Goal: Entertainment & Leisure: Browse casually

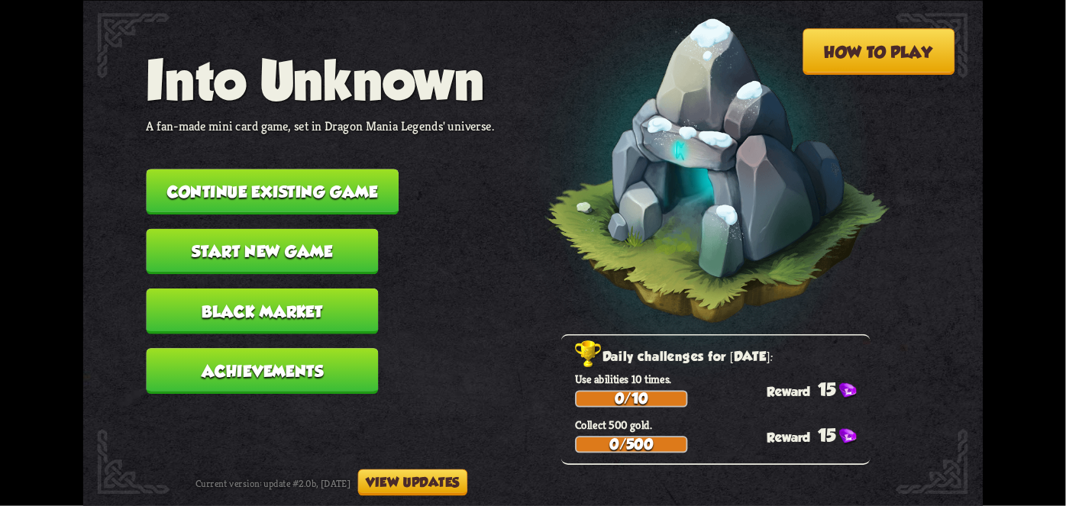
click at [194, 183] on button "Continue existing game" at bounding box center [273, 192] width 253 height 46
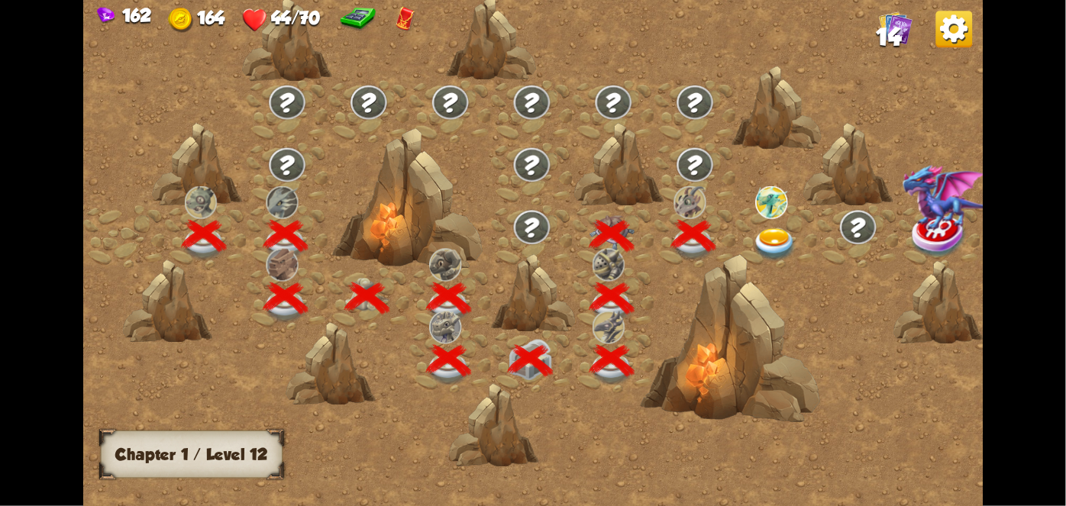
scroll to position [0, 232]
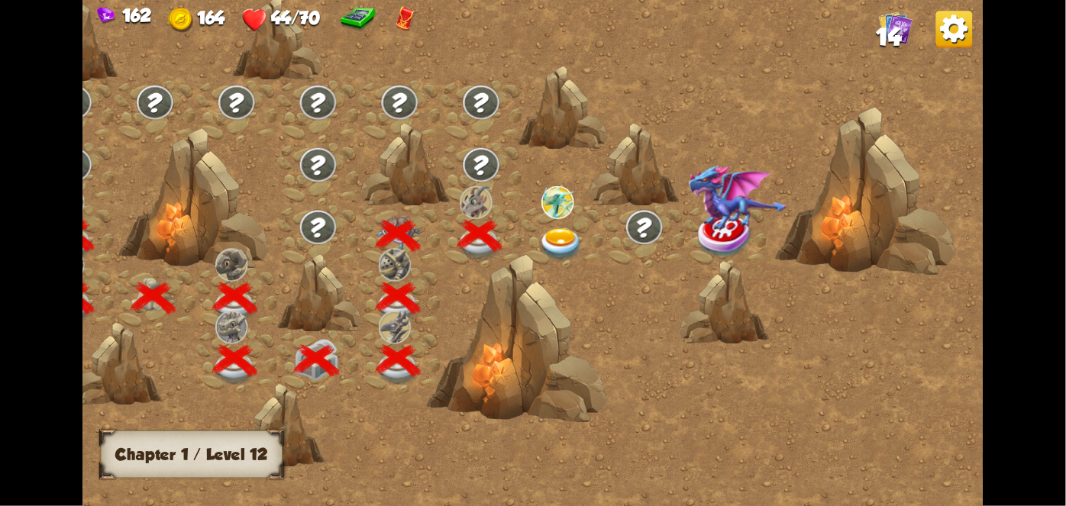
click at [558, 212] on img at bounding box center [557, 202] width 32 height 33
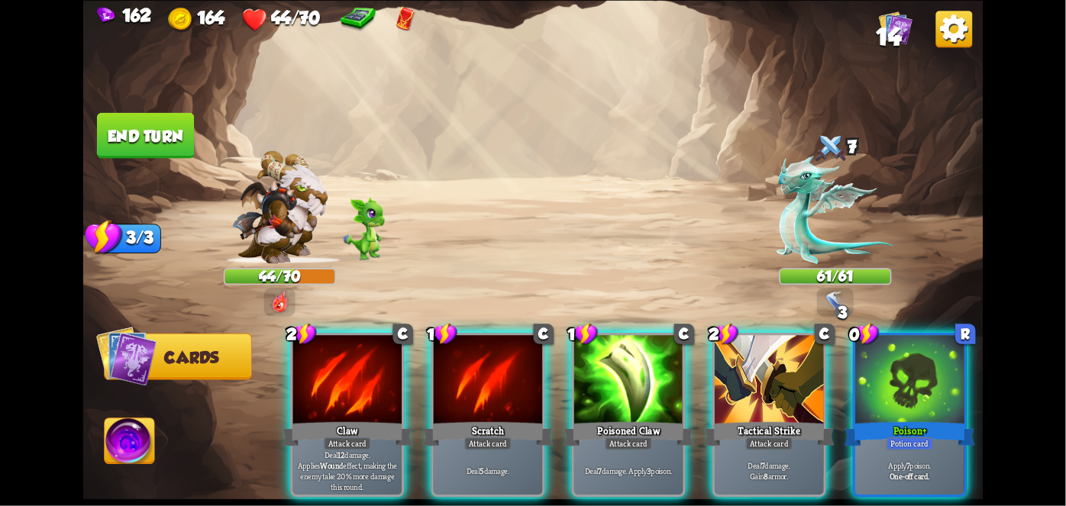
click at [911, 379] on div at bounding box center [909, 381] width 109 height 92
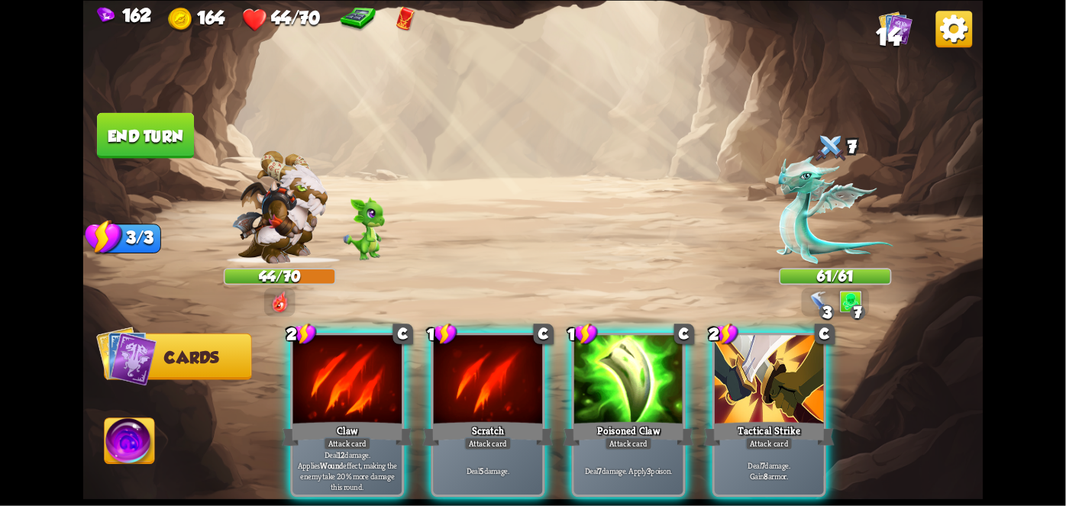
click at [775, 387] on div at bounding box center [769, 381] width 109 height 92
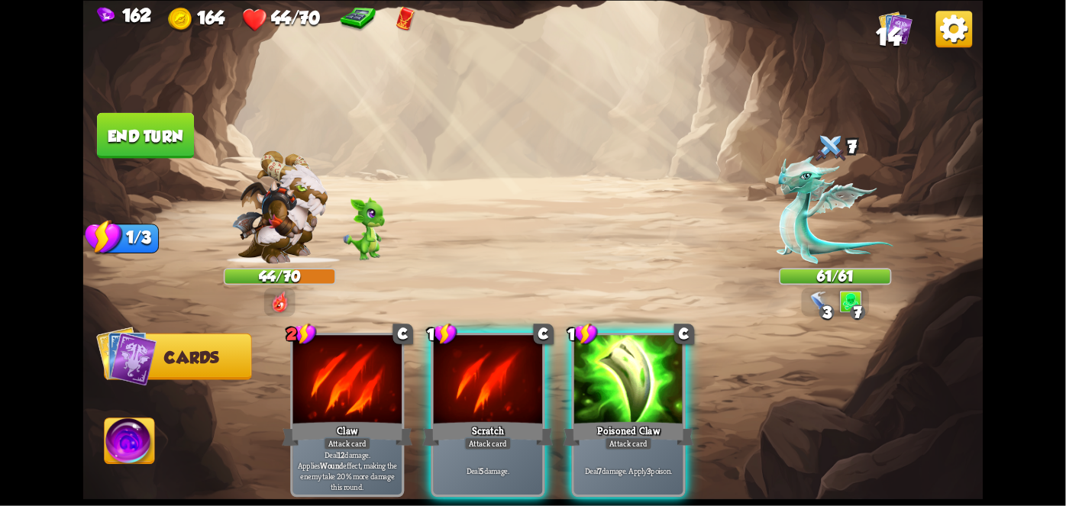
click at [661, 365] on div at bounding box center [628, 381] width 109 height 92
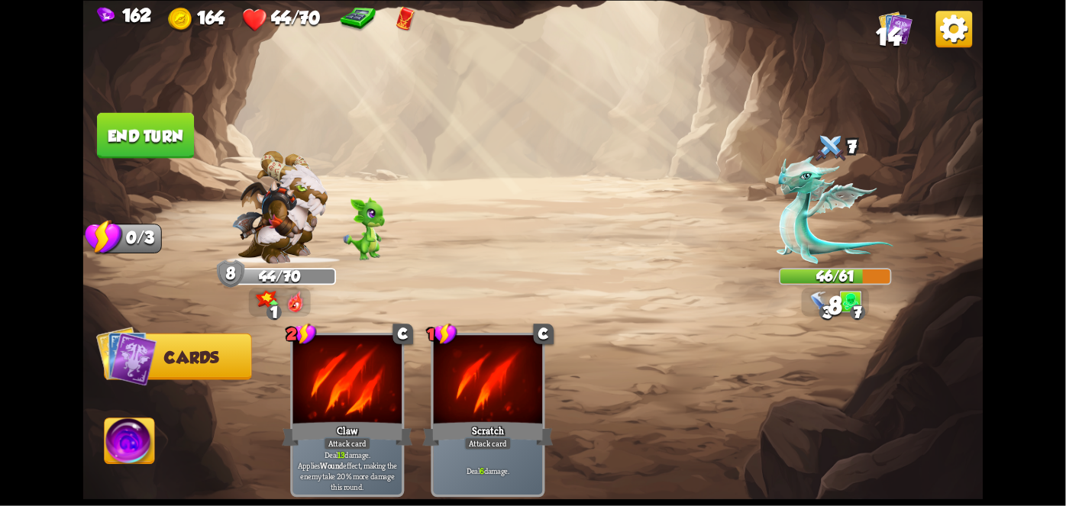
click at [134, 131] on button "End turn" at bounding box center [145, 135] width 97 height 46
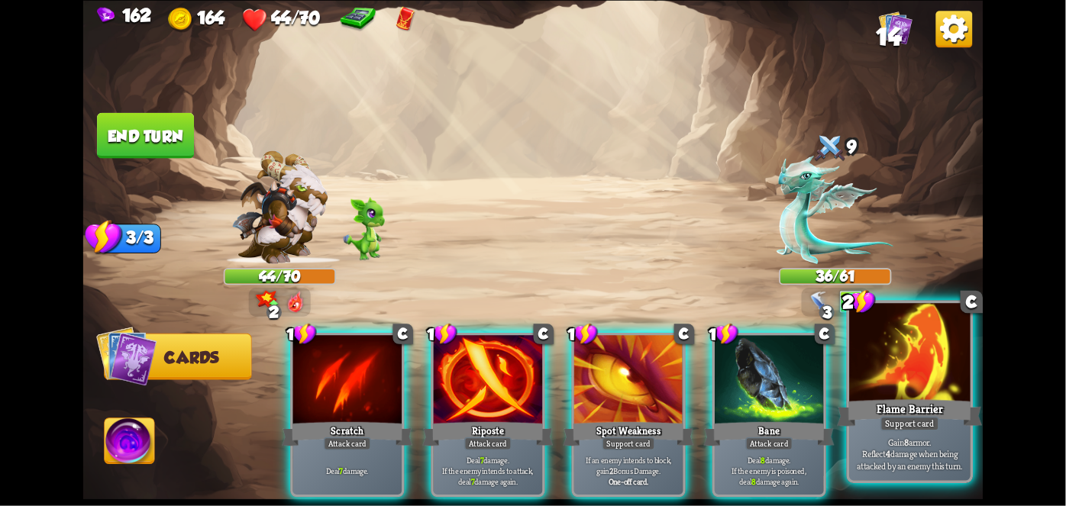
click at [928, 370] on div at bounding box center [909, 354] width 121 height 102
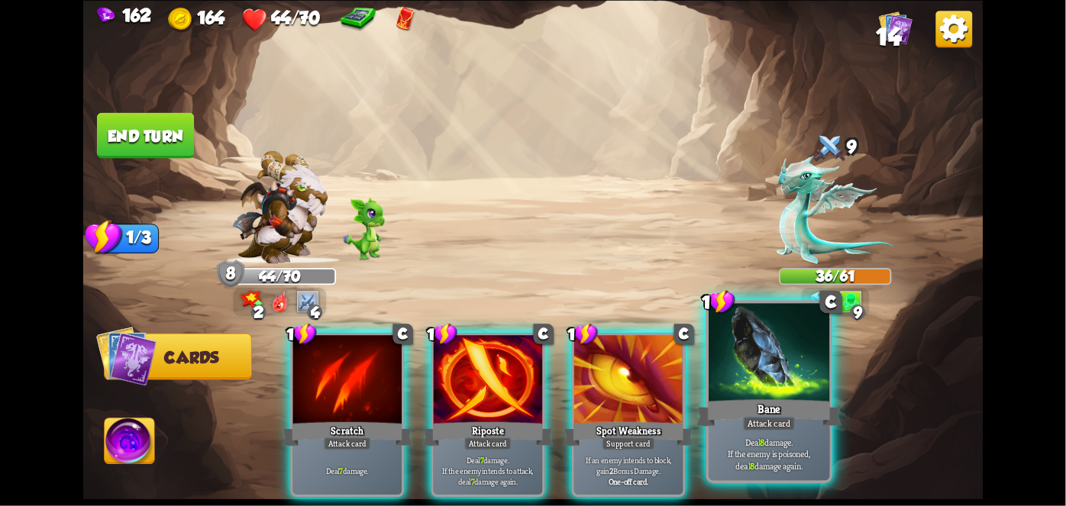
click at [775, 382] on div at bounding box center [769, 354] width 121 height 102
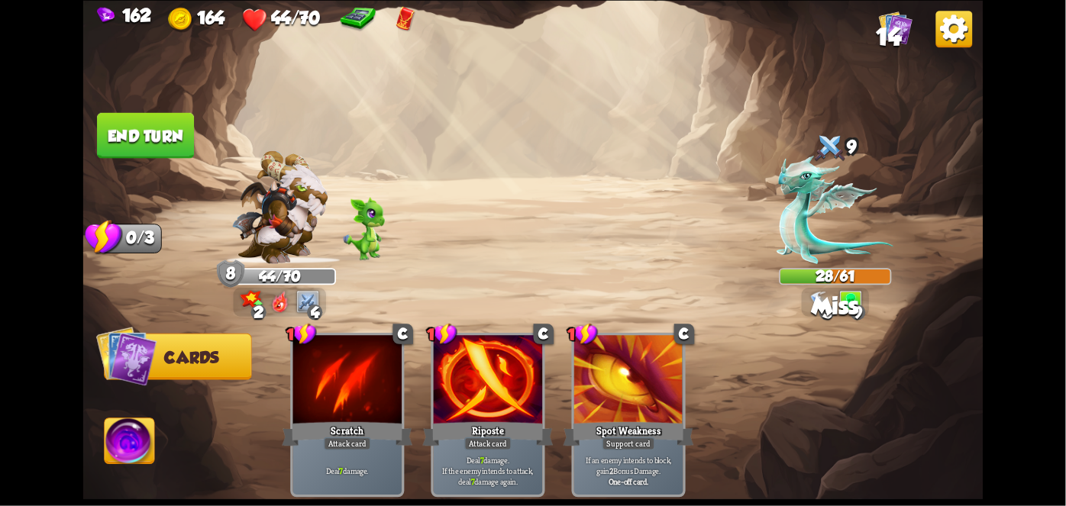
click at [157, 115] on button "End turn" at bounding box center [145, 135] width 97 height 46
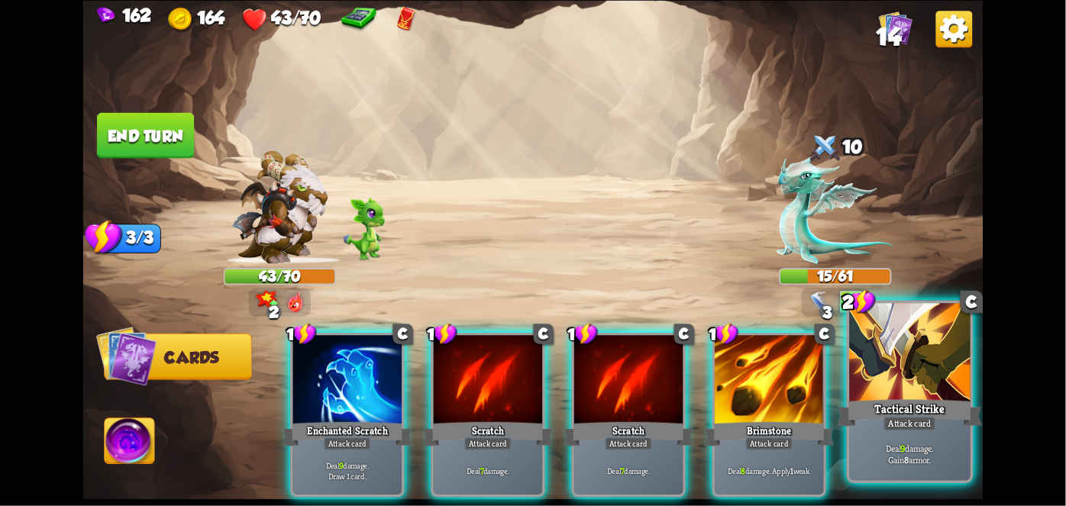
click at [952, 408] on div "Tactical Strike" at bounding box center [910, 412] width 145 height 32
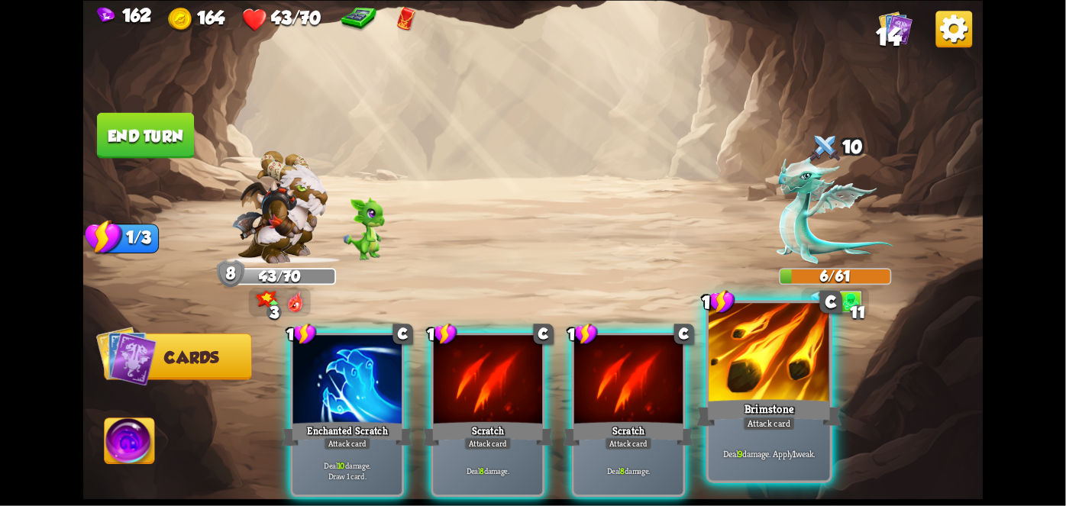
click at [780, 383] on div at bounding box center [769, 354] width 121 height 102
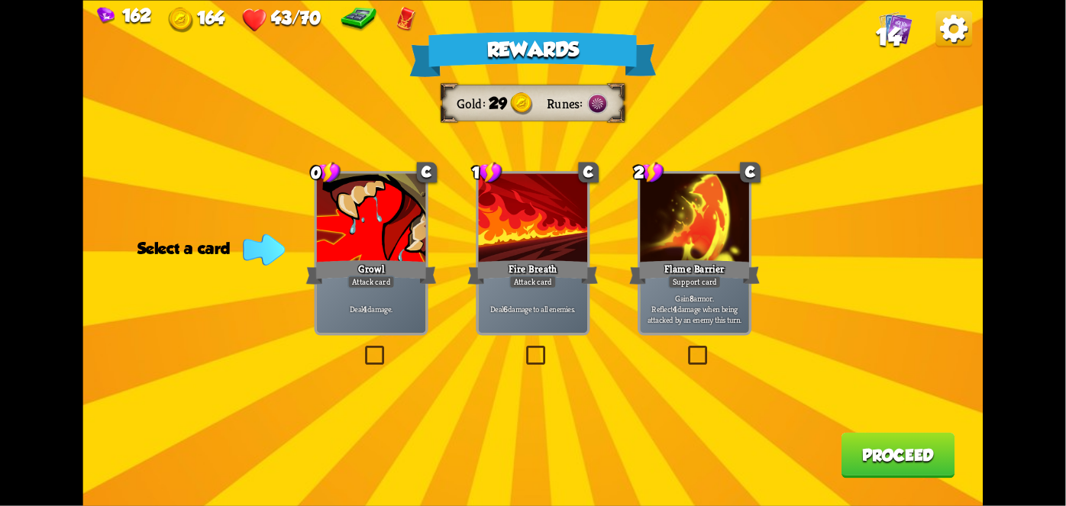
click at [527, 269] on div "Fire Breath" at bounding box center [532, 271] width 131 height 29
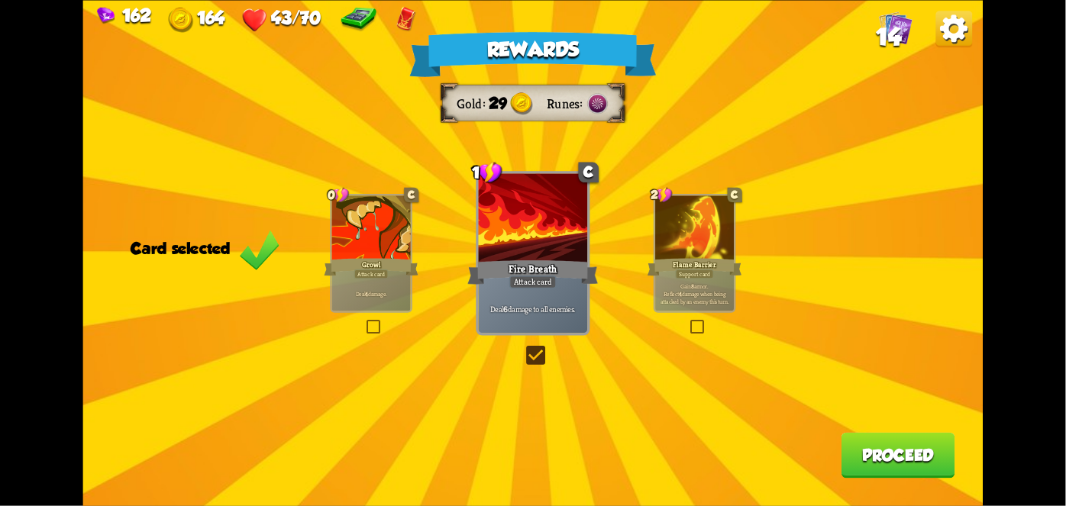
click at [910, 425] on div "Rewards Gold 29 Runes Card selected 0 C Growl Attack card Deal 4 damage. 1 C Fi…" at bounding box center [533, 253] width 900 height 506
click at [902, 444] on button "Proceed" at bounding box center [898, 455] width 114 height 46
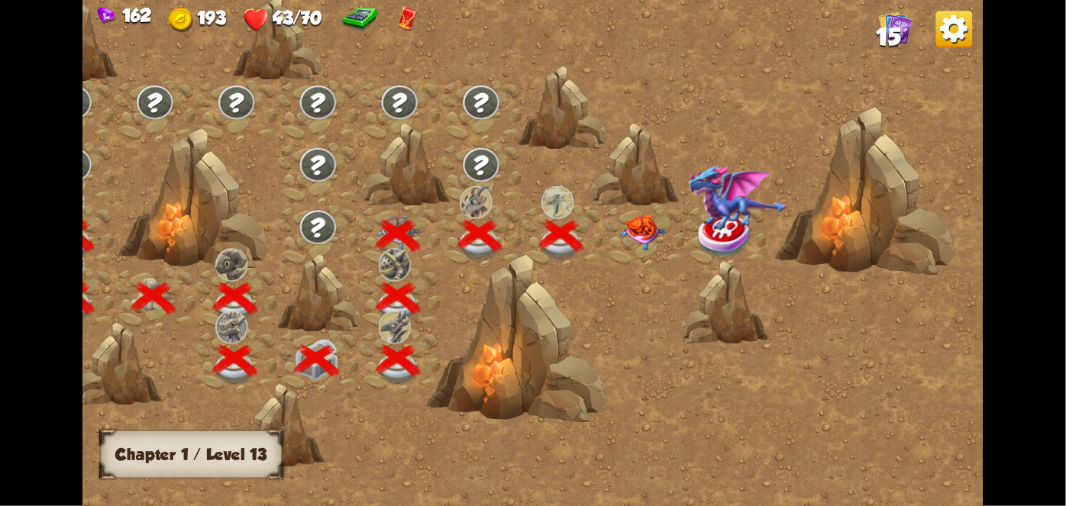
click at [669, 209] on div at bounding box center [644, 236] width 82 height 63
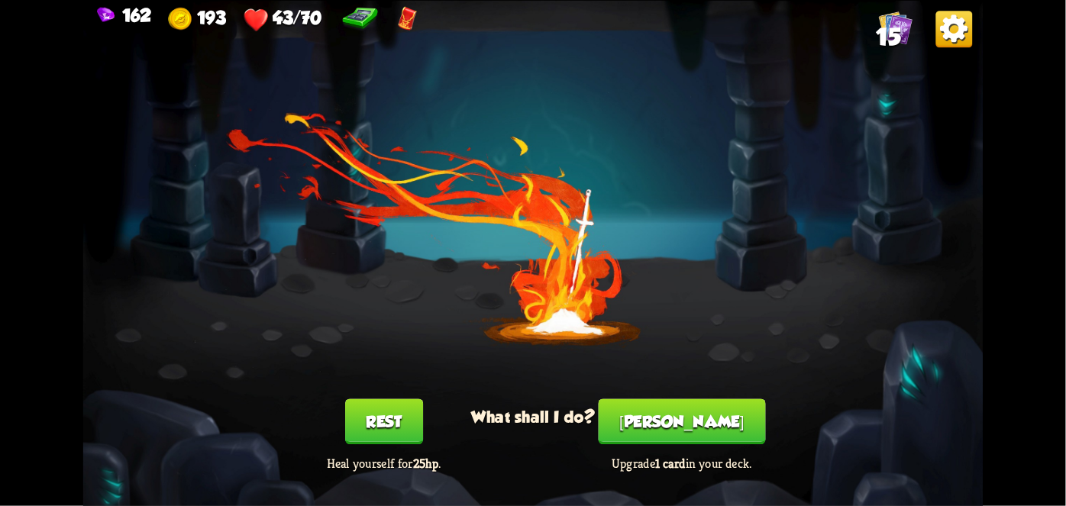
click at [396, 432] on button "Rest" at bounding box center [384, 422] width 78 height 46
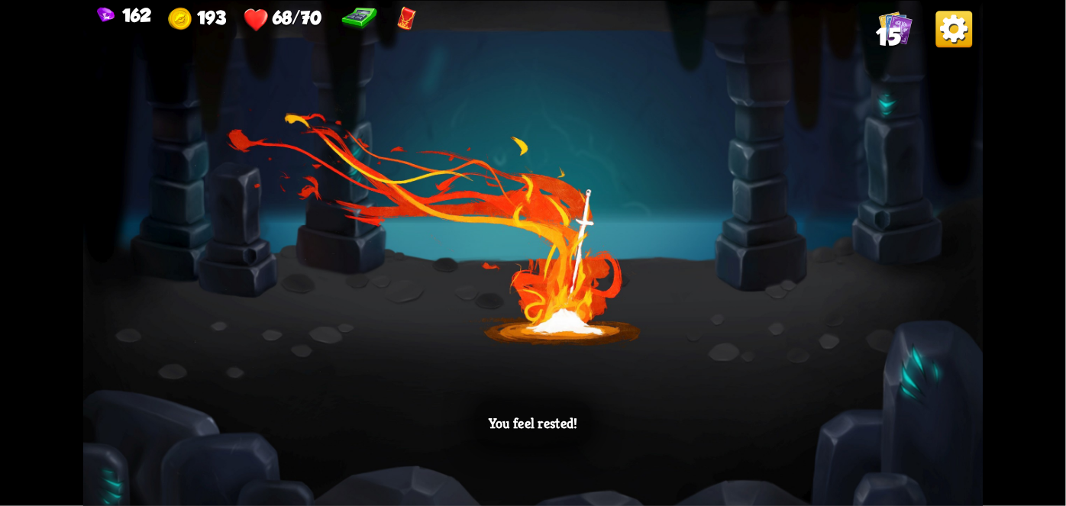
click at [941, 324] on div "You feel rested!" at bounding box center [533, 253] width 900 height 506
click at [904, 370] on div "You feel rested!" at bounding box center [533, 253] width 900 height 506
click at [896, 397] on div "You feel rested!" at bounding box center [533, 253] width 900 height 506
click at [886, 414] on div "You feel rested!" at bounding box center [533, 253] width 900 height 506
click at [887, 421] on div "You feel rested!" at bounding box center [533, 253] width 900 height 506
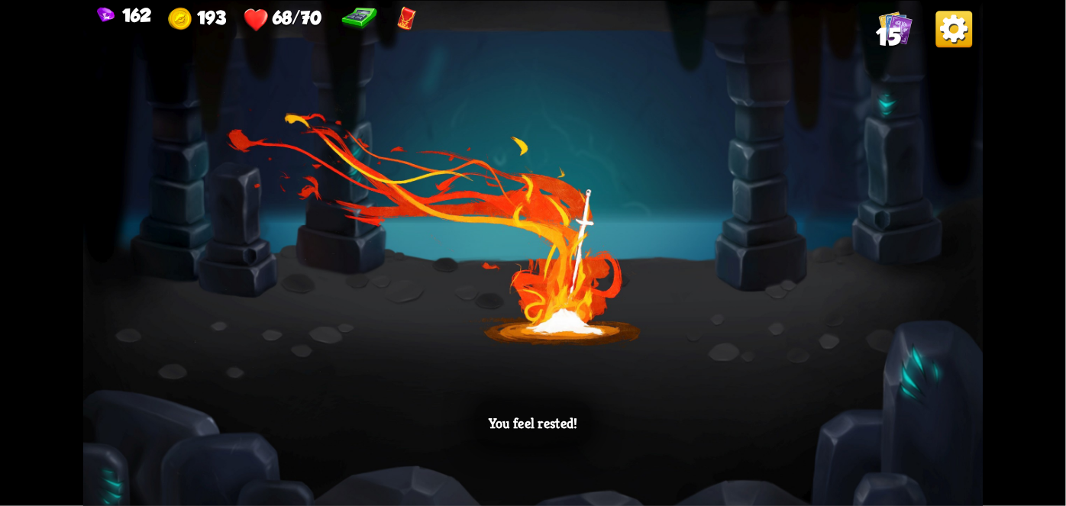
click at [882, 428] on div "You feel rested!" at bounding box center [533, 253] width 900 height 506
click at [877, 436] on div "You feel rested!" at bounding box center [533, 253] width 900 height 506
click at [871, 444] on div "You feel rested!" at bounding box center [533, 253] width 900 height 506
click at [870, 446] on div "You feel rested!" at bounding box center [533, 253] width 900 height 506
click at [869, 429] on div "You feel rested!" at bounding box center [533, 253] width 900 height 506
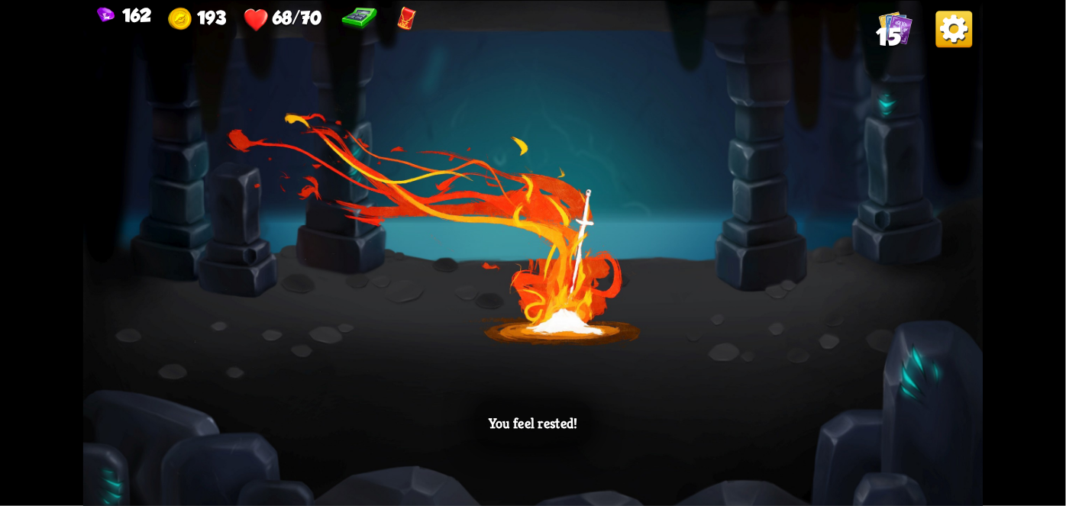
click at [867, 429] on div "You feel rested!" at bounding box center [533, 253] width 900 height 506
click at [875, 419] on div "You feel rested!" at bounding box center [533, 253] width 900 height 506
click at [880, 421] on div "You feel rested!" at bounding box center [533, 253] width 900 height 506
click at [881, 428] on div "You feel rested!" at bounding box center [533, 253] width 900 height 506
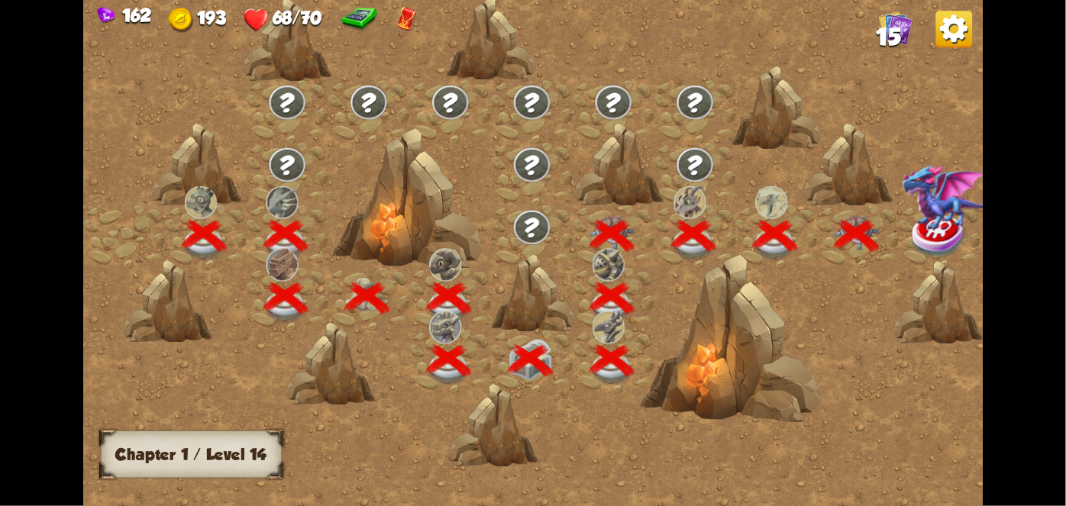
click at [879, 434] on div at bounding box center [640, 260] width 1114 height 525
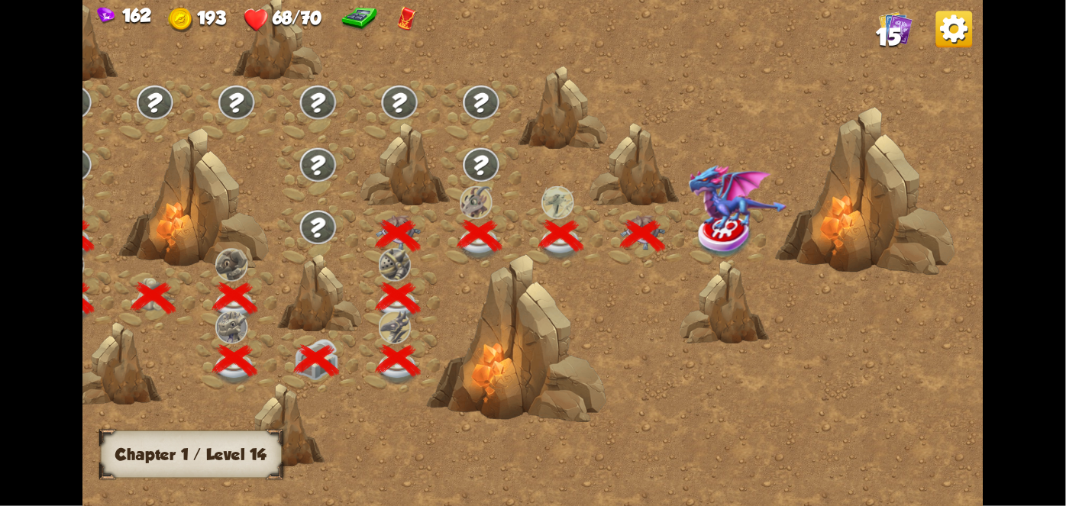
click at [882, 431] on div at bounding box center [426, 260] width 1114 height 525
click at [911, 415] on div at bounding box center [426, 260] width 1114 height 525
click at [692, 263] on div at bounding box center [725, 302] width 90 height 85
click at [731, 234] on img at bounding box center [725, 235] width 56 height 46
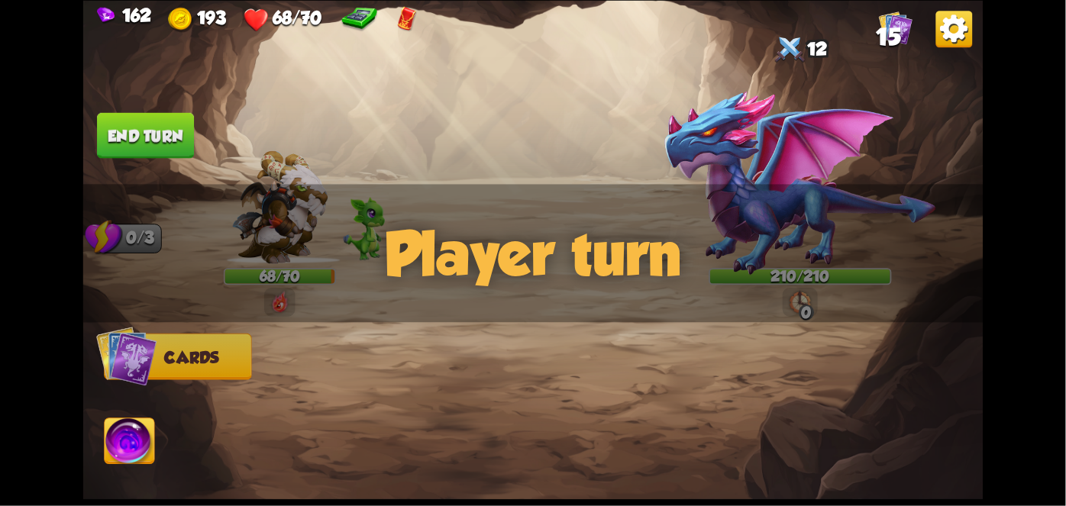
click at [875, 183] on img at bounding box center [800, 183] width 274 height 186
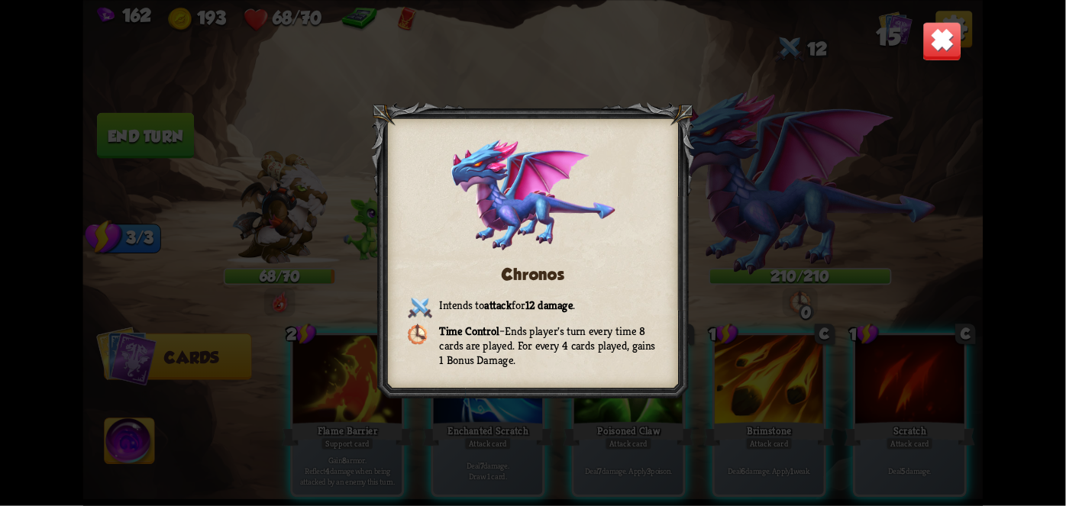
click at [930, 44] on img at bounding box center [942, 41] width 40 height 40
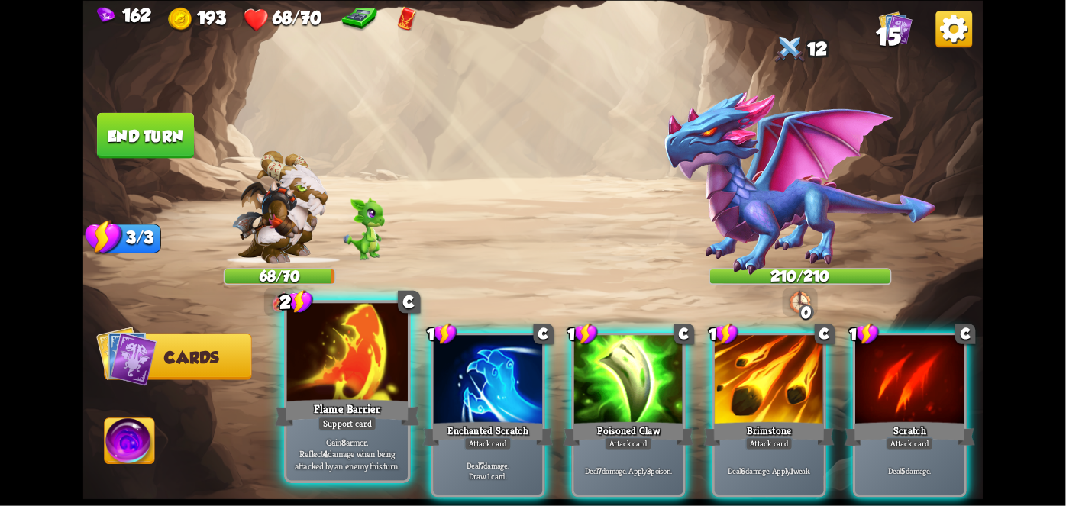
click at [336, 406] on div "Flame Barrier" at bounding box center [347, 412] width 145 height 32
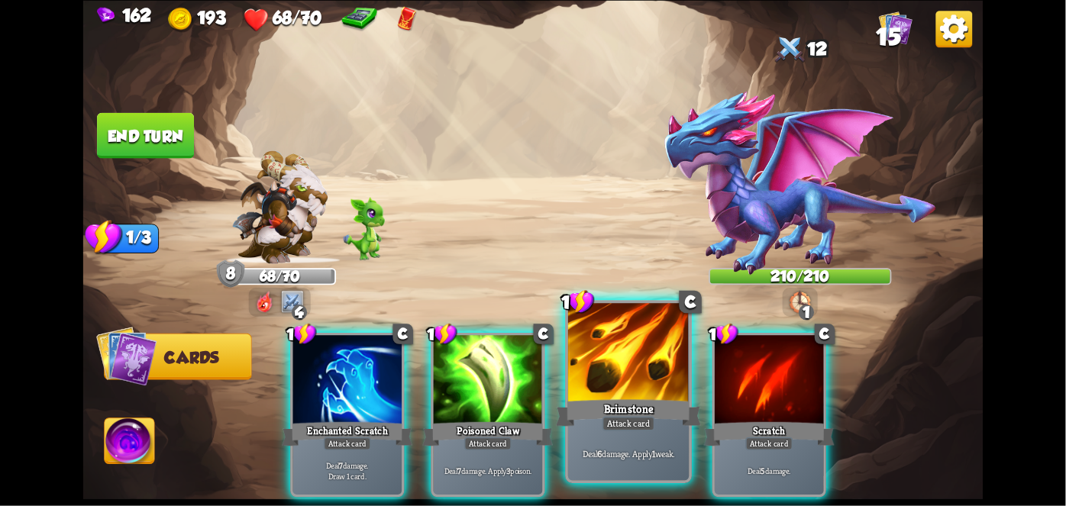
click at [644, 360] on div at bounding box center [628, 354] width 121 height 102
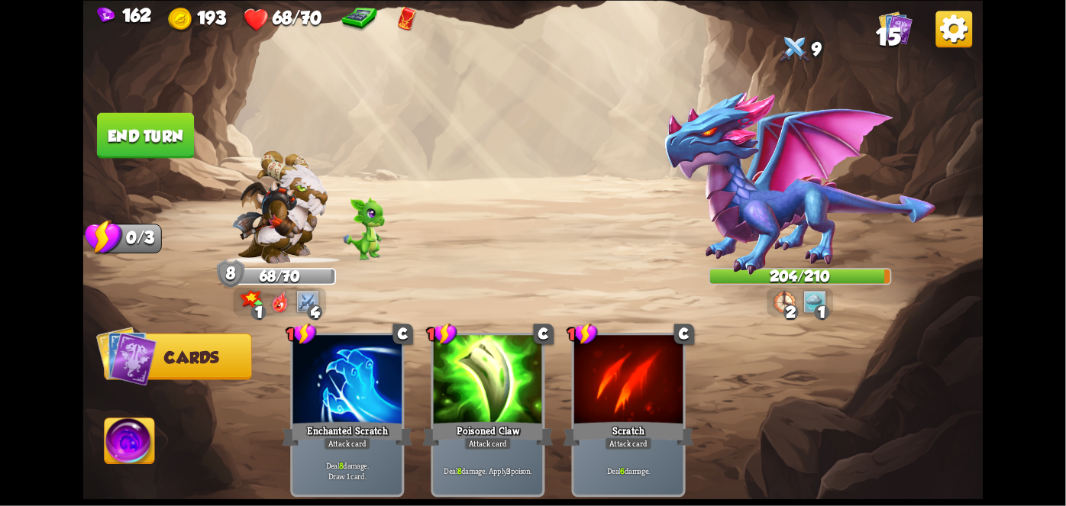
click at [138, 123] on button "End turn" at bounding box center [145, 135] width 97 height 46
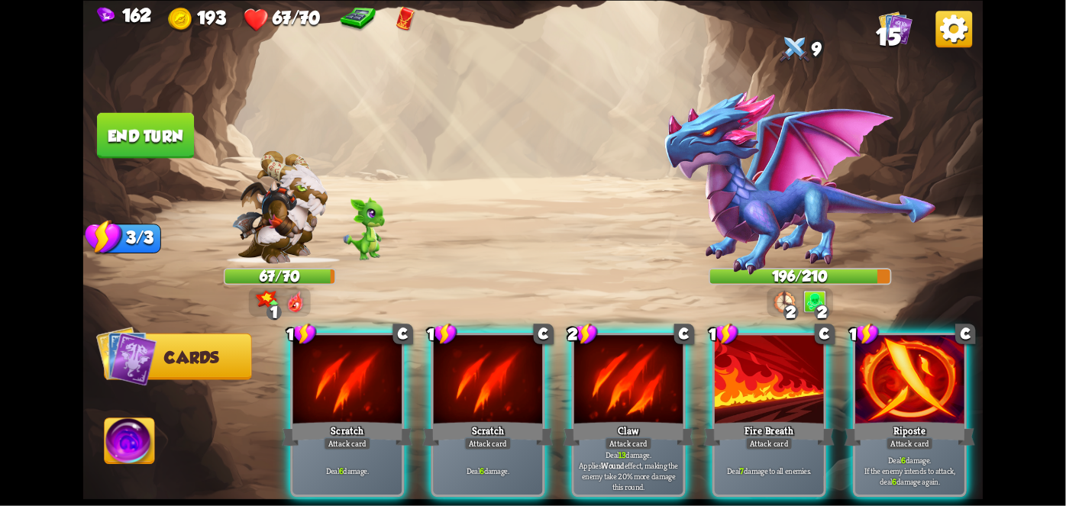
click at [620, 447] on div "Deal 13 damage. Applies Wound effect, making the enemy take 20% more damage thi…" at bounding box center [628, 470] width 109 height 47
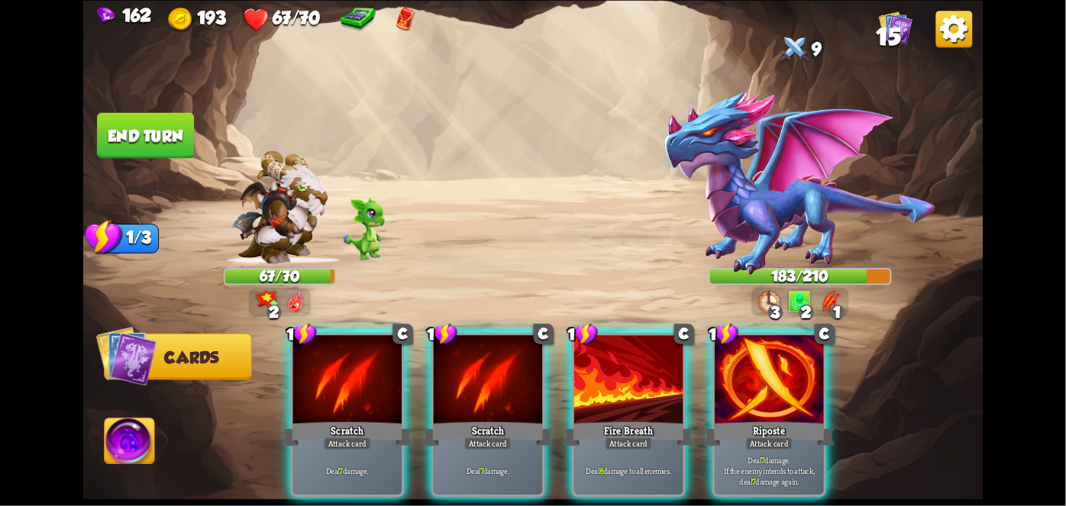
click at [747, 437] on div "Attack card" at bounding box center [768, 443] width 47 height 13
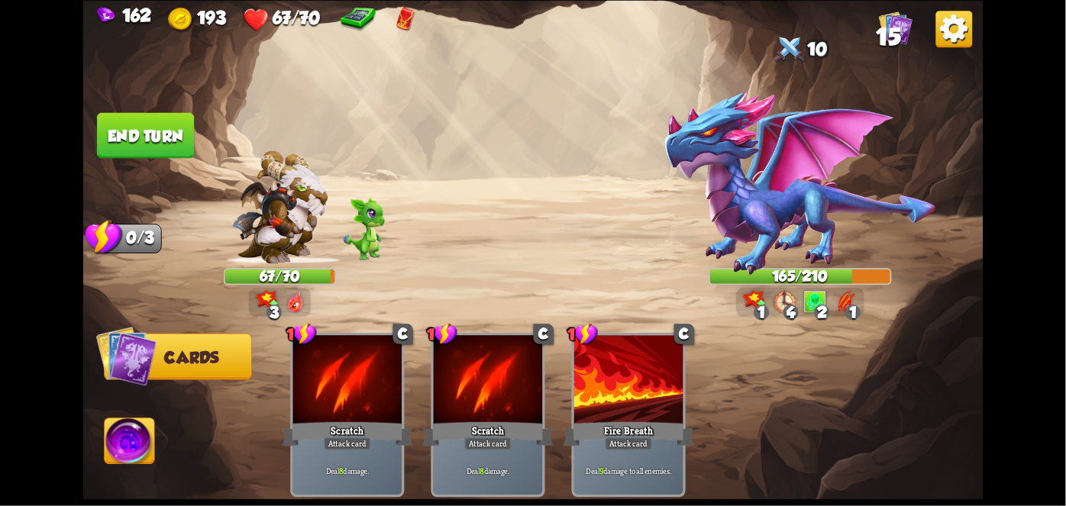
click at [173, 125] on button "End turn" at bounding box center [145, 135] width 97 height 46
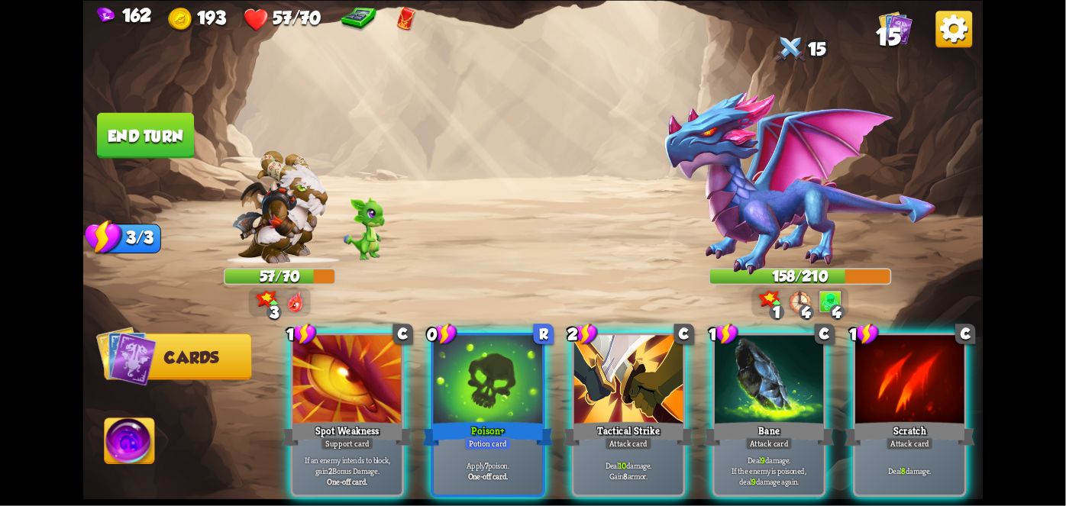
click at [492, 419] on div "Poison+" at bounding box center [488, 433] width 131 height 29
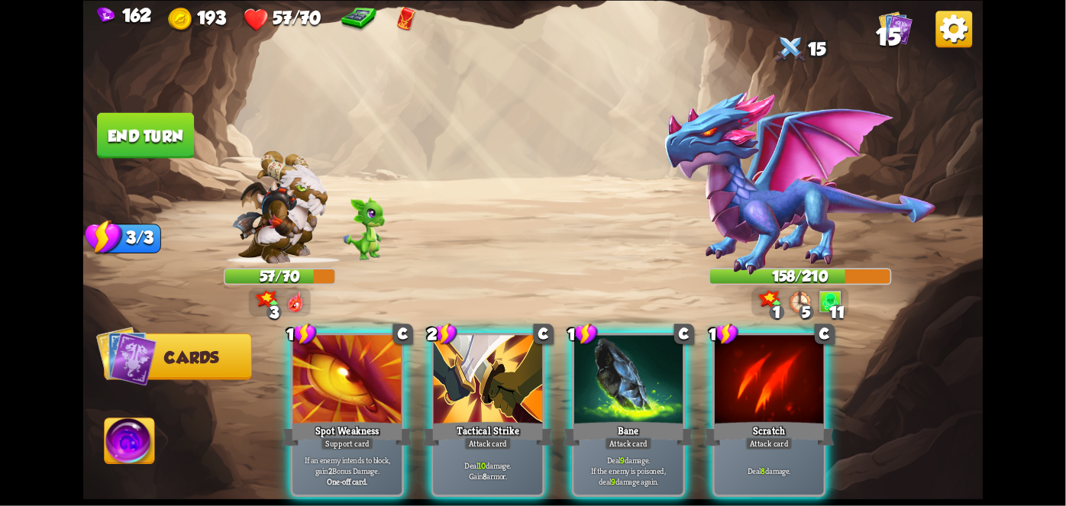
click at [515, 419] on div "Tactical Strike" at bounding box center [488, 433] width 131 height 29
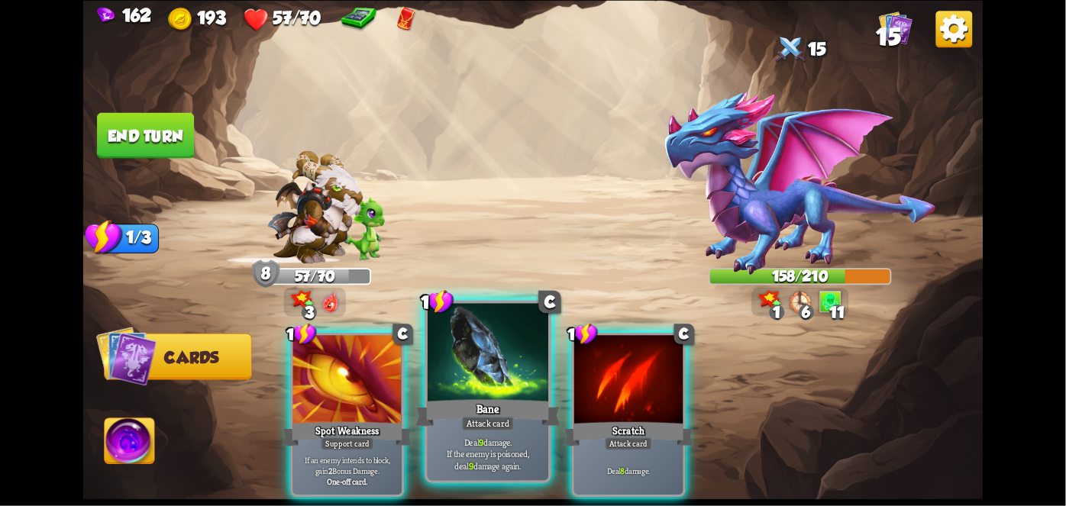
click at [496, 407] on div "Bane" at bounding box center [487, 412] width 145 height 32
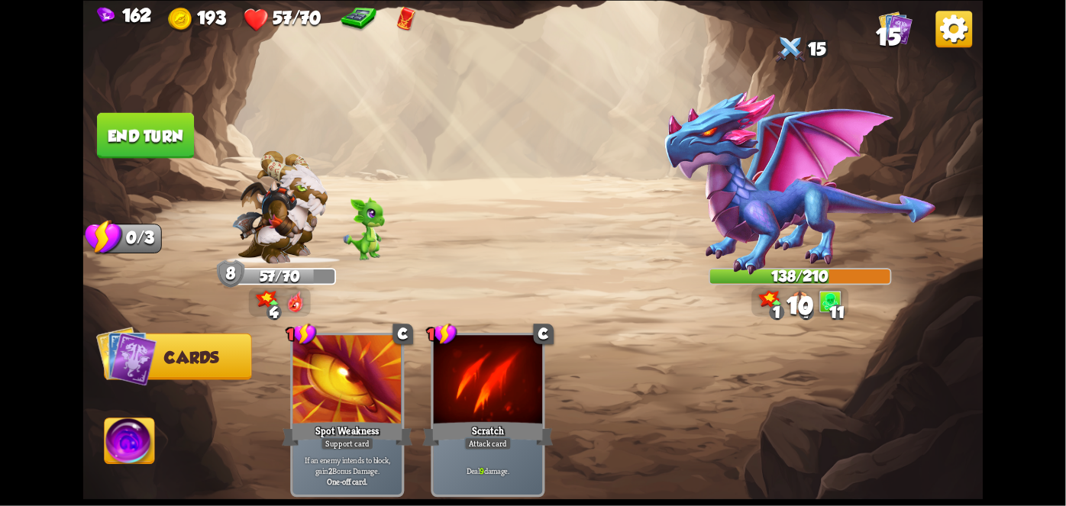
click at [142, 147] on button "End turn" at bounding box center [145, 135] width 97 height 46
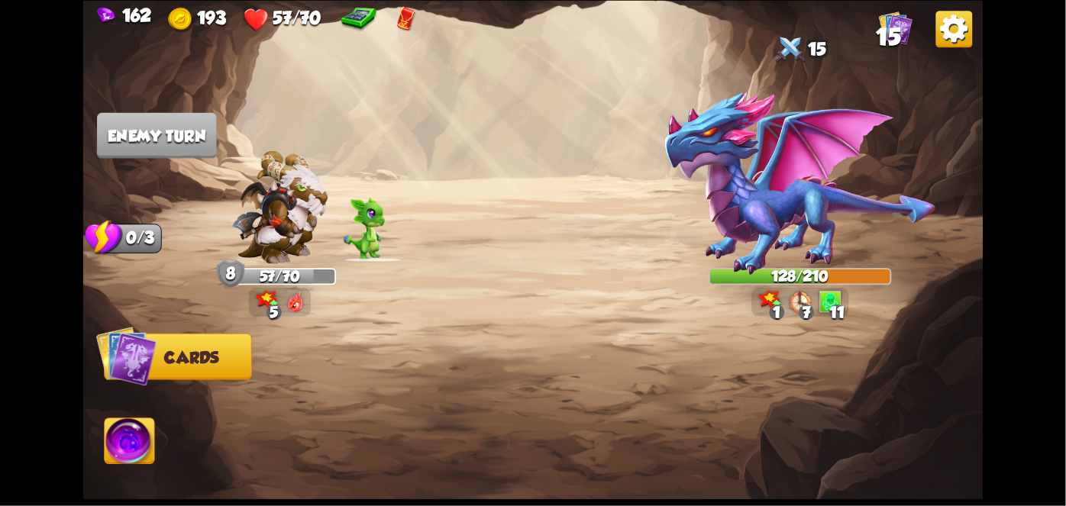
click at [121, 425] on img at bounding box center [130, 443] width 50 height 50
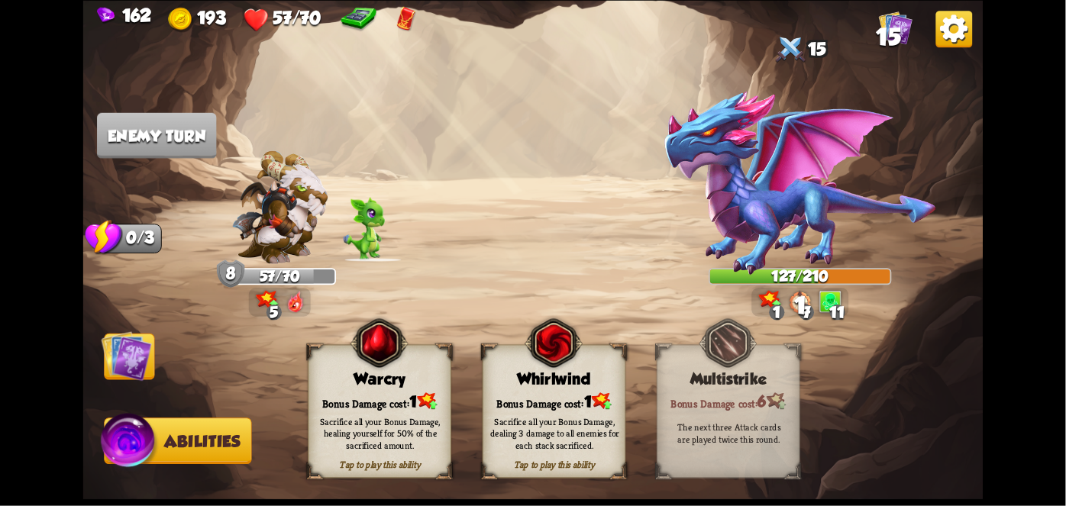
click at [560, 411] on div "Sacrifice all your Bonus Damage, dealing 3 damage to all enemies for each stack…" at bounding box center [555, 433] width 144 height 56
click at [568, 420] on div "Sacrifice all your Bonus Damage, dealing 3 damage to all enemies for each stack…" at bounding box center [554, 433] width 129 height 36
click at [566, 425] on div "Sacrifice all your Bonus Damage, dealing 3 damage to all enemies for each stack…" at bounding box center [554, 433] width 129 height 36
click at [564, 417] on div "Sacrifice all your Bonus Damage, dealing 3 damage to all enemies for each stack…" at bounding box center [554, 433] width 129 height 36
click at [557, 421] on div "Sacrifice all your Bonus Damage, dealing 3 damage to all enemies for each stack…" at bounding box center [554, 433] width 129 height 36
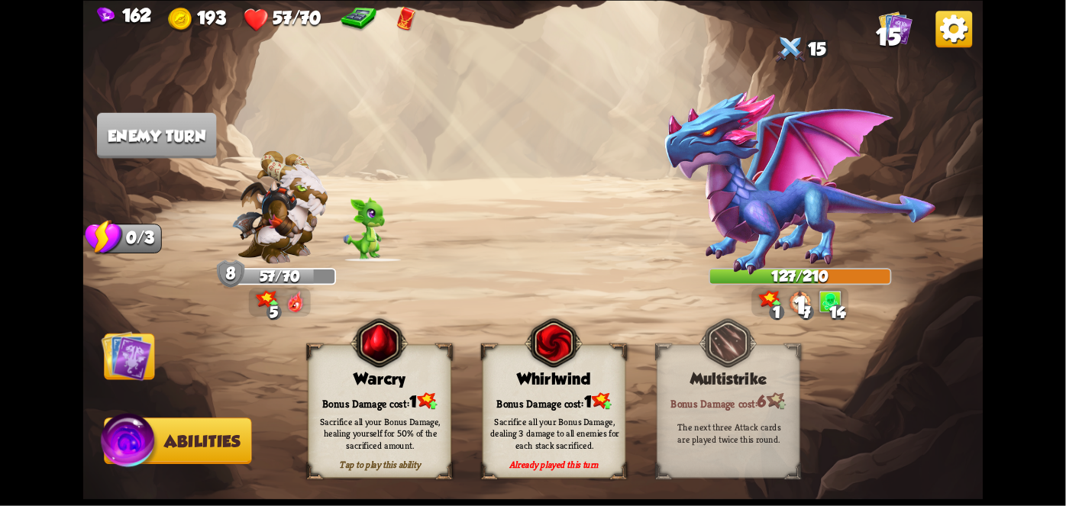
click at [563, 412] on div "Sacrifice all your Bonus Damage, dealing 3 damage to all enemies for each stack…" at bounding box center [555, 433] width 144 height 56
click at [567, 401] on div "Bonus Damage cost: 1" at bounding box center [554, 401] width 142 height 21
click at [568, 401] on div "Bonus Damage cost: 1" at bounding box center [554, 401] width 142 height 21
click at [563, 411] on div "Sacrifice all your Bonus Damage, dealing 3 damage to all enemies for each stack…" at bounding box center [555, 433] width 144 height 56
click at [560, 408] on div "Sacrifice all your Bonus Damage, dealing 3 damage to all enemies for each stack…" at bounding box center [555, 433] width 144 height 56
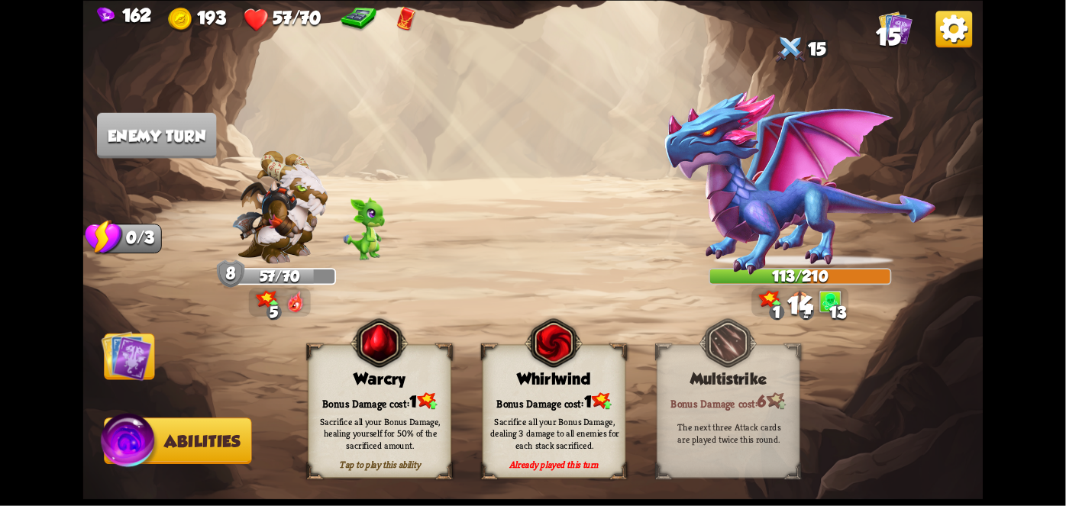
click at [560, 405] on div "Sacrifice all your Bonus Damage, dealing 3 damage to all enemies for each stack…" at bounding box center [555, 433] width 144 height 56
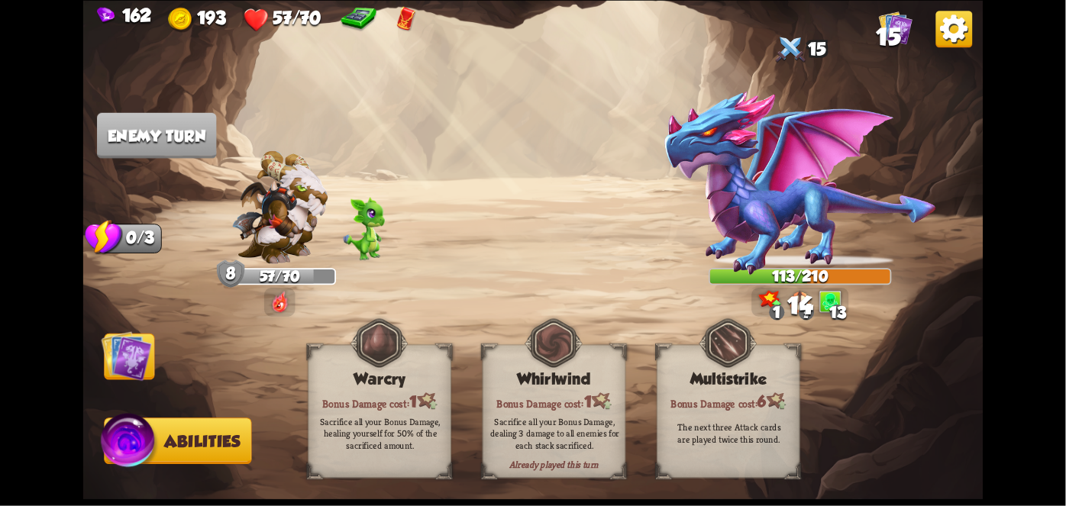
click at [560, 412] on div "Sacrifice all your Bonus Damage, dealing 3 damage to all enemies for each stack…" at bounding box center [555, 433] width 144 height 56
click at [568, 409] on div "Sacrifice all your Bonus Damage, dealing 3 damage to all enemies for each stack…" at bounding box center [555, 433] width 144 height 56
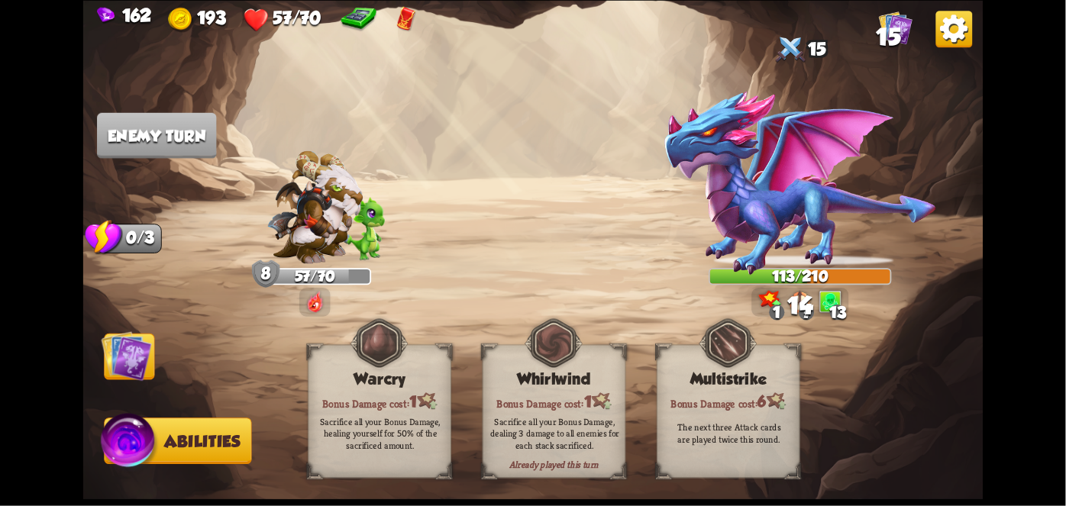
click at [561, 415] on div "Sacrifice all your Bonus Damage, dealing 3 damage to all enemies for each stack…" at bounding box center [555, 433] width 144 height 56
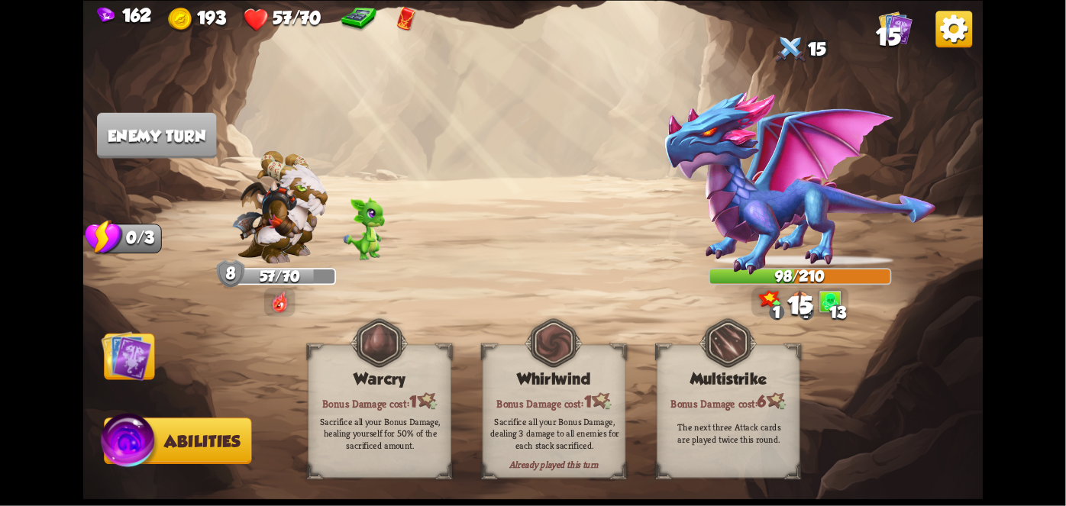
click at [560, 422] on div "Sacrifice all your Bonus Damage, dealing 3 damage to all enemies for each stack…" at bounding box center [554, 433] width 129 height 36
click at [562, 423] on div "Sacrifice all your Bonus Damage, dealing 3 damage to all enemies for each stack…" at bounding box center [554, 433] width 129 height 36
click at [567, 421] on div "Sacrifice all your Bonus Damage, dealing 3 damage to all enemies for each stack…" at bounding box center [554, 433] width 129 height 36
click at [119, 349] on img at bounding box center [127, 356] width 50 height 50
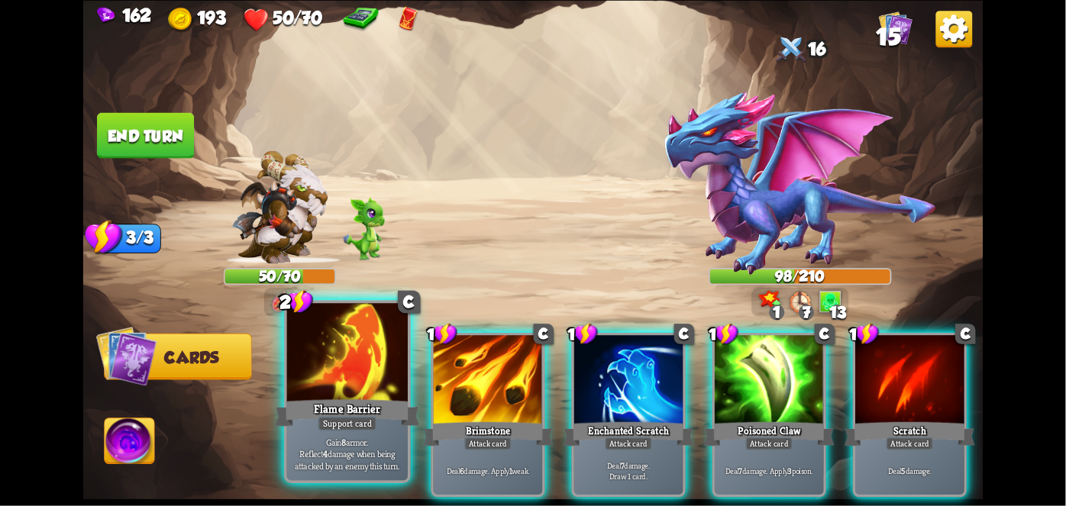
click at [329, 408] on div "Flame Barrier" at bounding box center [347, 412] width 145 height 32
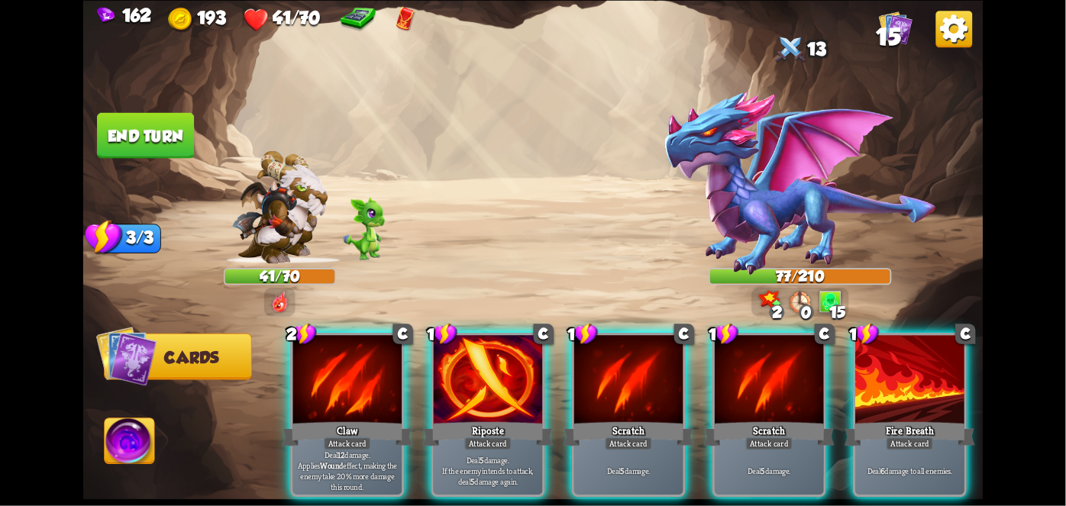
click at [330, 419] on div "Claw" at bounding box center [347, 433] width 131 height 29
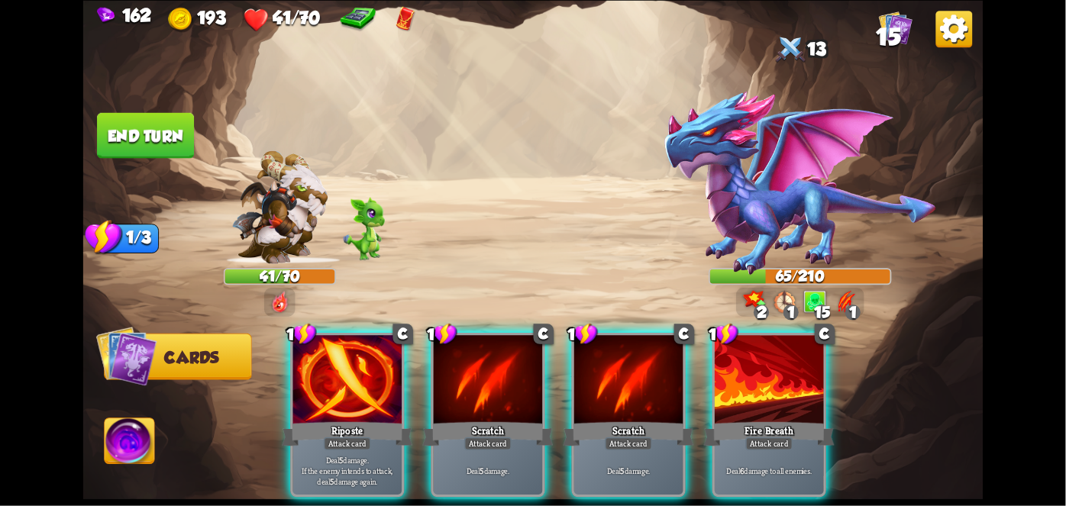
click at [371, 437] on div "Attack card" at bounding box center [347, 443] width 47 height 13
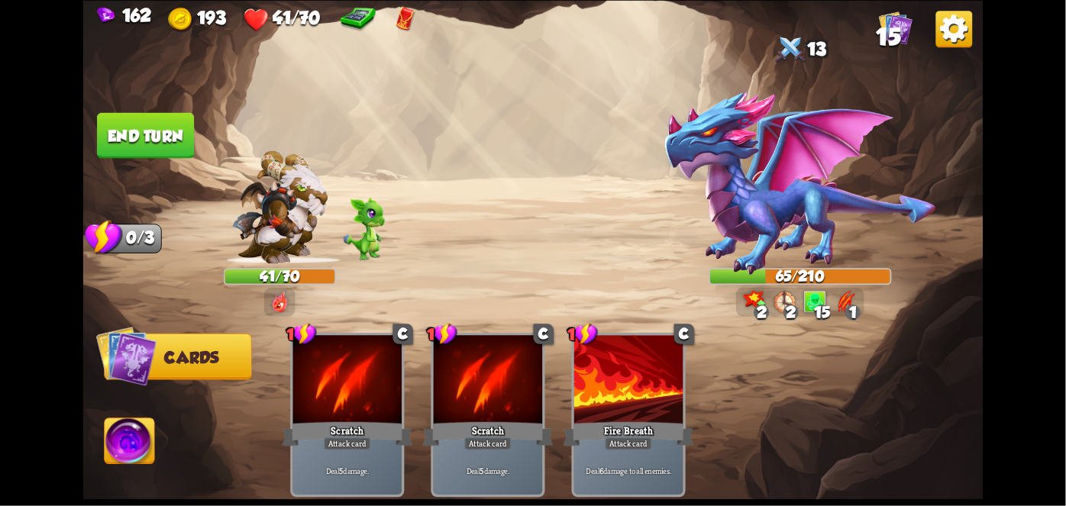
click at [365, 437] on div "Attack card" at bounding box center [347, 443] width 47 height 13
click at [133, 116] on button "End turn" at bounding box center [145, 135] width 97 height 46
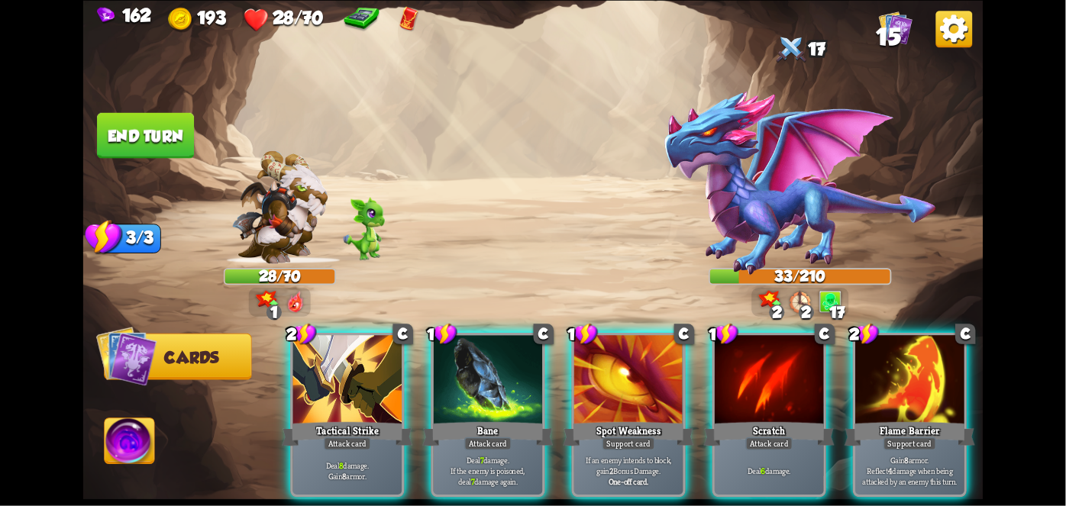
click at [336, 460] on p "Deal 8 damage. Gain 8 armor." at bounding box center [346, 470] width 103 height 21
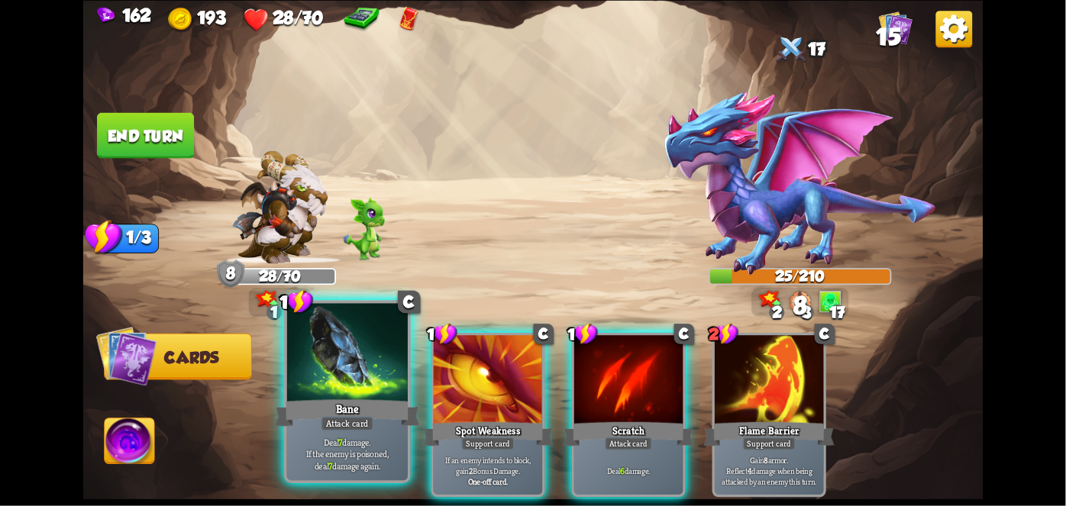
click at [318, 417] on div "Bane" at bounding box center [347, 412] width 145 height 32
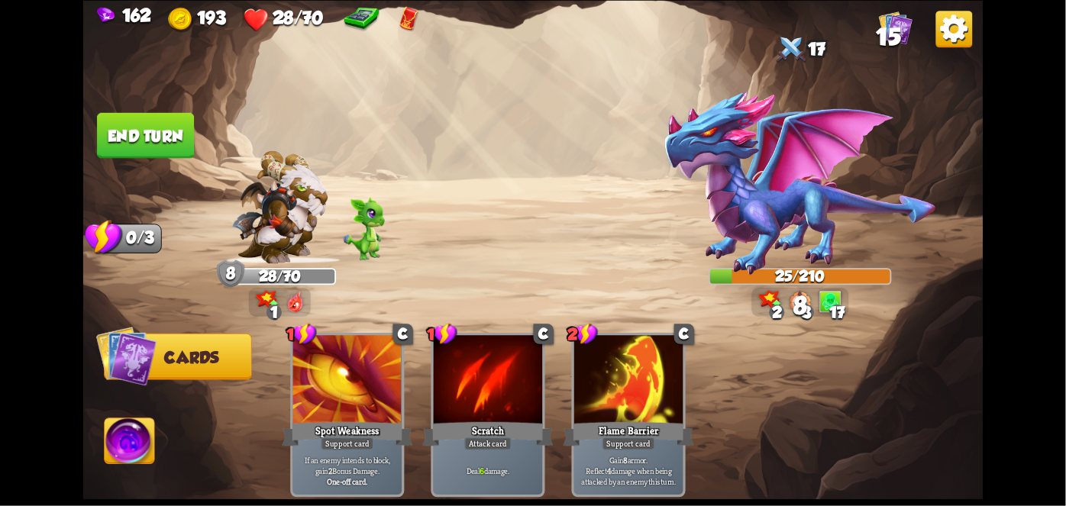
click at [327, 421] on div "Spot Weakness" at bounding box center [347, 433] width 131 height 29
click at [115, 134] on button "End turn" at bounding box center [145, 135] width 97 height 46
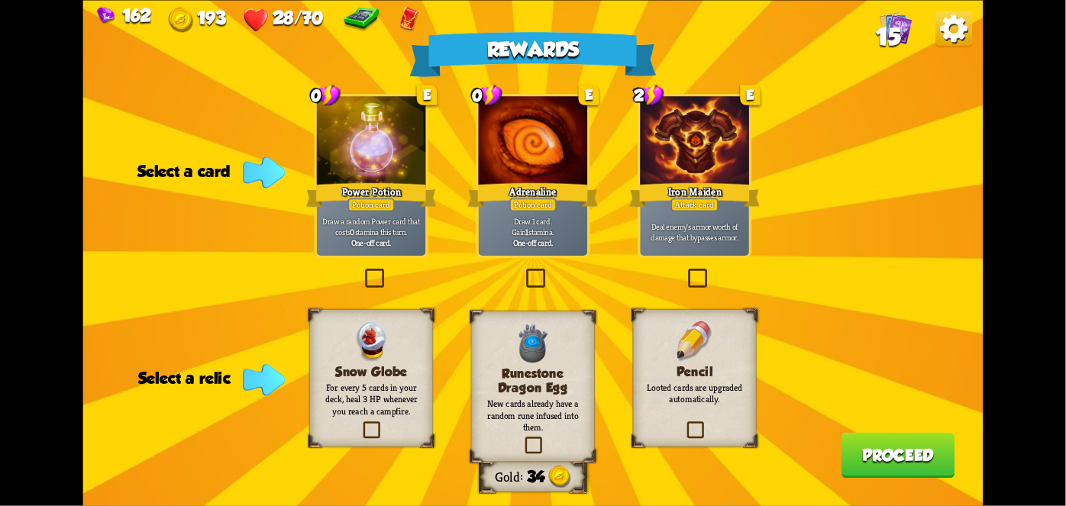
click at [368, 157] on div at bounding box center [371, 142] width 109 height 92
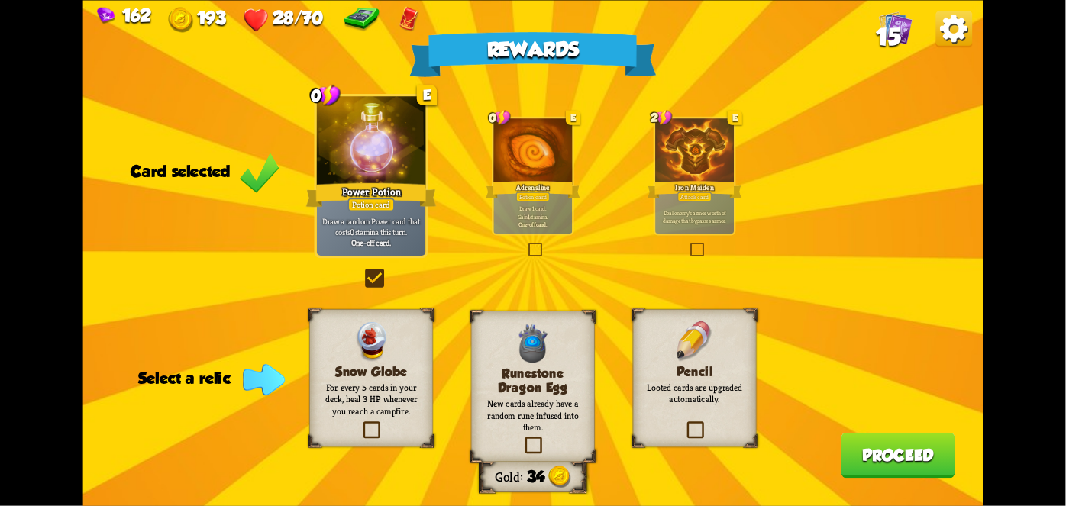
click at [565, 391] on h3 "Runestone Dragon Egg" at bounding box center [533, 380] width 100 height 29
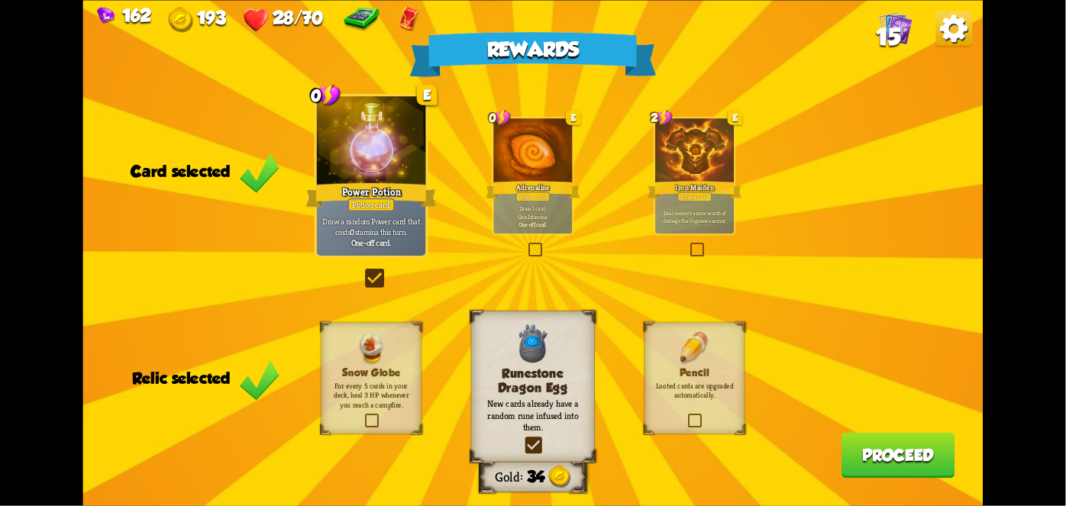
click at [931, 470] on button "Proceed" at bounding box center [898, 455] width 114 height 46
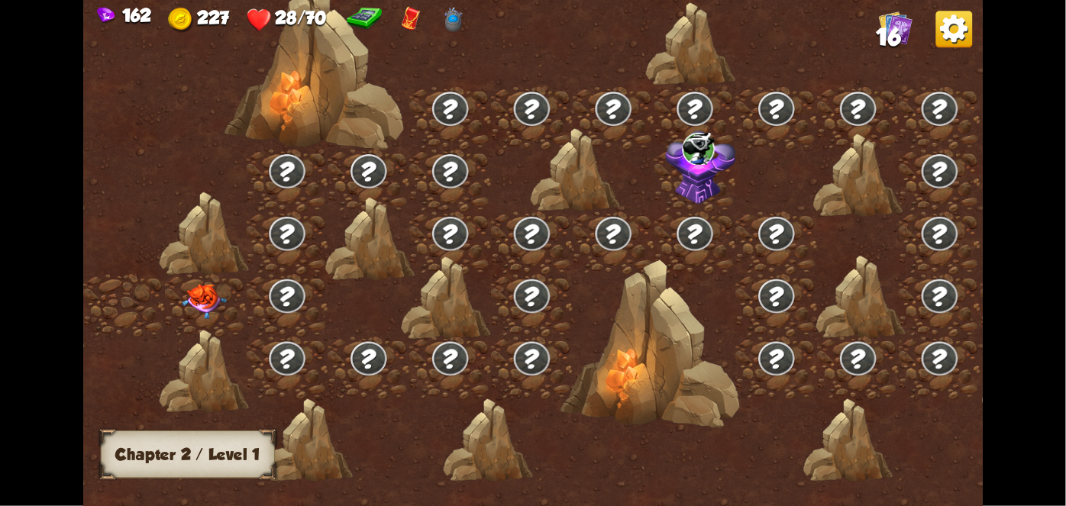
click at [185, 294] on img at bounding box center [204, 300] width 45 height 35
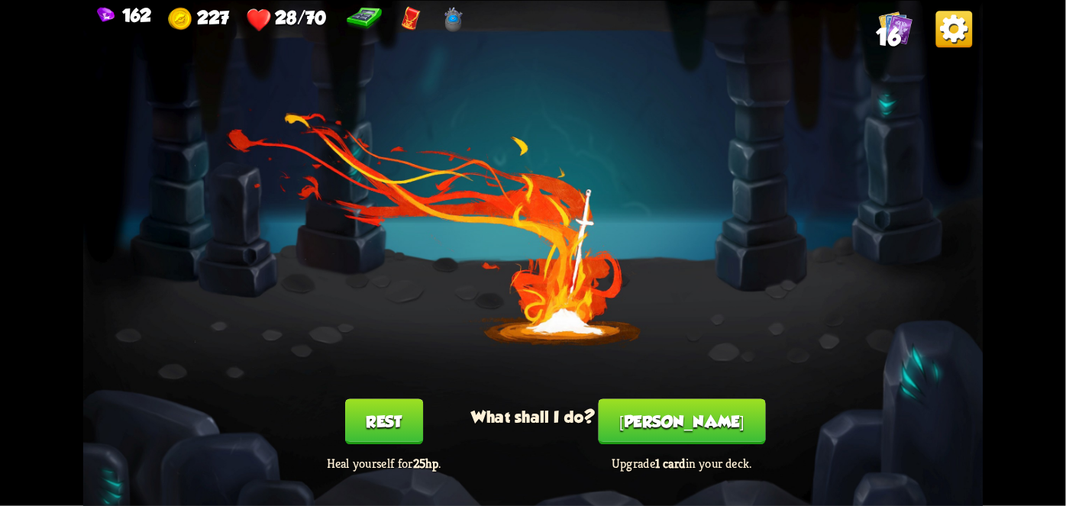
click at [396, 415] on button "Rest" at bounding box center [384, 422] width 78 height 46
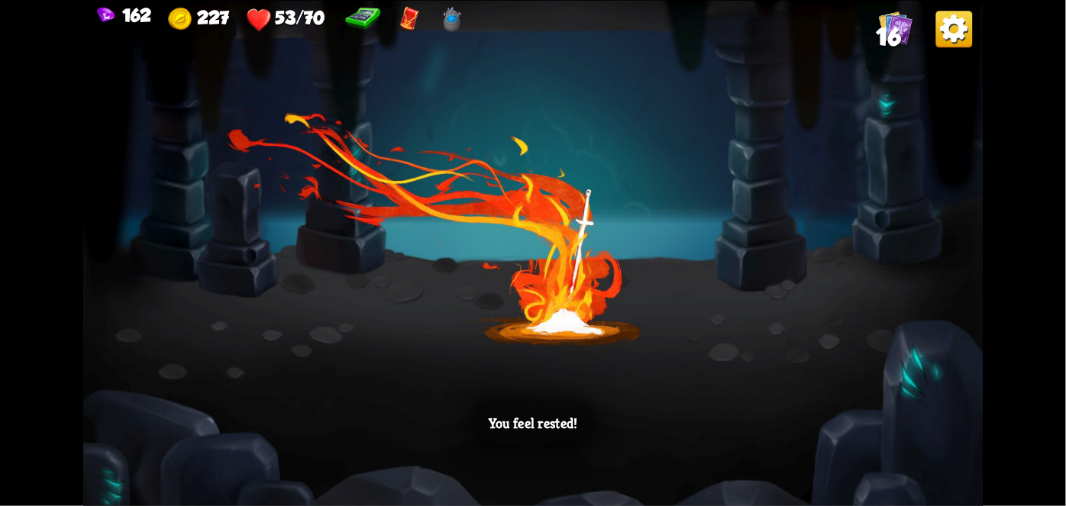
click at [615, 376] on div "You feel rested!" at bounding box center [533, 253] width 900 height 506
click at [627, 391] on div "You feel rested!" at bounding box center [533, 253] width 900 height 506
click at [631, 392] on div "You feel rested!" at bounding box center [533, 253] width 900 height 506
click at [628, 403] on div "You feel rested!" at bounding box center [533, 253] width 900 height 506
click at [630, 409] on div "You feel rested!" at bounding box center [533, 253] width 900 height 506
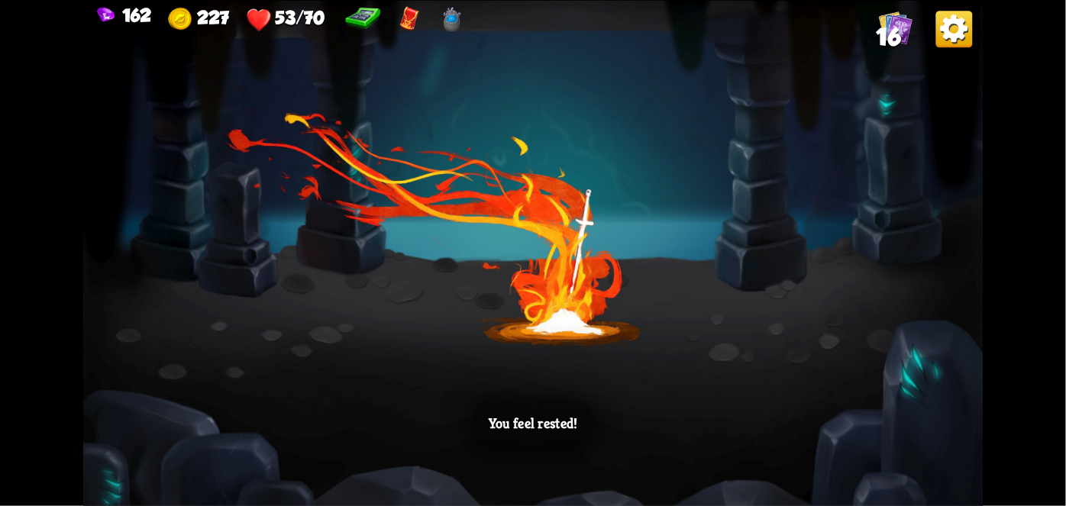
click at [629, 396] on div "You feel rested!" at bounding box center [533, 253] width 900 height 506
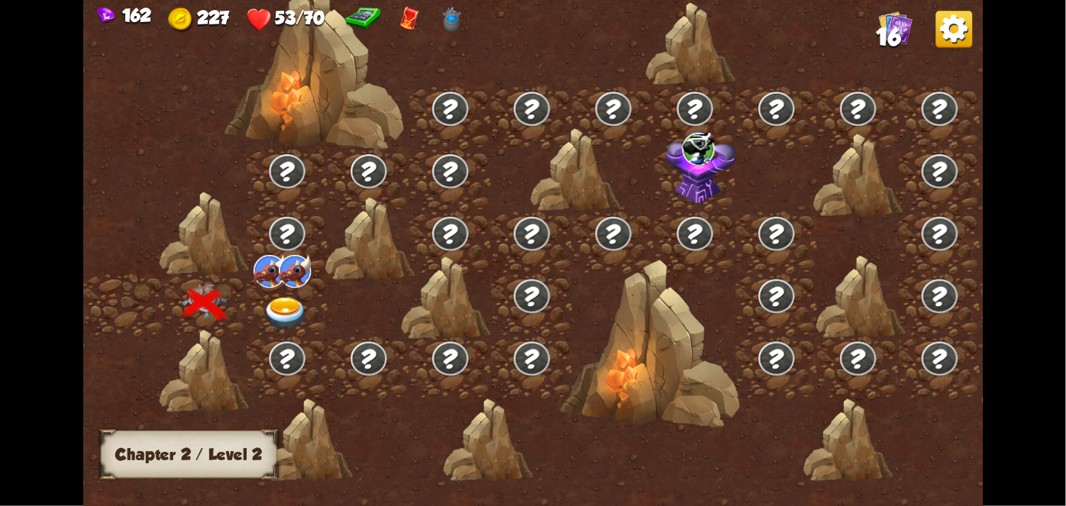
click at [289, 301] on img at bounding box center [285, 312] width 45 height 33
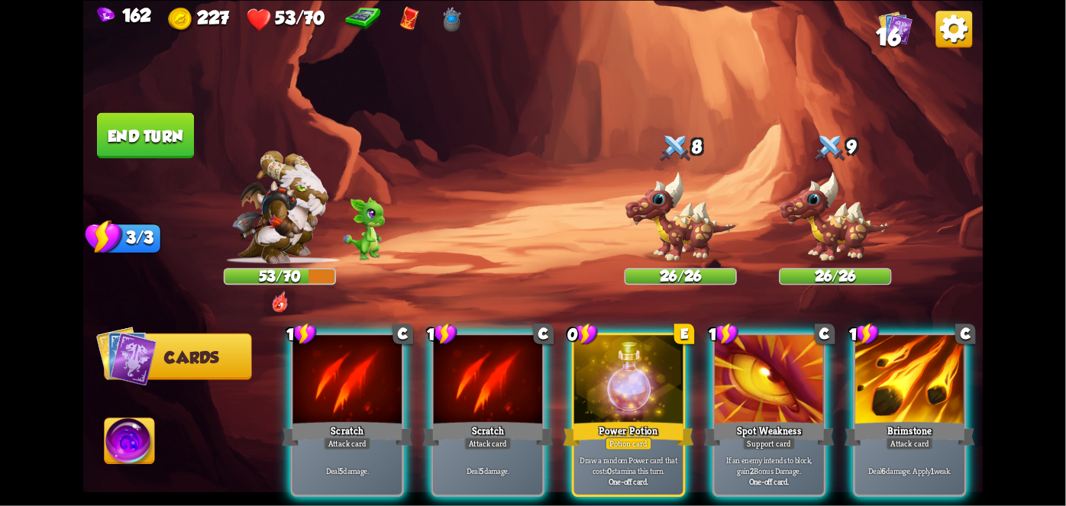
click at [611, 380] on div at bounding box center [628, 381] width 109 height 92
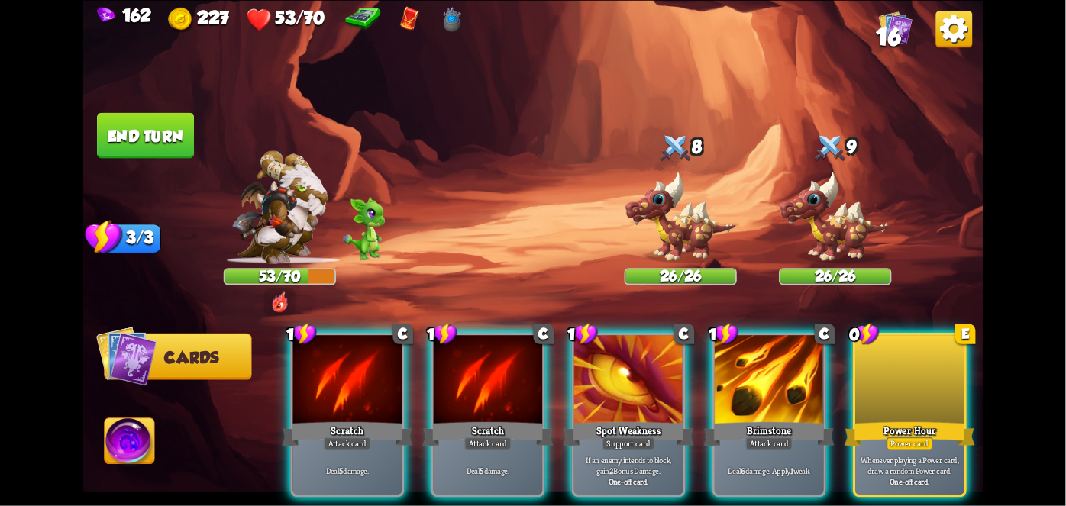
click at [930, 374] on div at bounding box center [909, 381] width 109 height 92
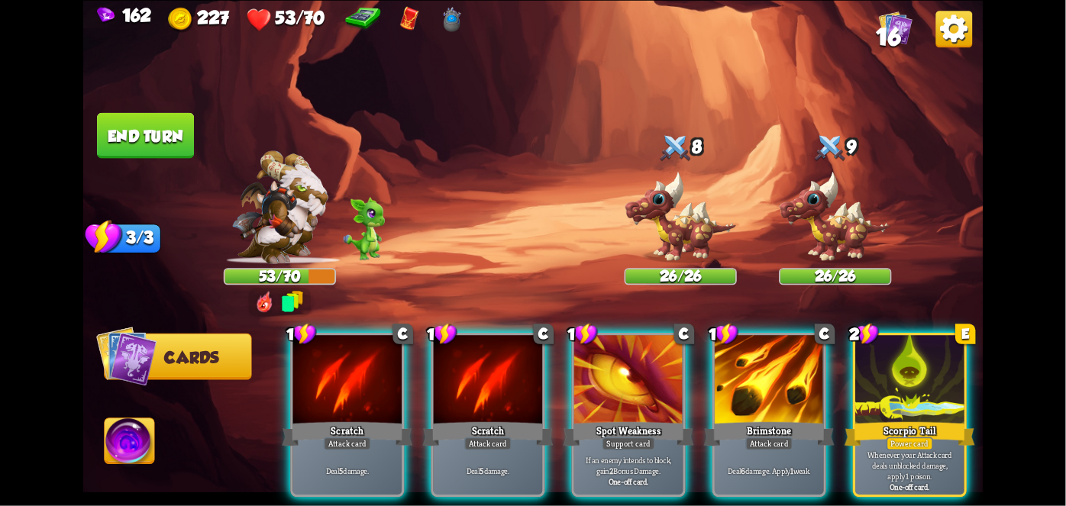
click at [941, 366] on div at bounding box center [909, 381] width 109 height 92
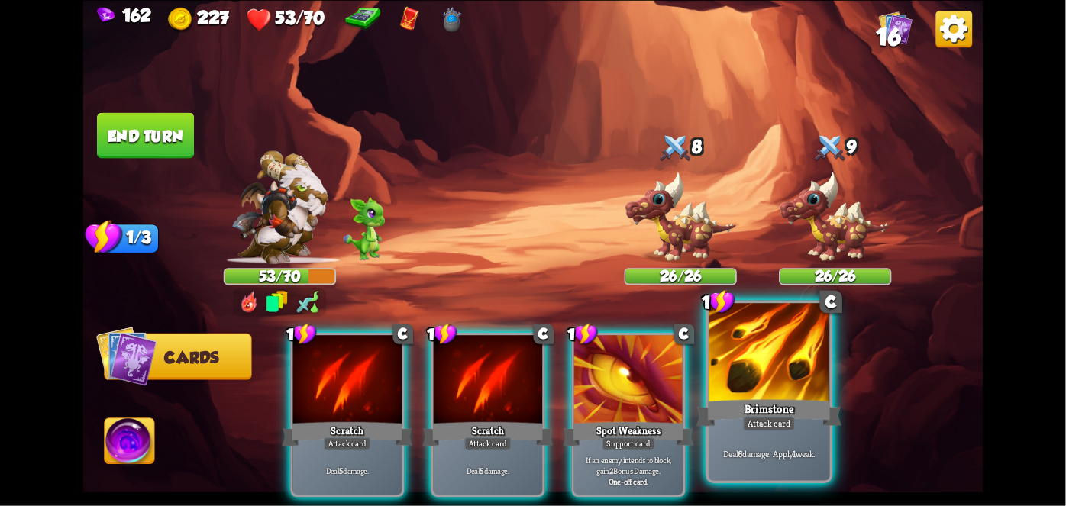
click at [788, 440] on div "Deal 6 damage. Apply 1 weak." at bounding box center [769, 454] width 121 height 53
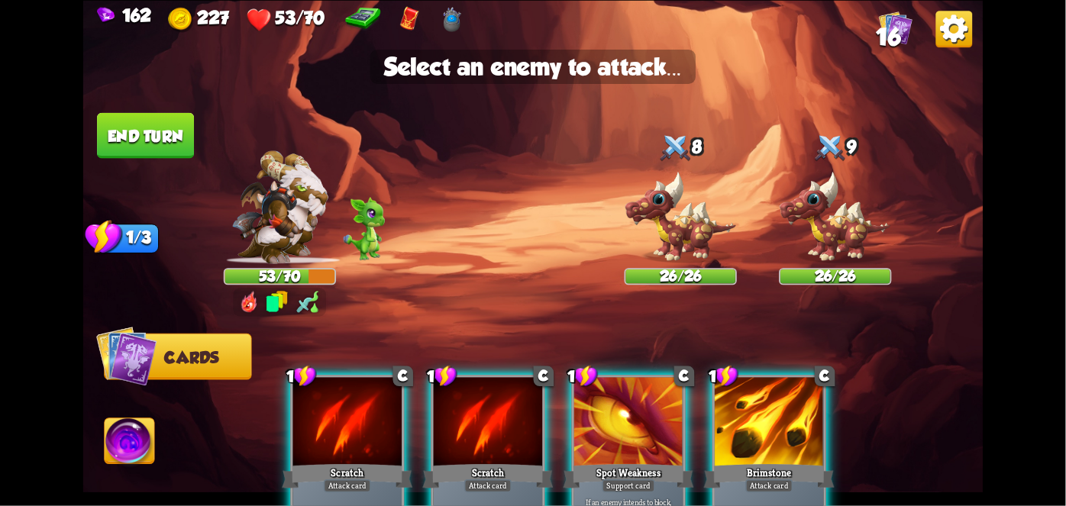
click at [845, 227] on img at bounding box center [835, 217] width 112 height 93
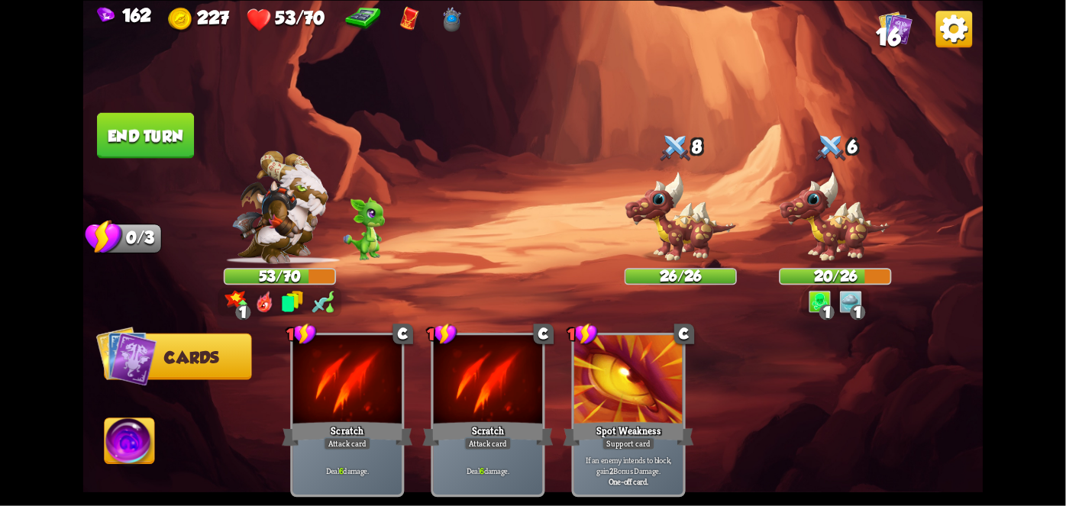
click at [166, 116] on button "End turn" at bounding box center [145, 135] width 97 height 46
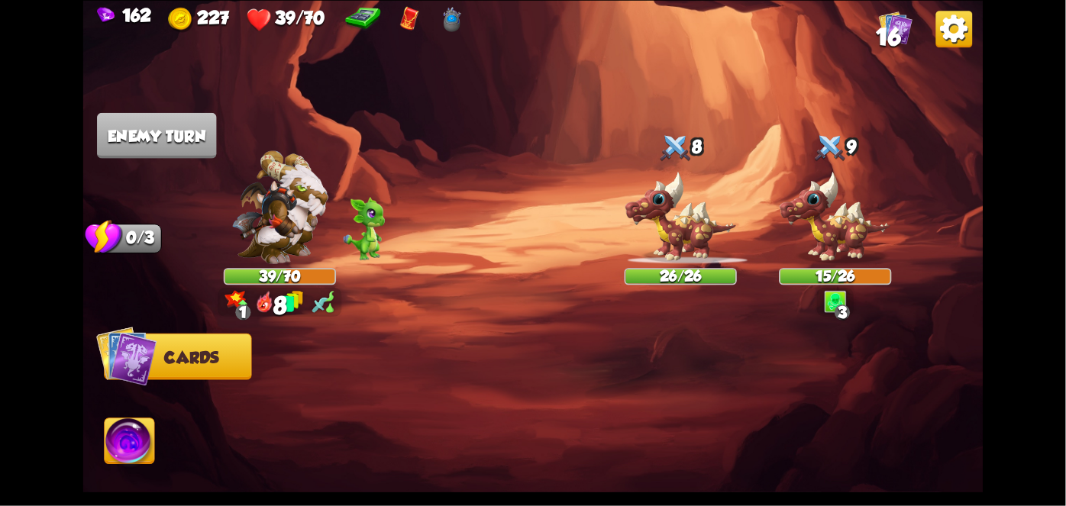
click at [291, 240] on img at bounding box center [279, 206] width 96 height 113
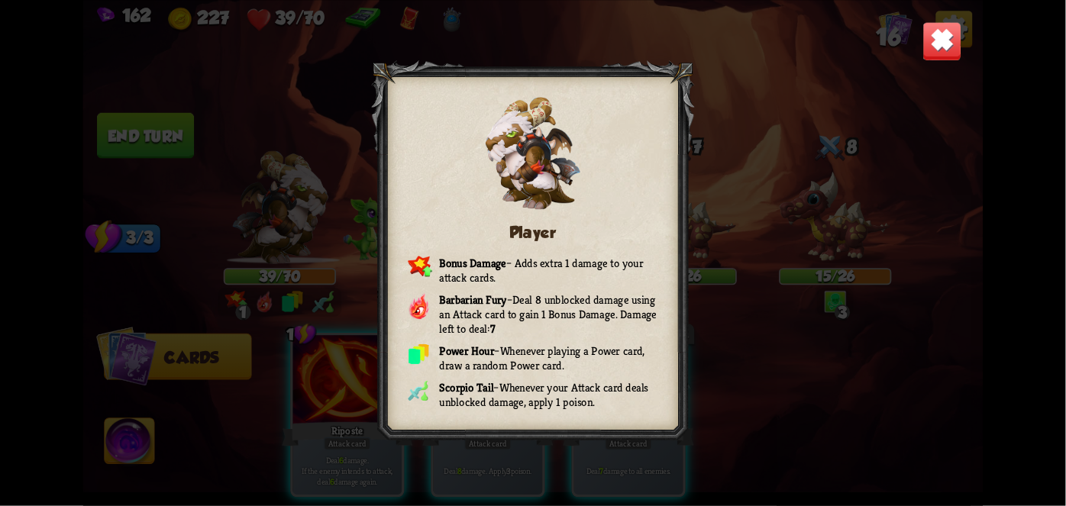
click at [969, 38] on div "Player Bonus Damage – Adds extra 1 damage to your attack cards. Barbarian Fury …" at bounding box center [533, 253] width 900 height 506
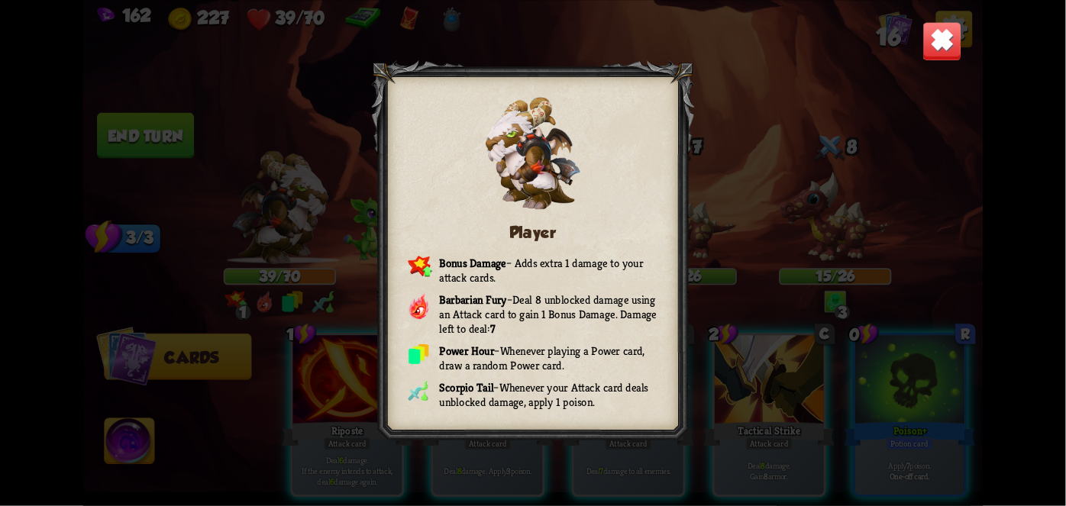
click at [944, 47] on img at bounding box center [942, 41] width 40 height 40
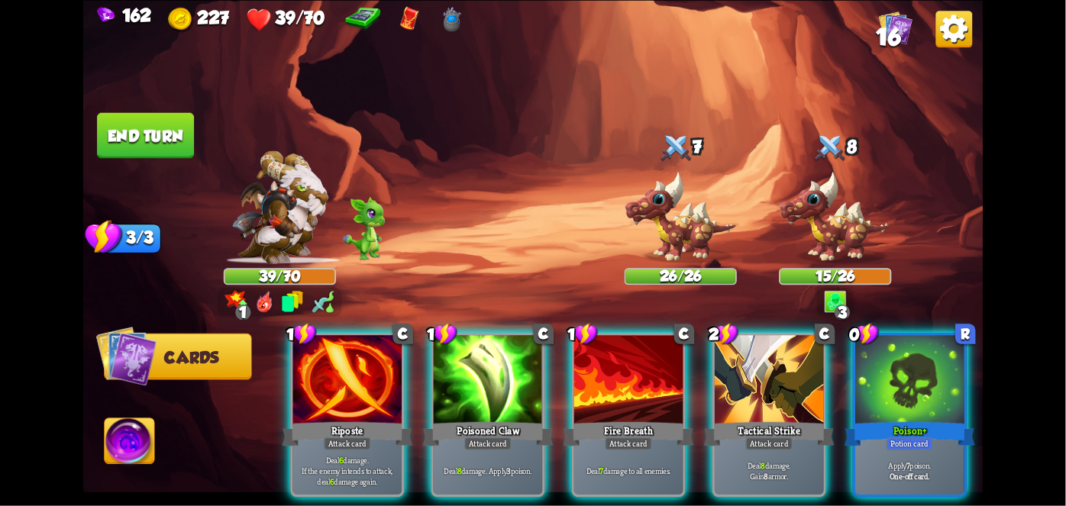
click at [786, 419] on div "Tactical Strike" at bounding box center [769, 433] width 131 height 29
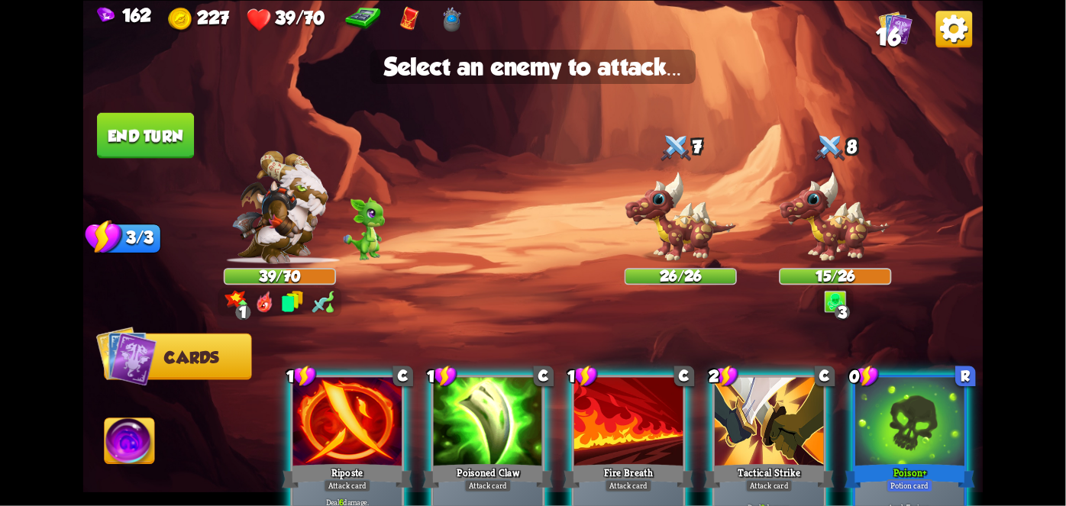
click at [869, 237] on img at bounding box center [835, 217] width 112 height 93
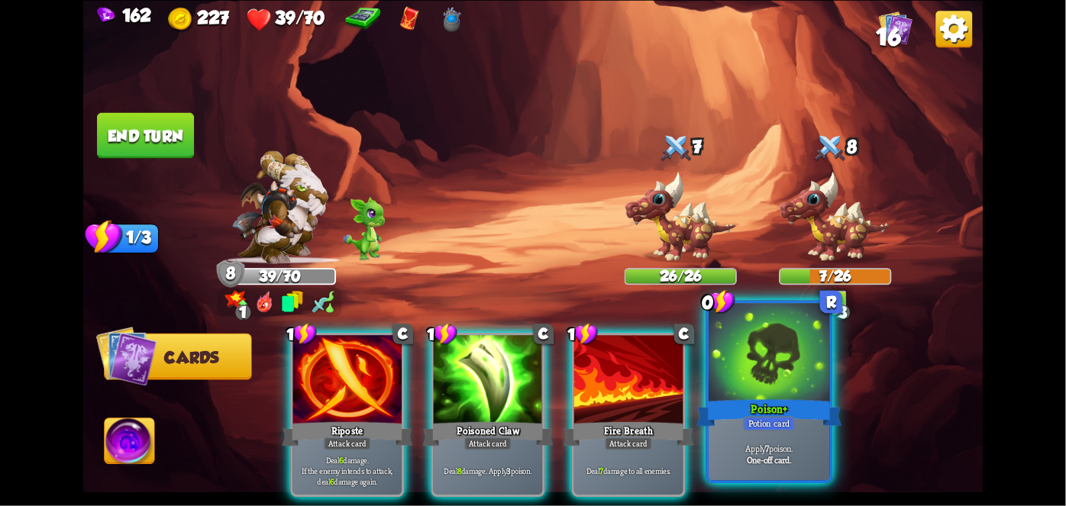
click at [812, 434] on div "Apply 7 poison. One-off card." at bounding box center [769, 454] width 121 height 53
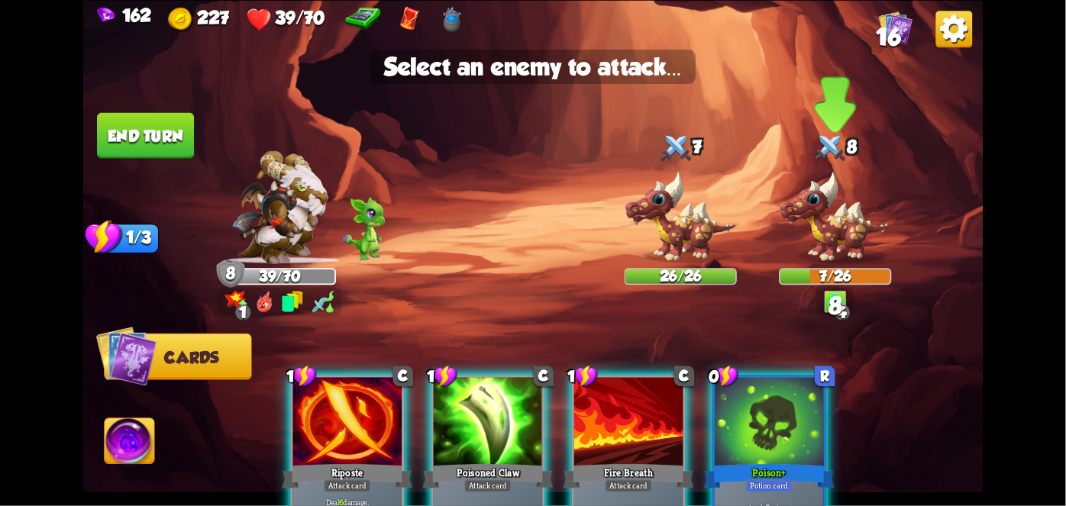
click at [824, 199] on img at bounding box center [835, 217] width 112 height 93
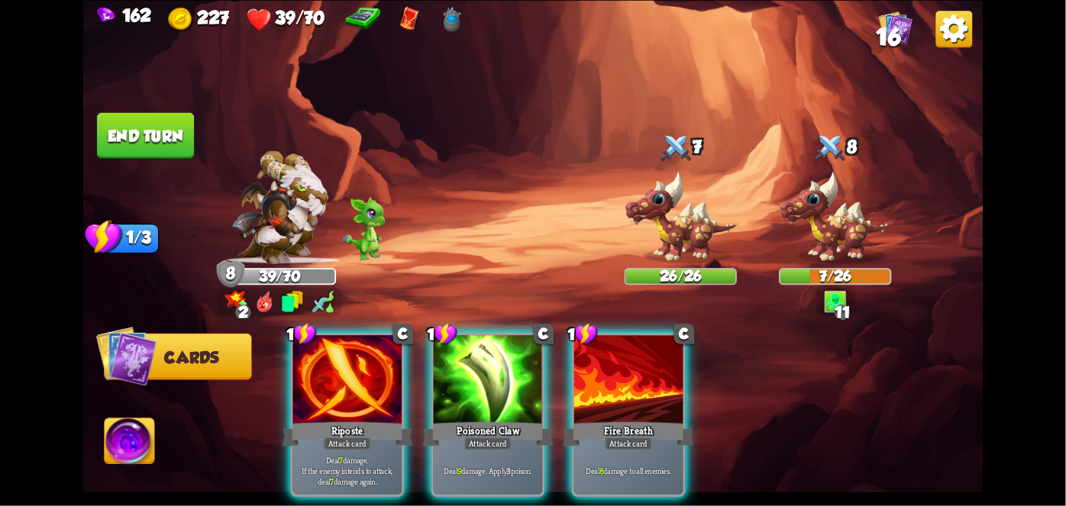
click at [500, 419] on div "Poisoned Claw" at bounding box center [488, 433] width 131 height 29
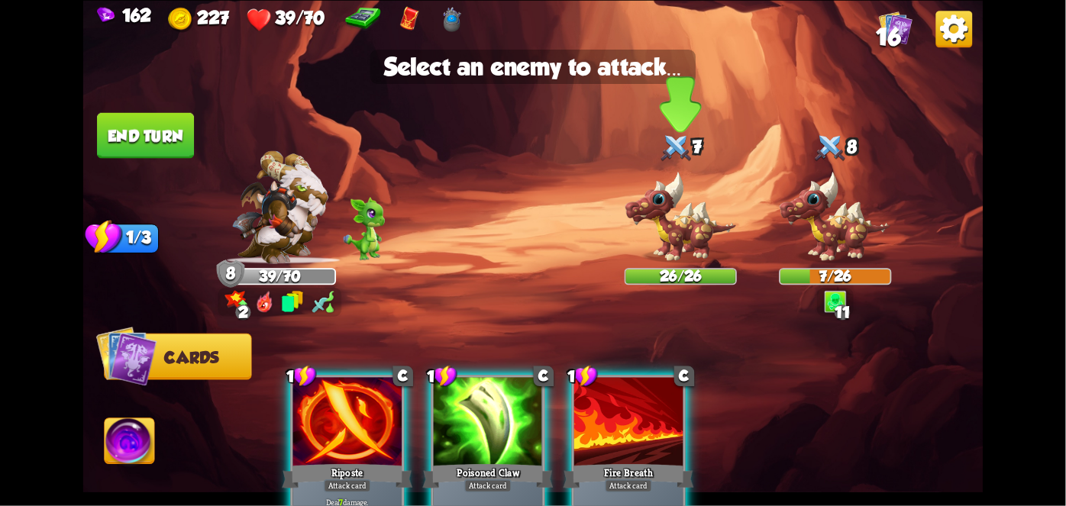
click at [660, 279] on div "26/26" at bounding box center [681, 277] width 110 height 14
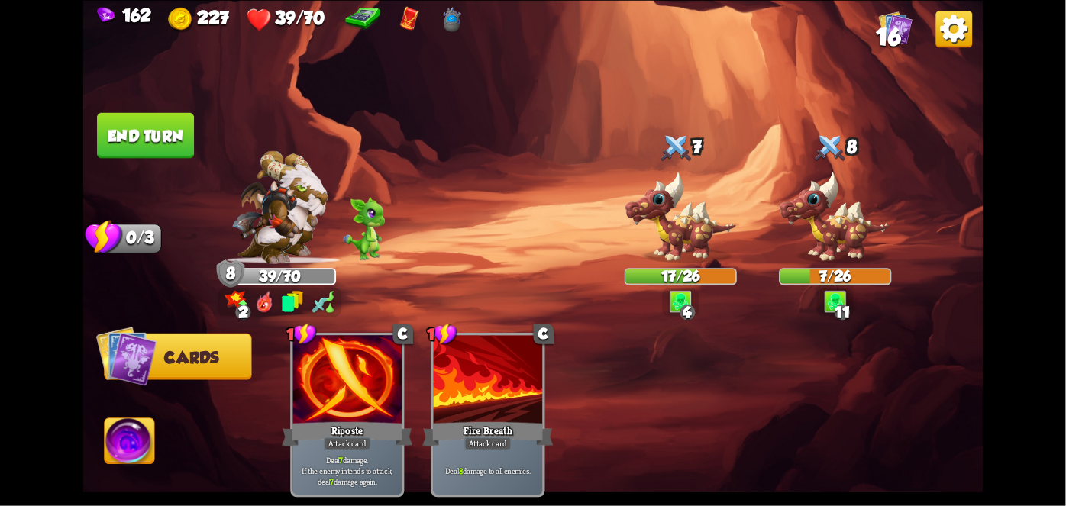
click at [122, 124] on button "End turn" at bounding box center [145, 135] width 97 height 46
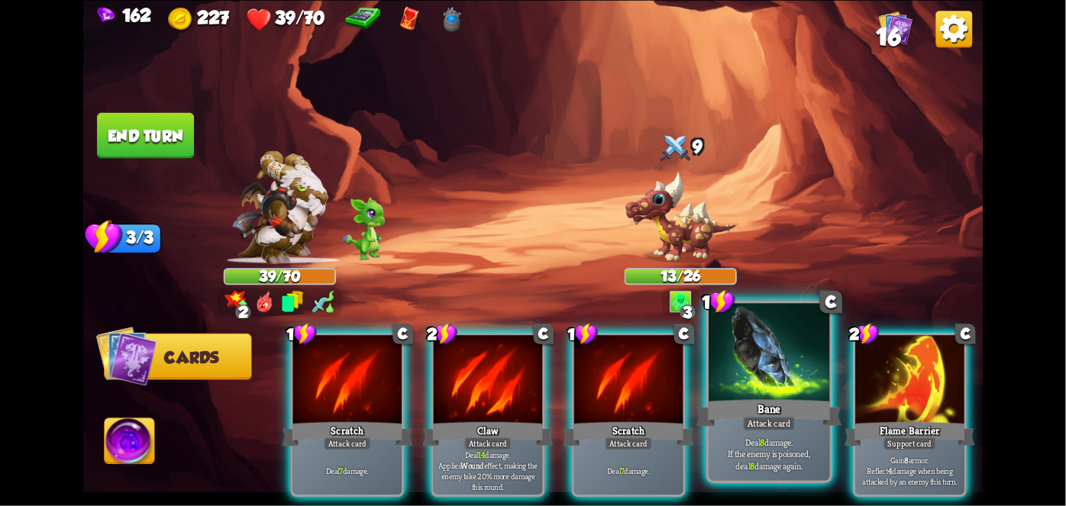
click at [801, 428] on div "Bane" at bounding box center [768, 412] width 145 height 32
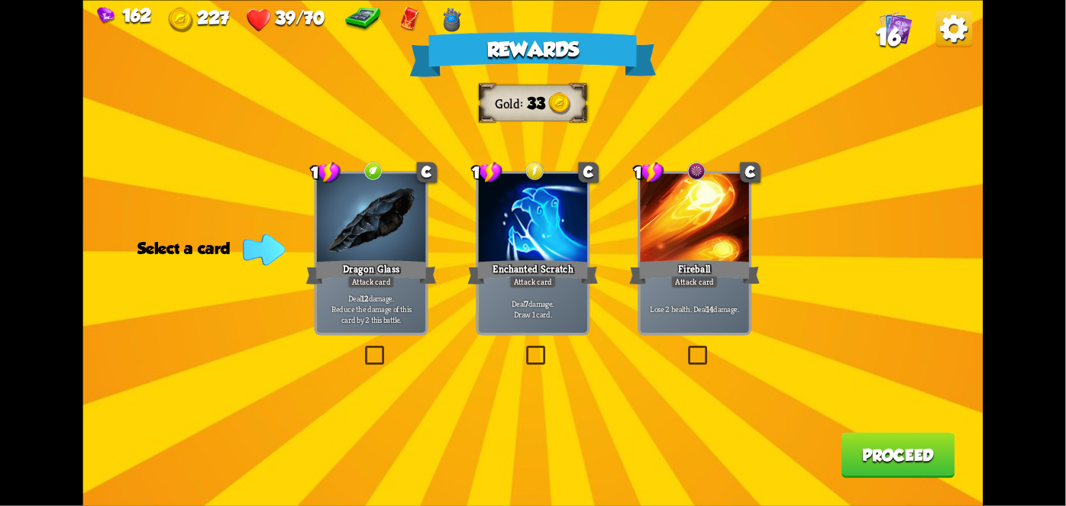
click at [520, 211] on div at bounding box center [533, 219] width 109 height 92
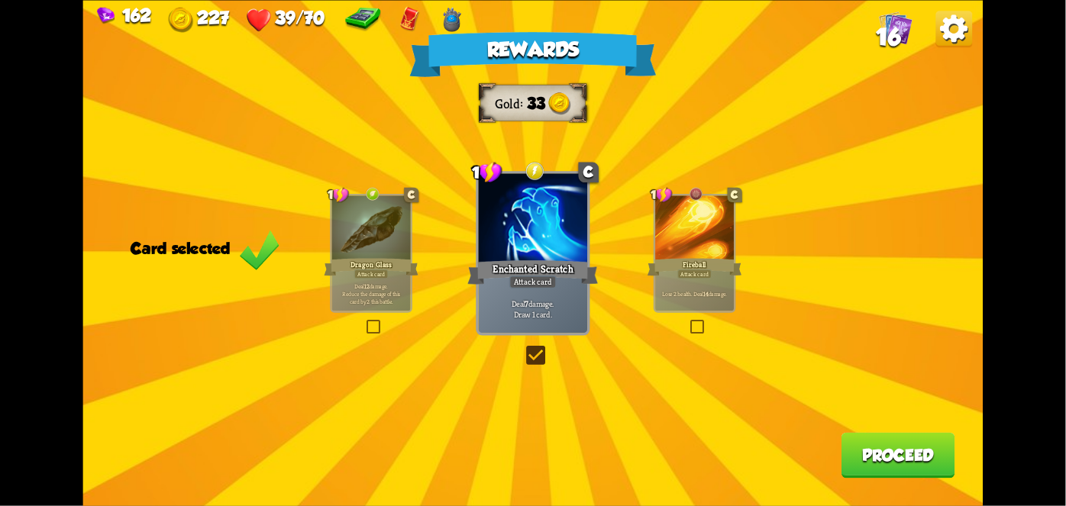
click at [899, 449] on button "Proceed" at bounding box center [898, 455] width 114 height 46
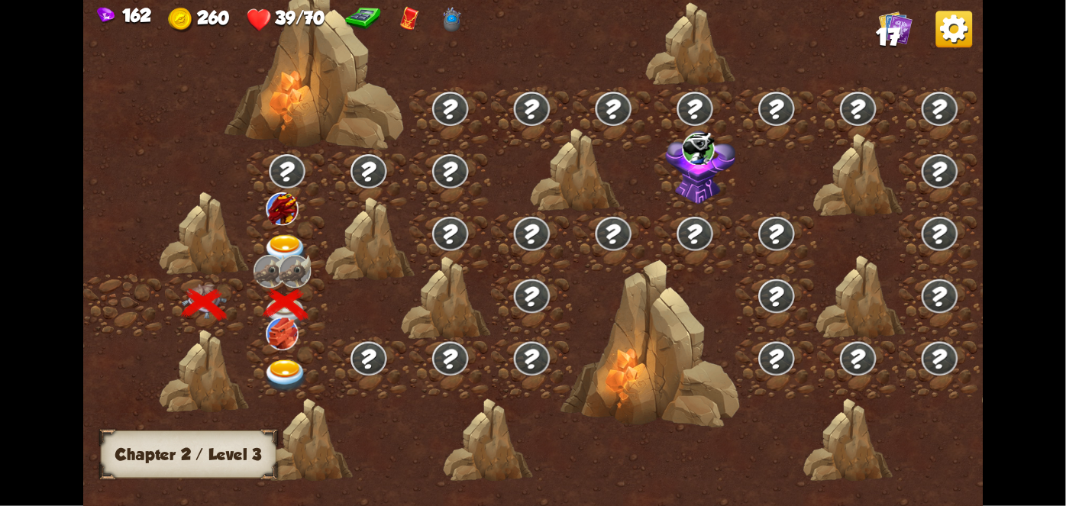
click at [267, 216] on img at bounding box center [282, 208] width 32 height 33
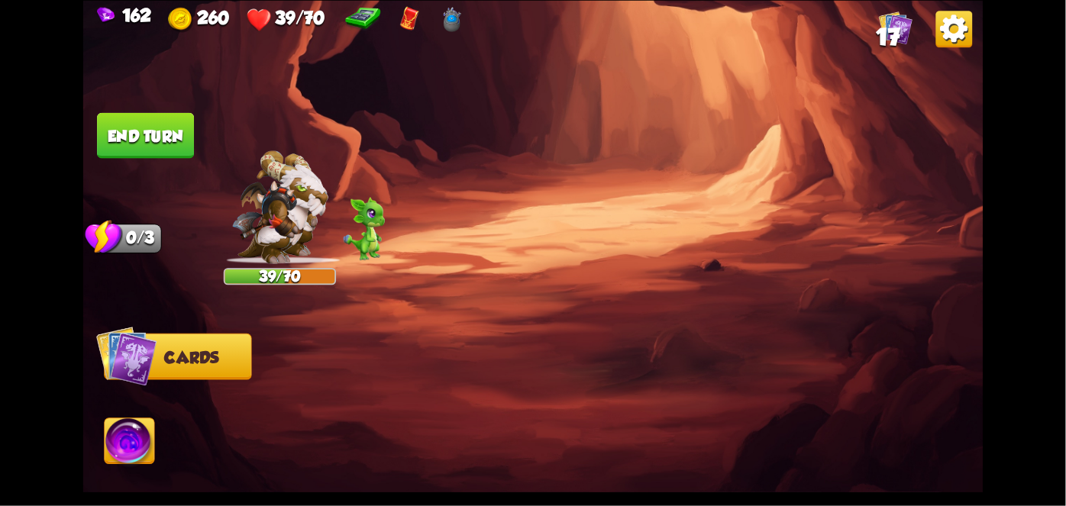
click at [970, 216] on img at bounding box center [533, 253] width 900 height 506
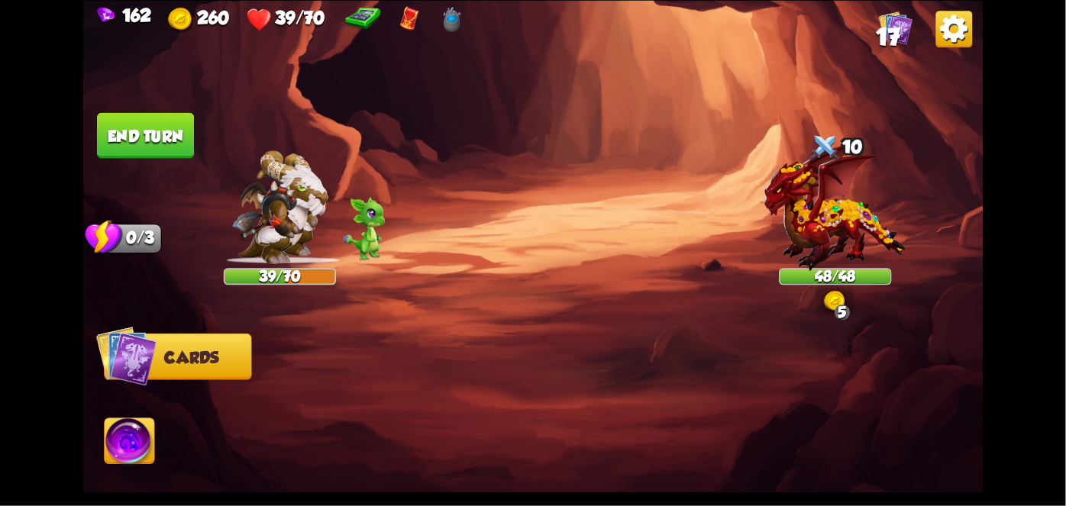
click at [1038, 197] on div "162 260 39/70 17 Select an enemy to attack... You don't have enough stamina to …" at bounding box center [533, 253] width 1066 height 506
click at [1025, 209] on div "162 260 39/70 17 Select an enemy to attack... You don't have enough stamina to …" at bounding box center [533, 253] width 1066 height 506
click at [1007, 218] on div "162 260 39/70 17 Select an enemy to attack... You don't have enough stamina to …" at bounding box center [533, 253] width 1066 height 506
click at [1023, 214] on div "162 260 39/70 17 Select an enemy to attack... You don't have enough stamina to …" at bounding box center [533, 253] width 1066 height 506
click at [1009, 227] on div "162 260 39/70 17 Select an enemy to attack... You don't have enough stamina to …" at bounding box center [533, 253] width 1066 height 506
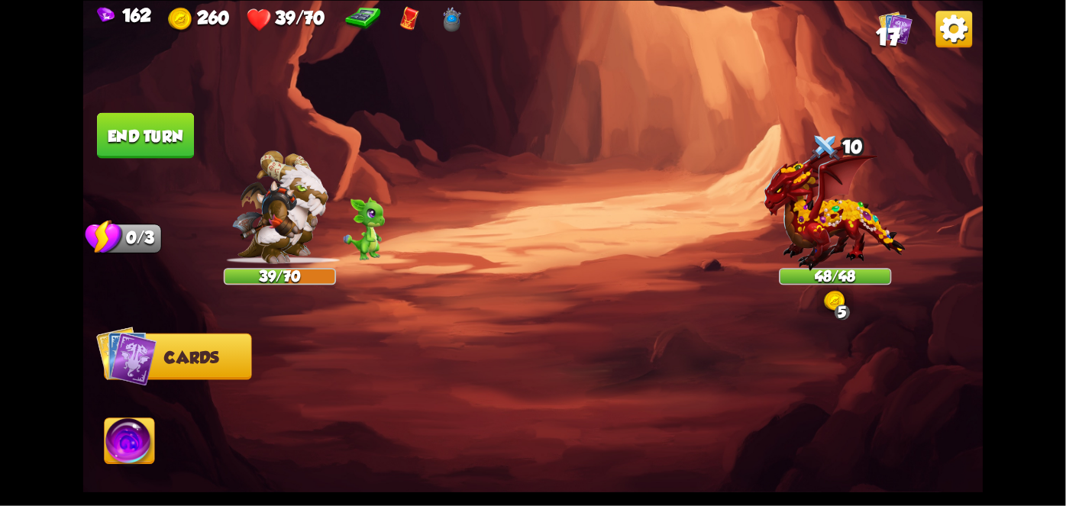
click at [996, 260] on div "162 260 39/70 17 Select an enemy to attack... You don't have enough stamina to …" at bounding box center [533, 253] width 1066 height 506
click at [1005, 249] on div "162 260 39/70 17 Select an enemy to attack... You don't have enough stamina to …" at bounding box center [533, 253] width 1066 height 506
click at [995, 263] on div "162 260 39/70 17 Select an enemy to attack... You don't have enough stamina to …" at bounding box center [533, 253] width 1066 height 506
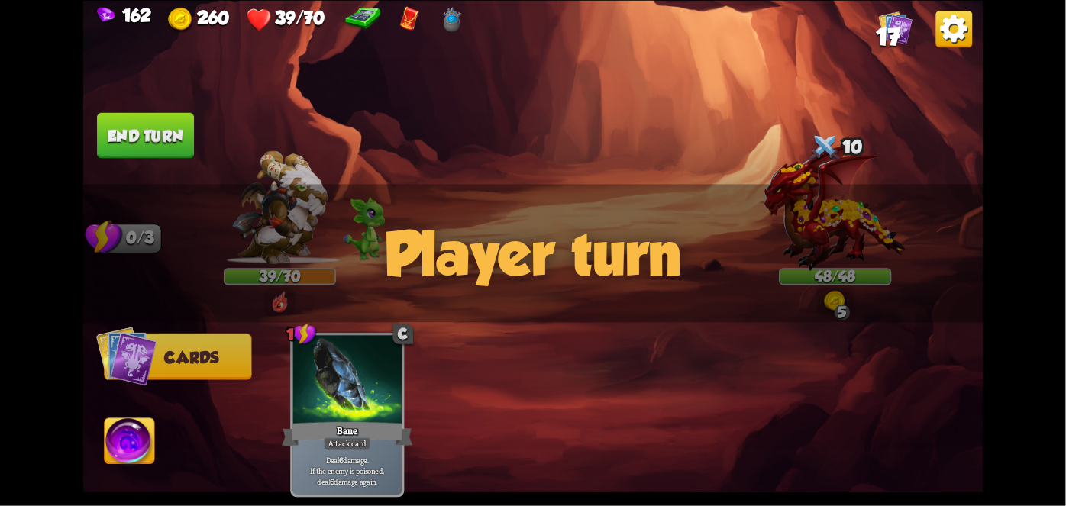
click at [968, 270] on div "Player turn" at bounding box center [533, 253] width 900 height 138
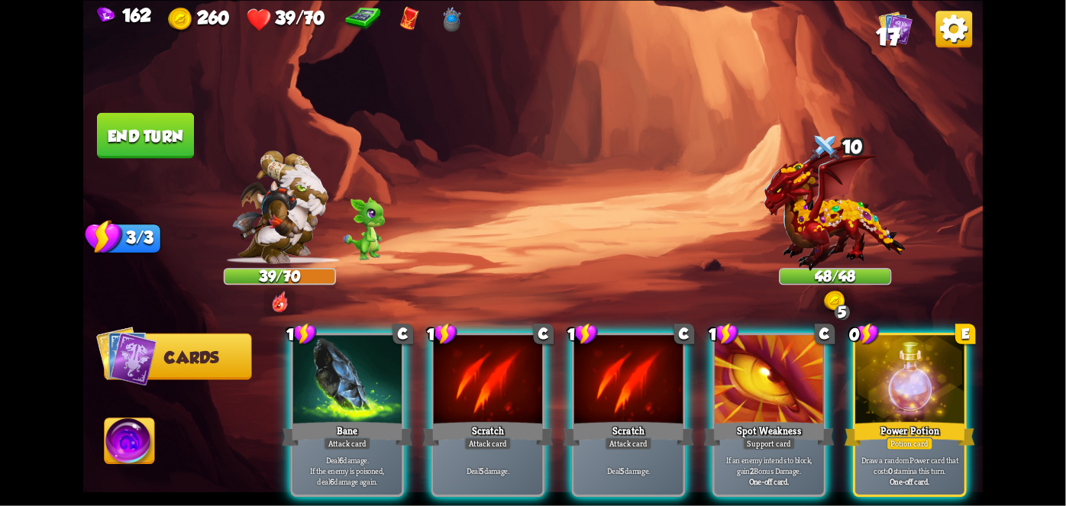
click at [910, 455] on p "Draw a random Power card that costs 0 stamina this turn." at bounding box center [909, 465] width 103 height 21
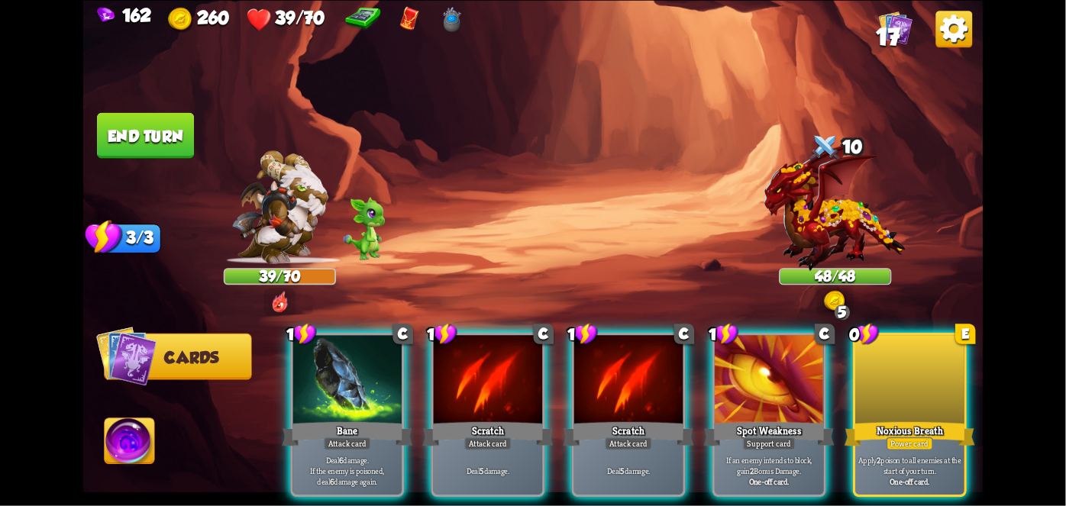
click at [942, 421] on div "Noxious Breath" at bounding box center [909, 433] width 131 height 29
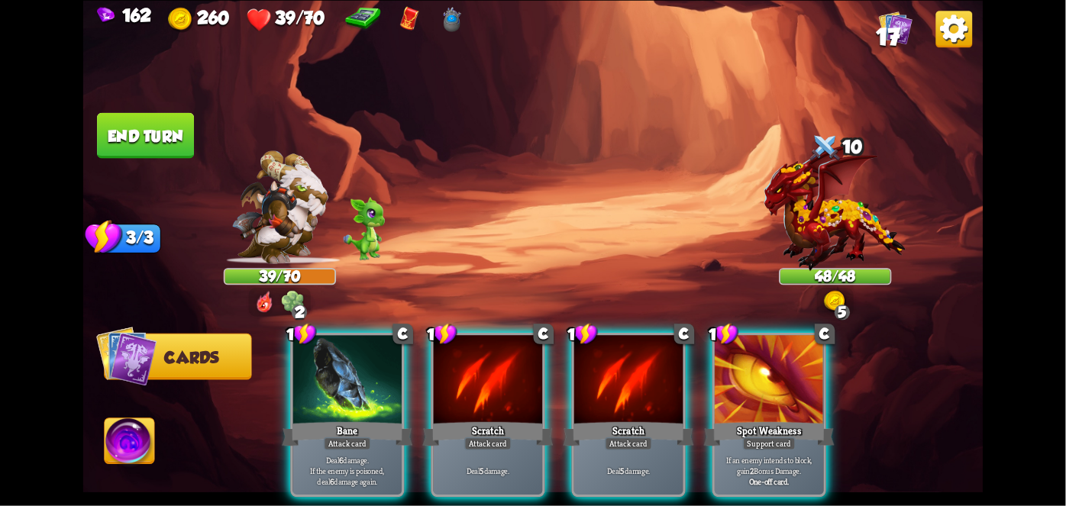
click at [325, 386] on div at bounding box center [347, 381] width 109 height 92
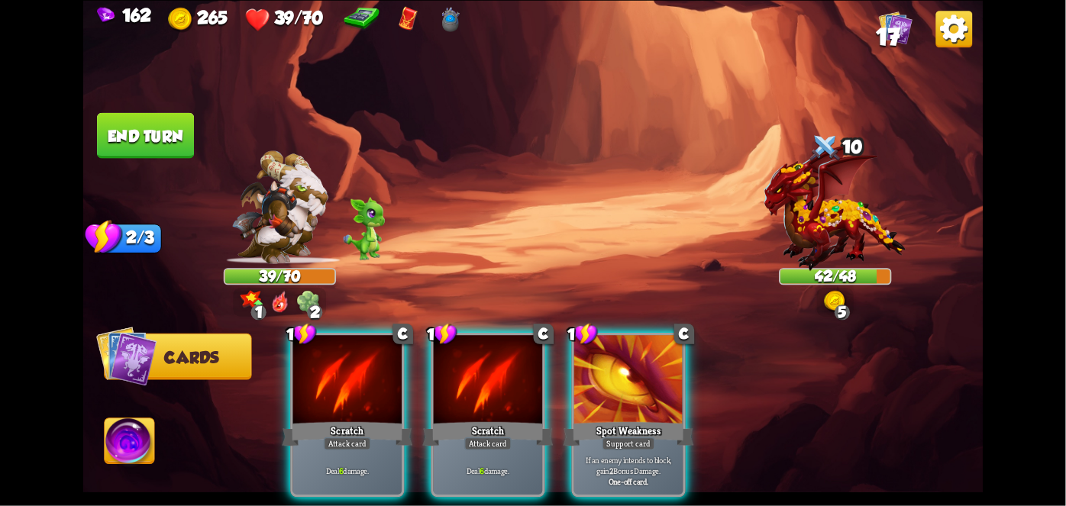
click at [342, 419] on div "Scratch" at bounding box center [347, 433] width 131 height 29
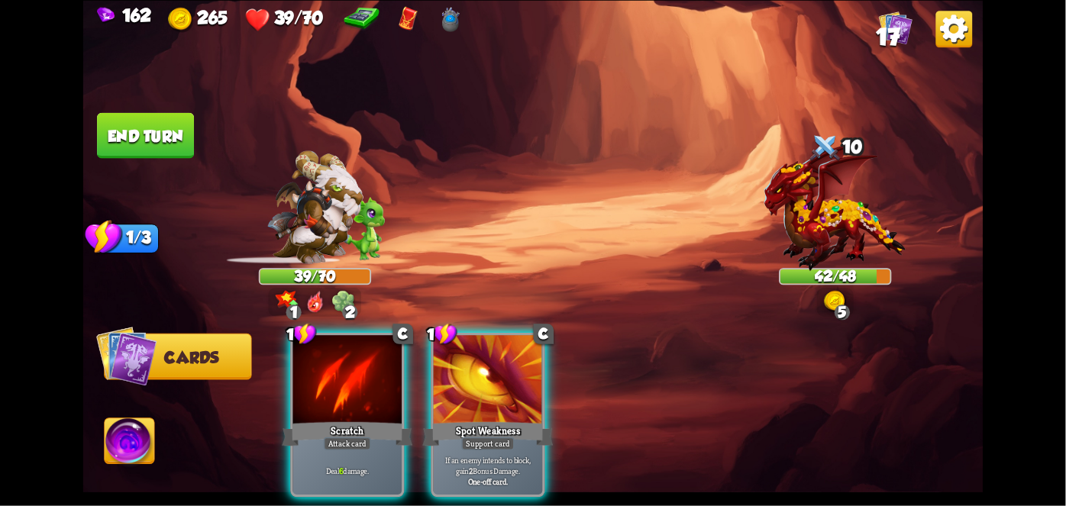
click at [336, 388] on div at bounding box center [347, 381] width 109 height 92
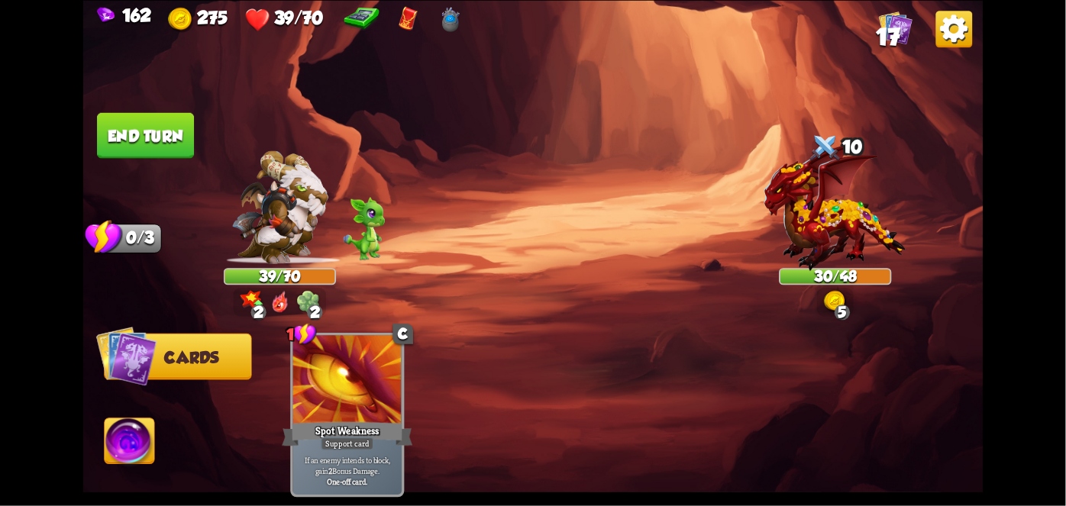
click at [150, 138] on button "End turn" at bounding box center [145, 135] width 97 height 46
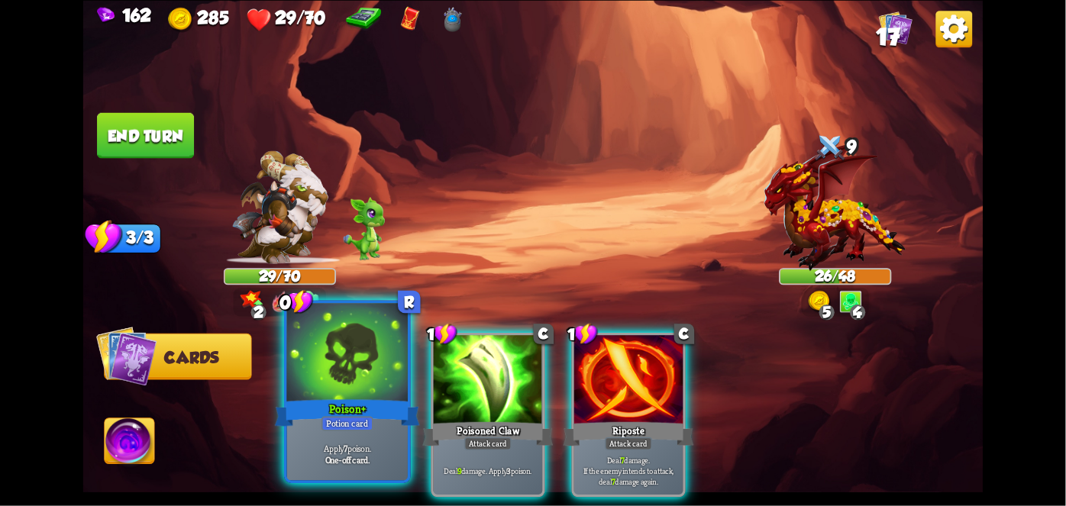
click at [337, 387] on div at bounding box center [347, 354] width 121 height 102
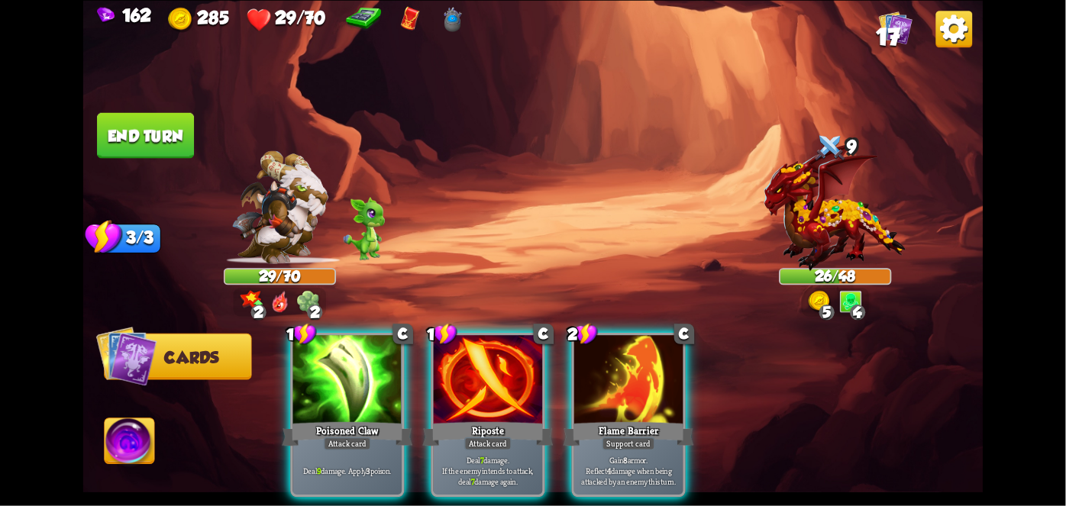
click at [354, 395] on div at bounding box center [347, 381] width 109 height 92
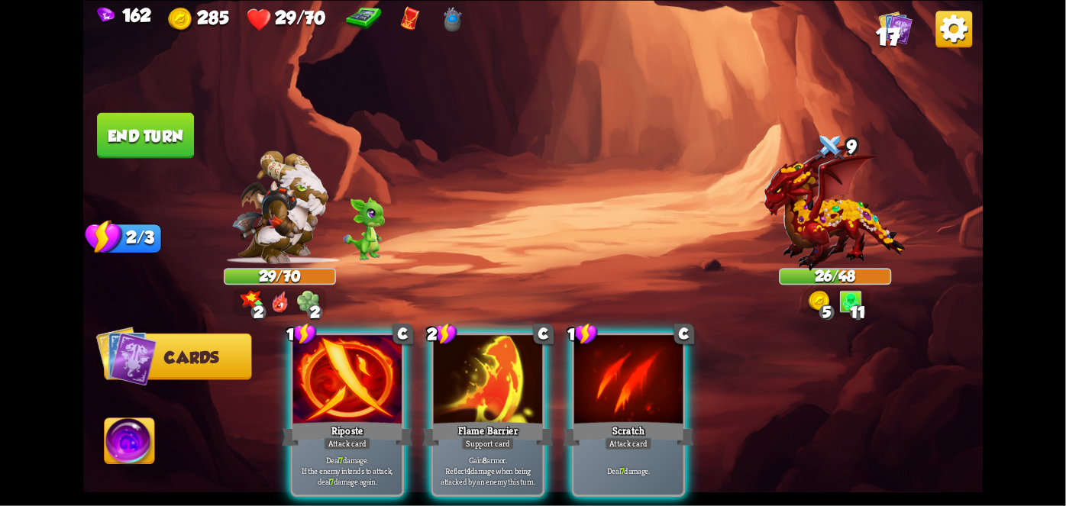
click at [499, 437] on div "Support card" at bounding box center [487, 443] width 53 height 13
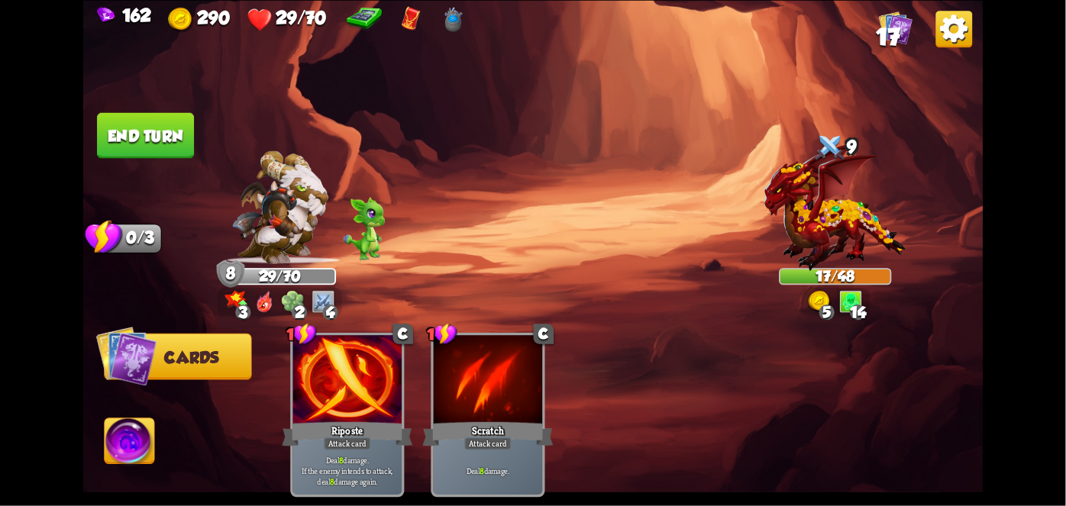
click at [151, 144] on button "End turn" at bounding box center [145, 135] width 97 height 46
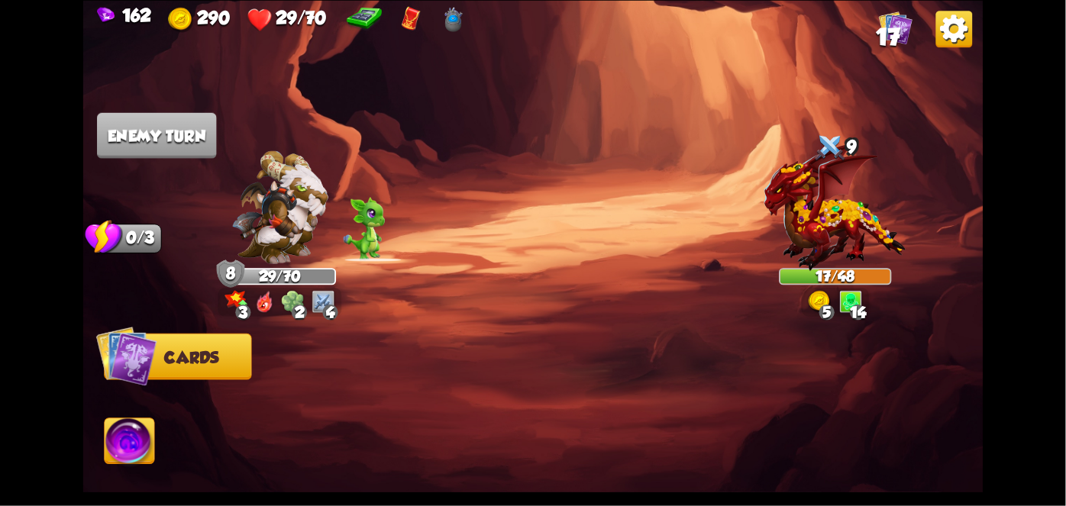
click at [125, 435] on img at bounding box center [130, 443] width 50 height 50
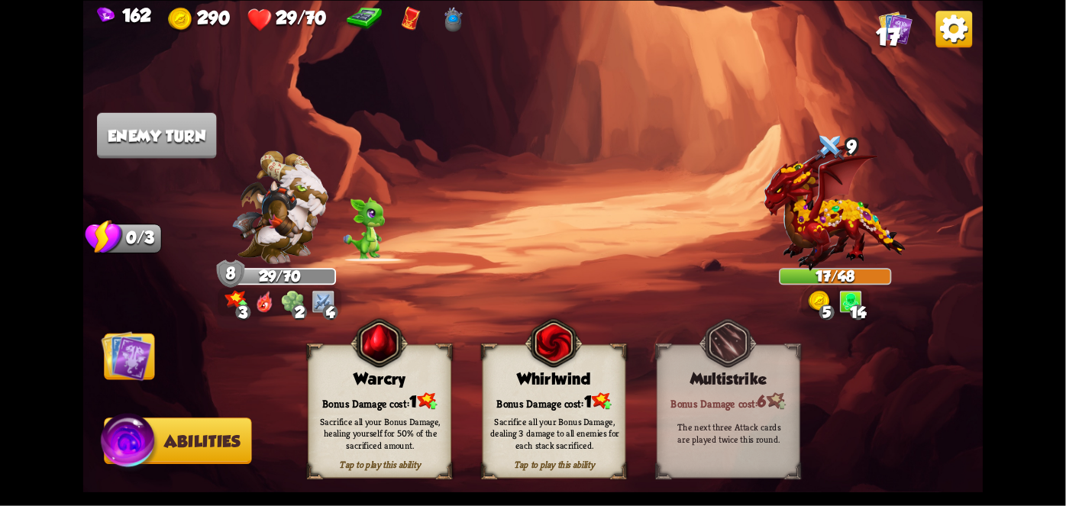
click at [586, 402] on span "1" at bounding box center [588, 402] width 8 height 18
click at [588, 387] on div "Whirlwind" at bounding box center [554, 379] width 142 height 18
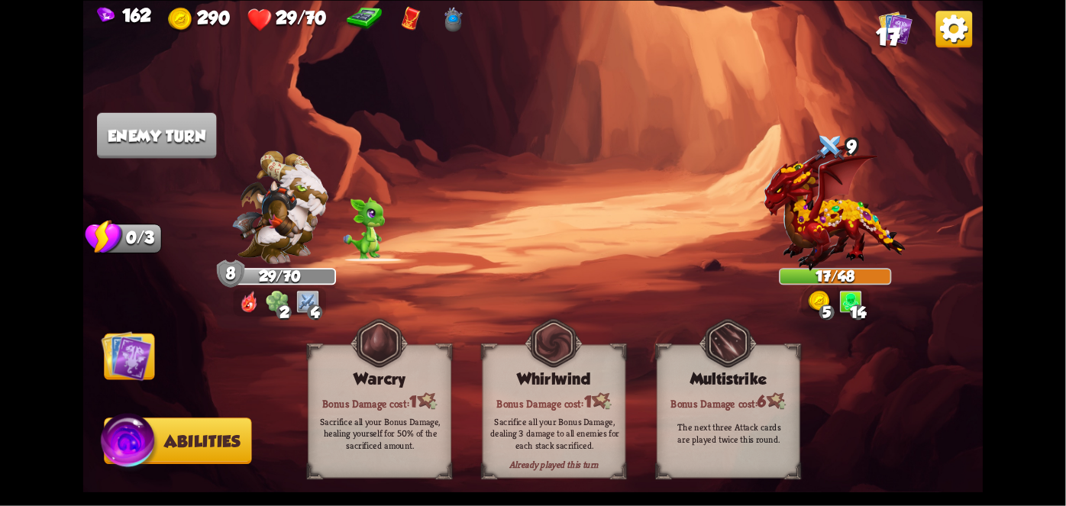
click at [593, 379] on div "Whirlwind" at bounding box center [554, 379] width 142 height 18
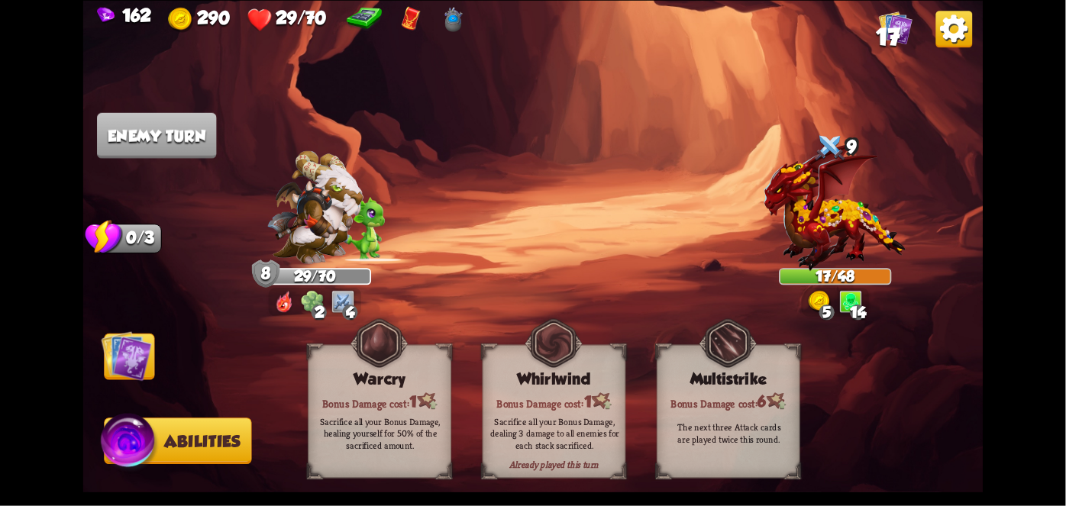
click at [111, 353] on img at bounding box center [127, 356] width 50 height 50
click at [107, 356] on img at bounding box center [127, 356] width 50 height 50
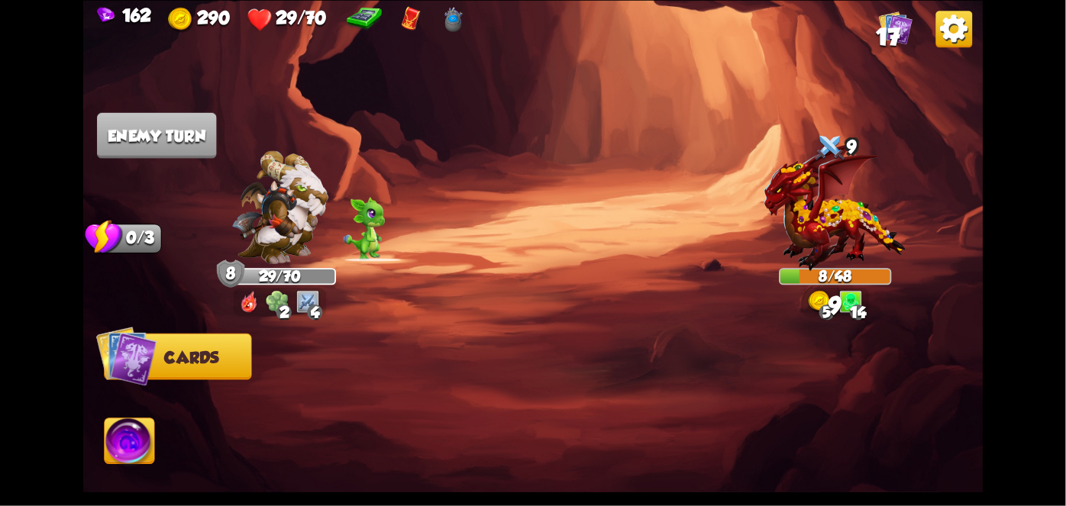
click at [97, 347] on img at bounding box center [126, 355] width 61 height 61
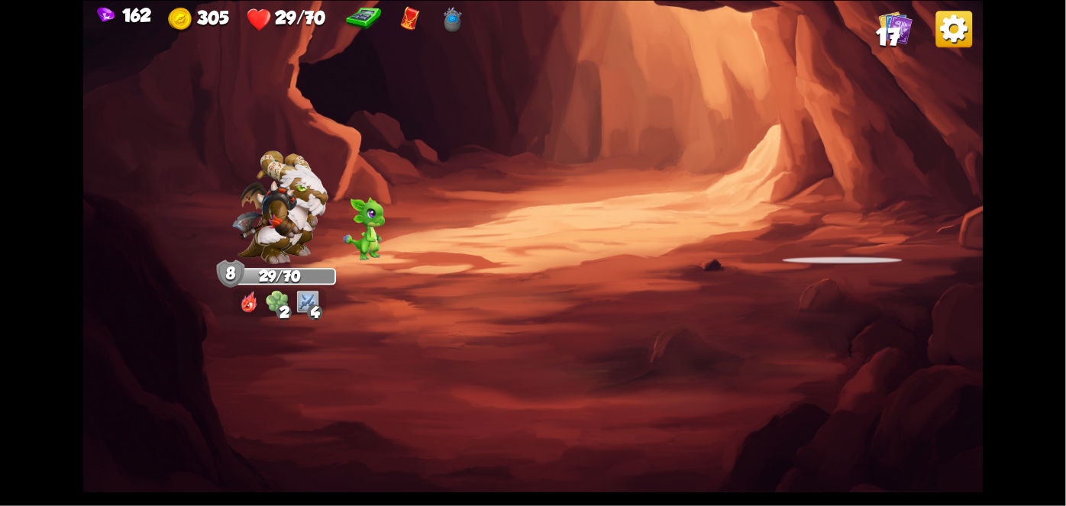
click at [998, 275] on div "162 305 29/70 17 Select an enemy to attack... You don't have enough stamina to …" at bounding box center [533, 253] width 1066 height 506
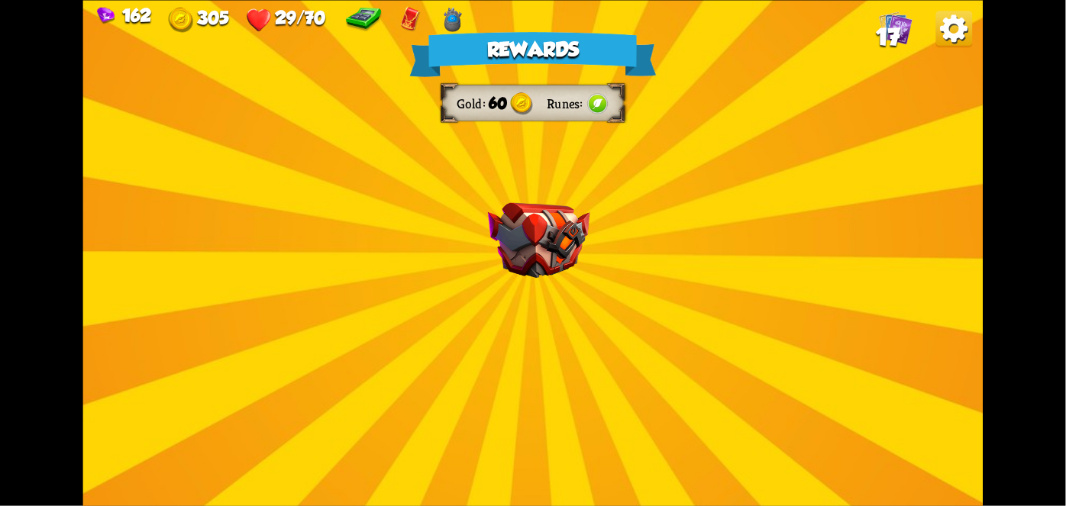
click at [1002, 276] on div "162 305 29/70 17 Rewards Gold 60 Runes Select a card 0 C Deflect Support card G…" at bounding box center [533, 253] width 1066 height 506
click at [1007, 273] on div "162 305 29/70 17 Rewards Gold 60 Runes Select a card 0 C Deflect Support card G…" at bounding box center [533, 253] width 1066 height 506
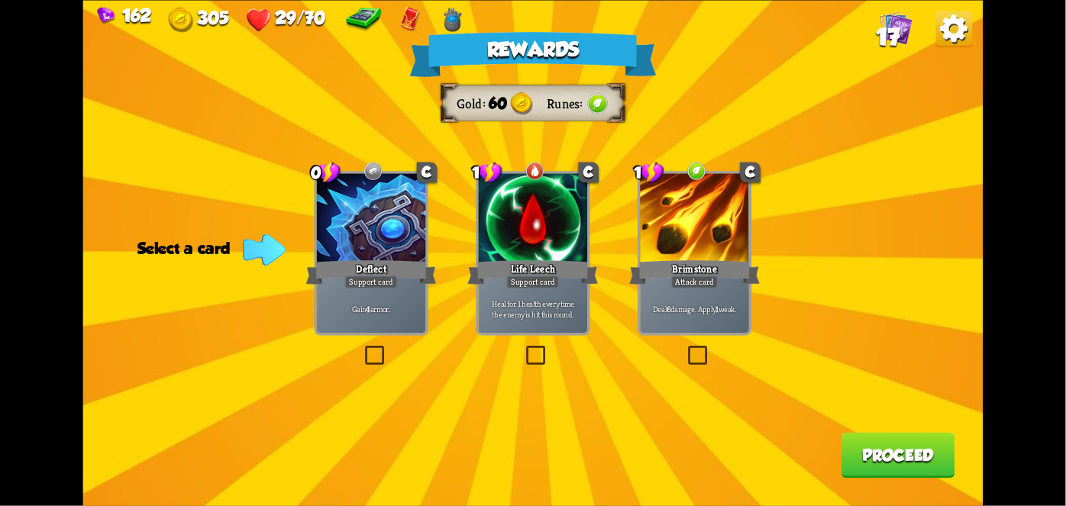
click at [723, 291] on div "Deal 6 damage. Apply 1 weak." at bounding box center [695, 309] width 109 height 47
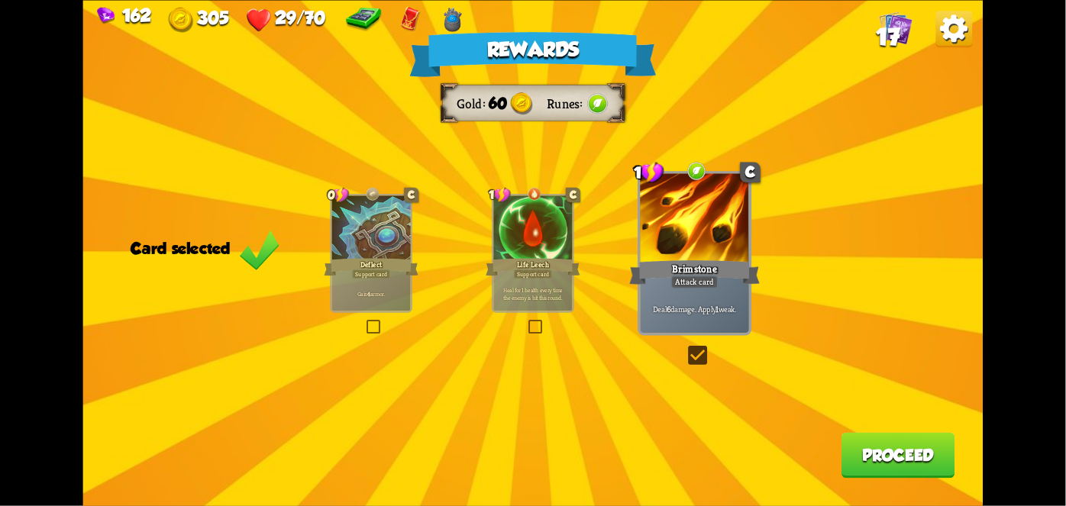
click at [931, 473] on button "Proceed" at bounding box center [898, 455] width 114 height 46
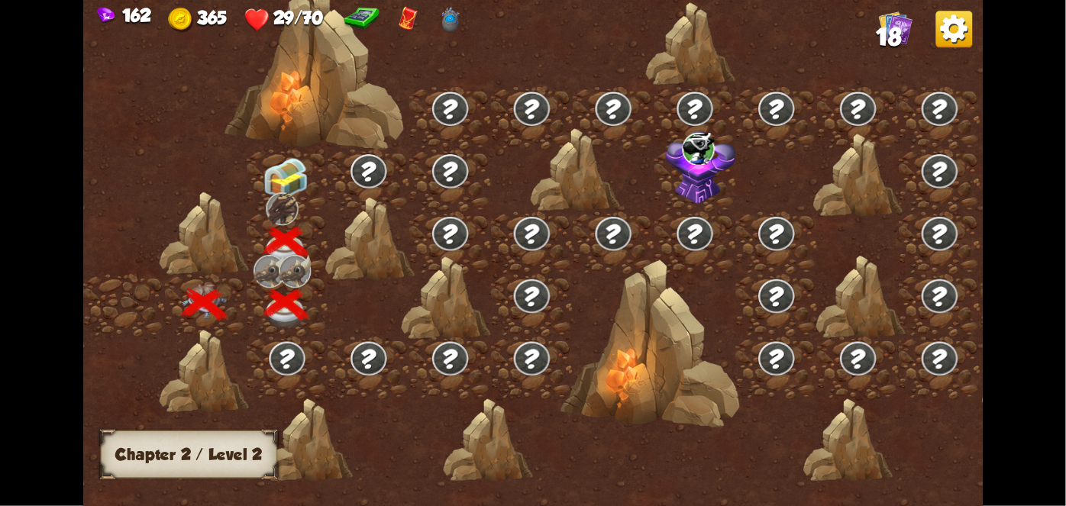
click at [284, 173] on img at bounding box center [285, 178] width 45 height 42
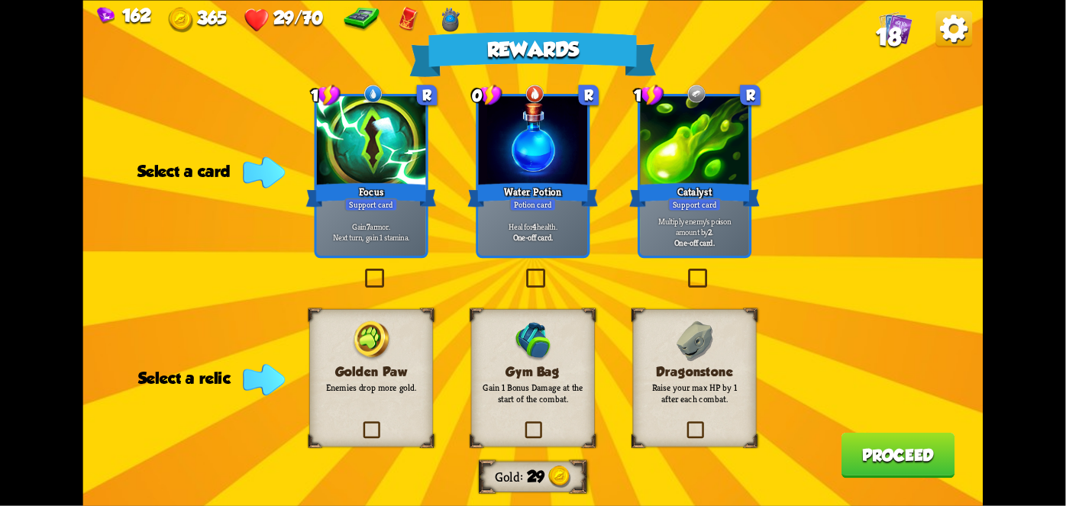
click at [539, 202] on div "Potion card" at bounding box center [532, 204] width 47 height 13
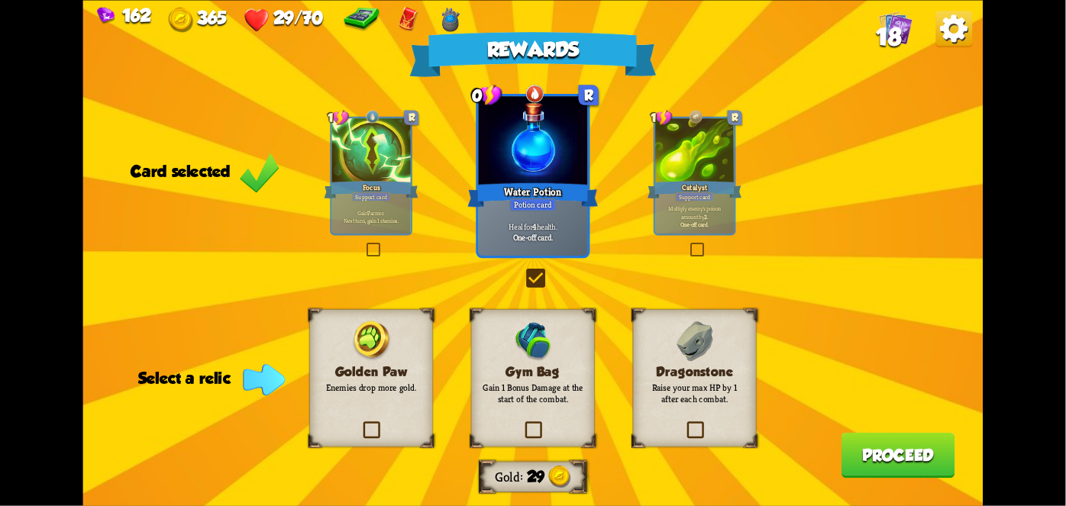
click at [1055, 335] on div "162 365 29/70 18 Rewards Gold 29 Card selected 1 R Focus Support card Gain 7 ar…" at bounding box center [533, 253] width 1066 height 506
click at [753, 385] on div "Dragonstone Raise your max HP by 1 after each combat." at bounding box center [695, 377] width 124 height 137
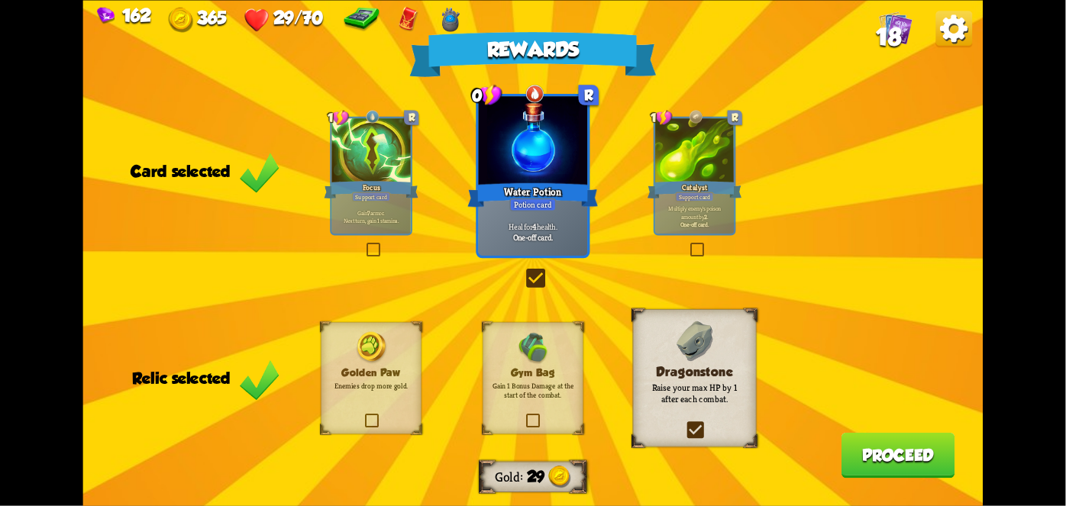
click at [928, 442] on button "Proceed" at bounding box center [898, 455] width 114 height 46
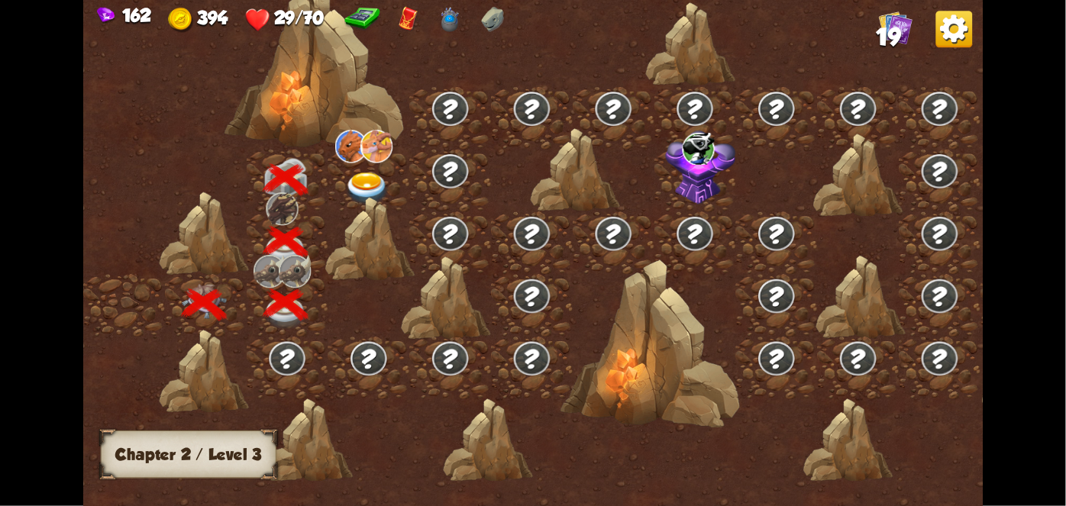
click at [358, 172] on img at bounding box center [366, 188] width 45 height 33
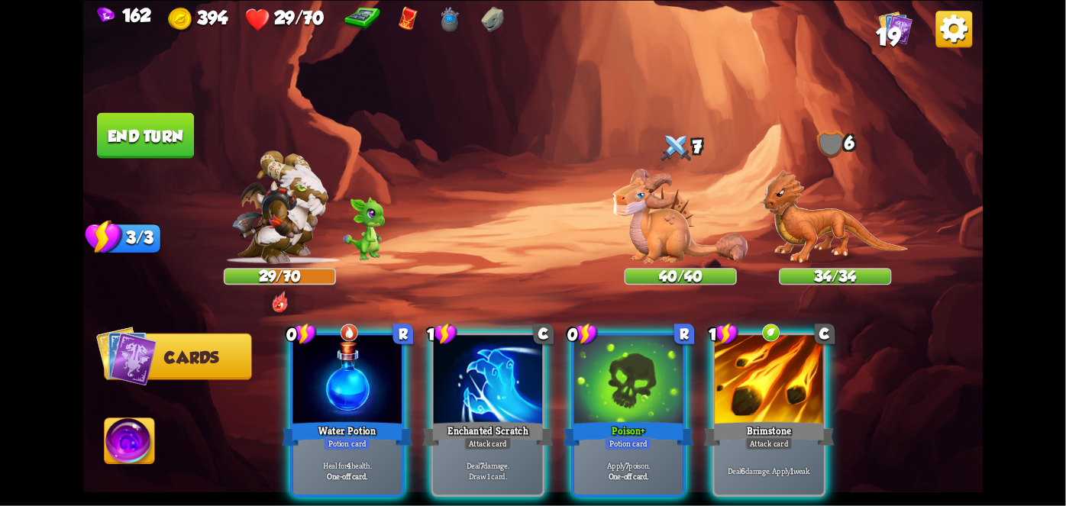
click at [342, 389] on div at bounding box center [347, 381] width 109 height 92
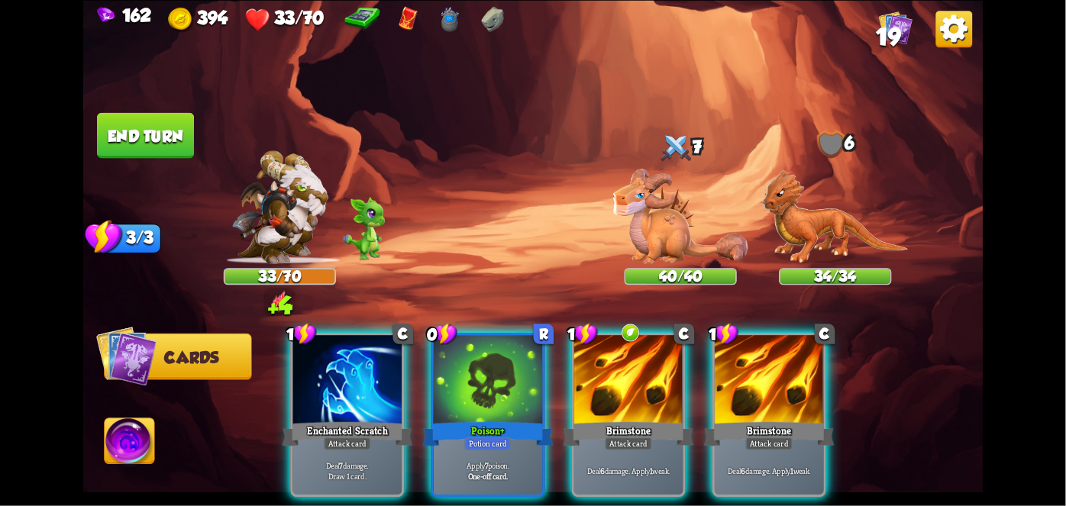
click at [467, 419] on div "Poison+" at bounding box center [488, 433] width 131 height 29
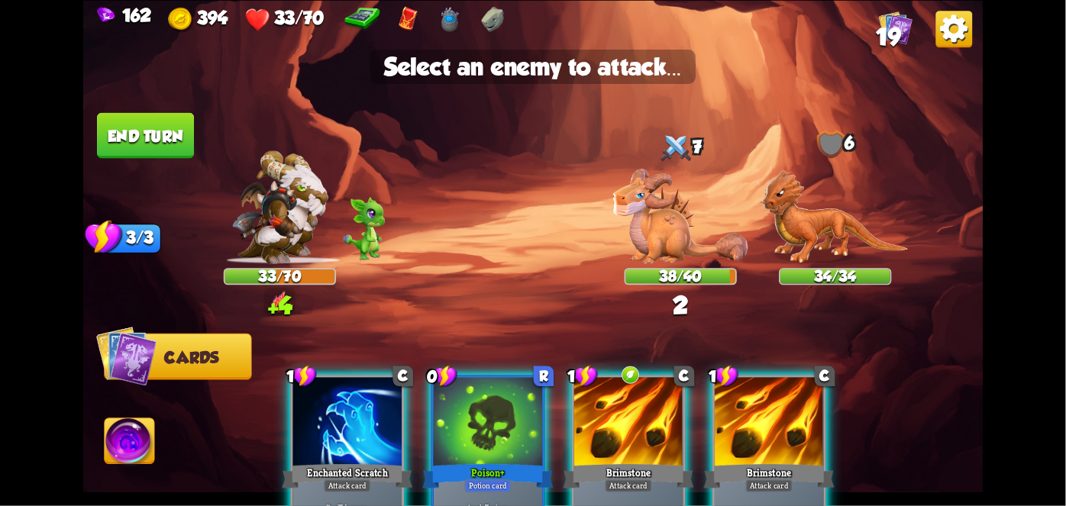
click at [660, 220] on img at bounding box center [680, 216] width 135 height 95
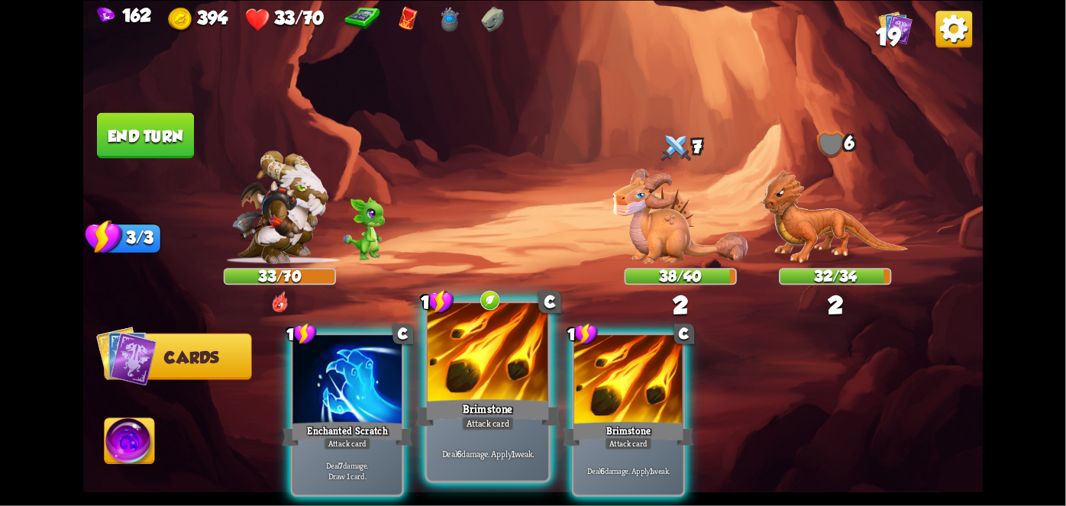
click at [464, 443] on div "Deal 6 damage. Apply 1 weak." at bounding box center [488, 454] width 121 height 53
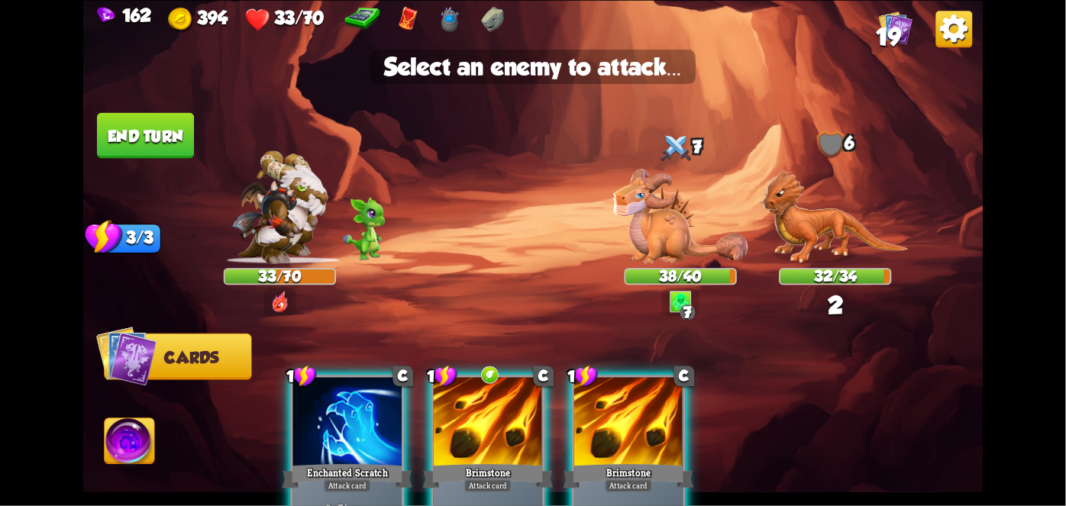
click at [621, 226] on img at bounding box center [680, 216] width 135 height 95
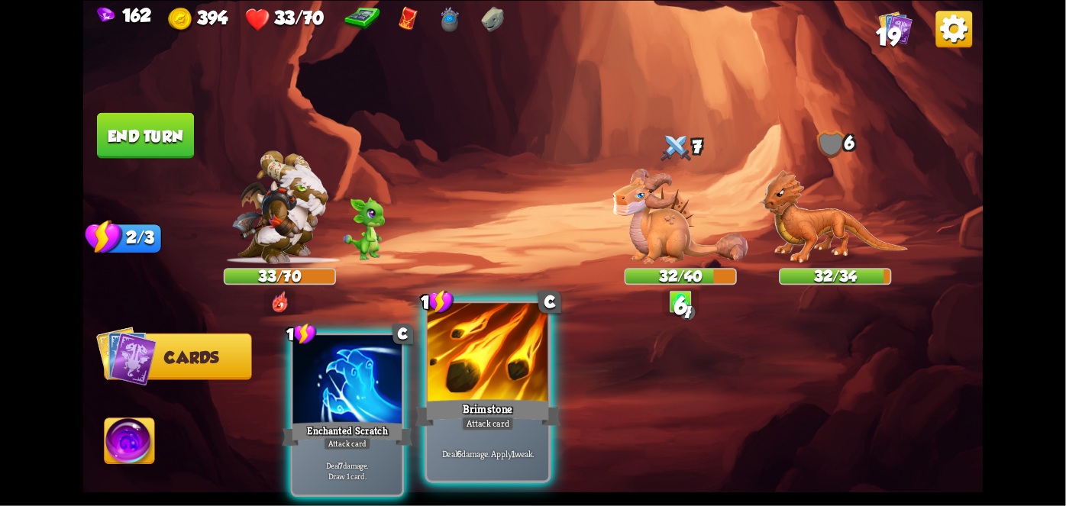
click at [495, 402] on div "Brimstone" at bounding box center [487, 412] width 145 height 32
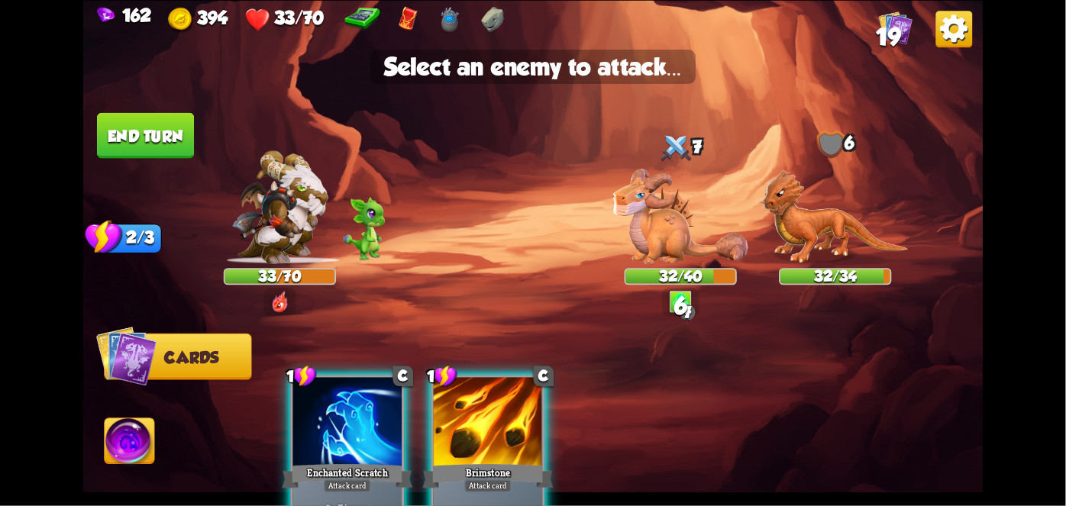
click at [860, 217] on img at bounding box center [835, 216] width 147 height 95
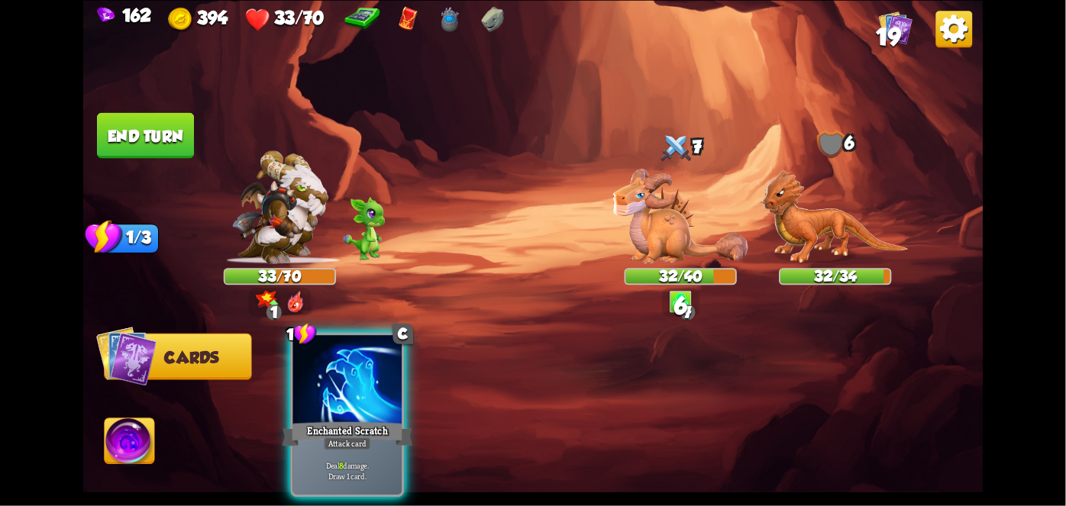
click at [379, 419] on div "Enchanted Scratch" at bounding box center [347, 433] width 131 height 29
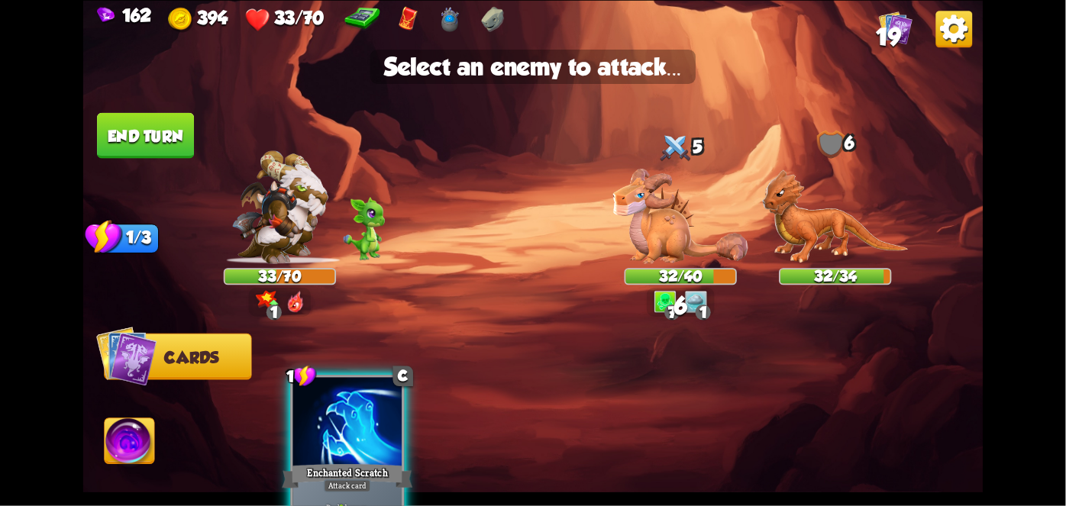
click at [699, 221] on img at bounding box center [680, 216] width 135 height 95
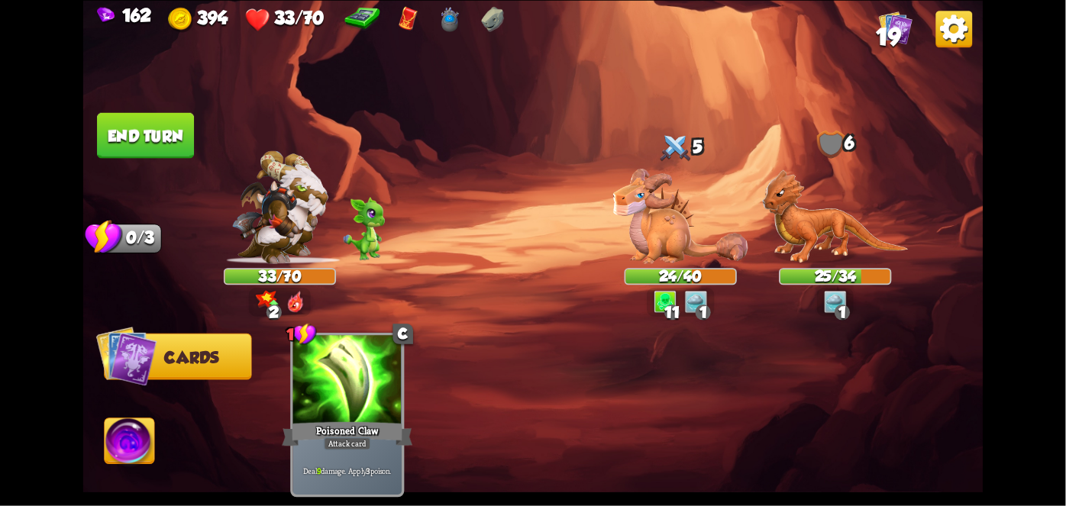
click at [121, 138] on button "End turn" at bounding box center [145, 135] width 97 height 46
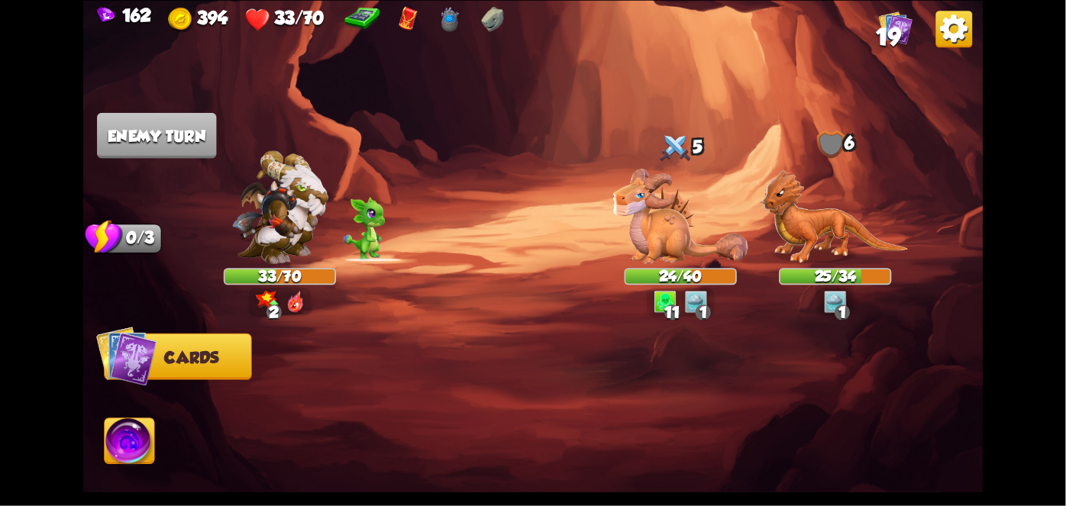
click at [122, 440] on img at bounding box center [130, 443] width 50 height 50
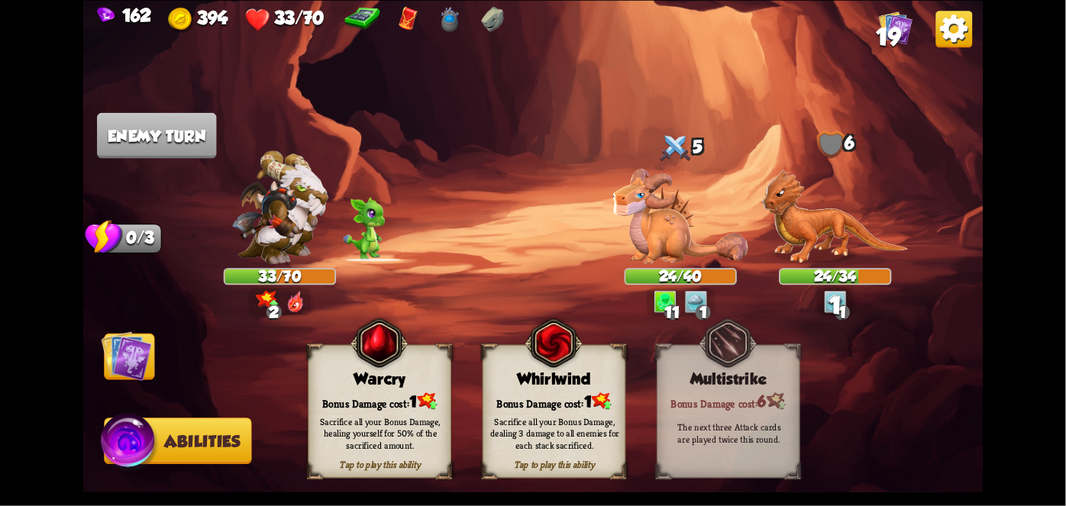
click at [560, 413] on div "Sacrifice all your Bonus Damage, dealing 3 damage to all enemies for each stack…" at bounding box center [555, 433] width 144 height 56
click at [582, 386] on div "Whirlwind" at bounding box center [554, 379] width 142 height 18
click at [595, 365] on div "Already played this turn Whirlwind Bonus Damage cost: 1 Sacrifice all your Bonu…" at bounding box center [555, 411] width 144 height 134
click at [594, 374] on div "Whirlwind" at bounding box center [554, 379] width 142 height 18
click at [576, 397] on div "Bonus Damage cost: 1" at bounding box center [554, 401] width 142 height 21
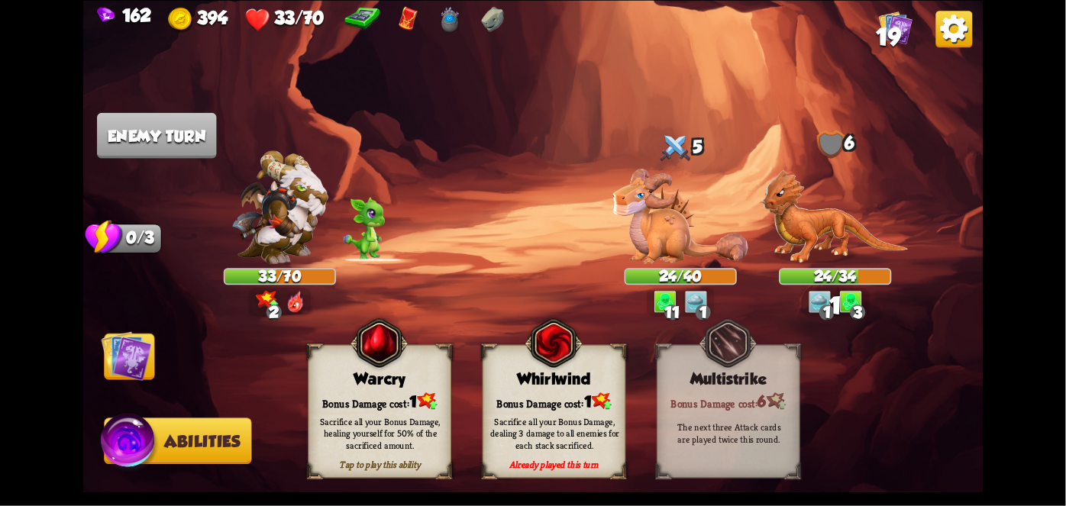
click at [573, 407] on div "Sacrifice all your Bonus Damage, dealing 3 damage to all enemies for each stack…" at bounding box center [555, 433] width 144 height 56
click at [579, 405] on div "Sacrifice all your Bonus Damage, dealing 3 damage to all enemies for each stack…" at bounding box center [555, 433] width 144 height 56
click at [576, 402] on div "Bonus Damage cost: 1" at bounding box center [554, 401] width 142 height 21
click at [570, 407] on div "Sacrifice all your Bonus Damage, dealing 3 damage to all enemies for each stack…" at bounding box center [555, 433] width 144 height 56
click at [563, 409] on div "Sacrifice all your Bonus Damage, dealing 3 damage to all enemies for each stack…" at bounding box center [555, 433] width 144 height 56
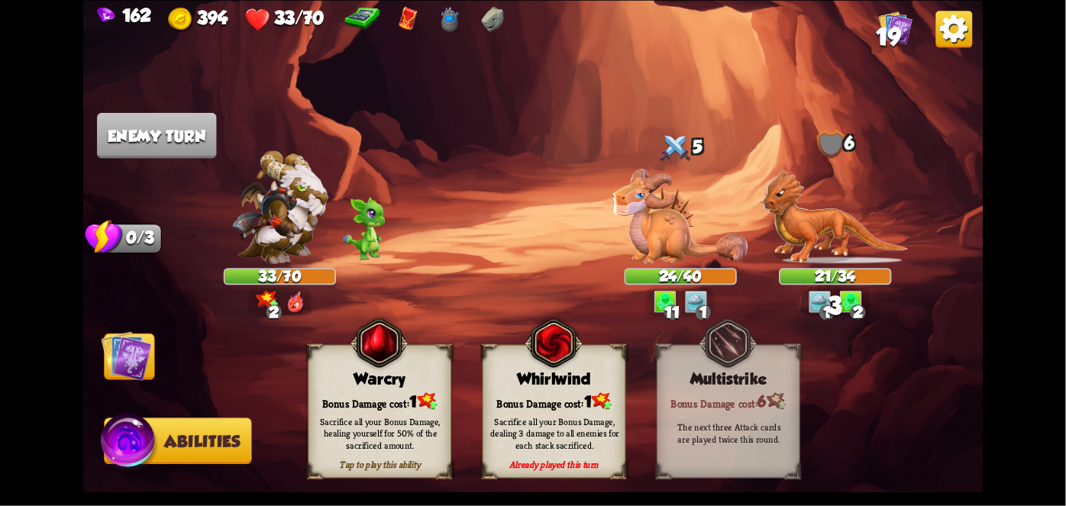
click at [570, 405] on div "Sacrifice all your Bonus Damage, dealing 3 damage to all enemies for each stack…" at bounding box center [555, 433] width 144 height 56
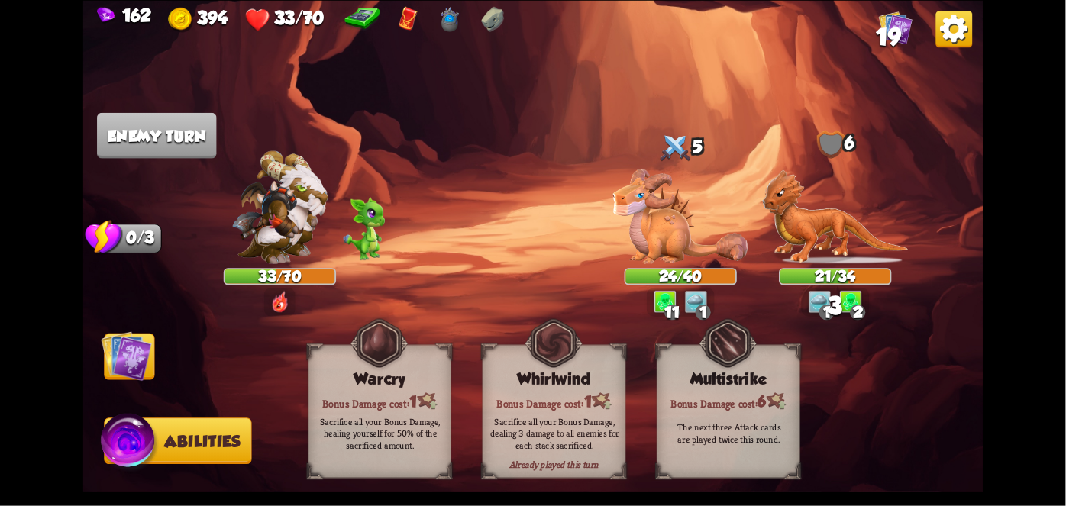
click at [566, 407] on div "Sacrifice all your Bonus Damage, dealing 3 damage to all enemies for each stack…" at bounding box center [555, 433] width 144 height 56
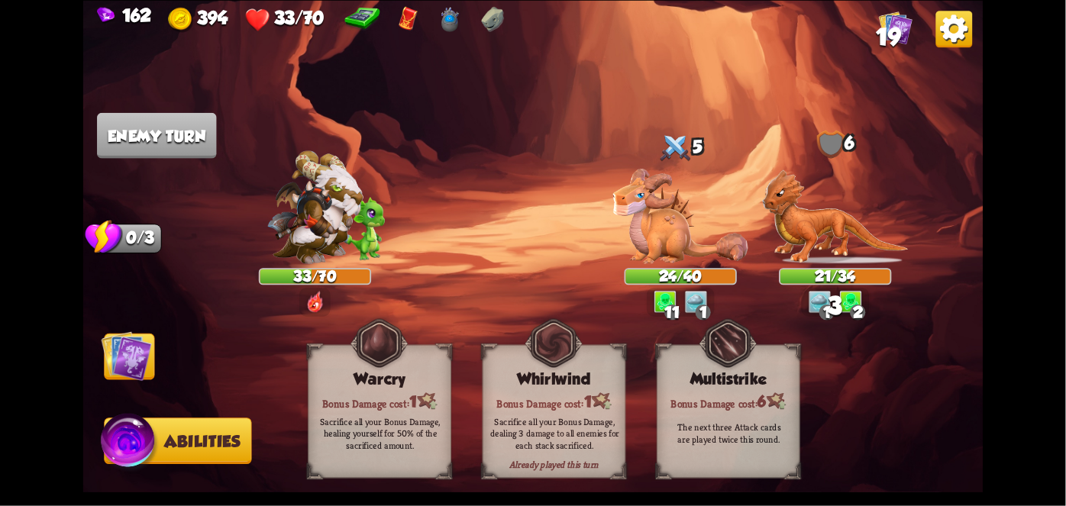
click at [560, 423] on div "Sacrifice all your Bonus Damage, dealing 3 damage to all enemies for each stack…" at bounding box center [554, 433] width 129 height 36
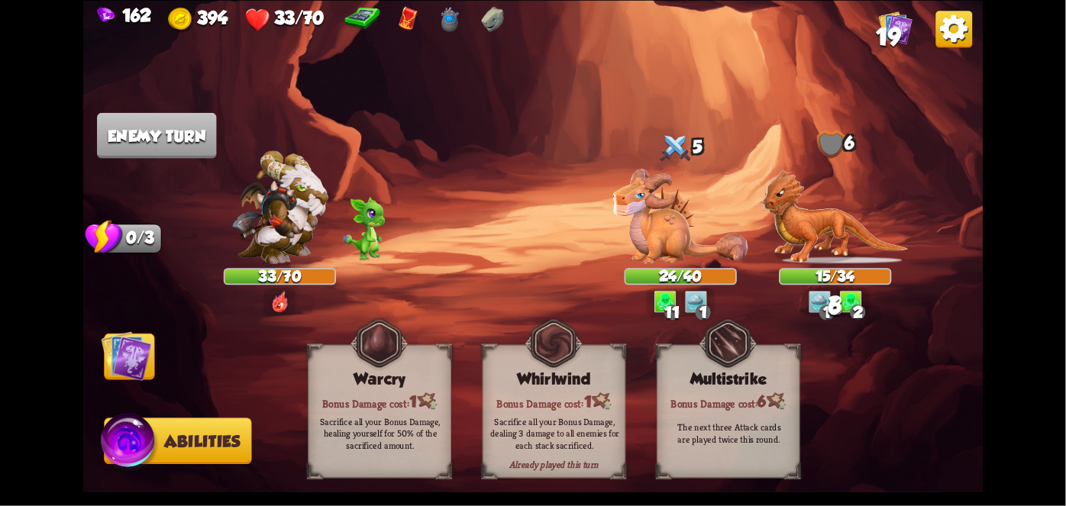
click at [559, 428] on div "Sacrifice all your Bonus Damage, dealing 3 damage to all enemies for each stack…" at bounding box center [554, 433] width 129 height 36
click at [557, 431] on div "Sacrifice all your Bonus Damage, dealing 3 damage to all enemies for each stack…" at bounding box center [554, 433] width 129 height 36
click at [556, 434] on div "Sacrifice all your Bonus Damage, dealing 3 damage to all enemies for each stack…" at bounding box center [554, 433] width 129 height 36
click at [557, 421] on div "Sacrifice all your Bonus Damage, dealing 3 damage to all enemies for each stack…" at bounding box center [554, 433] width 129 height 36
click at [562, 412] on div "Sacrifice all your Bonus Damage, dealing 3 damage to all enemies for each stack…" at bounding box center [555, 433] width 144 height 56
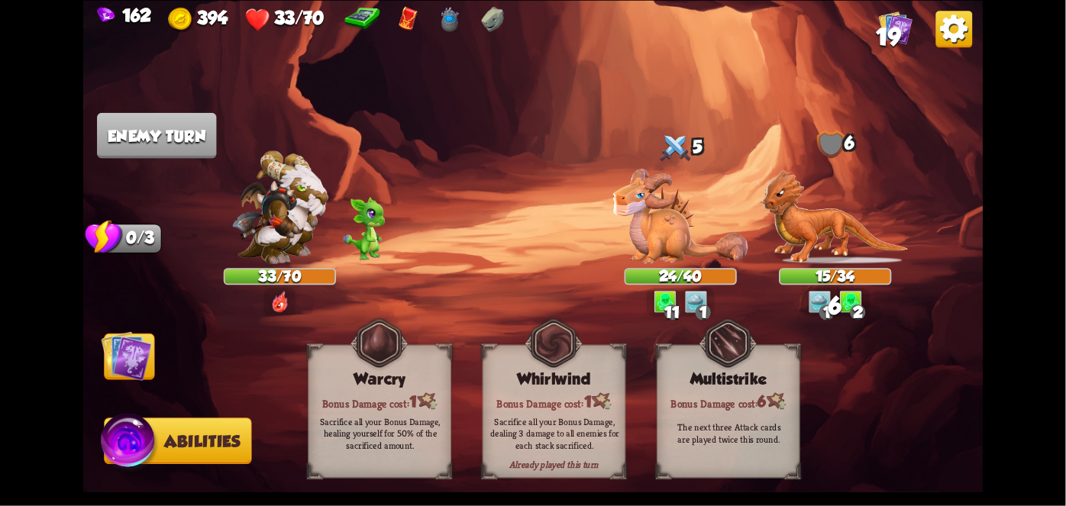
click at [124, 366] on img at bounding box center [127, 356] width 50 height 50
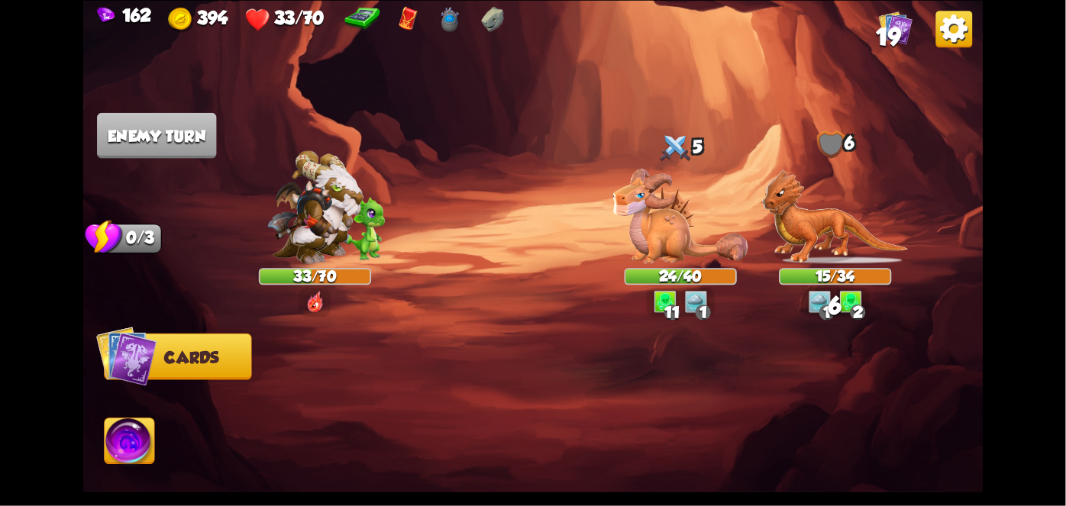
click at [137, 363] on img at bounding box center [126, 355] width 61 height 61
click at [134, 368] on img at bounding box center [126, 355] width 61 height 61
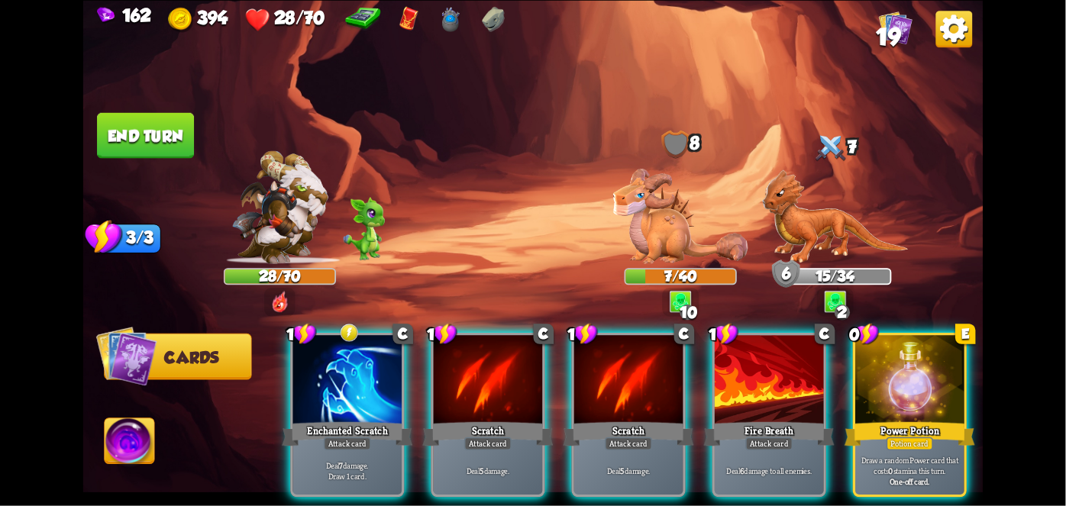
click at [324, 419] on div "Enchanted Scratch" at bounding box center [347, 433] width 131 height 29
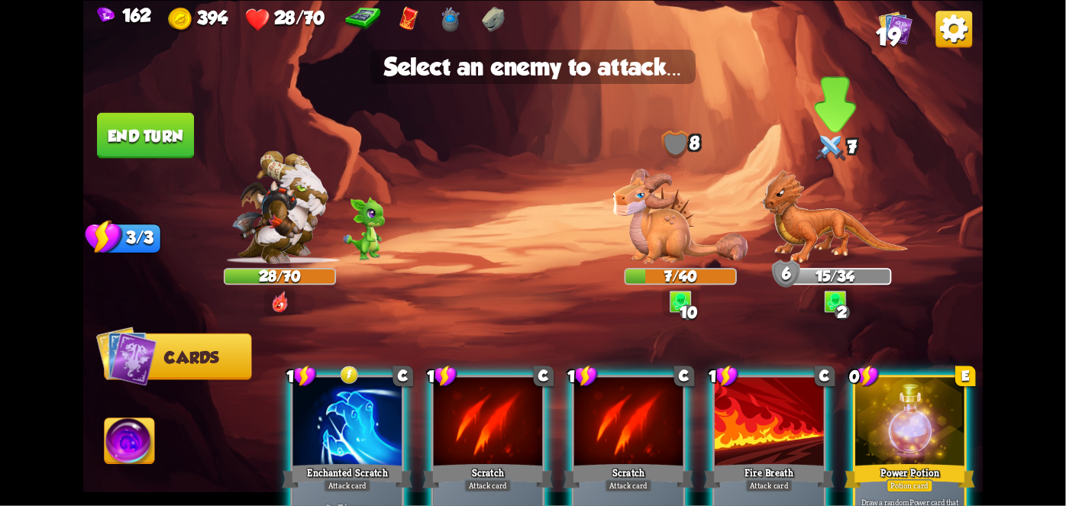
click at [833, 219] on img at bounding box center [835, 216] width 147 height 95
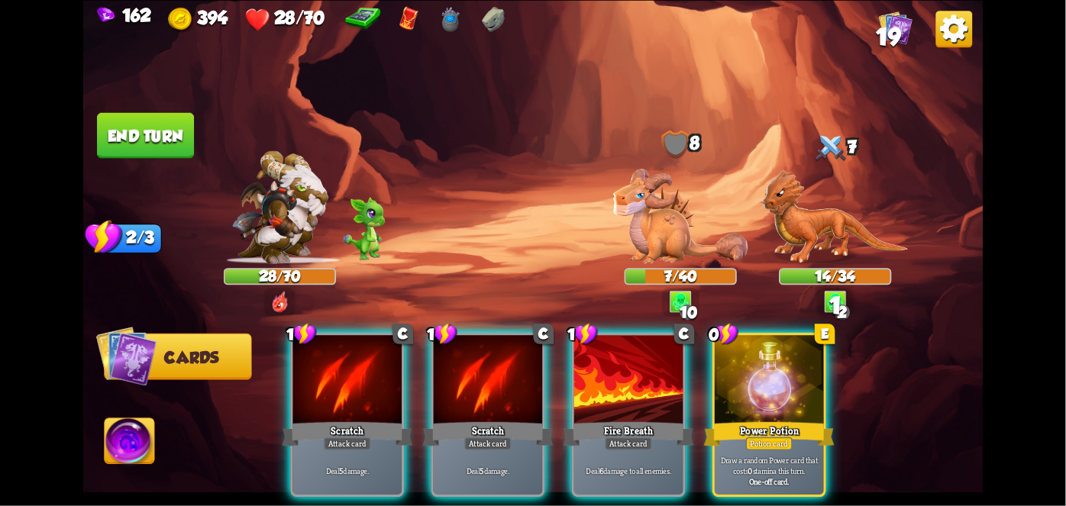
click at [776, 455] on p "Draw a random Power card that costs 0 stamina this turn." at bounding box center [769, 465] width 103 height 21
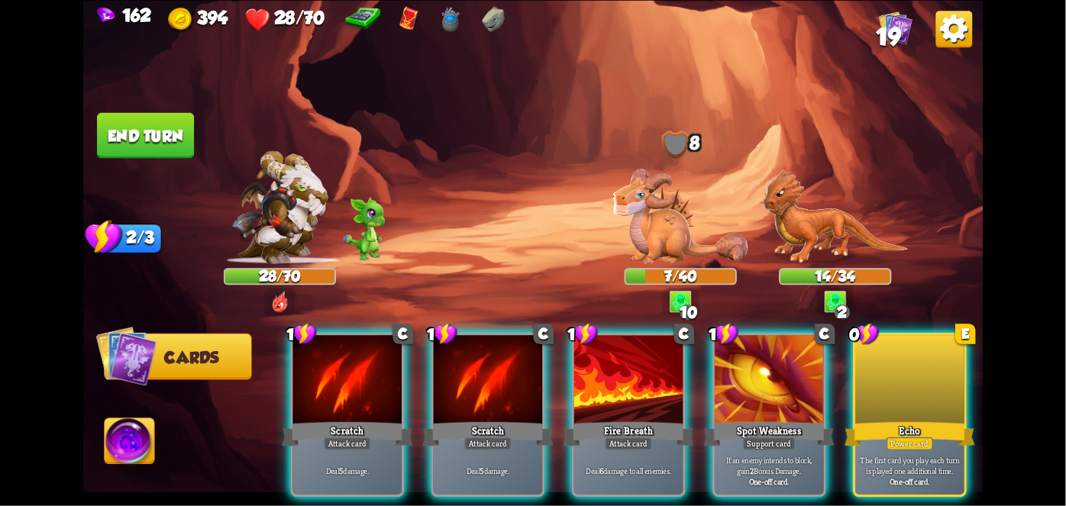
click at [904, 368] on div at bounding box center [909, 381] width 109 height 92
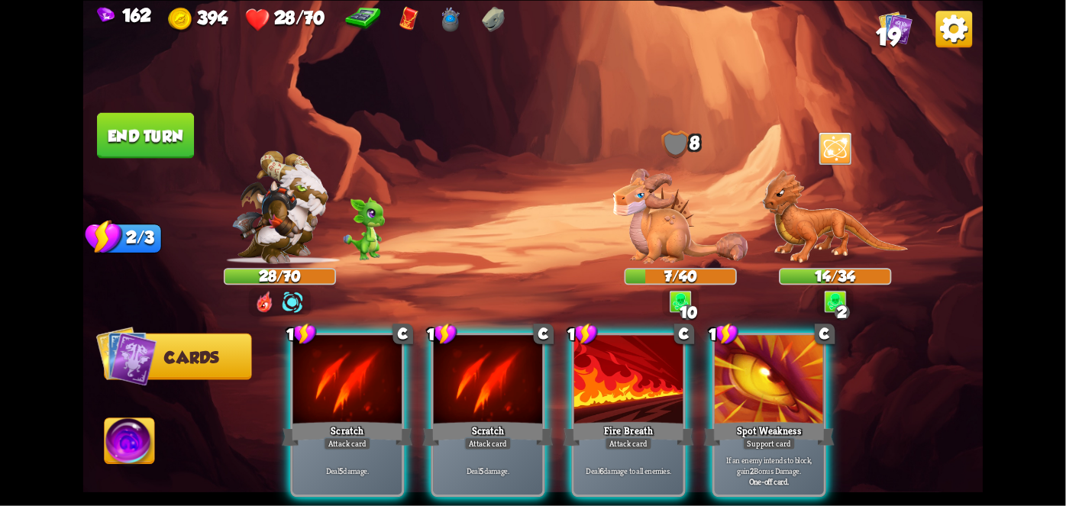
click at [632, 419] on div "Fire Breath" at bounding box center [628, 433] width 131 height 29
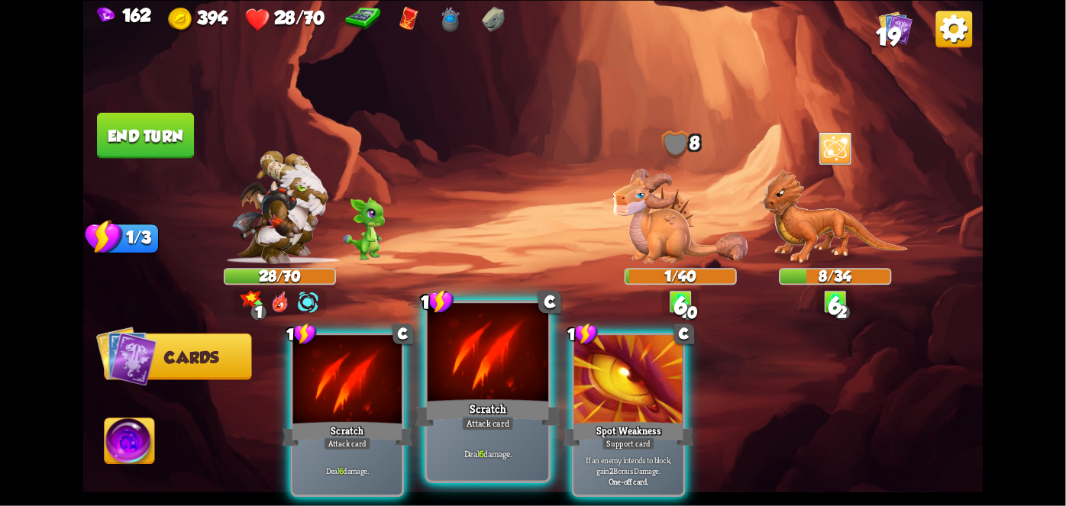
click at [476, 423] on div "Attack card" at bounding box center [488, 423] width 53 height 15
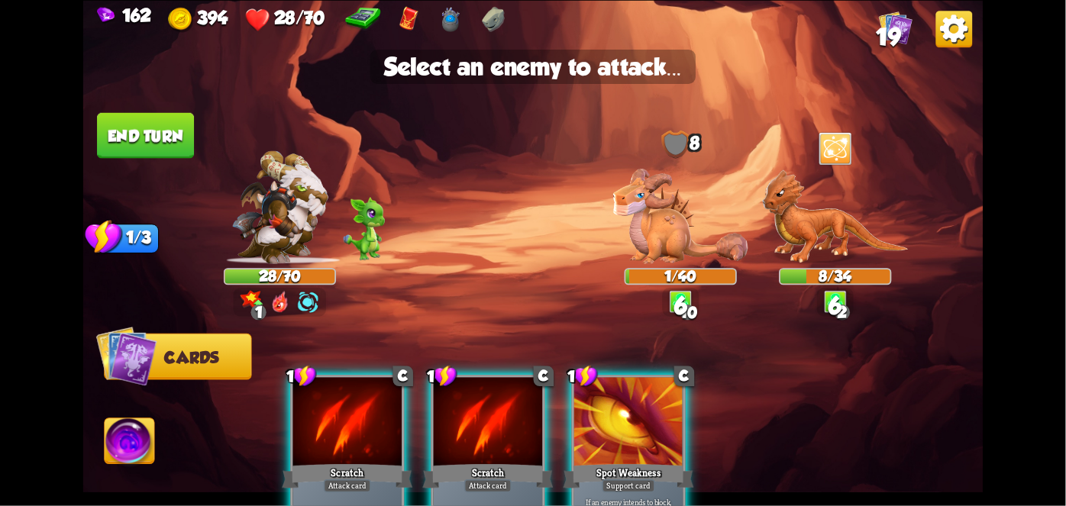
click at [845, 242] on img at bounding box center [835, 216] width 147 height 95
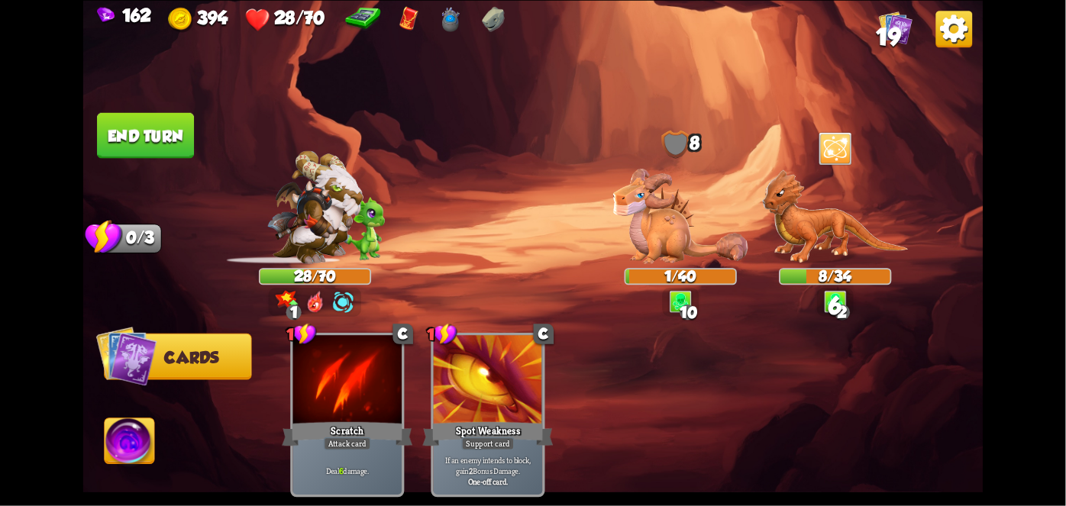
click at [321, 376] on div at bounding box center [347, 381] width 109 height 92
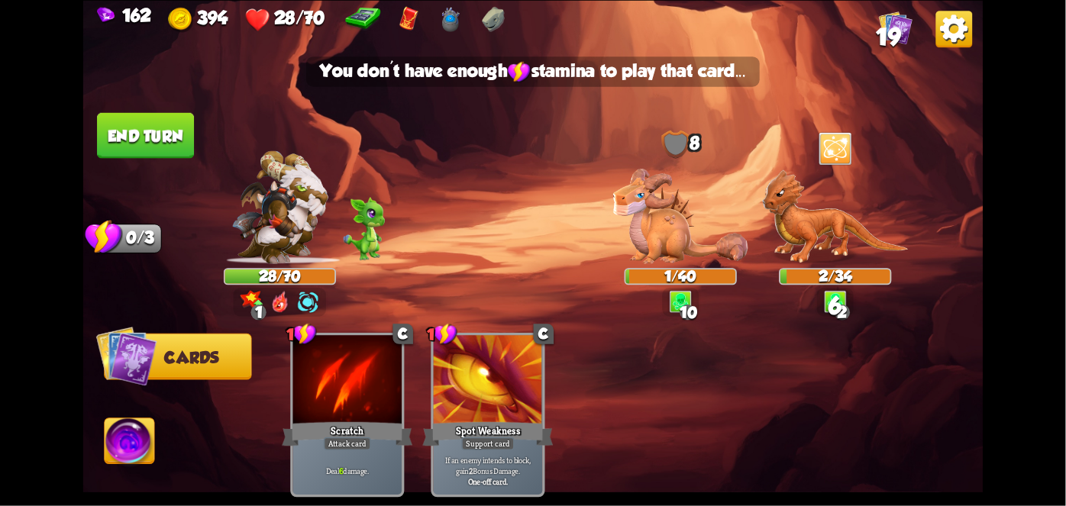
click at [121, 119] on button "End turn" at bounding box center [145, 135] width 97 height 46
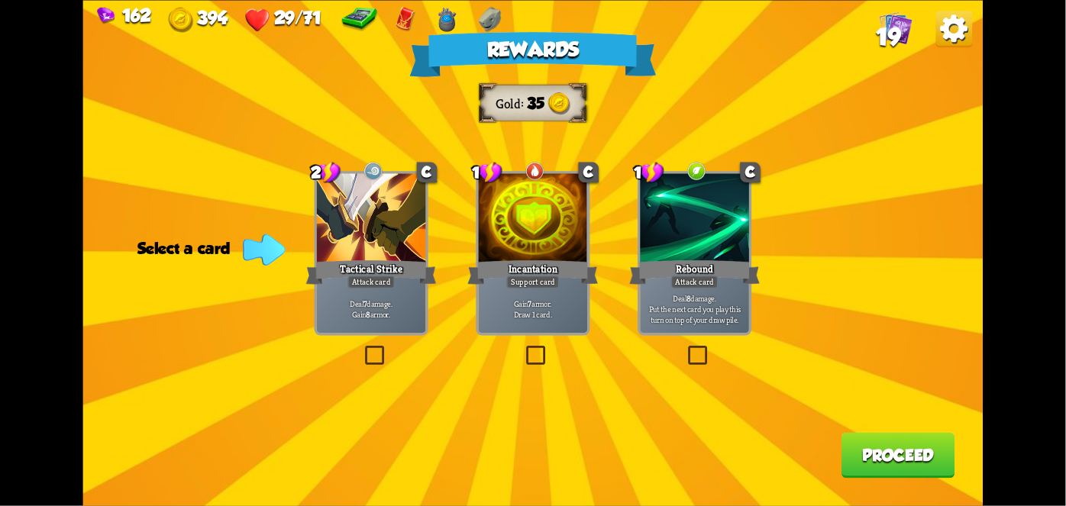
click at [392, 263] on div "Tactical Strike" at bounding box center [371, 271] width 131 height 29
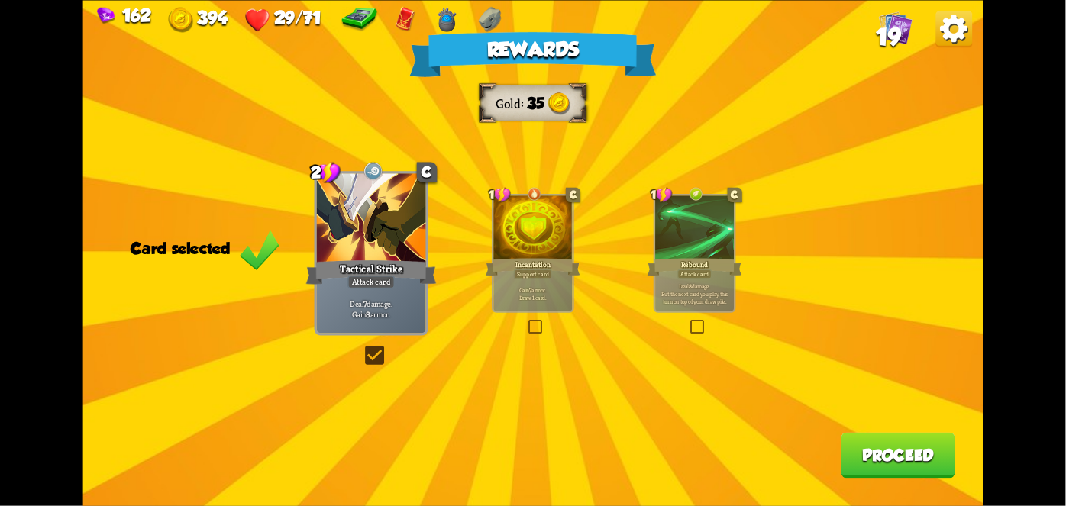
click at [885, 435] on button "Proceed" at bounding box center [898, 455] width 114 height 46
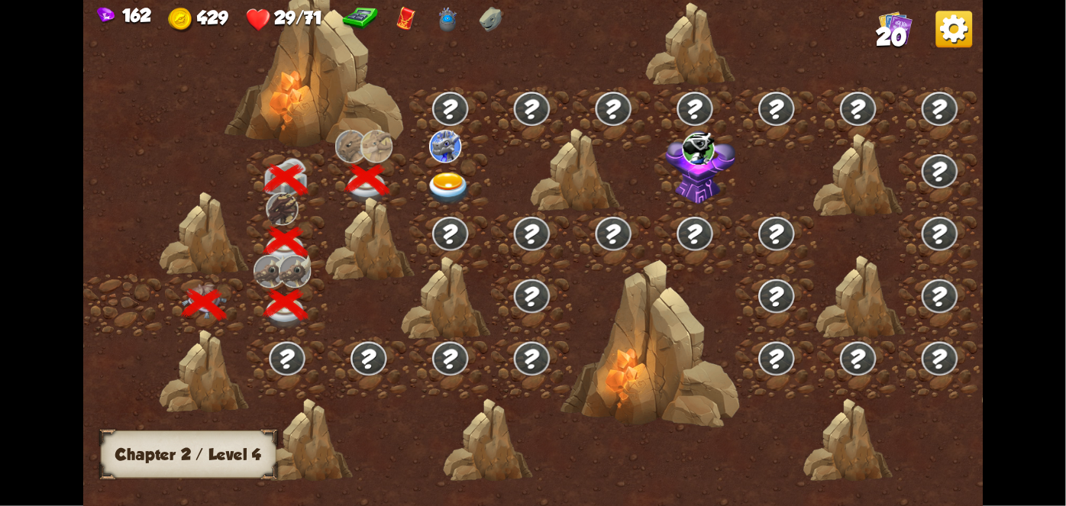
click at [450, 143] on img at bounding box center [445, 145] width 32 height 33
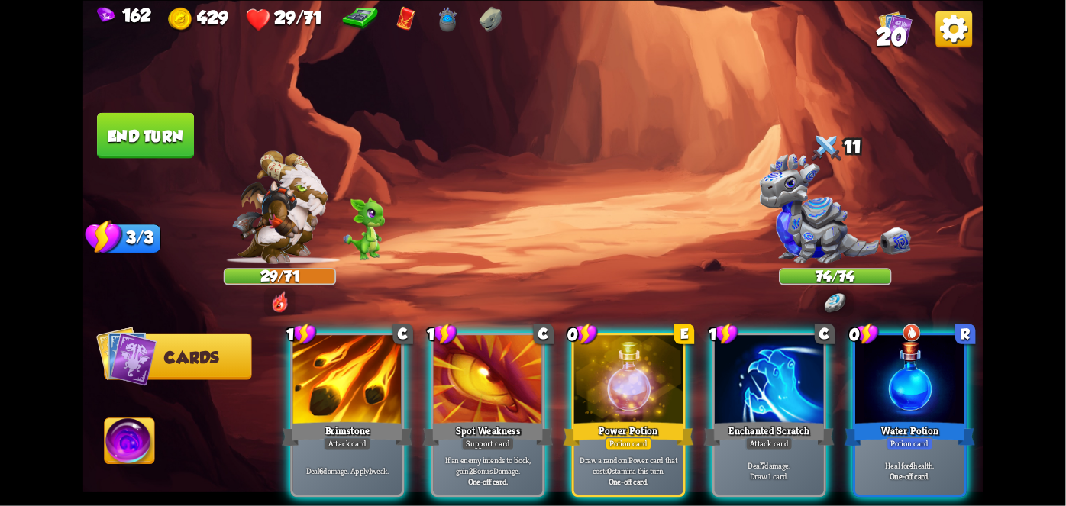
click at [912, 347] on div at bounding box center [909, 381] width 109 height 92
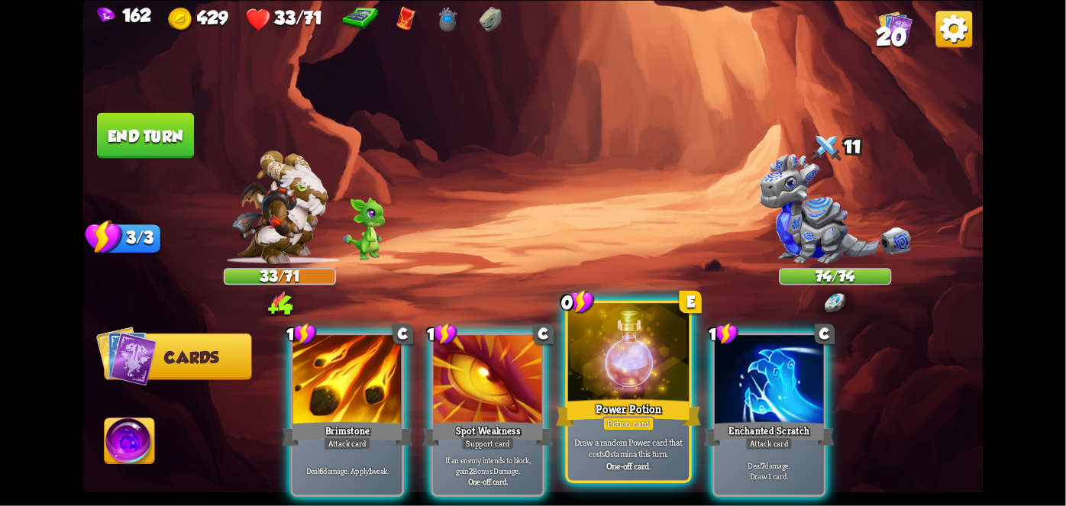
click at [625, 418] on div "Potion card" at bounding box center [628, 423] width 52 height 15
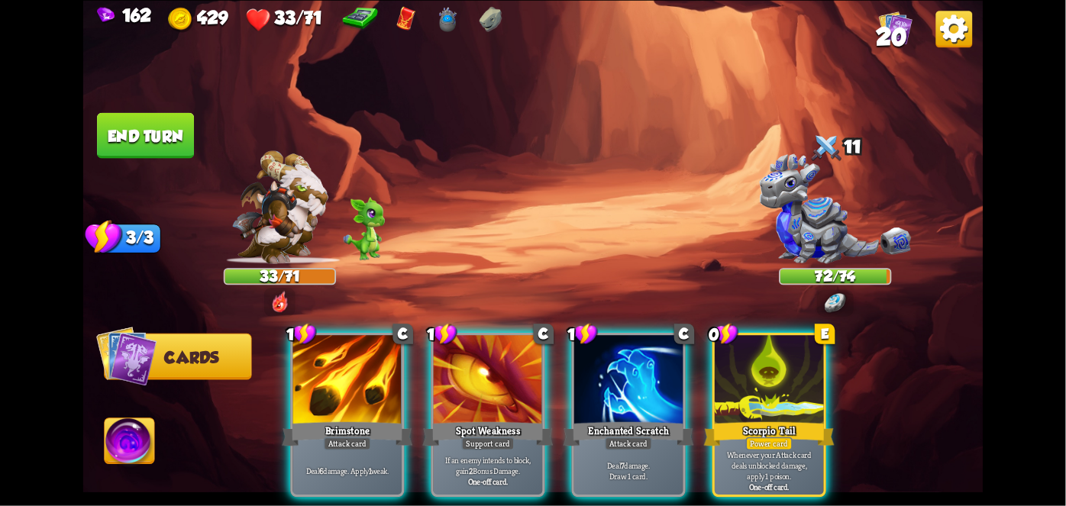
click at [783, 419] on div "Scorpio Tail" at bounding box center [769, 433] width 131 height 29
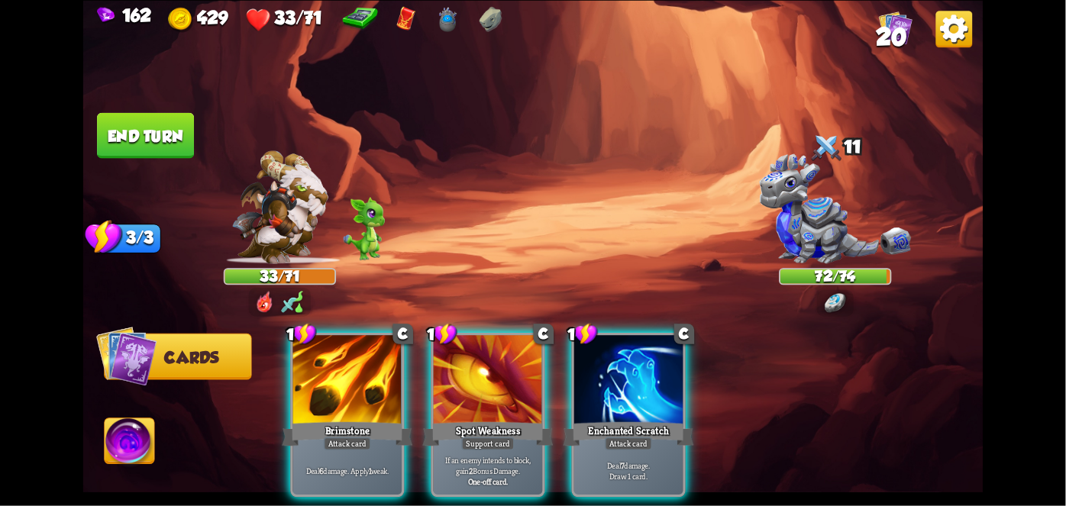
click at [367, 473] on div "Deal 6 damage. Apply 1 weak." at bounding box center [347, 470] width 109 height 47
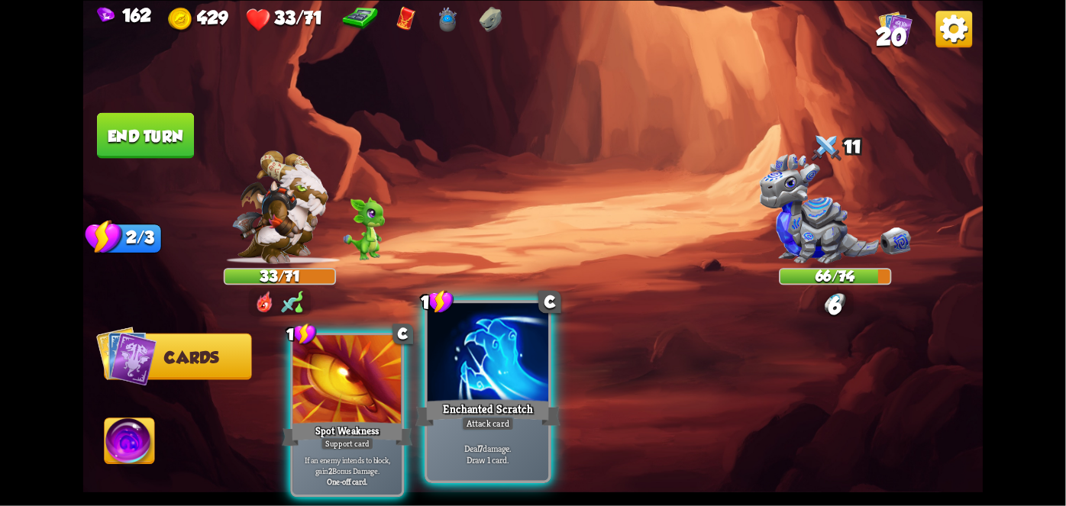
click at [507, 408] on div "Enchanted Scratch" at bounding box center [487, 412] width 145 height 32
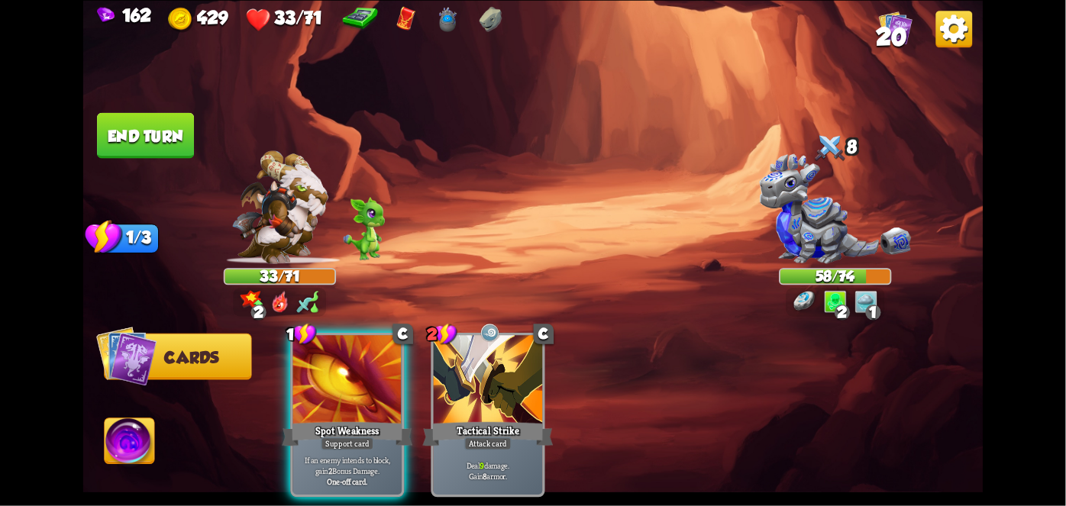
click at [131, 153] on button "End turn" at bounding box center [145, 135] width 97 height 46
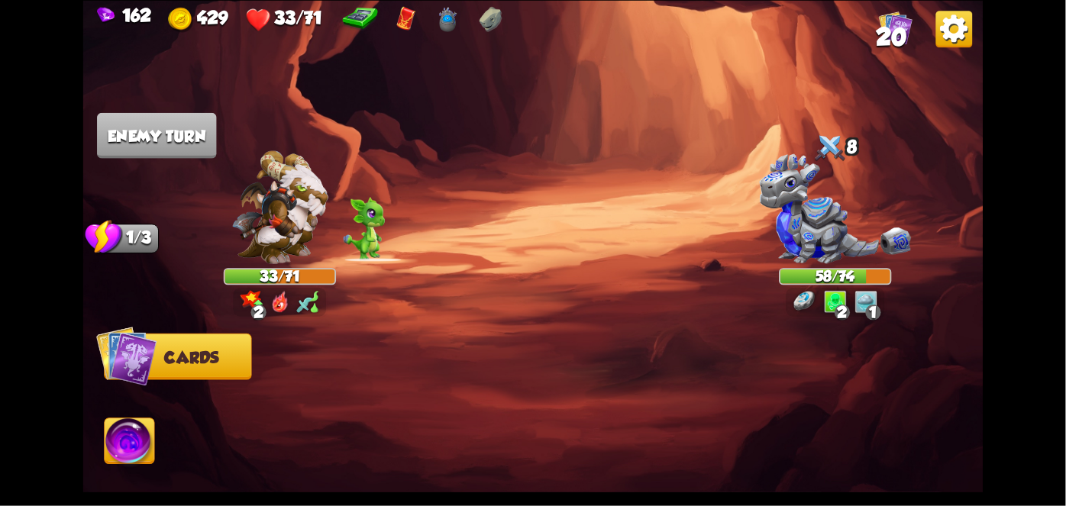
click at [115, 439] on img at bounding box center [130, 443] width 50 height 50
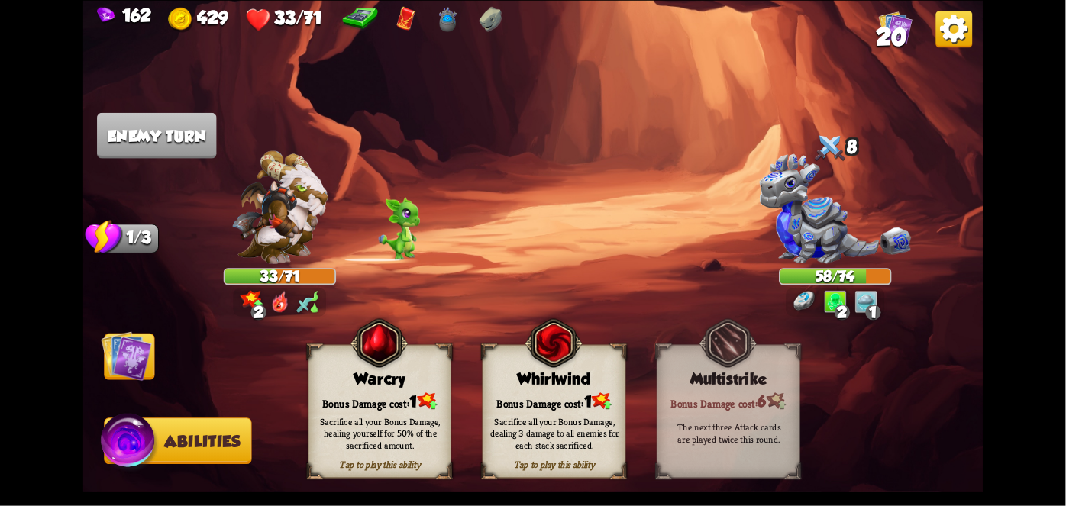
click at [571, 399] on div "Bonus Damage cost: 1" at bounding box center [554, 401] width 142 height 21
click at [570, 414] on div "Sacrifice all your Bonus Damage, dealing 3 damage to all enemies for each stack…" at bounding box center [555, 433] width 144 height 56
click at [566, 440] on div "Sacrifice all your Bonus Damage, dealing 3 damage to all enemies for each stack…" at bounding box center [554, 433] width 129 height 36
click at [578, 441] on div "Sacrifice all your Bonus Damage, dealing 3 damage to all enemies for each stack…" at bounding box center [554, 433] width 129 height 36
click at [578, 431] on div "Sacrifice all your Bonus Damage, dealing 3 damage to all enemies for each stack…" at bounding box center [554, 433] width 129 height 36
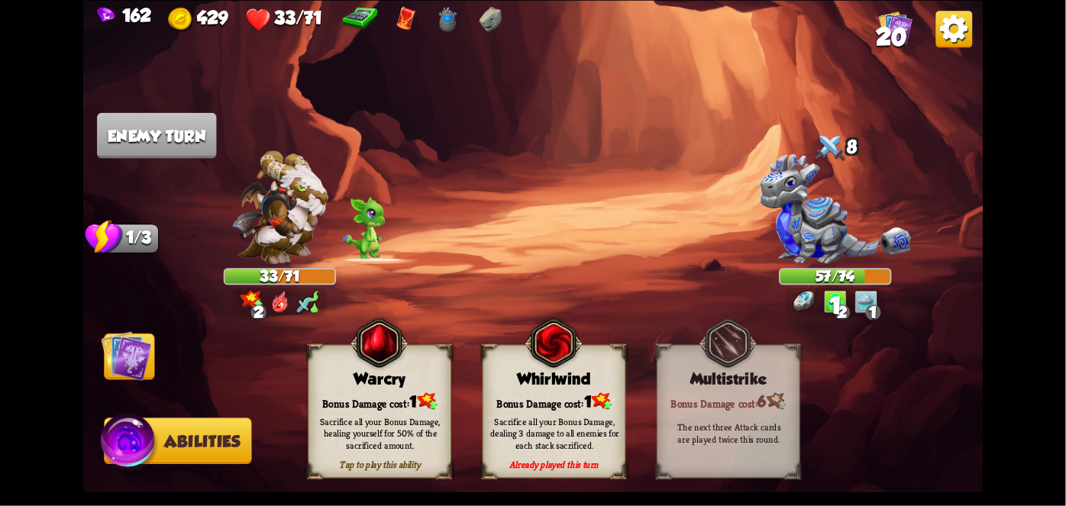
click at [578, 421] on div "Sacrifice all your Bonus Damage, dealing 3 damage to all enemies for each stack…" at bounding box center [554, 433] width 129 height 36
click at [583, 421] on div "Sacrifice all your Bonus Damage, dealing 3 damage to all enemies for each stack…" at bounding box center [554, 433] width 129 height 36
click at [580, 430] on div "Sacrifice all your Bonus Damage, dealing 3 damage to all enemies for each stack…" at bounding box center [554, 433] width 129 height 36
click at [574, 434] on div "Sacrifice all your Bonus Damage, dealing 3 damage to all enemies for each stack…" at bounding box center [554, 433] width 129 height 36
click at [562, 443] on div "Sacrifice all your Bonus Damage, dealing 3 damage to all enemies for each stack…" at bounding box center [554, 433] width 129 height 36
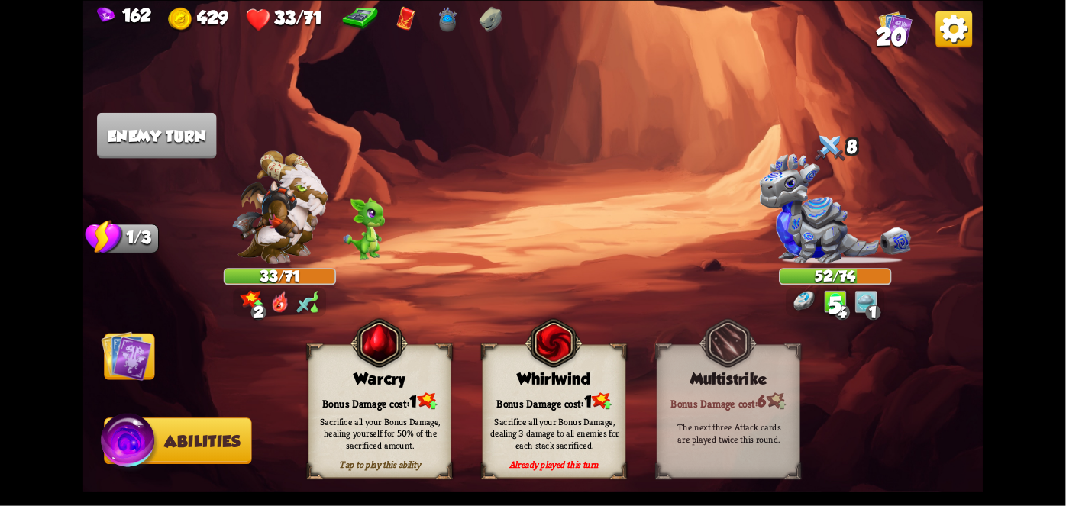
click at [563, 441] on div "Sacrifice all your Bonus Damage, dealing 3 damage to all enemies for each stack…" at bounding box center [554, 433] width 129 height 36
click at [579, 416] on div "Sacrifice all your Bonus Damage, dealing 3 damage to all enemies for each stack…" at bounding box center [554, 433] width 129 height 36
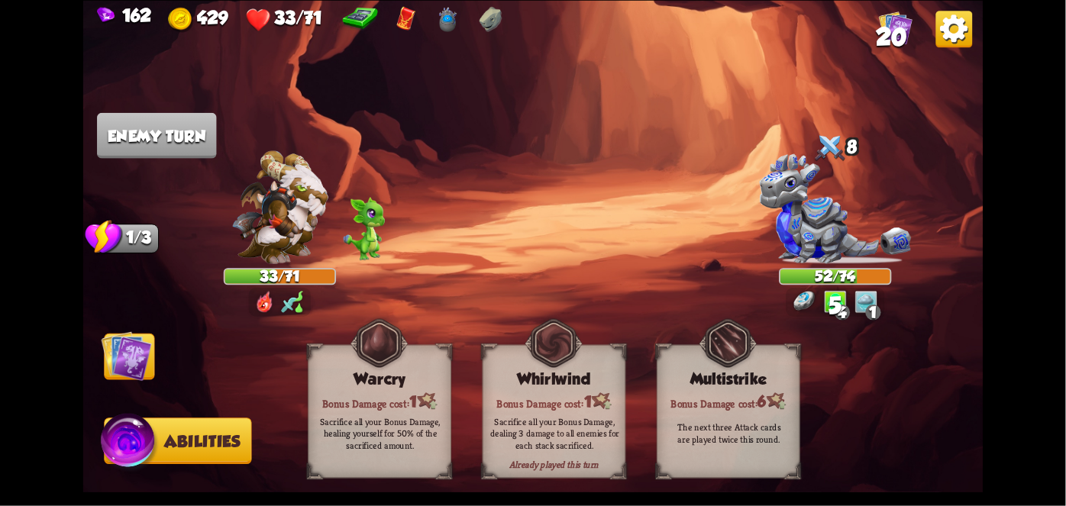
click at [580, 412] on div "Sacrifice all your Bonus Damage, dealing 3 damage to all enemies for each stack…" at bounding box center [555, 433] width 144 height 56
click at [584, 397] on div "Bonus Damage cost: 1" at bounding box center [554, 401] width 142 height 21
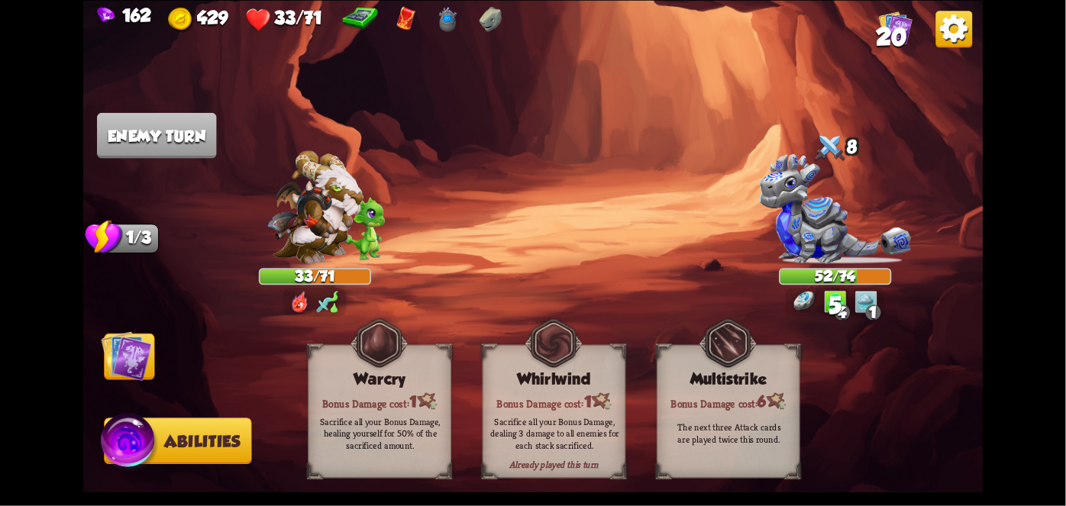
click at [574, 428] on div "Sacrifice all your Bonus Damage, dealing 3 damage to all enemies for each stack…" at bounding box center [554, 433] width 129 height 36
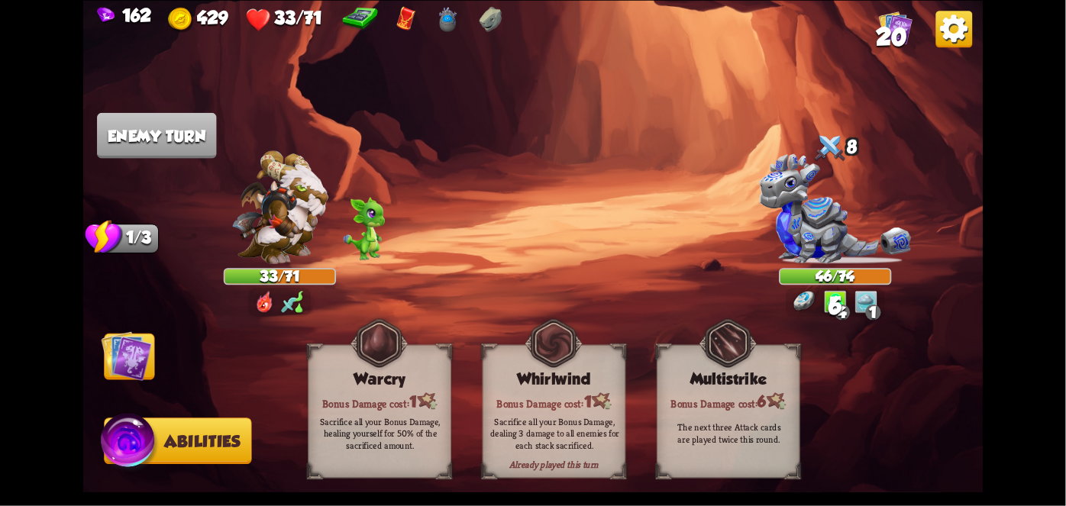
click at [576, 425] on div "Sacrifice all your Bonus Damage, dealing 3 damage to all enemies for each stack…" at bounding box center [554, 433] width 129 height 36
click at [117, 376] on img at bounding box center [127, 356] width 50 height 50
click at [111, 368] on img at bounding box center [127, 356] width 50 height 50
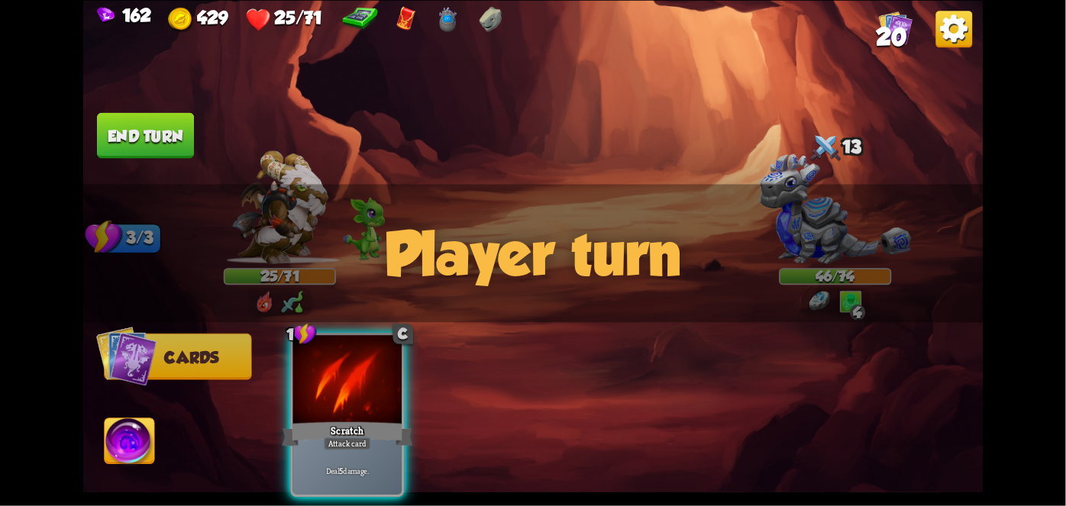
click at [1035, 171] on div "162 429 25/71 20 Select an enemy to attack... You don't have enough stamina to …" at bounding box center [533, 253] width 1066 height 506
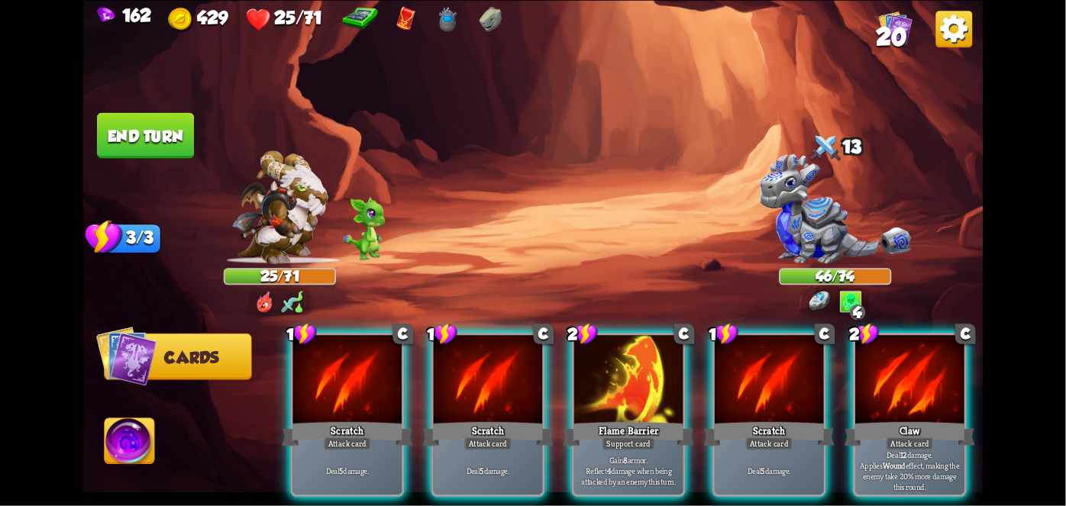
click at [574, 384] on div at bounding box center [628, 381] width 109 height 92
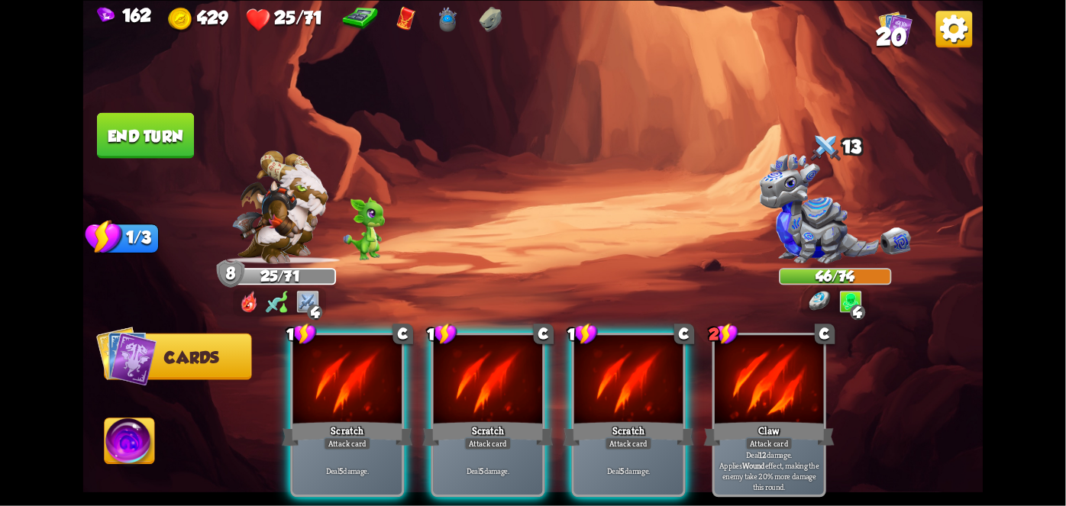
click at [602, 419] on div "Scratch" at bounding box center [628, 433] width 131 height 29
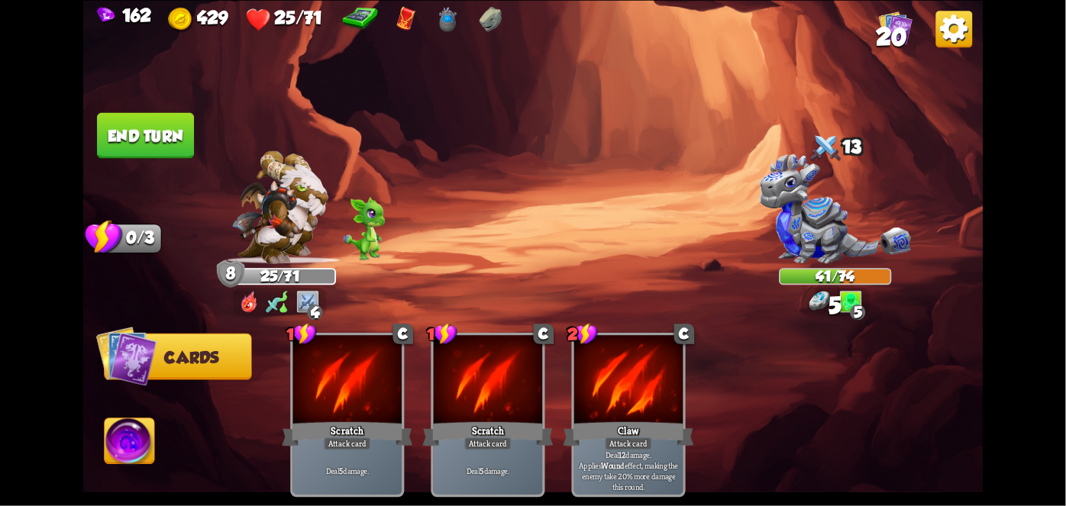
click at [120, 116] on button "End turn" at bounding box center [145, 135] width 97 height 46
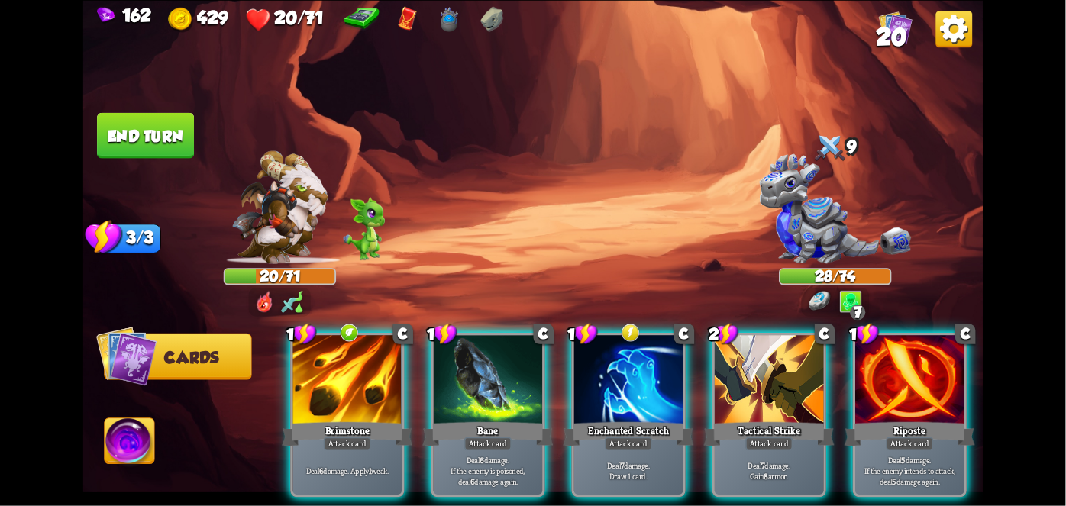
click at [644, 419] on div "Enchanted Scratch" at bounding box center [628, 433] width 131 height 29
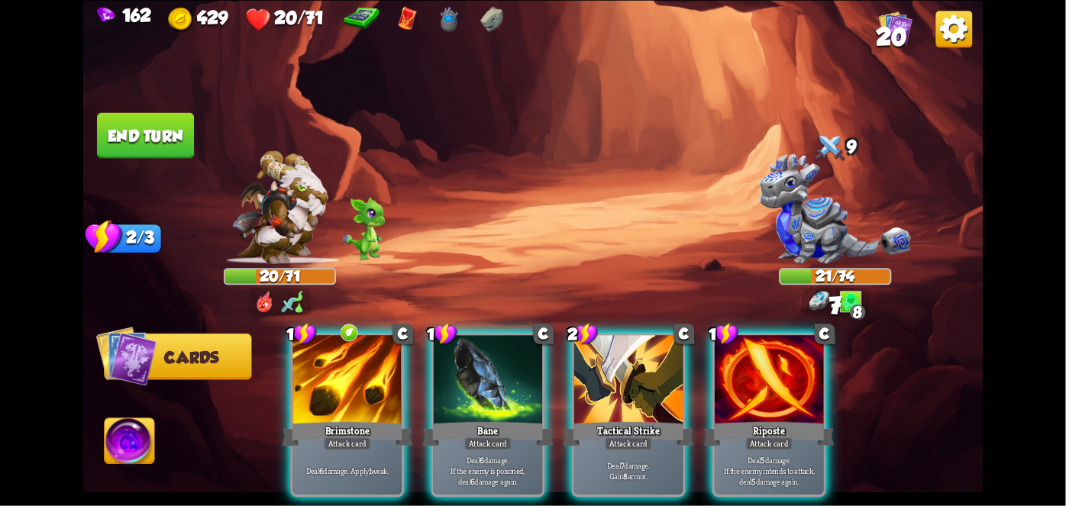
click at [487, 419] on div "Bane" at bounding box center [488, 433] width 131 height 29
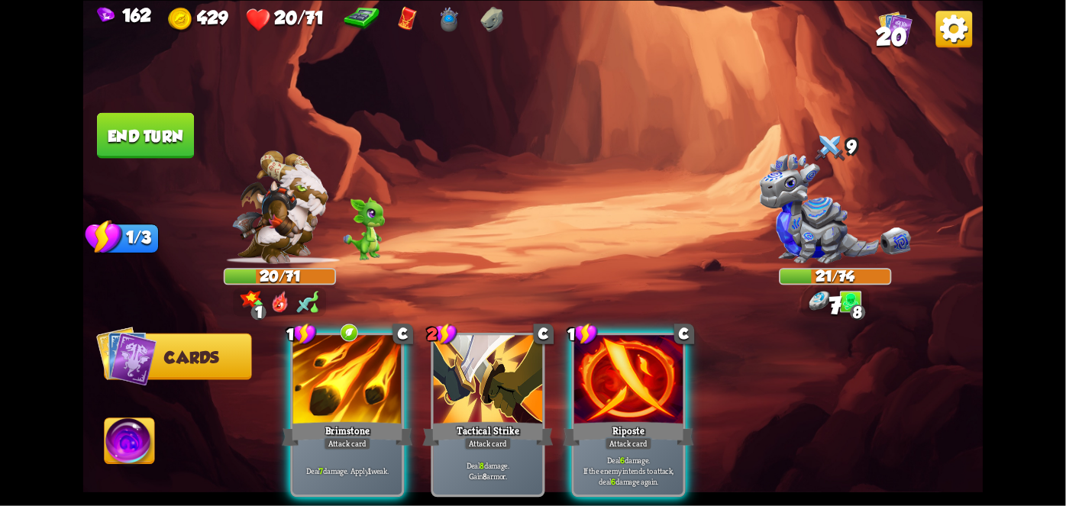
click at [324, 437] on div "Attack card" at bounding box center [347, 443] width 47 height 13
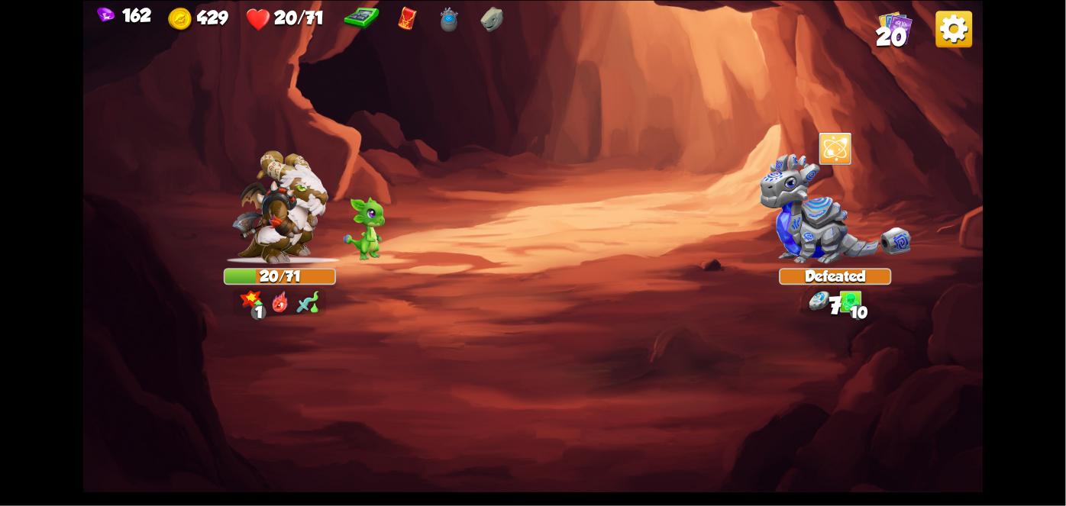
click at [973, 323] on img at bounding box center [533, 253] width 900 height 506
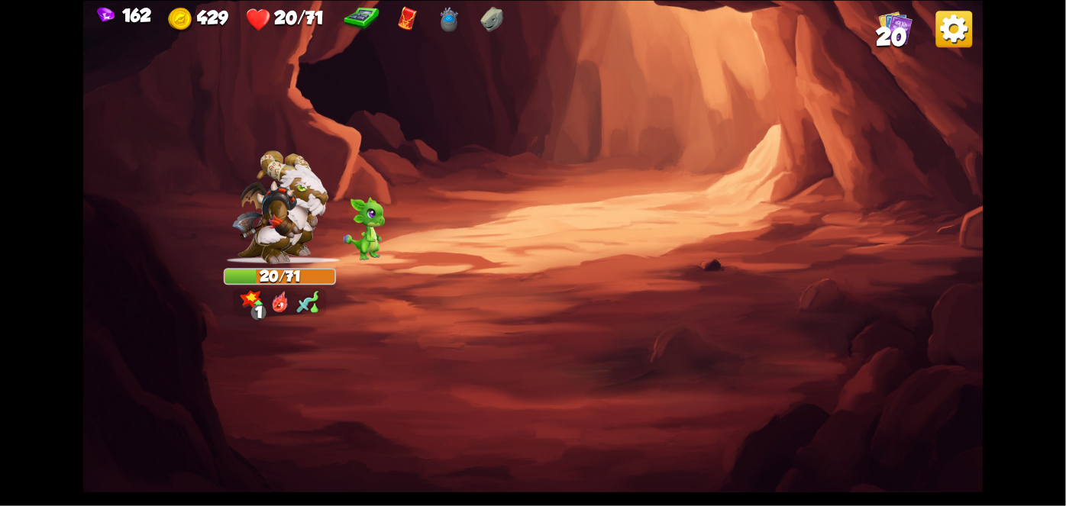
click at [919, 374] on img at bounding box center [533, 253] width 900 height 506
click at [916, 393] on img at bounding box center [533, 253] width 900 height 506
click at [948, 430] on img at bounding box center [533, 253] width 900 height 506
click at [941, 438] on img at bounding box center [533, 253] width 900 height 506
click at [926, 445] on img at bounding box center [533, 253] width 900 height 506
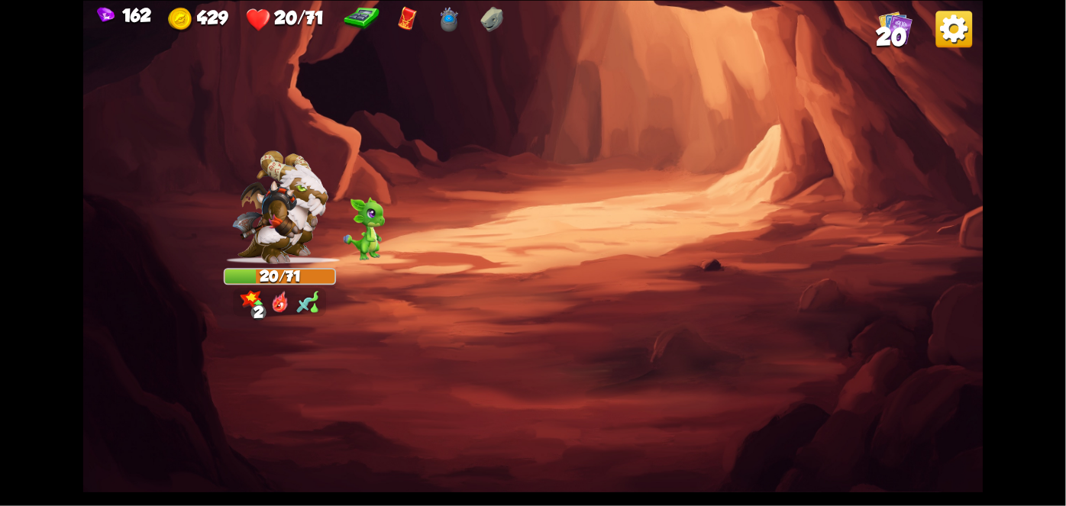
click at [920, 456] on img at bounding box center [533, 253] width 900 height 506
click at [903, 463] on img at bounding box center [533, 253] width 900 height 506
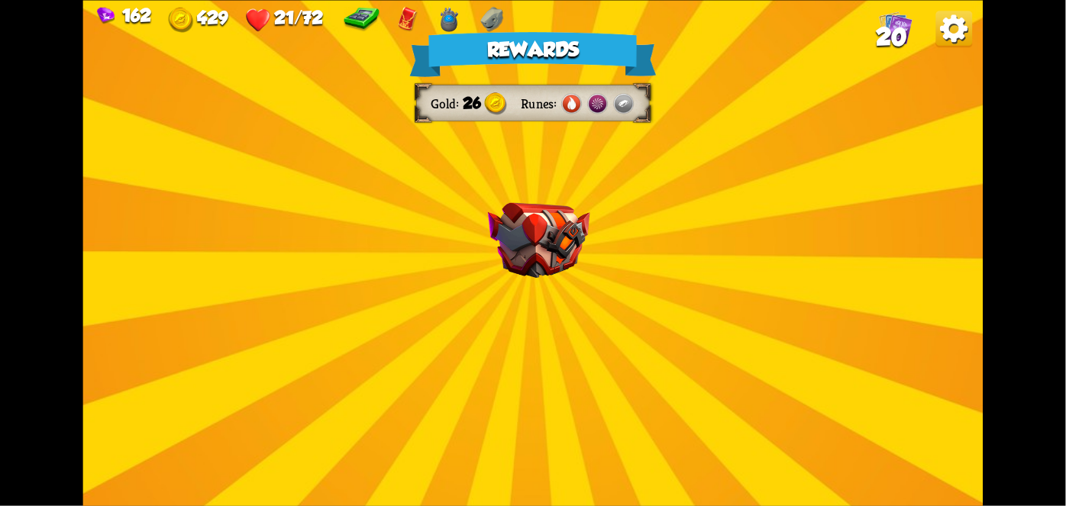
click at [951, 424] on div "Rewards Gold 26 Runes Select a card 3 C Maul Attack card Deal 20 damage. 1 C Sh…" at bounding box center [533, 253] width 900 height 506
click at [904, 403] on div "Rewards Gold 26 Runes Select a card 3 C Maul Attack card Deal 20 damage. 1 C Sh…" at bounding box center [533, 253] width 900 height 506
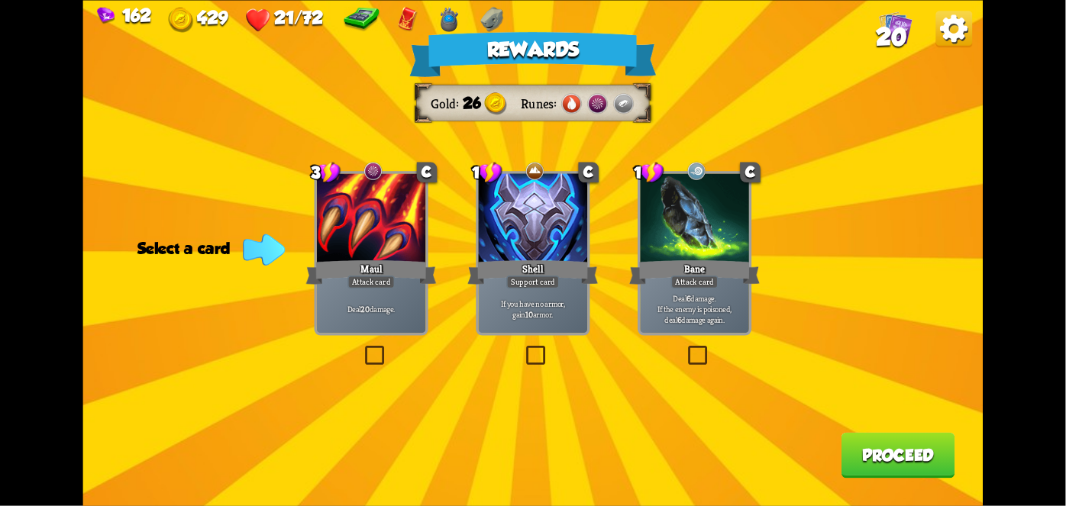
click at [535, 273] on div "Shell" at bounding box center [532, 271] width 131 height 29
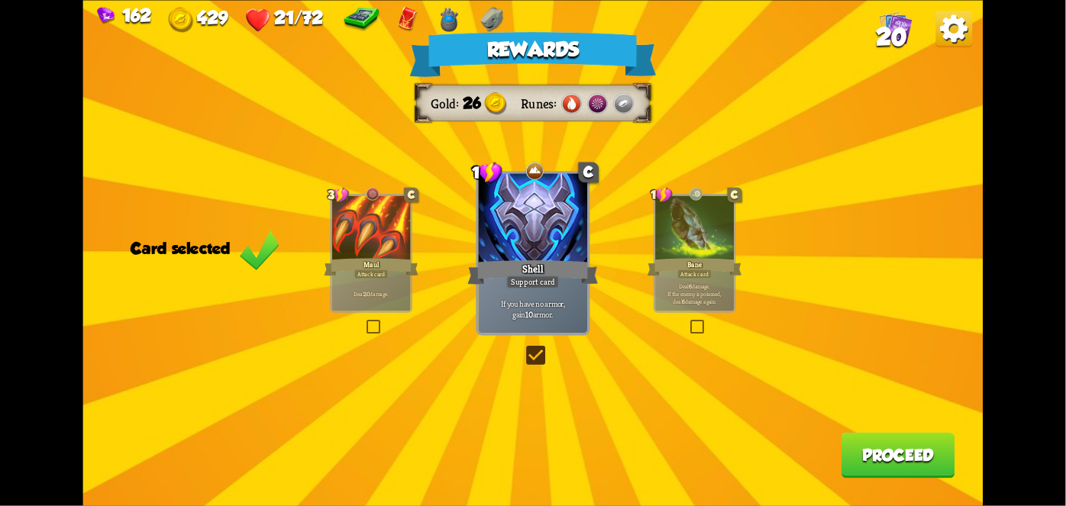
click at [867, 467] on button "Proceed" at bounding box center [898, 455] width 114 height 46
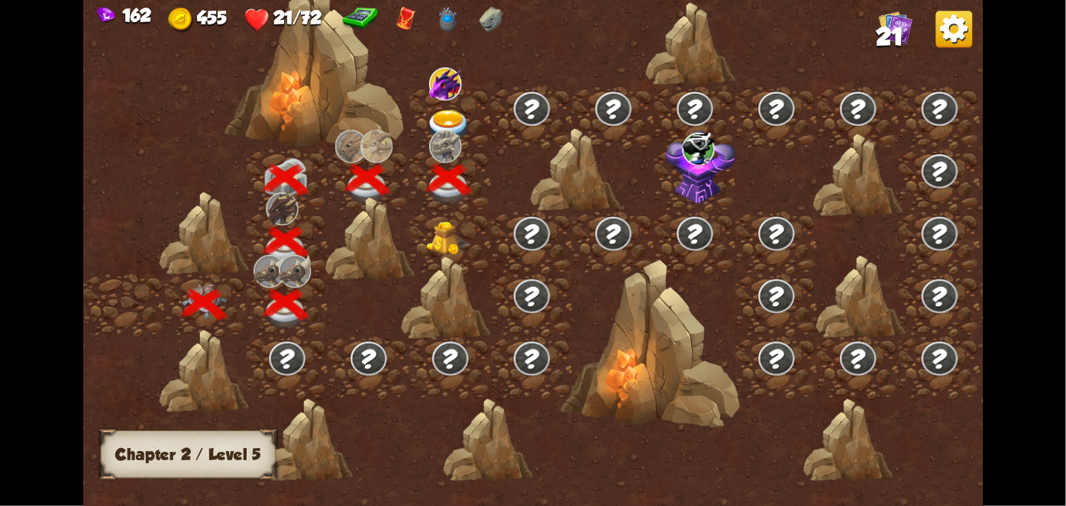
click at [434, 250] on img at bounding box center [448, 238] width 45 height 34
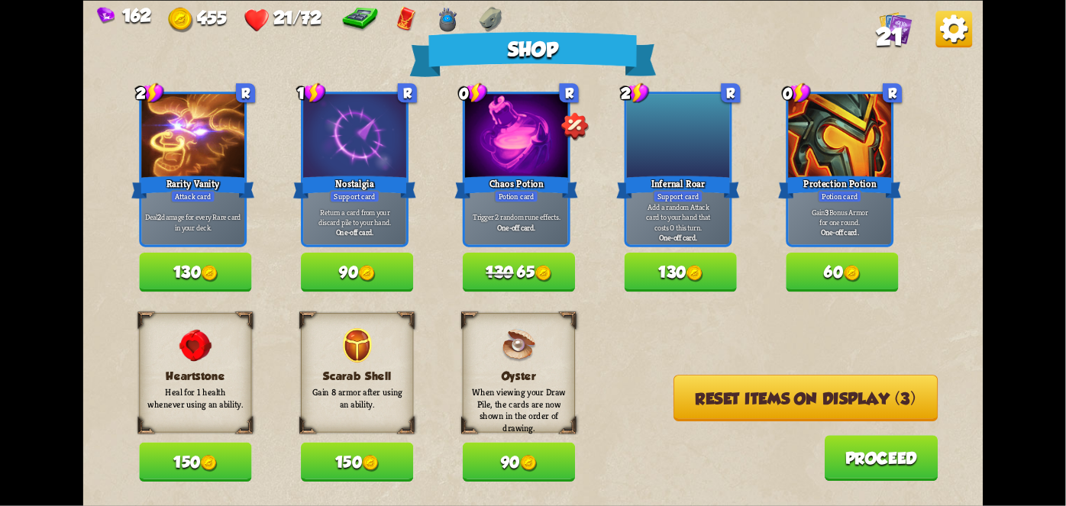
click at [1065, 158] on div "162 455 21/72 21 Shop 2 R Rarity Vanity Attack card Deal 2 damage for every Rar…" at bounding box center [533, 253] width 1066 height 506
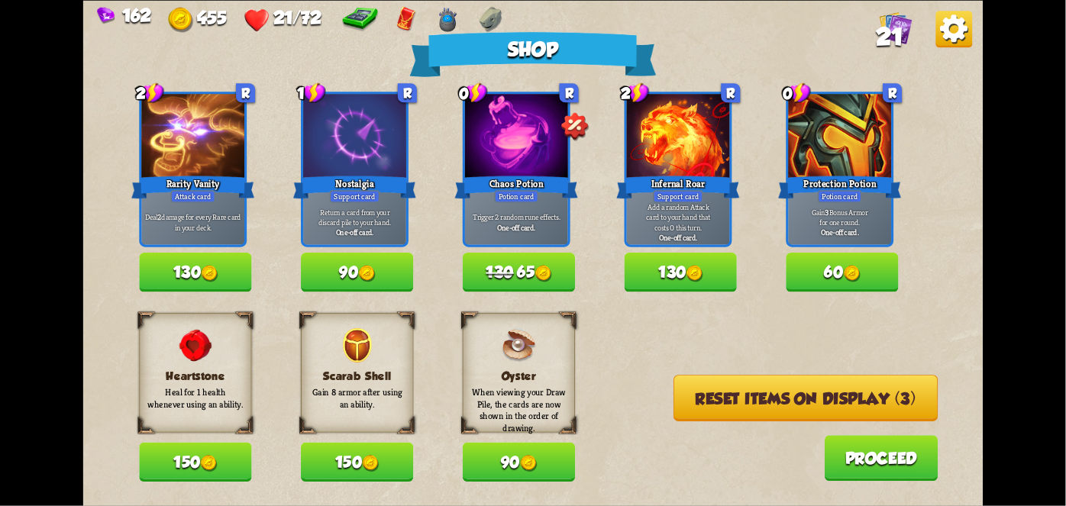
click at [370, 444] on button "150" at bounding box center [357, 462] width 112 height 39
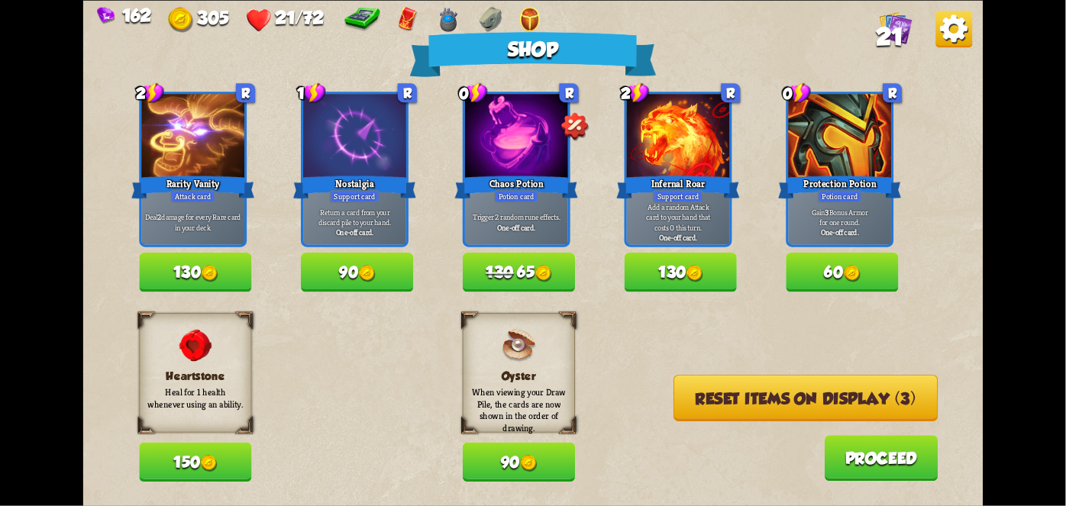
click at [552, 275] on img at bounding box center [543, 273] width 17 height 17
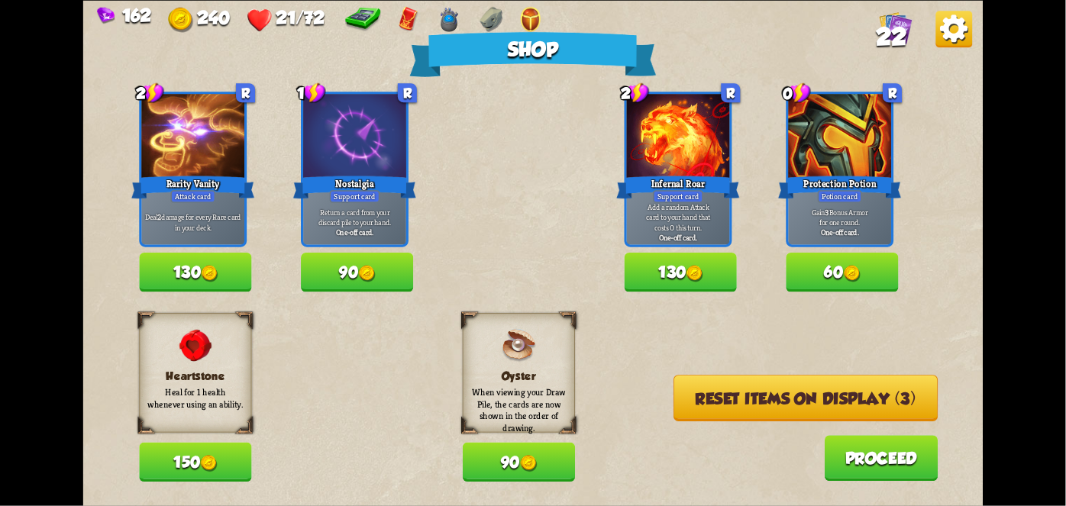
click at [893, 405] on button "Reset items on display (3)" at bounding box center [805, 398] width 264 height 47
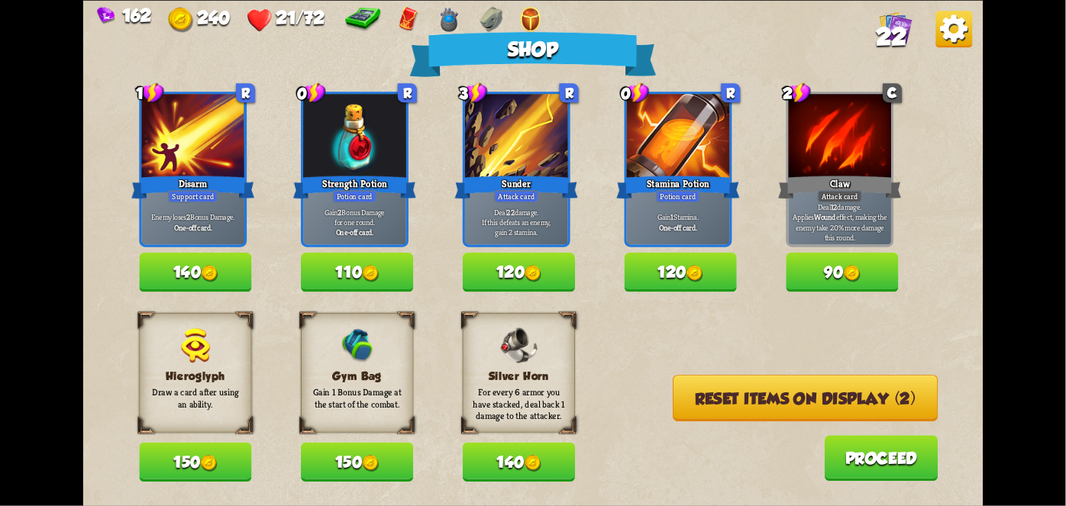
click at [696, 287] on button "120" at bounding box center [681, 272] width 112 height 39
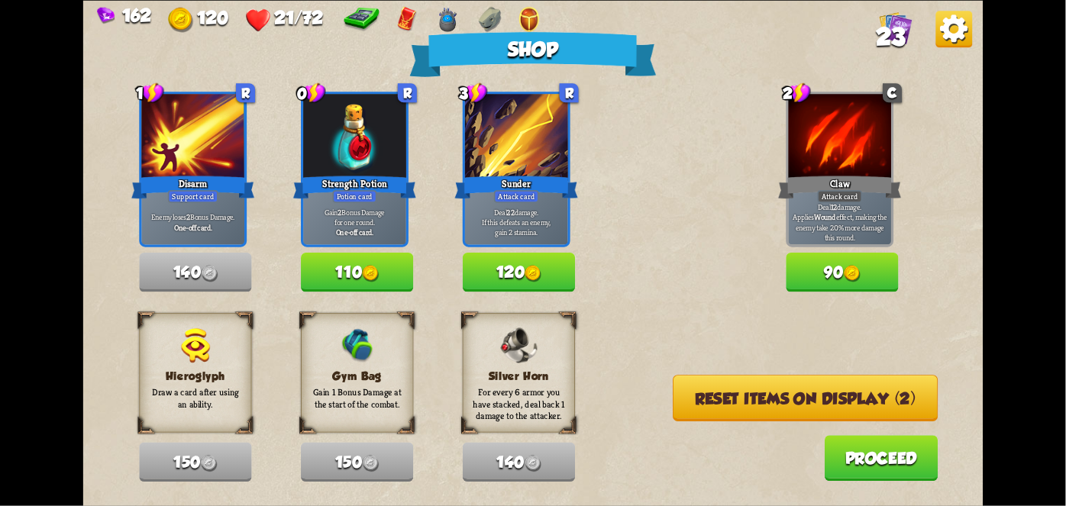
click at [870, 387] on button "Reset items on display (2)" at bounding box center [805, 398] width 265 height 47
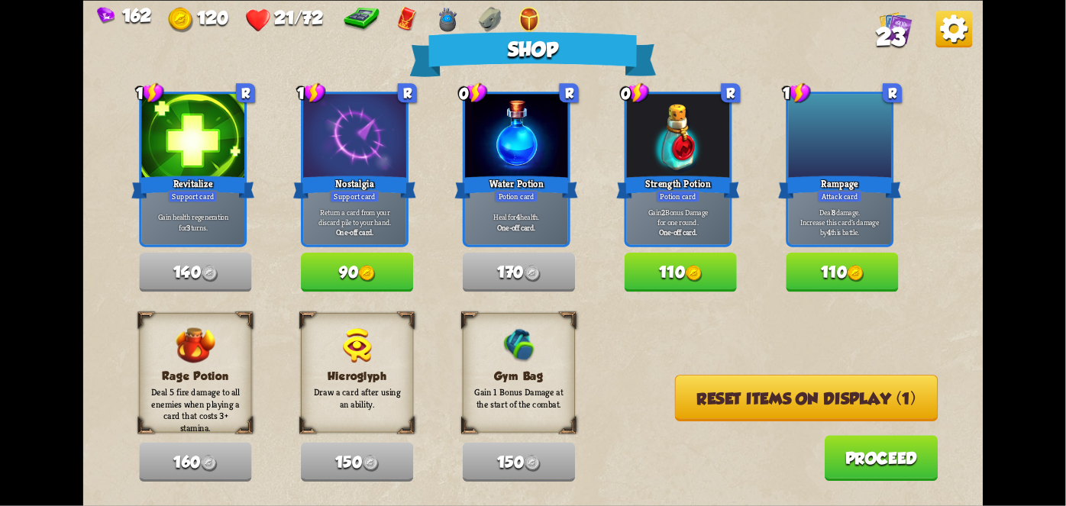
click at [909, 376] on button "Reset items on display (1)" at bounding box center [806, 398] width 263 height 47
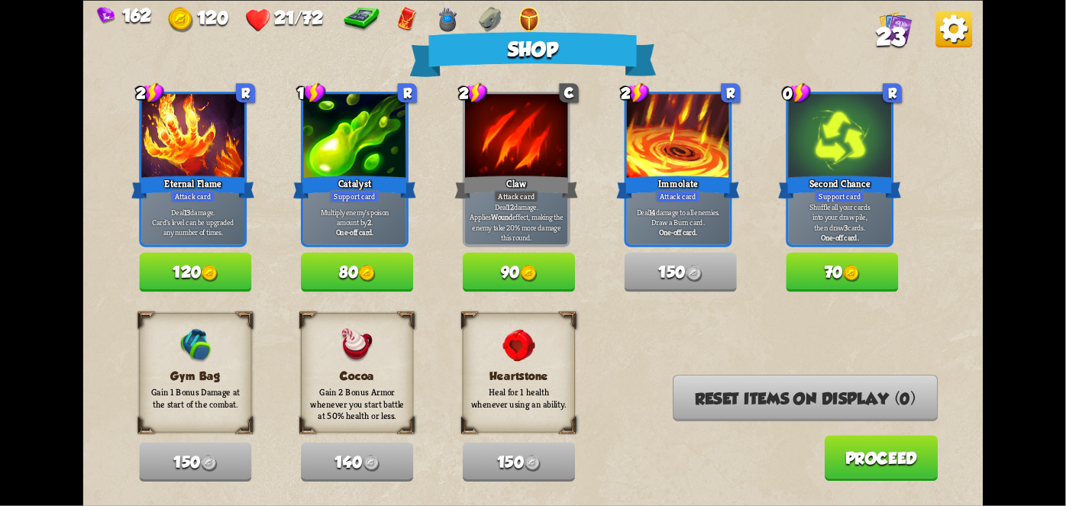
click at [366, 234] on b "One-off card." at bounding box center [355, 232] width 38 height 10
click at [378, 266] on button "80" at bounding box center [357, 272] width 112 height 39
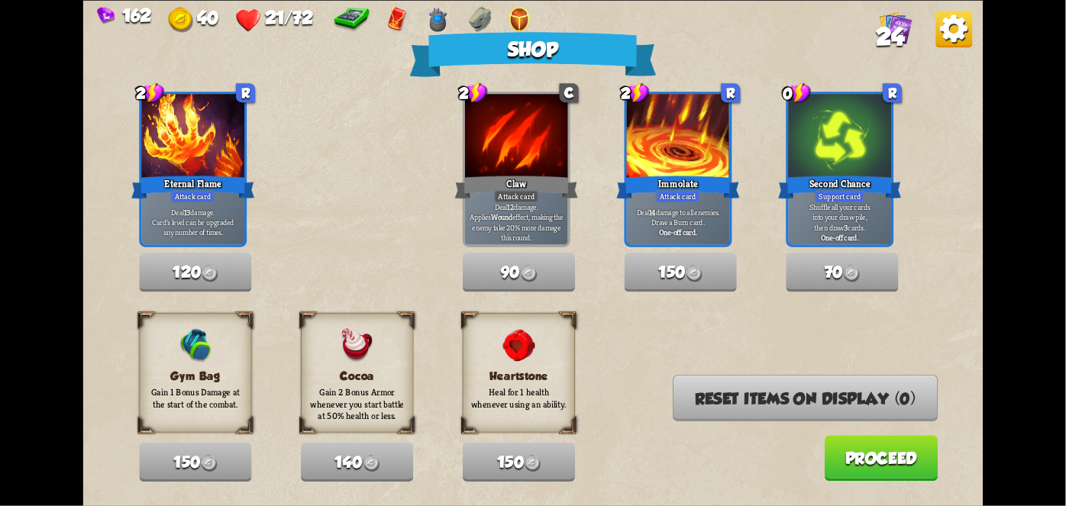
click at [912, 459] on button "Proceed" at bounding box center [882, 458] width 114 height 46
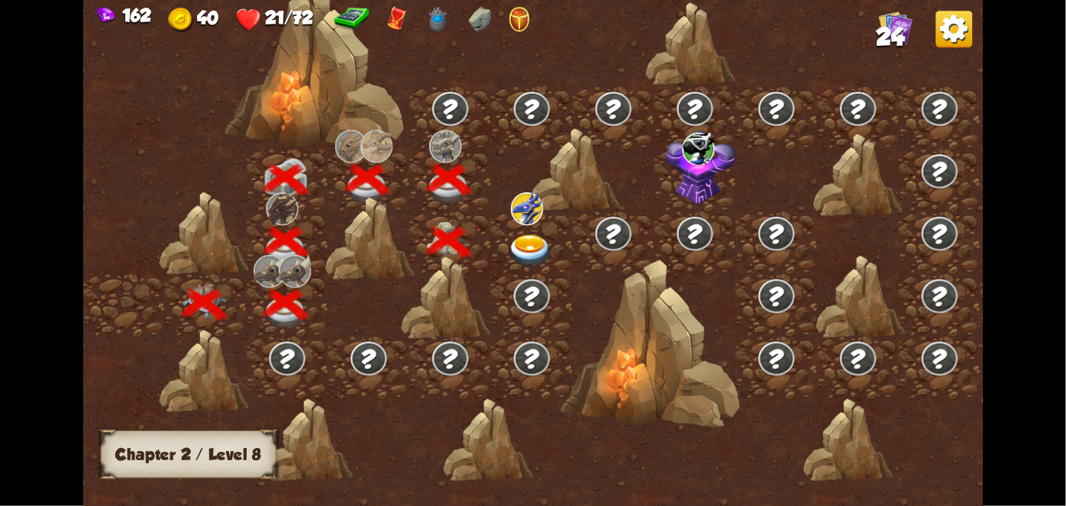
click at [537, 202] on img at bounding box center [527, 208] width 32 height 33
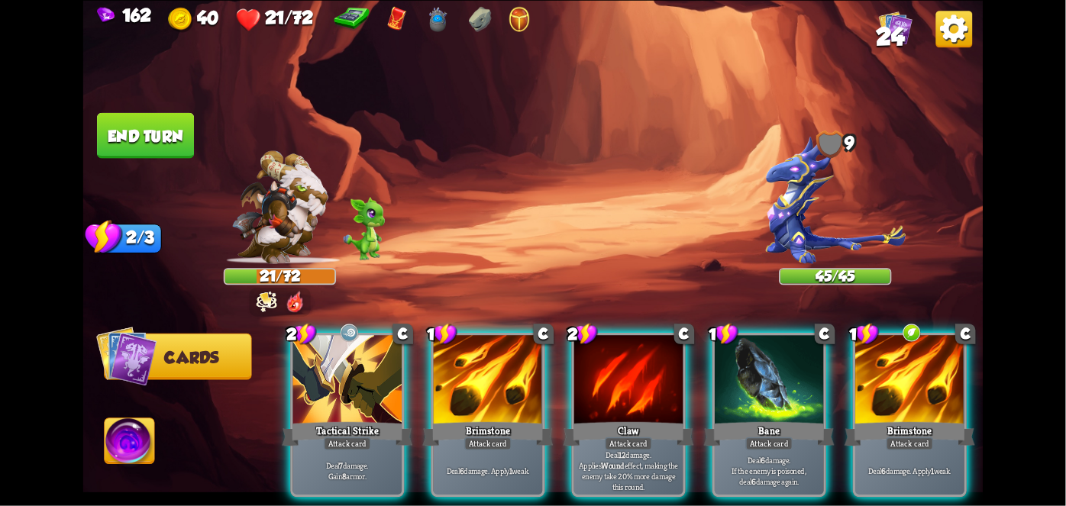
click at [327, 419] on div "Tactical Strike" at bounding box center [347, 433] width 131 height 29
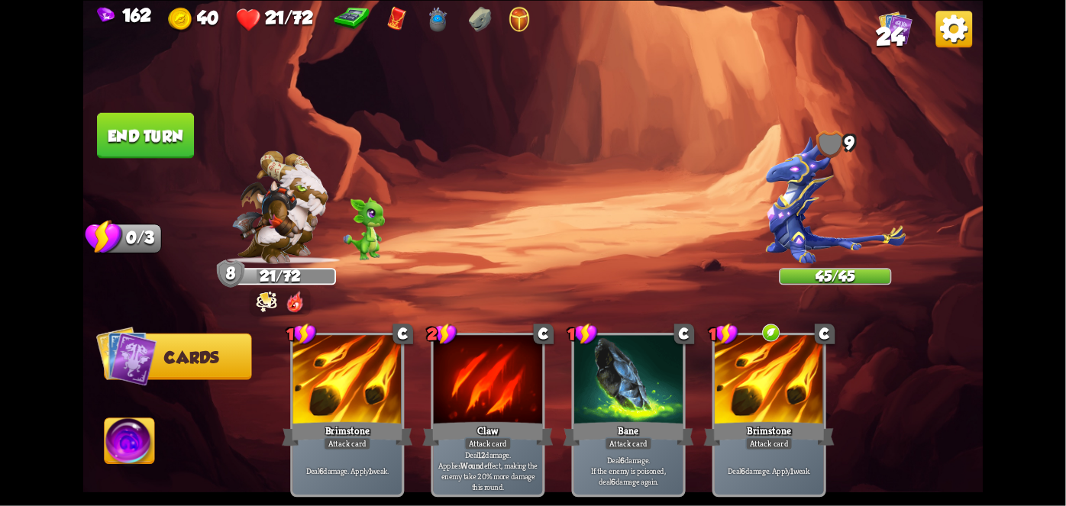
click at [794, 395] on div at bounding box center [769, 381] width 109 height 92
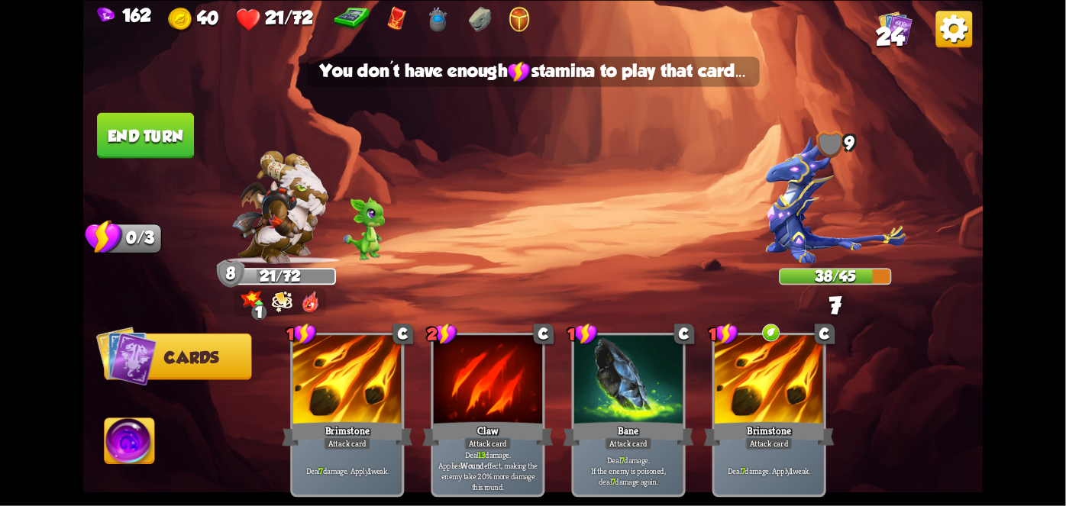
click at [936, 348] on div "1 C Brimstone Attack card Deal 7 damage. Apply 1 weak. 2 C Claw Attack card Dea…" at bounding box center [623, 393] width 720 height 225
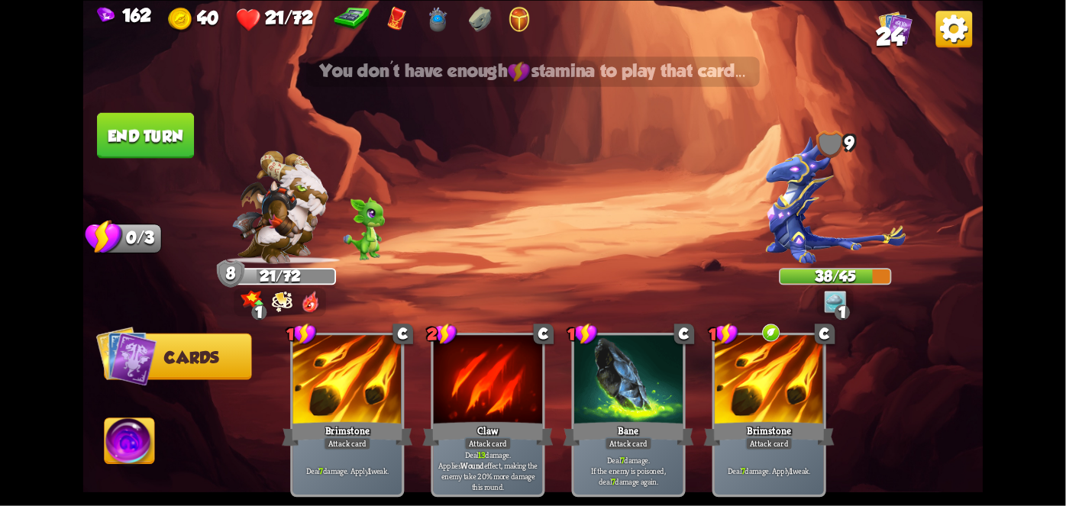
click at [260, 270] on div "21/72" at bounding box center [280, 277] width 110 height 14
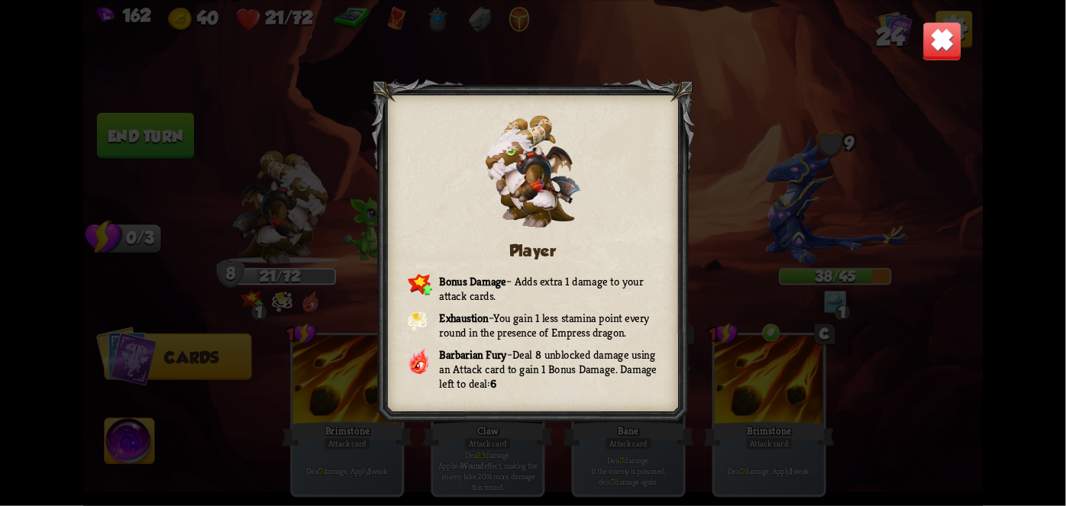
click at [960, 42] on img at bounding box center [942, 41] width 40 height 40
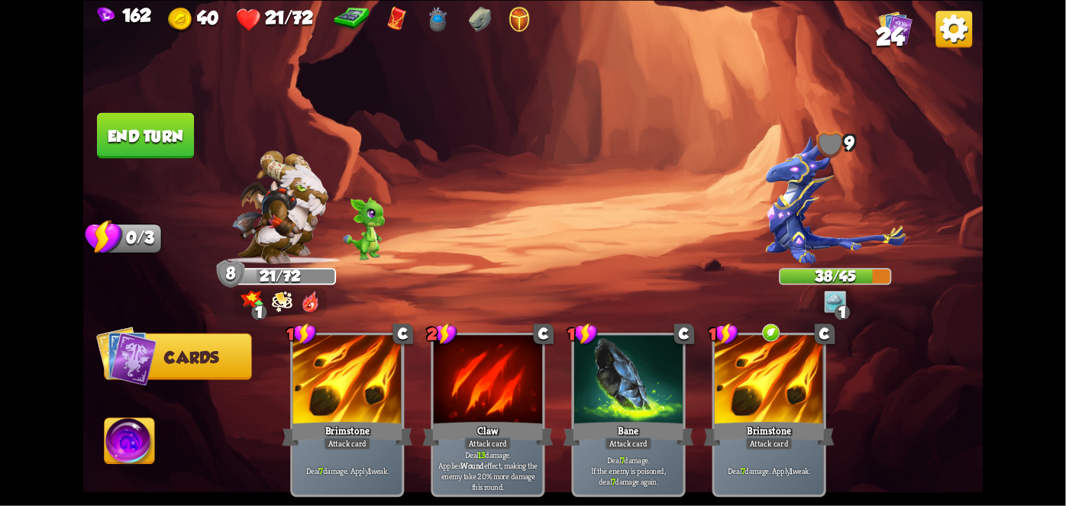
click at [920, 19] on div "162 40 21/72 24" at bounding box center [533, 17] width 900 height 35
click at [130, 114] on button "End turn" at bounding box center [145, 135] width 97 height 46
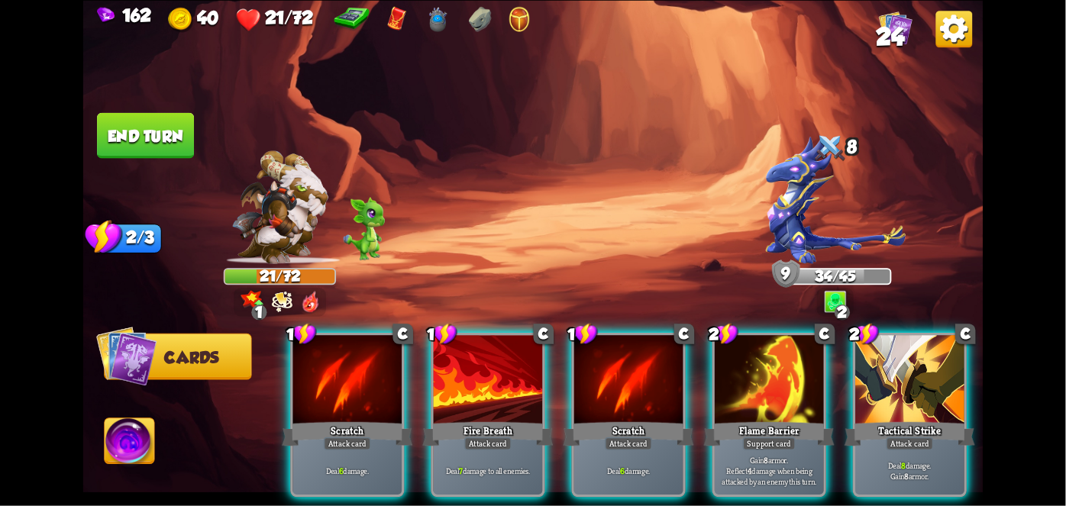
click at [767, 387] on div at bounding box center [769, 381] width 109 height 92
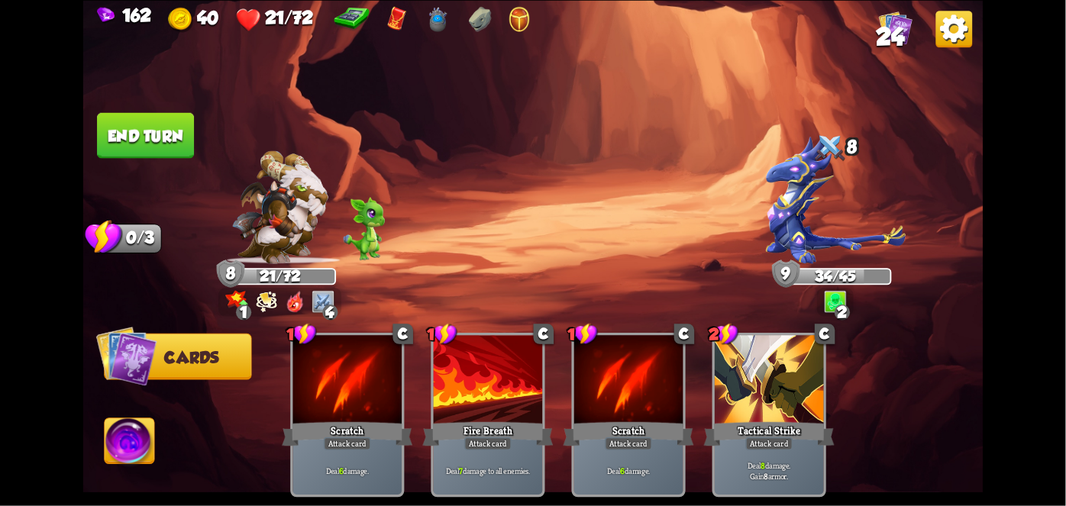
click at [161, 126] on button "End turn" at bounding box center [145, 135] width 97 height 46
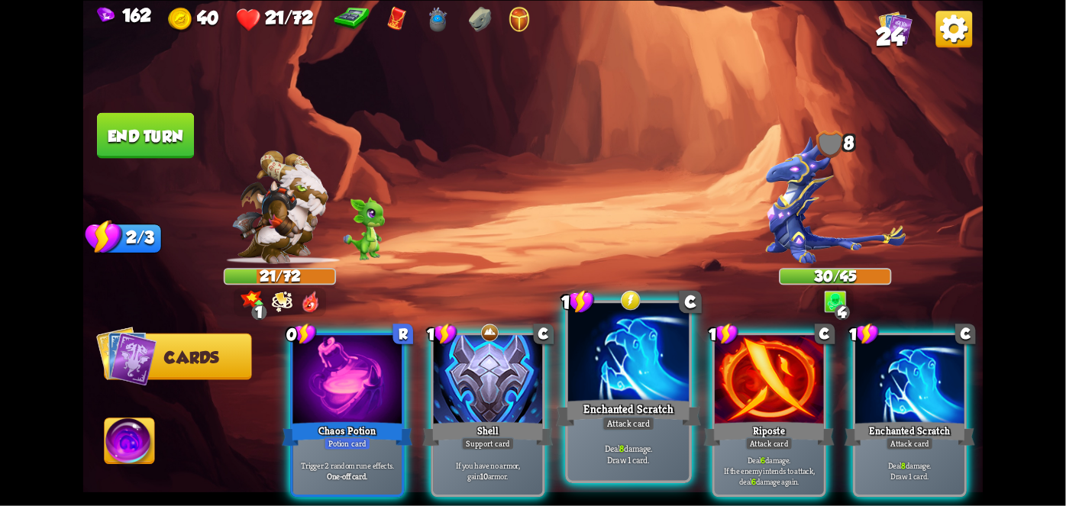
click at [639, 416] on div "Enchanted Scratch" at bounding box center [628, 412] width 145 height 32
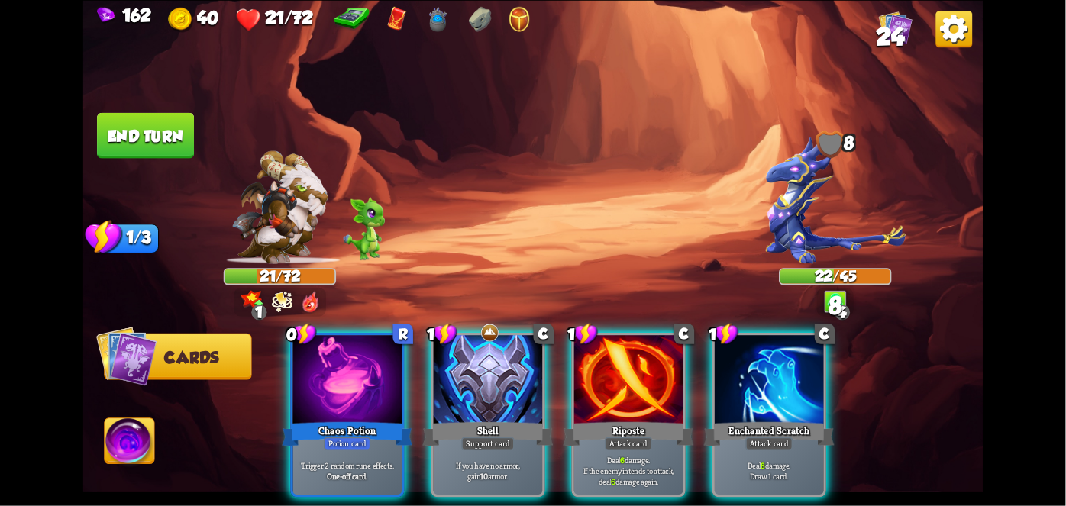
click at [783, 419] on div "Enchanted Scratch" at bounding box center [769, 433] width 131 height 29
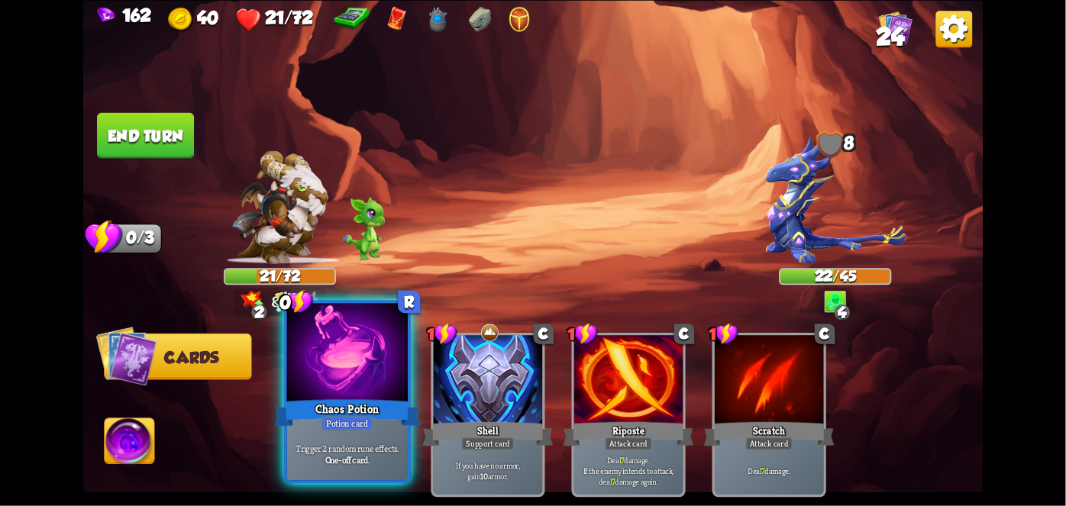
click at [324, 403] on div "Chaos Potion" at bounding box center [347, 412] width 145 height 32
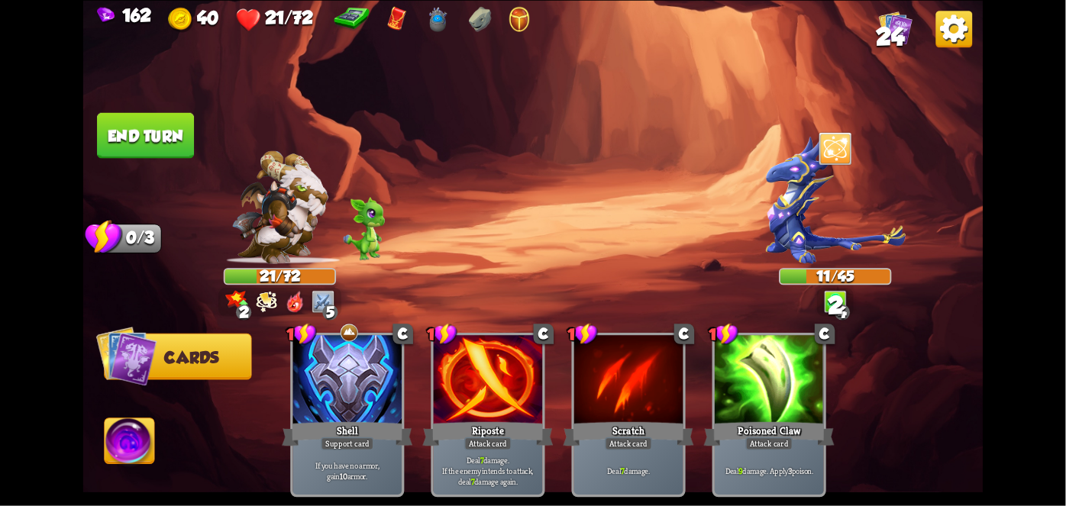
click at [138, 105] on img at bounding box center [533, 253] width 900 height 506
click at [109, 118] on button "End turn" at bounding box center [145, 135] width 97 height 46
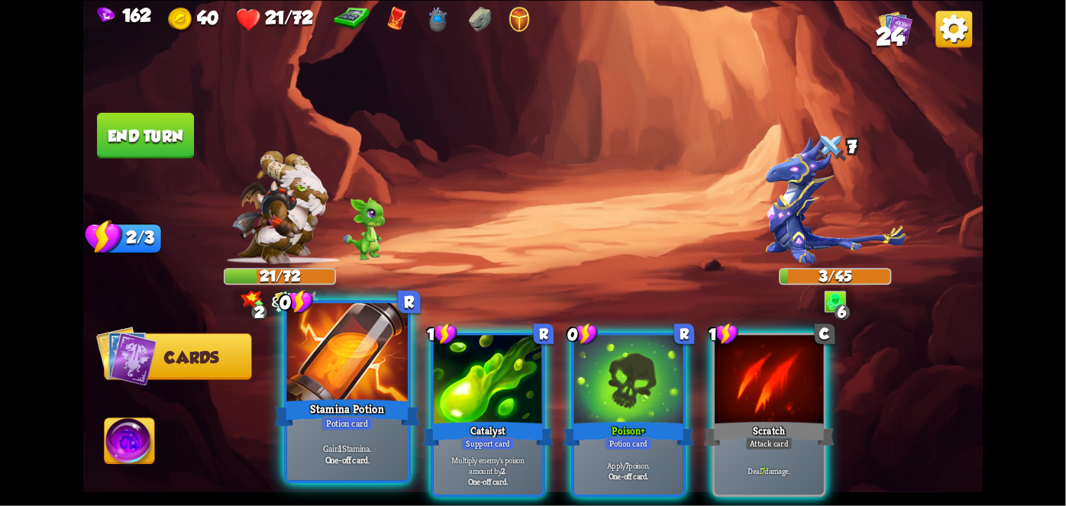
click at [349, 395] on div at bounding box center [347, 354] width 121 height 102
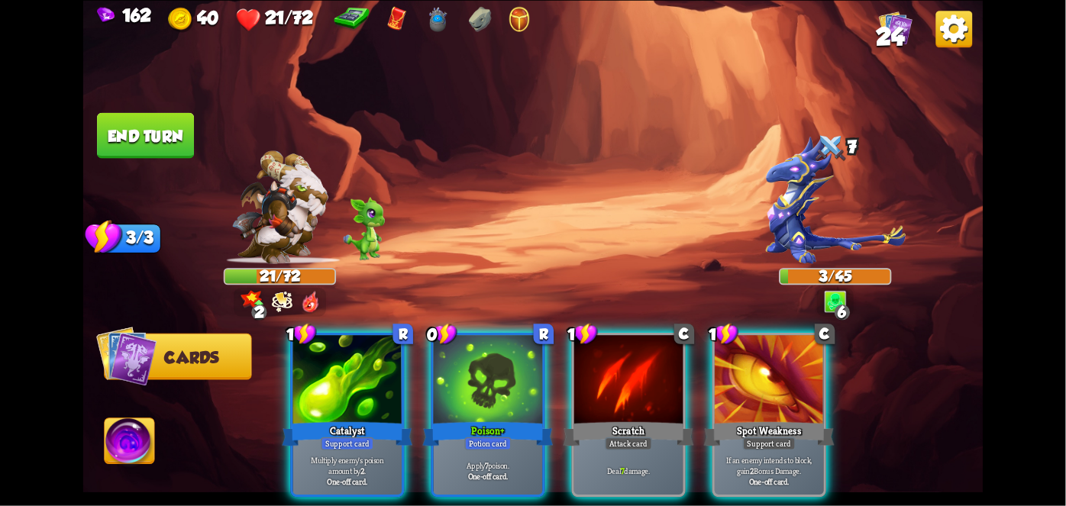
click at [503, 437] on div "Potion card" at bounding box center [487, 443] width 47 height 13
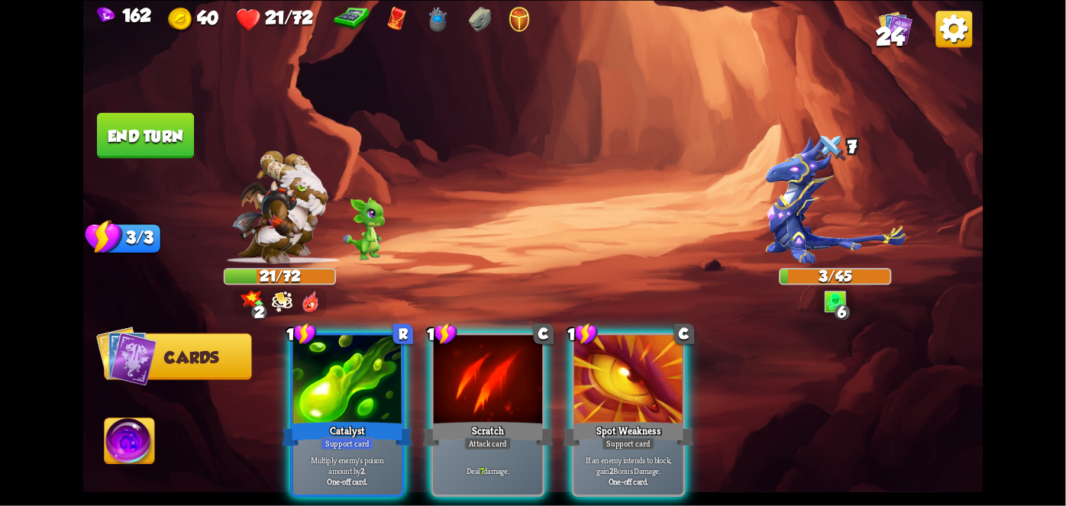
click at [328, 455] on p "Multiply enemy's poison amount by 2 ." at bounding box center [346, 465] width 103 height 21
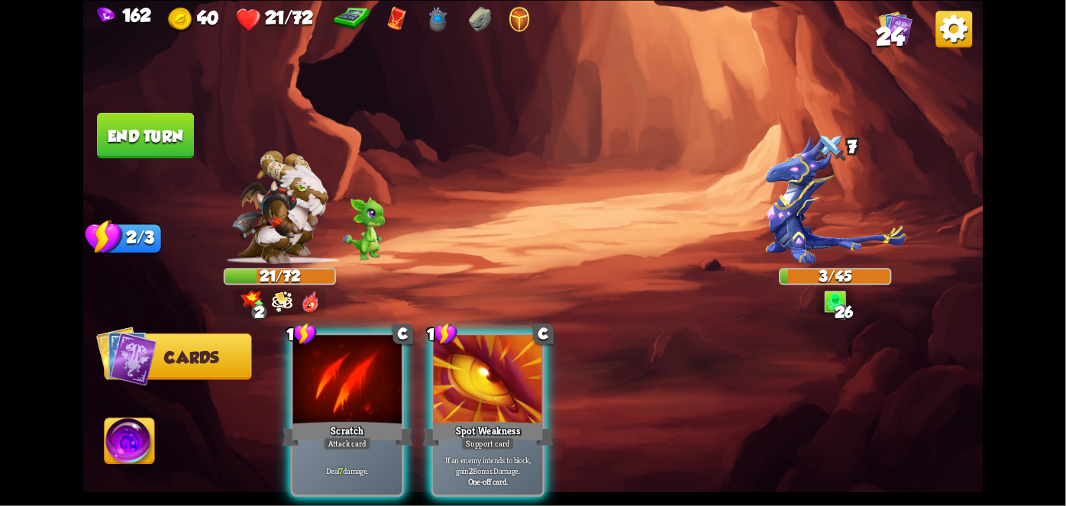
click at [358, 447] on div "Deal 7 damage." at bounding box center [347, 470] width 109 height 47
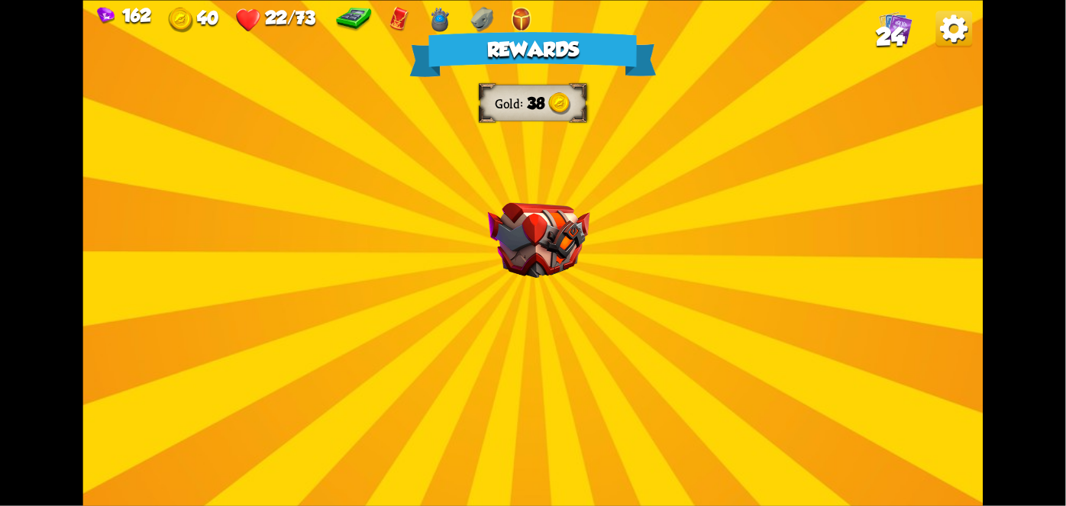
click at [955, 408] on div "Rewards Gold 38 Select a card 1 C Rune Symbol Support card Infused runes get tr…" at bounding box center [533, 253] width 900 height 506
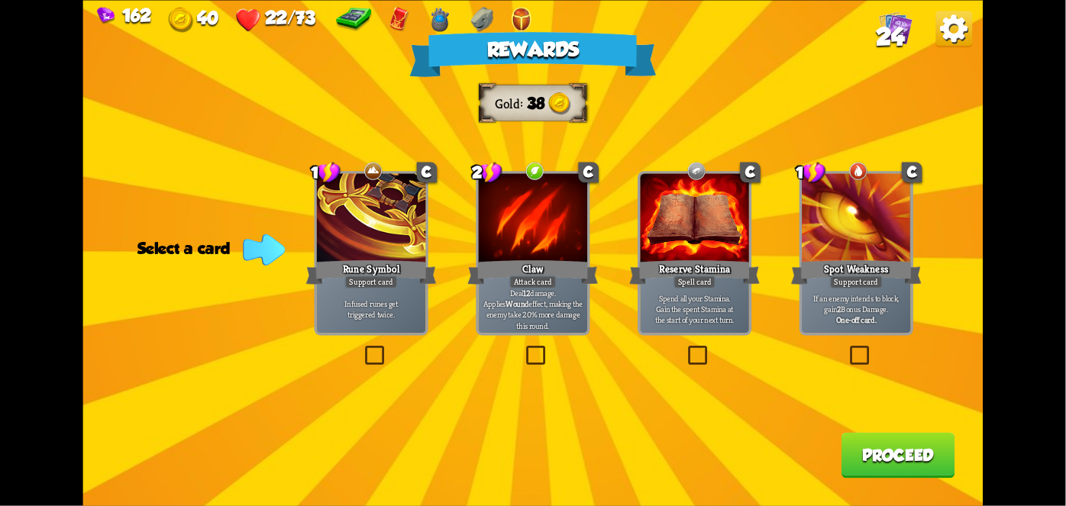
click at [538, 286] on div "Attack card" at bounding box center [532, 282] width 47 height 13
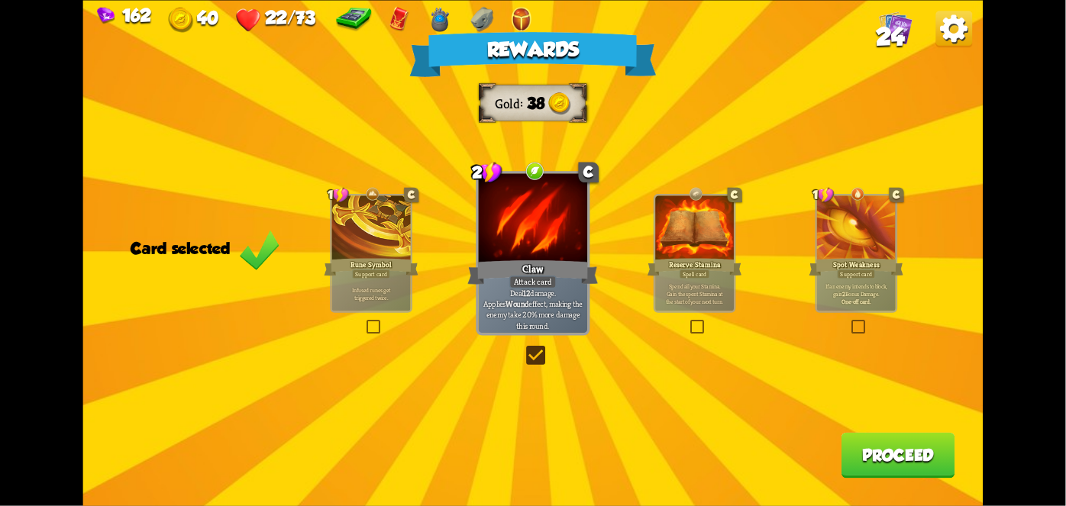
click at [892, 425] on div "Rewards Gold 38 Card selected 1 C Rune Symbol Support card Infused runes get tr…" at bounding box center [533, 253] width 900 height 506
click at [870, 462] on button "Proceed" at bounding box center [898, 455] width 114 height 46
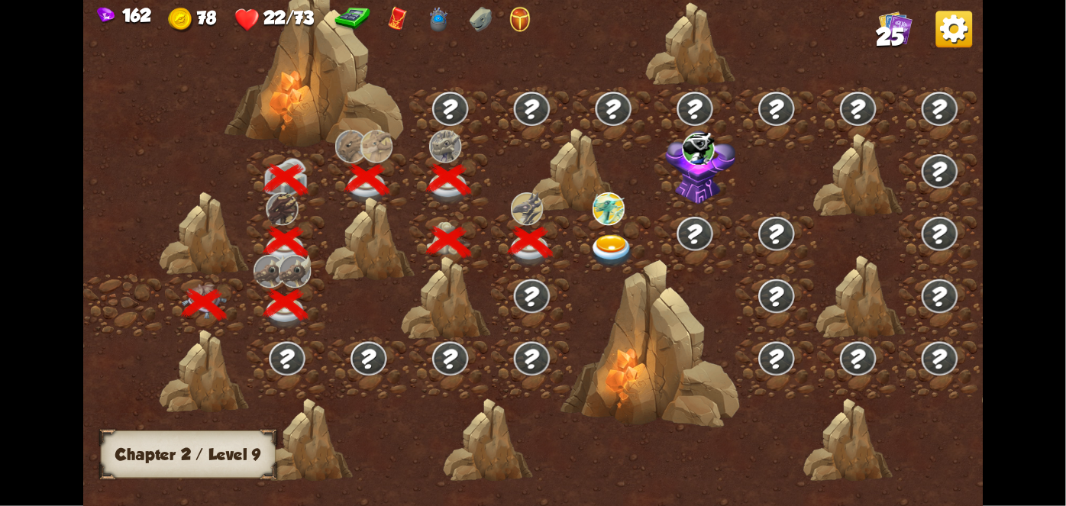
click at [596, 209] on img at bounding box center [608, 208] width 32 height 33
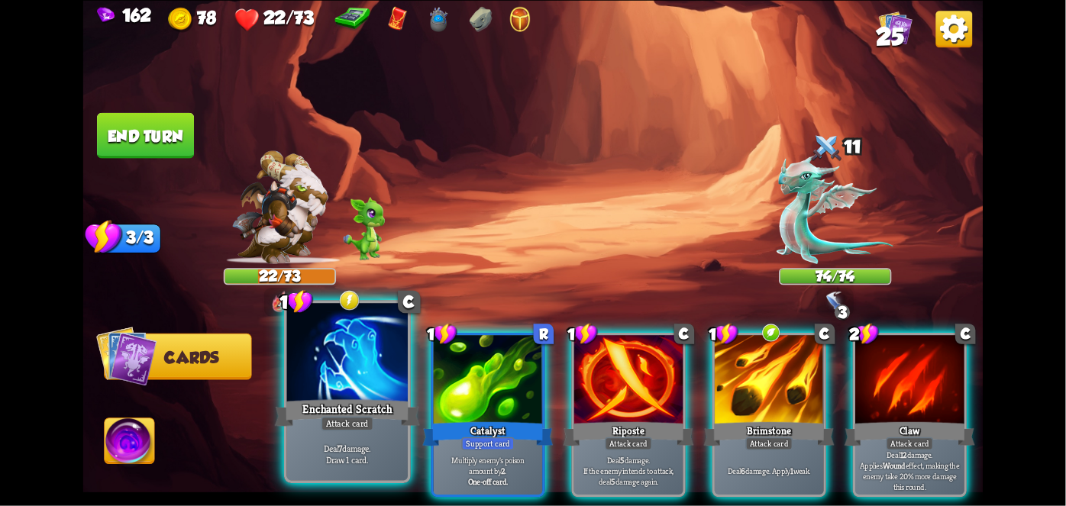
click at [326, 417] on div "Enchanted Scratch" at bounding box center [347, 412] width 145 height 32
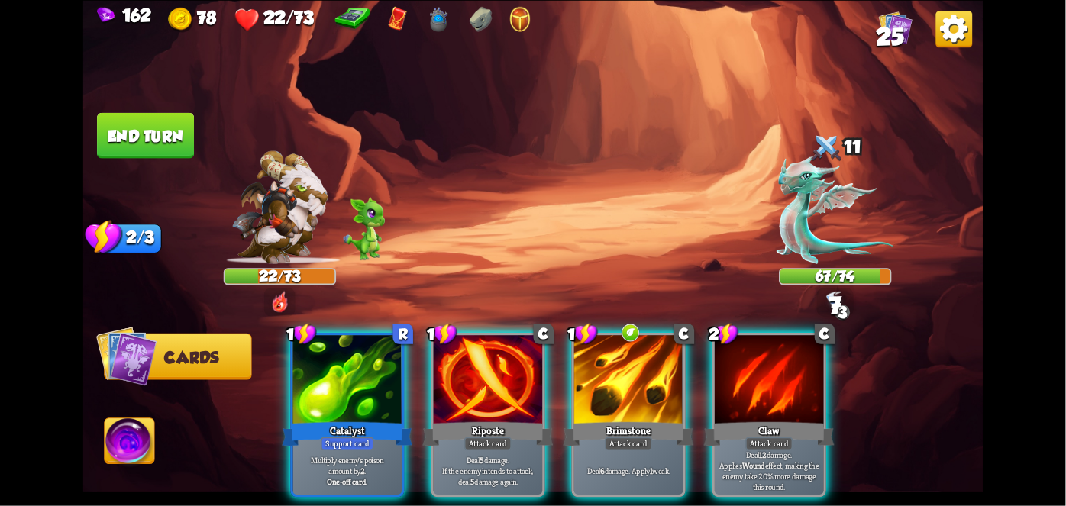
click at [615, 370] on div at bounding box center [628, 381] width 109 height 92
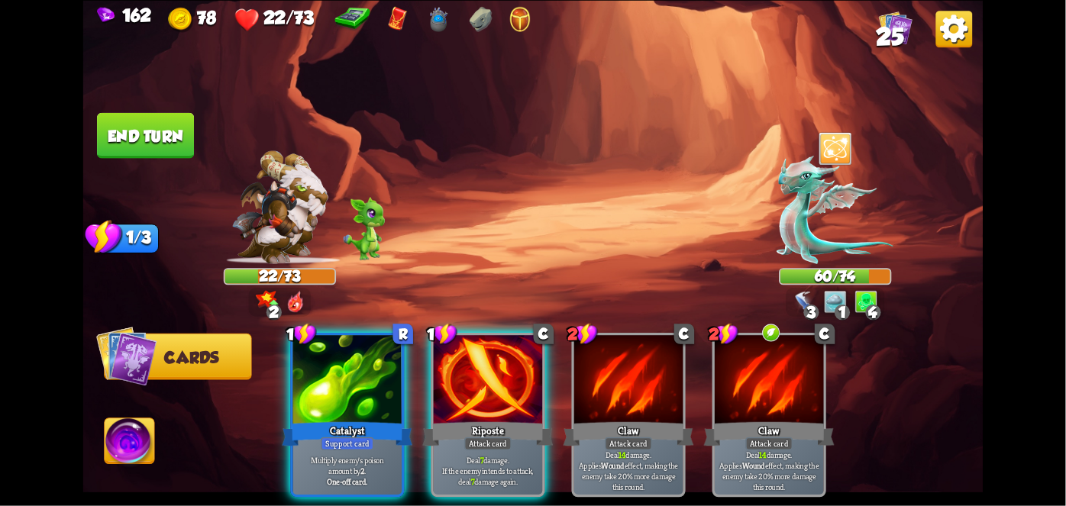
click at [478, 467] on p "Deal 7 damage. If the enemy intends to attack, deal 7 damage again." at bounding box center [487, 471] width 103 height 32
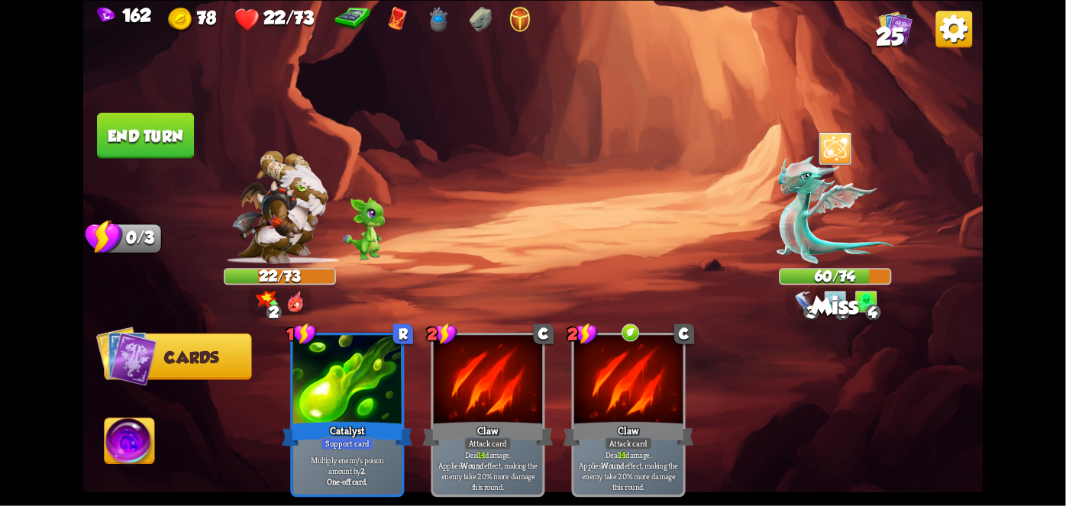
click at [119, 124] on button "End turn" at bounding box center [145, 135] width 97 height 46
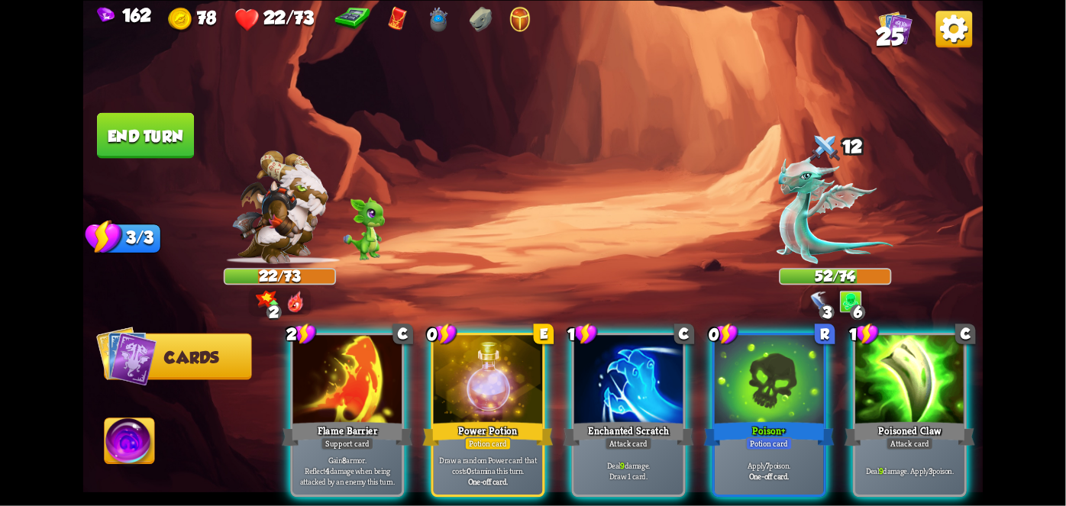
click at [770, 447] on div "Apply 7 poison. One-off card." at bounding box center [769, 470] width 109 height 47
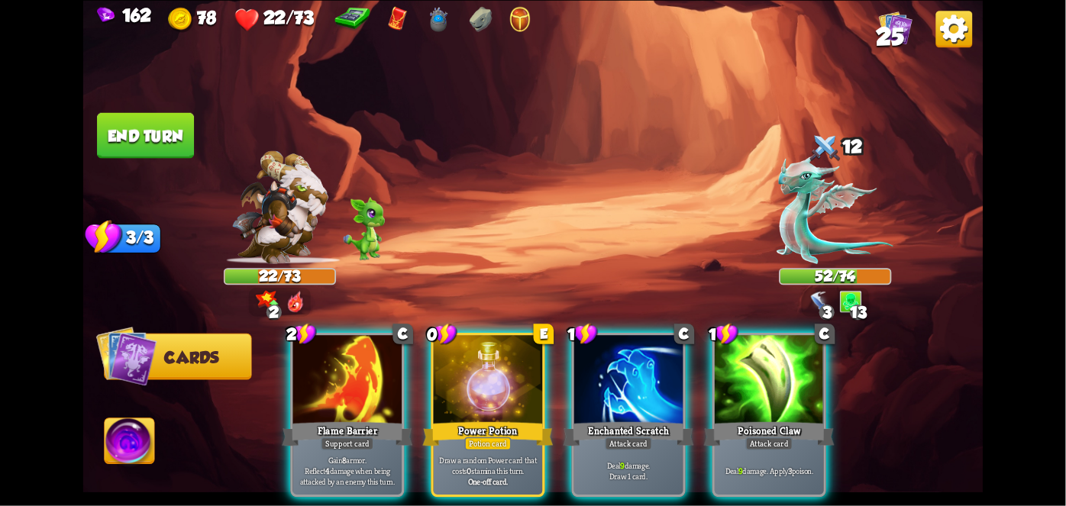
click at [484, 455] on p "Draw a random Power card that costs 0 stamina this turn." at bounding box center [487, 465] width 103 height 21
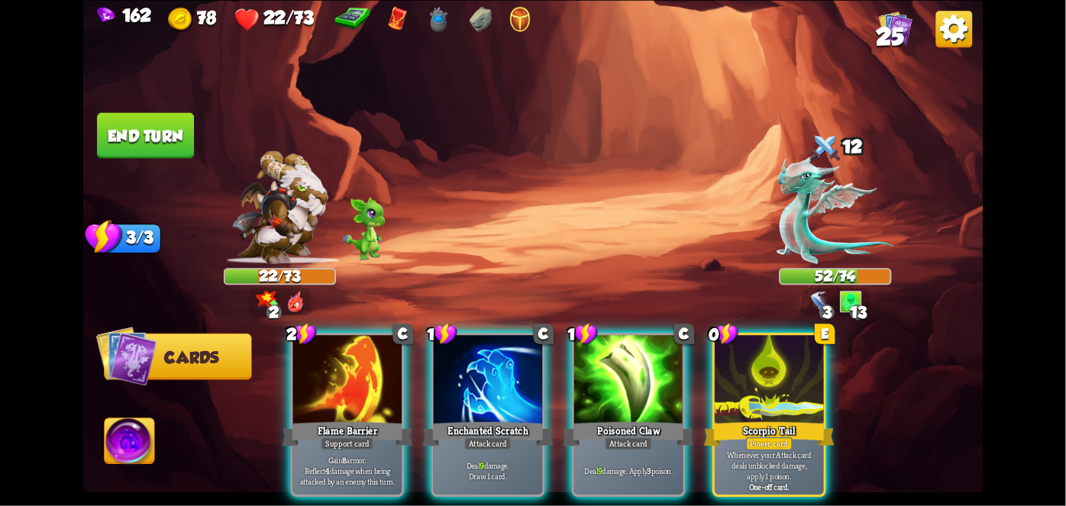
click at [790, 419] on div "Scorpio Tail" at bounding box center [769, 433] width 131 height 29
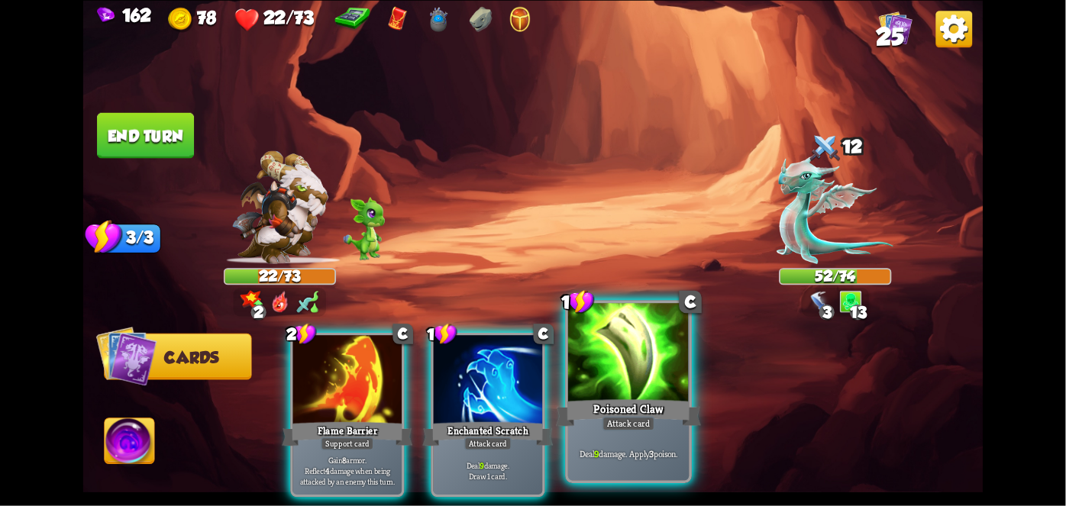
click at [620, 413] on div "Poisoned Claw" at bounding box center [628, 412] width 145 height 32
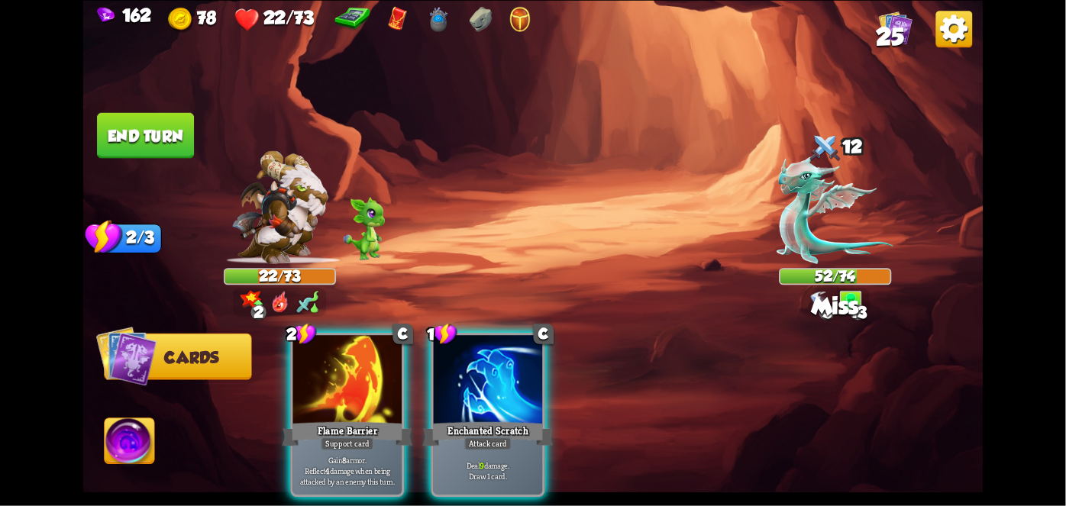
click at [324, 419] on div "Flame Barrier" at bounding box center [347, 433] width 131 height 29
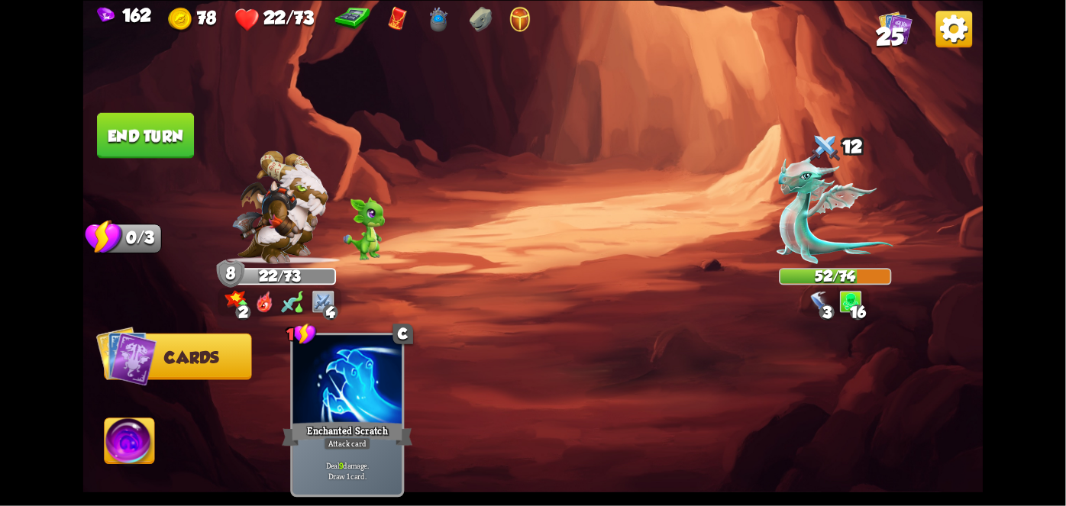
click at [142, 134] on button "End turn" at bounding box center [145, 135] width 97 height 46
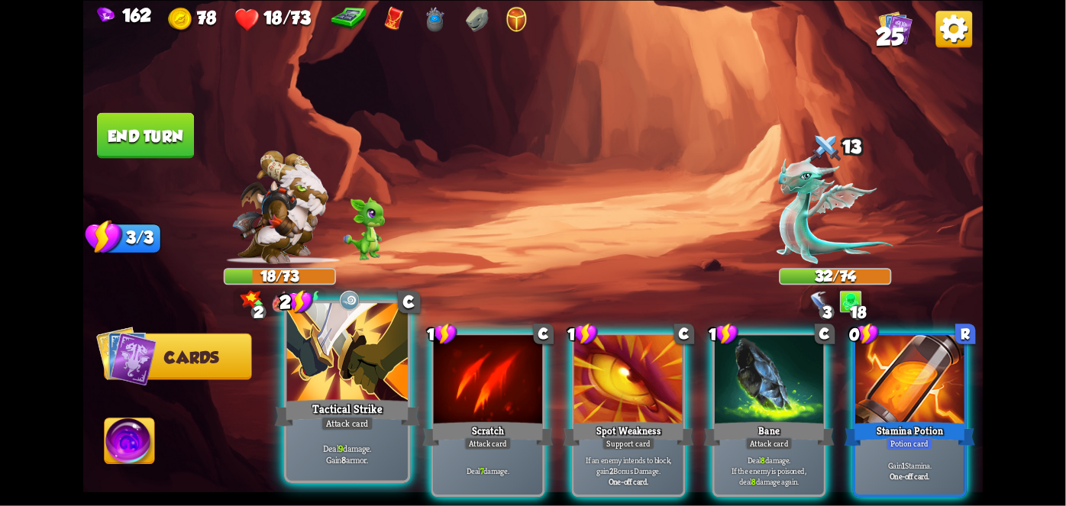
click at [331, 407] on div "Tactical Strike" at bounding box center [347, 412] width 145 height 32
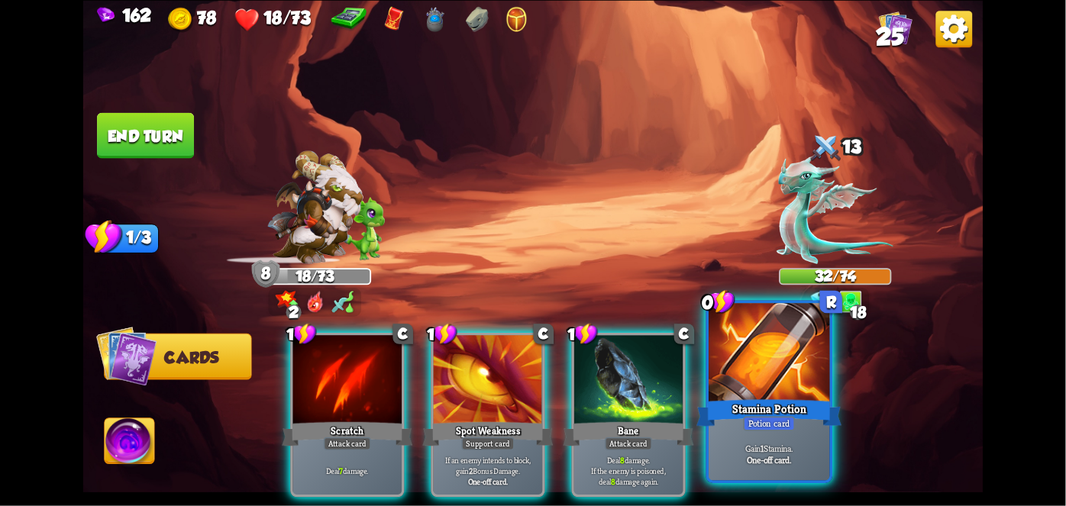
click at [757, 386] on div at bounding box center [769, 354] width 121 height 102
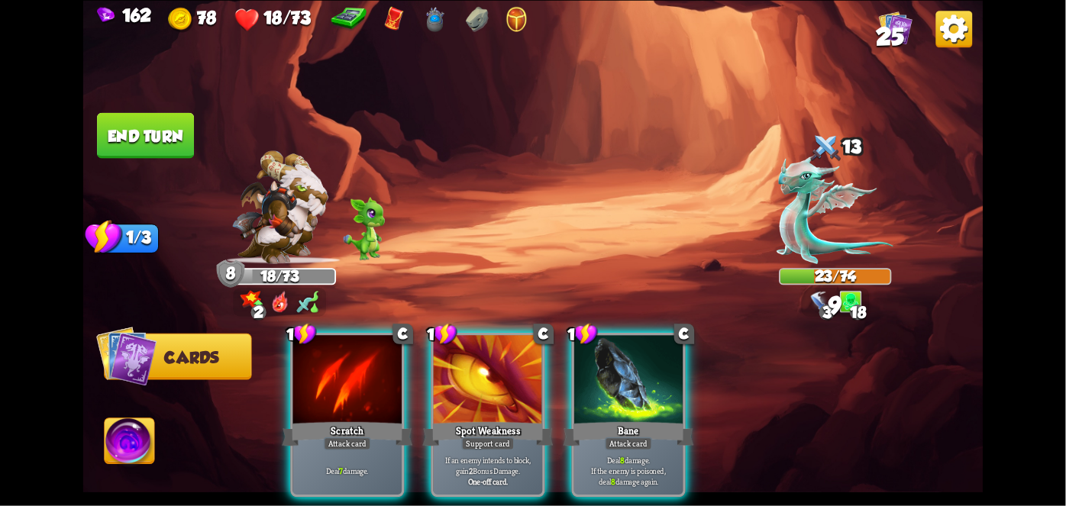
click at [641, 389] on div at bounding box center [628, 381] width 109 height 92
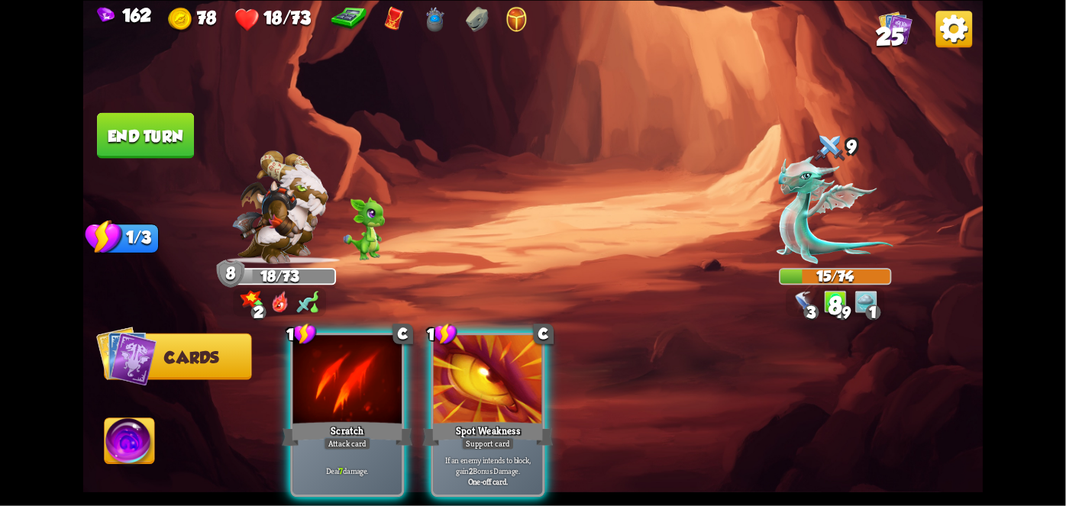
click at [324, 419] on div "Scratch" at bounding box center [347, 433] width 131 height 29
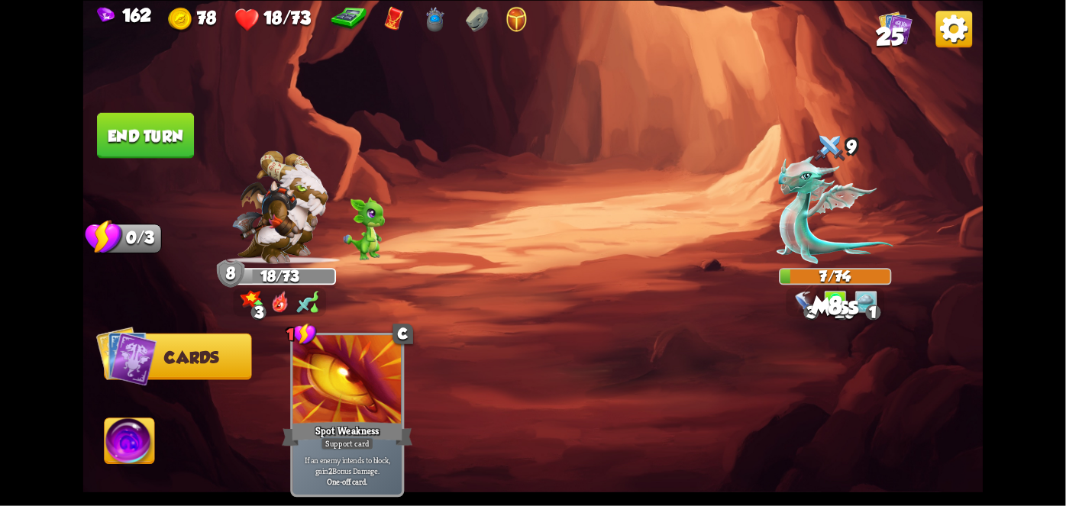
click at [102, 137] on button "End turn" at bounding box center [145, 135] width 97 height 46
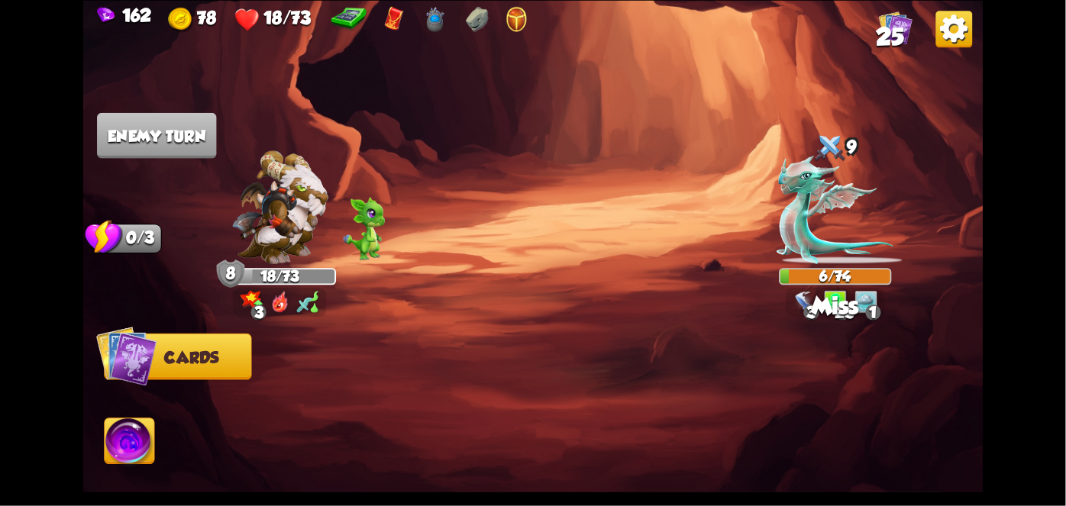
click at [132, 437] on img at bounding box center [130, 443] width 50 height 50
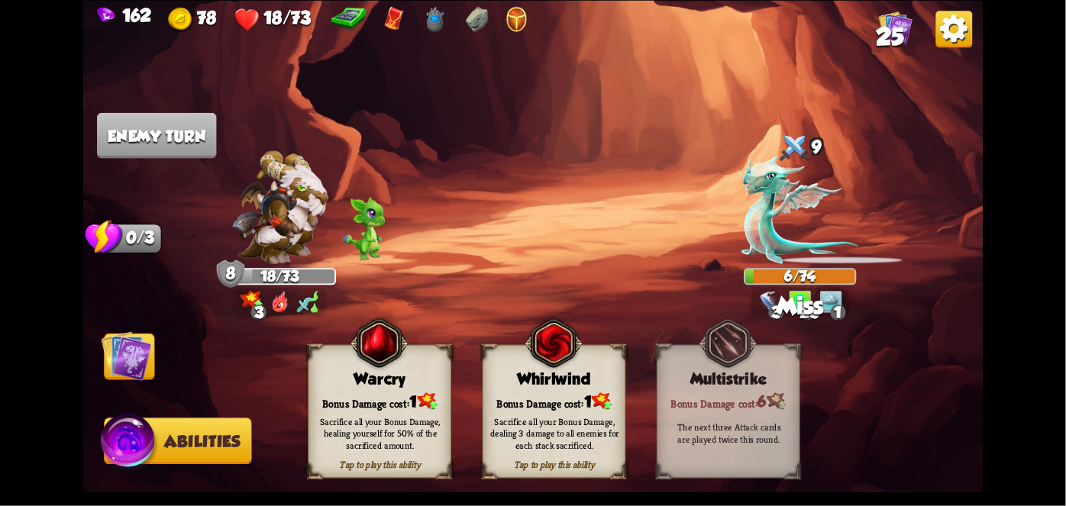
click at [551, 401] on div "Bonus Damage cost: 1" at bounding box center [554, 401] width 142 height 21
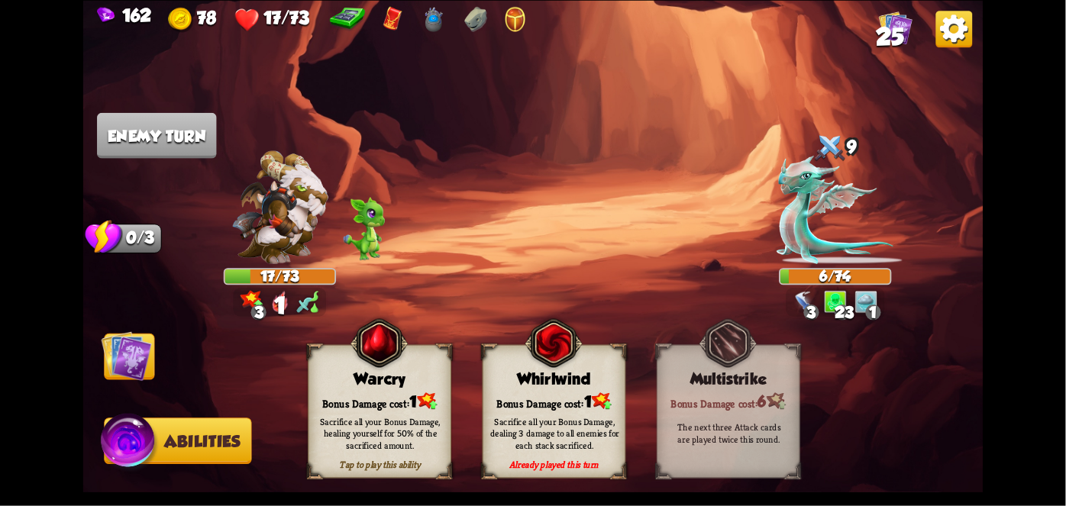
click at [562, 402] on div "Bonus Damage cost: 1" at bounding box center [554, 401] width 142 height 21
click at [554, 372] on img at bounding box center [554, 343] width 58 height 59
click at [563, 393] on div "Bonus Damage cost: 1" at bounding box center [554, 401] width 142 height 21
click at [561, 396] on div "Bonus Damage cost: 1" at bounding box center [554, 401] width 142 height 21
click at [563, 407] on div "Sacrifice all your Bonus Damage, dealing 3 damage to all enemies for each stack…" at bounding box center [555, 433] width 144 height 56
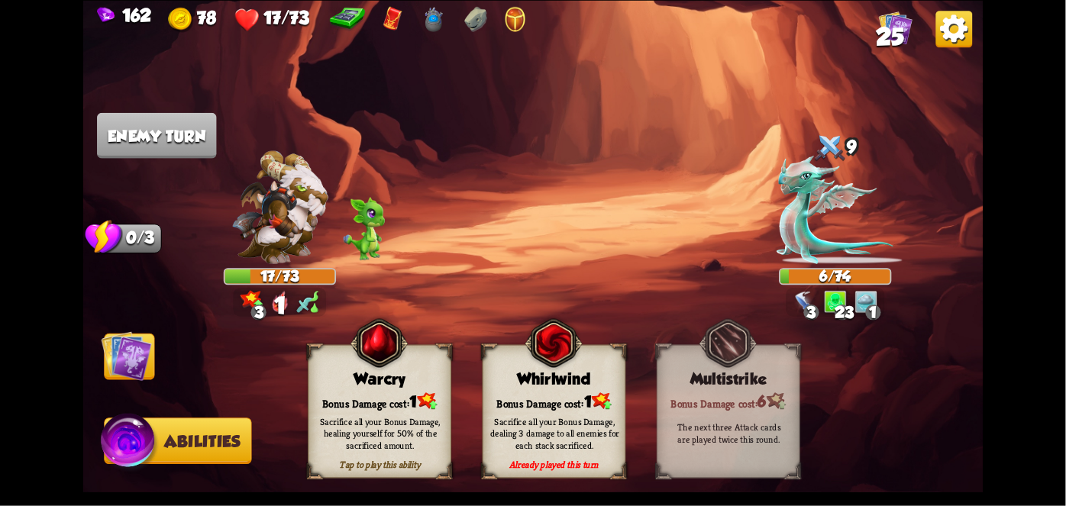
click at [570, 418] on div "Sacrifice all your Bonus Damage, dealing 3 damage to all enemies for each stack…" at bounding box center [554, 433] width 129 height 36
click at [573, 424] on div "Sacrifice all your Bonus Damage, dealing 3 damage to all enemies for each stack…" at bounding box center [554, 433] width 129 height 36
click at [573, 432] on div "Sacrifice all your Bonus Damage, dealing 3 damage to all enemies for each stack…" at bounding box center [554, 433] width 129 height 36
click at [589, 444] on div "Sacrifice all your Bonus Damage, dealing 3 damage to all enemies for each stack…" at bounding box center [554, 433] width 129 height 36
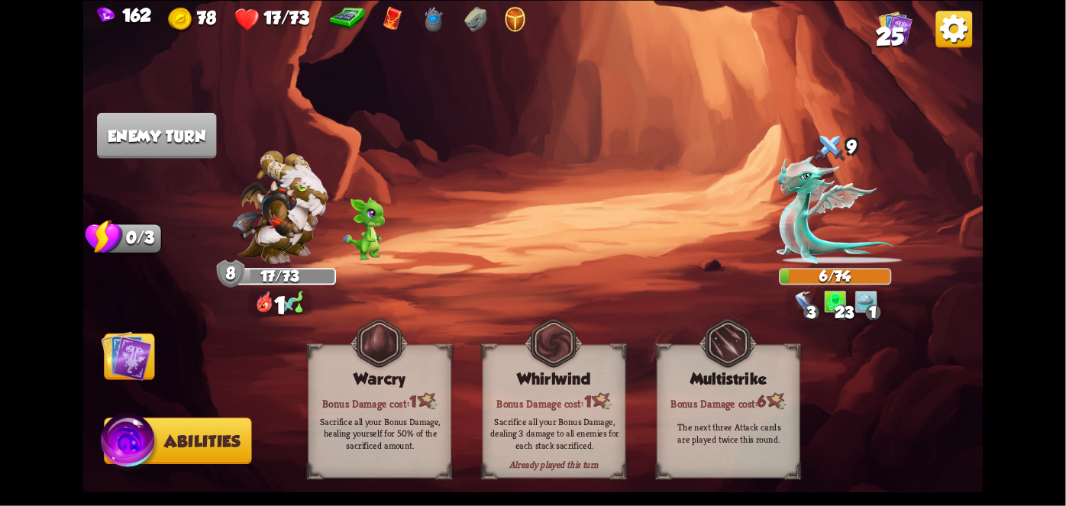
click at [599, 451] on div "Sacrifice all your Bonus Damage, dealing 3 damage to all enemies for each stack…" at bounding box center [555, 433] width 144 height 56
click at [596, 454] on div "Sacrifice all your Bonus Damage, dealing 3 damage to all enemies for each stack…" at bounding box center [555, 433] width 144 height 56
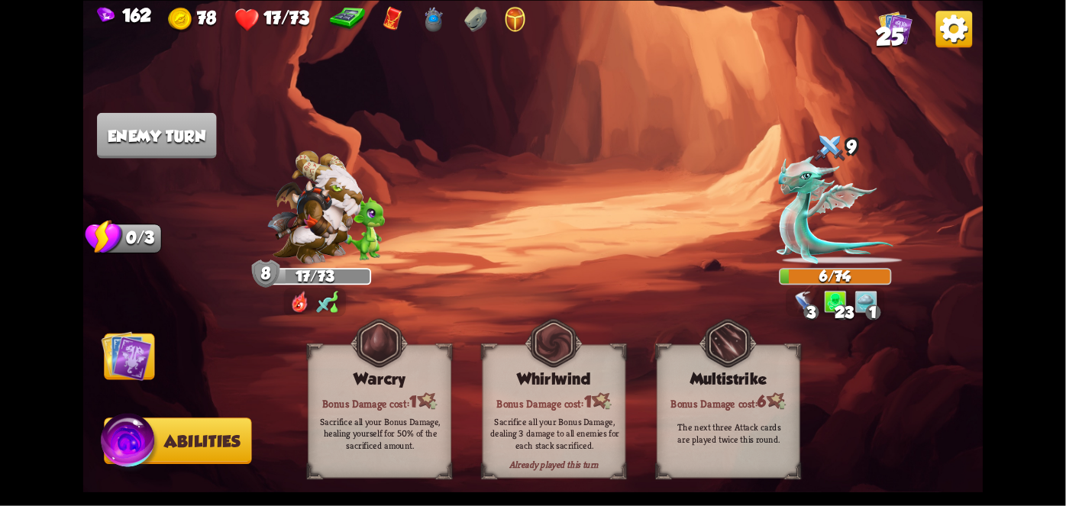
click at [604, 456] on div "Sacrifice all your Bonus Damage, dealing 3 damage to all enemies for each stack…" at bounding box center [555, 433] width 144 height 56
click at [606, 446] on div "Sacrifice all your Bonus Damage, dealing 3 damage to all enemies for each stack…" at bounding box center [554, 433] width 129 height 36
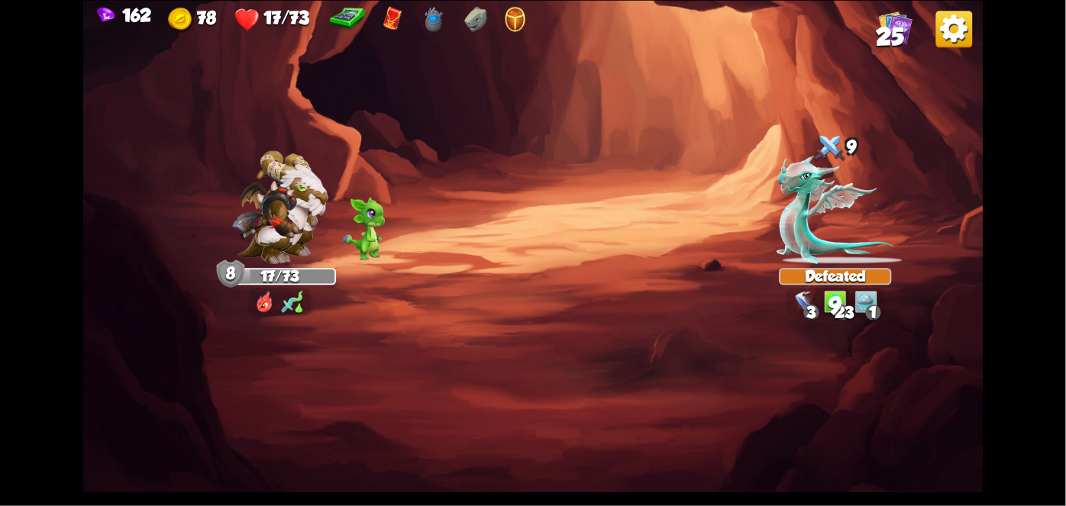
click at [600, 452] on img at bounding box center [533, 253] width 900 height 506
click at [106, 402] on img at bounding box center [533, 253] width 900 height 506
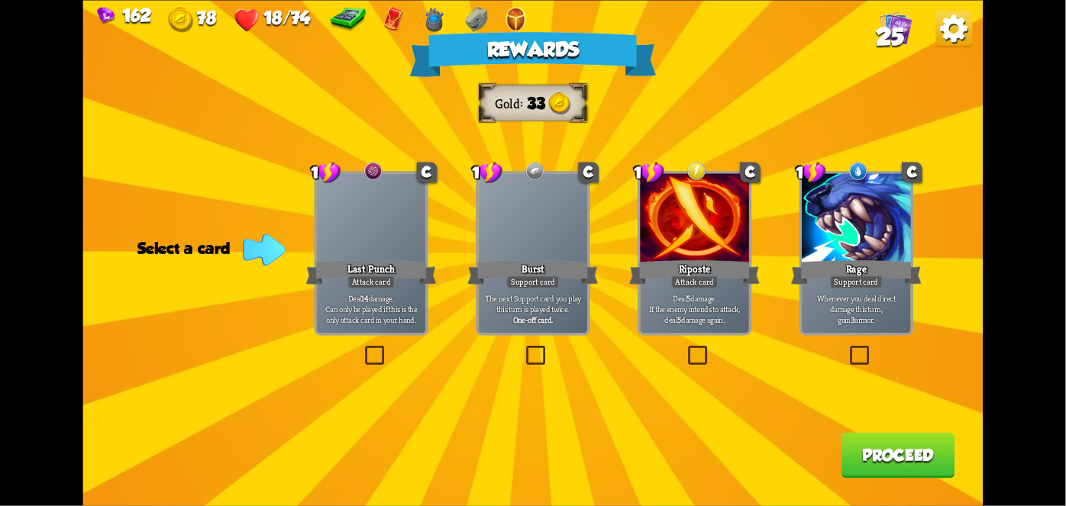
click at [690, 238] on div at bounding box center [695, 219] width 109 height 92
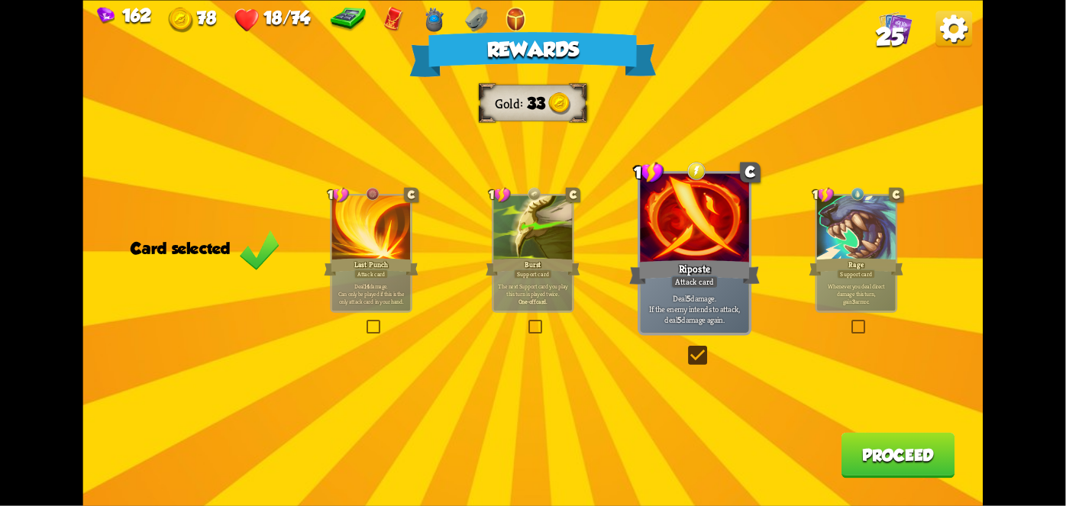
click at [902, 474] on button "Proceed" at bounding box center [898, 455] width 114 height 46
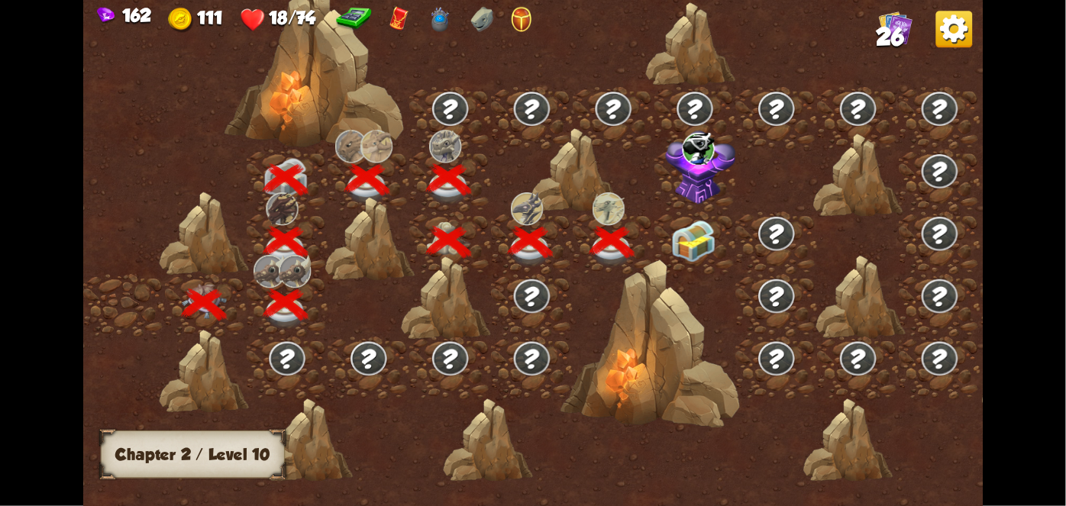
click at [919, 452] on div at bounding box center [640, 260] width 1114 height 525
click at [672, 261] on div at bounding box center [650, 343] width 180 height 169
click at [705, 242] on img at bounding box center [692, 240] width 45 height 42
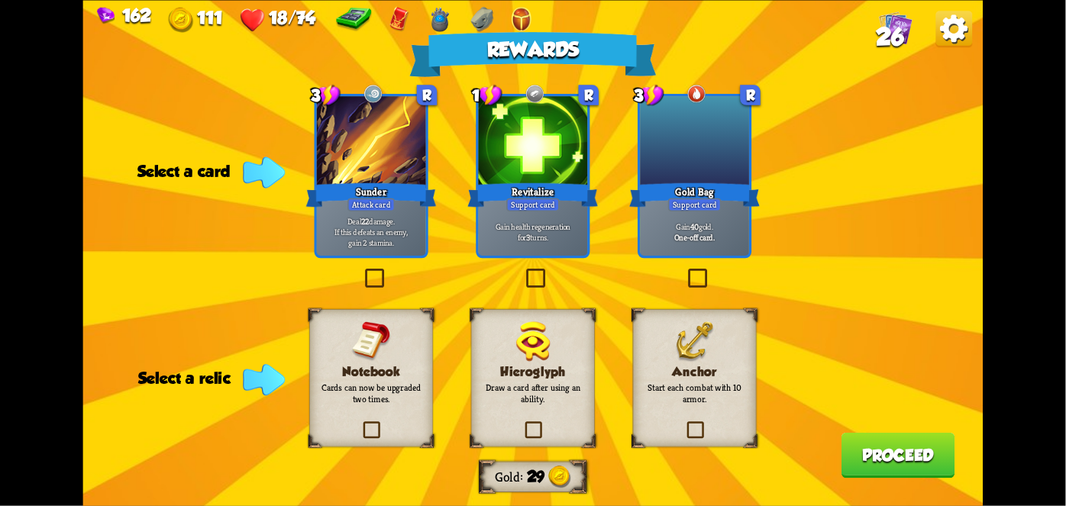
click at [534, 179] on div at bounding box center [533, 142] width 109 height 92
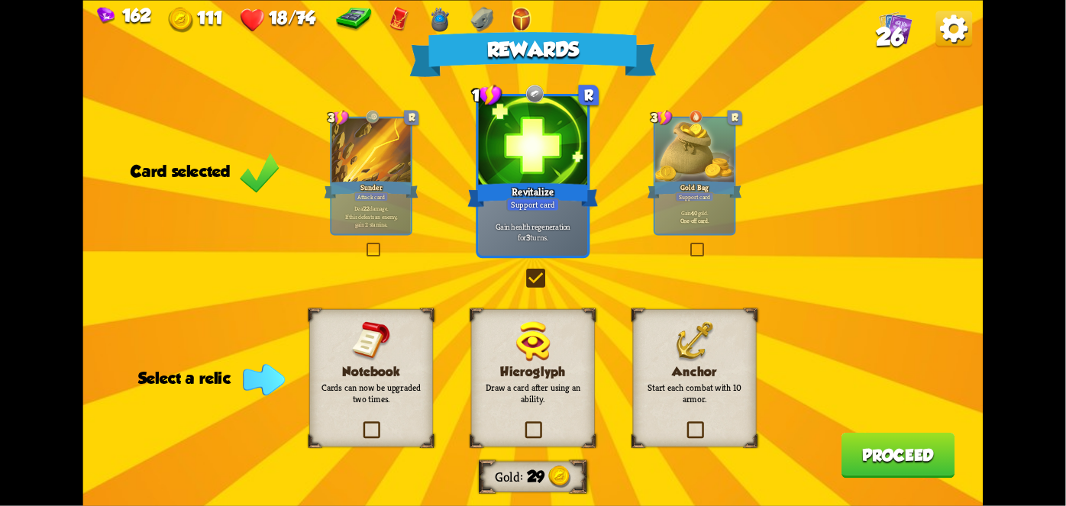
click at [919, 446] on button "Proceed" at bounding box center [898, 455] width 114 height 46
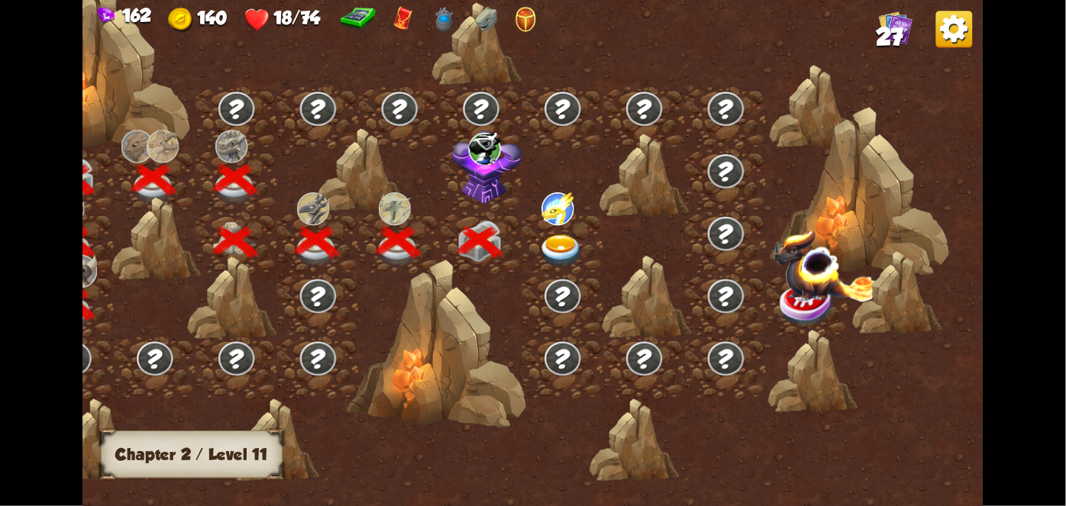
click at [575, 218] on div at bounding box center [562, 242] width 82 height 63
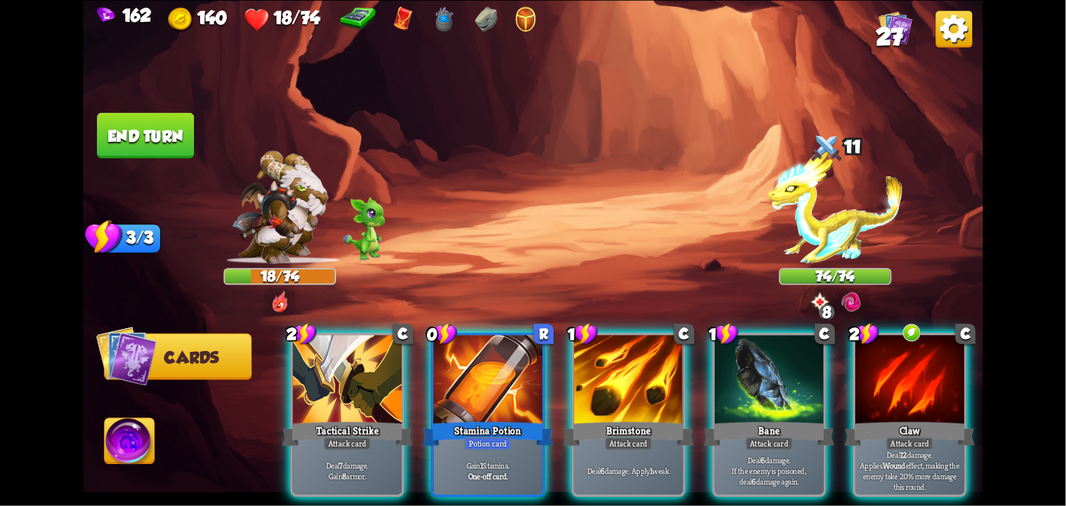
click at [340, 419] on div "Tactical Strike" at bounding box center [347, 433] width 131 height 29
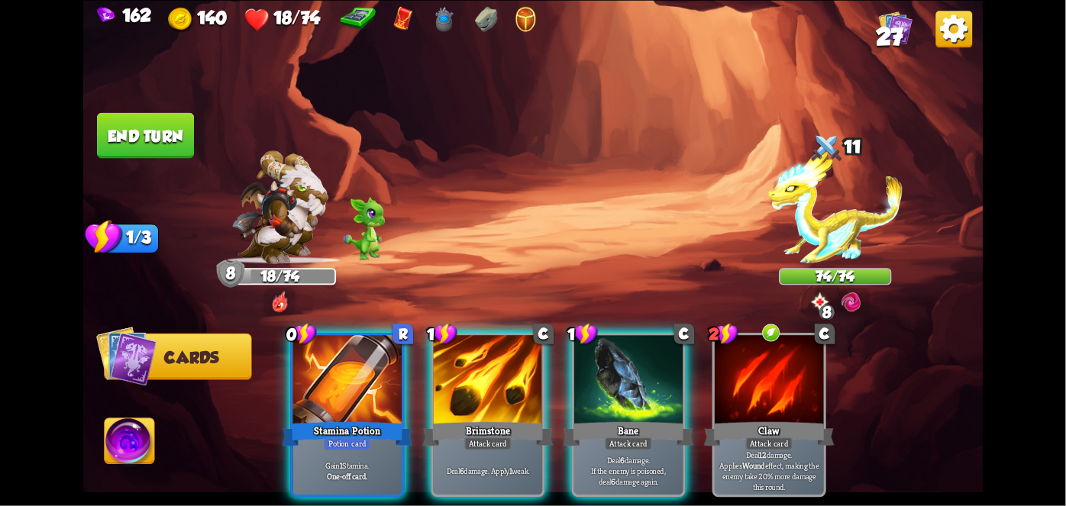
click at [354, 437] on div "Potion card" at bounding box center [347, 443] width 47 height 13
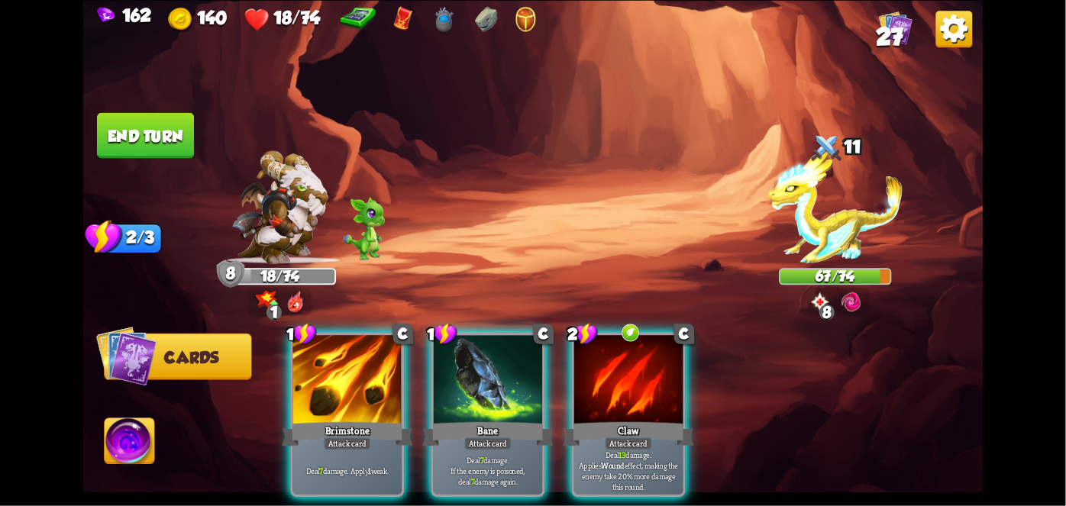
click at [312, 379] on div at bounding box center [347, 381] width 109 height 92
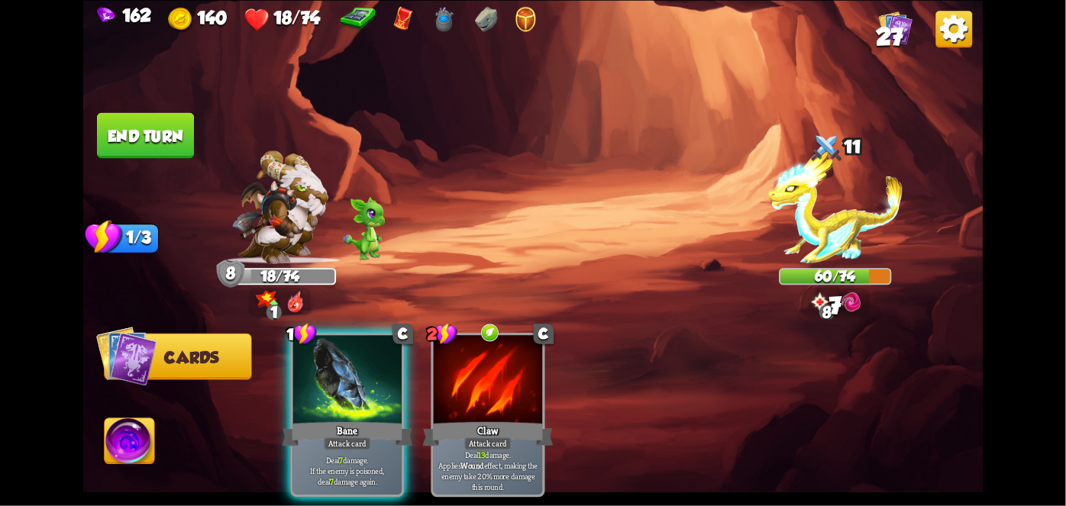
click at [118, 132] on button "End turn" at bounding box center [145, 135] width 97 height 46
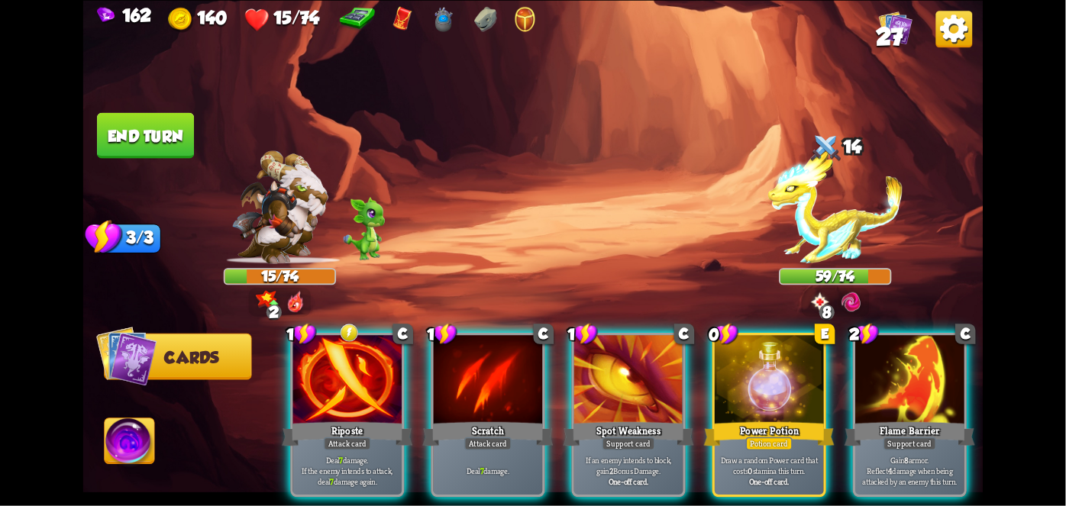
click at [339, 419] on div "Riposte" at bounding box center [347, 433] width 131 height 29
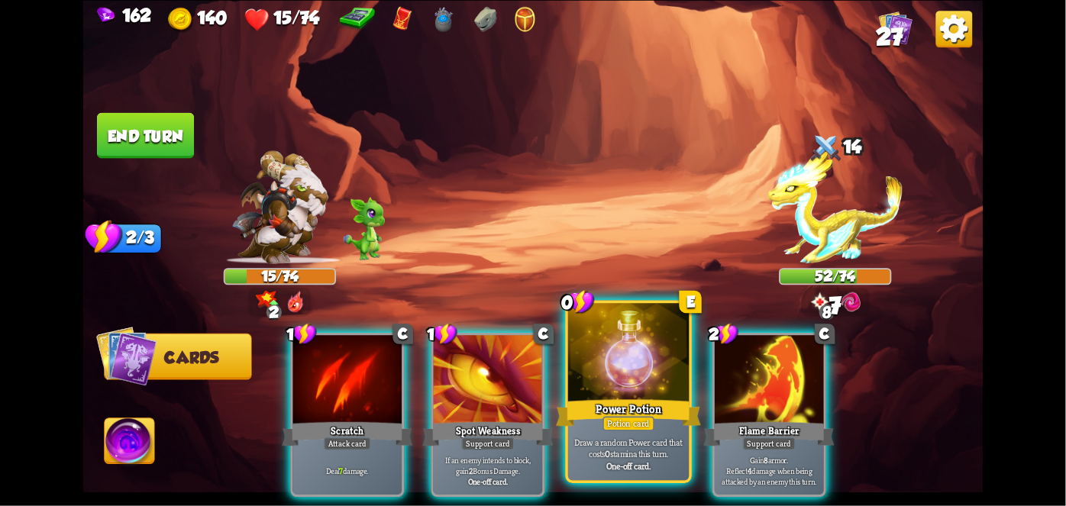
click at [645, 380] on div at bounding box center [628, 354] width 121 height 102
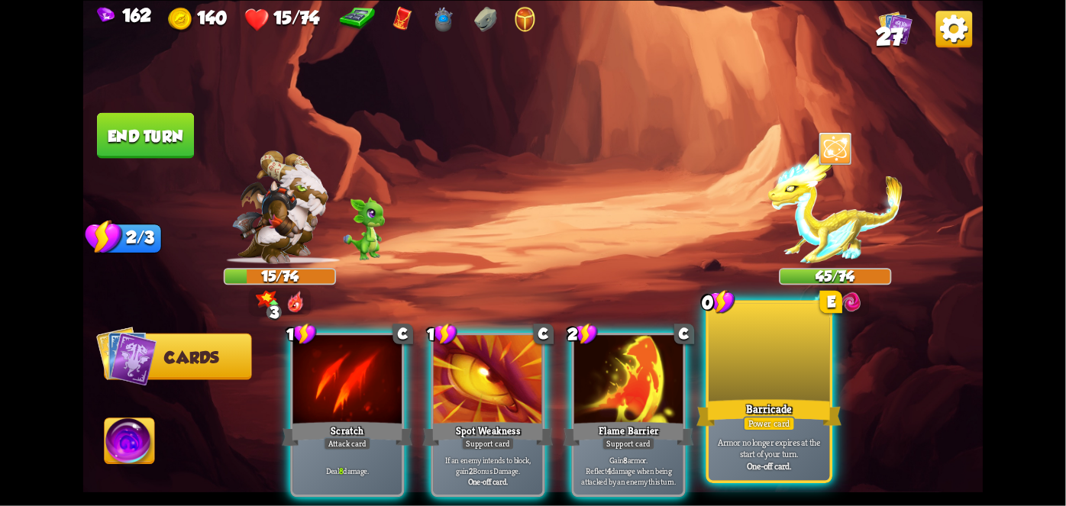
click at [796, 386] on div at bounding box center [769, 354] width 121 height 102
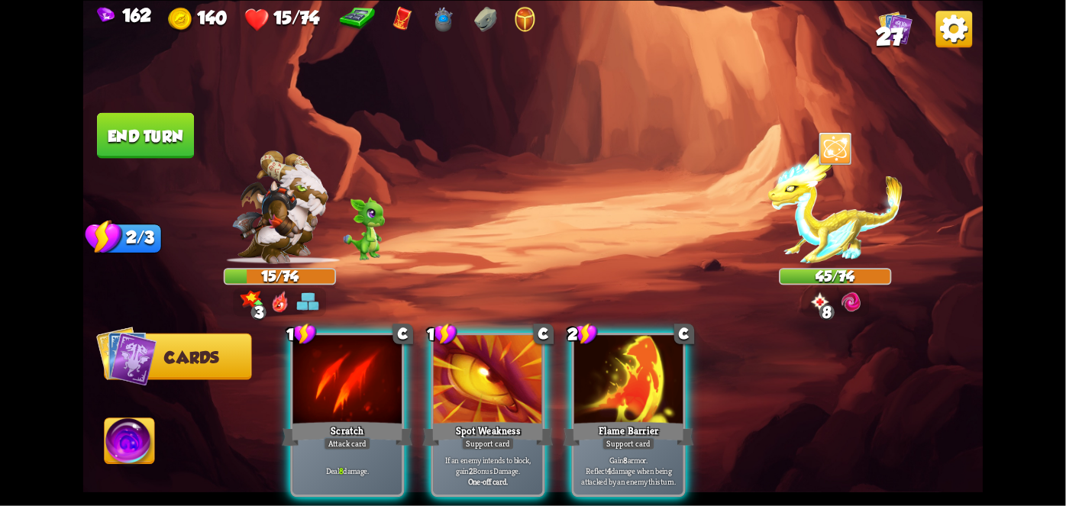
click at [341, 419] on div "Scratch" at bounding box center [347, 433] width 131 height 29
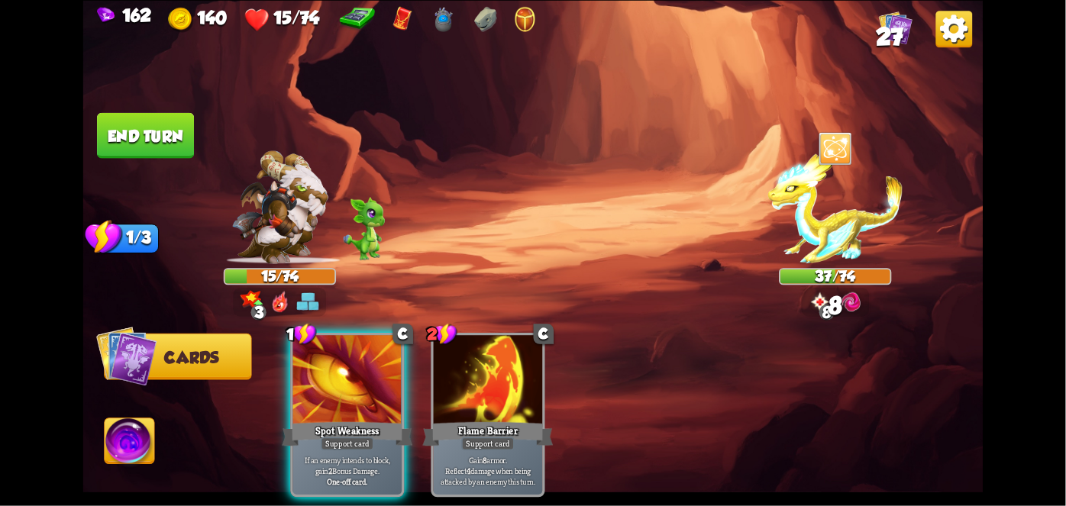
click at [126, 128] on button "End turn" at bounding box center [145, 135] width 97 height 46
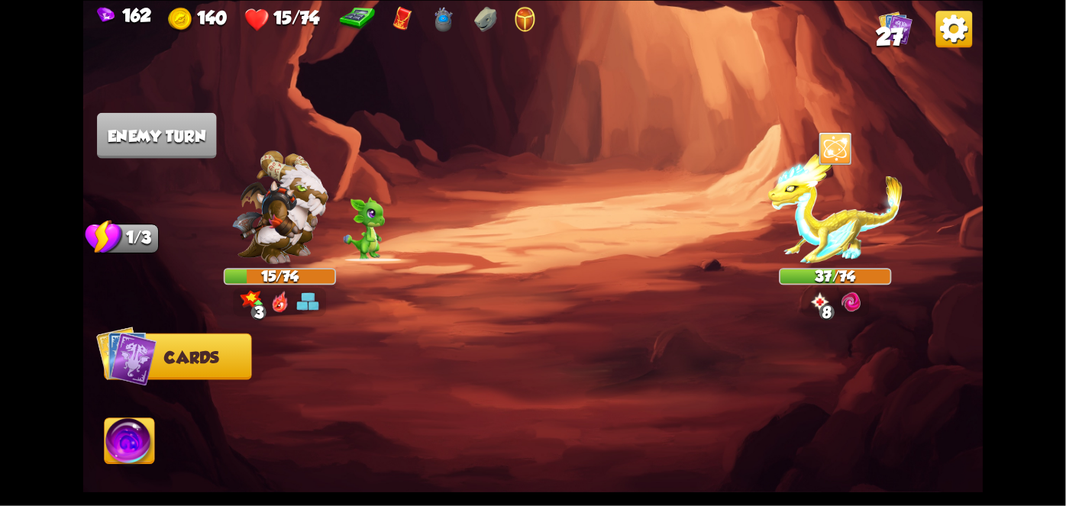
click at [132, 463] on img at bounding box center [130, 443] width 50 height 50
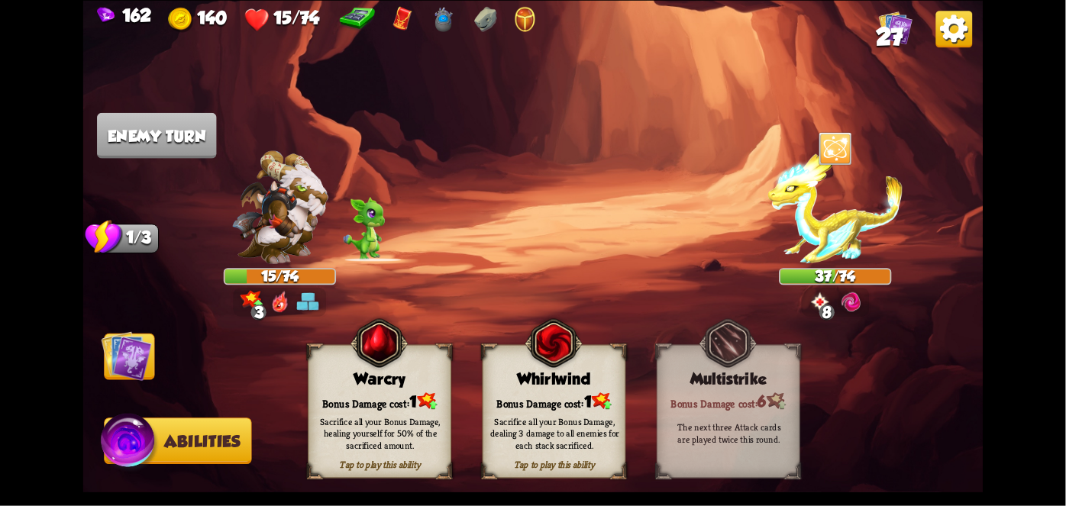
click at [589, 402] on span "1" at bounding box center [588, 402] width 8 height 18
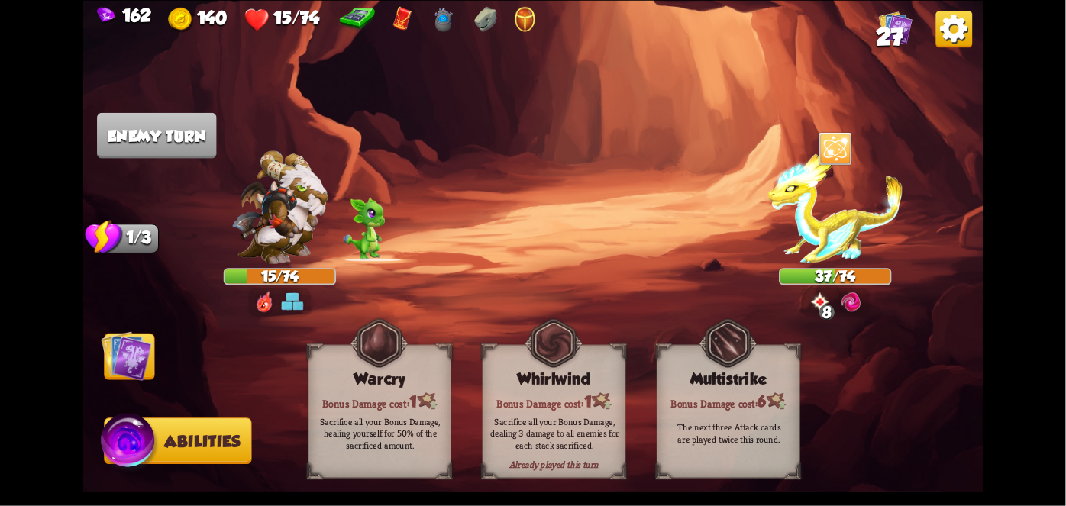
click at [577, 408] on div "Sacrifice all your Bonus Damage, dealing 3 damage to all enemies for each stack…" at bounding box center [555, 433] width 144 height 56
click at [559, 440] on div "Sacrifice all your Bonus Damage, dealing 3 damage to all enemies for each stack…" at bounding box center [554, 433] width 129 height 36
click at [567, 441] on div "Sacrifice all your Bonus Damage, dealing 3 damage to all enemies for each stack…" at bounding box center [554, 433] width 129 height 36
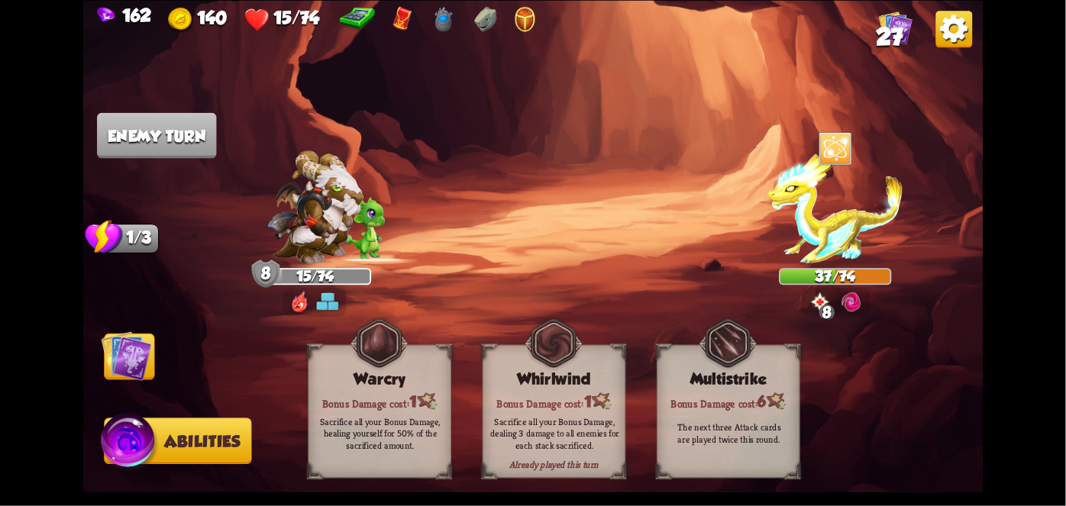
click at [573, 428] on div "Sacrifice all your Bonus Damage, dealing 3 damage to all enemies for each stack…" at bounding box center [554, 433] width 129 height 36
click at [567, 434] on div "Sacrifice all your Bonus Damage, dealing 3 damage to all enemies for each stack…" at bounding box center [554, 433] width 129 height 36
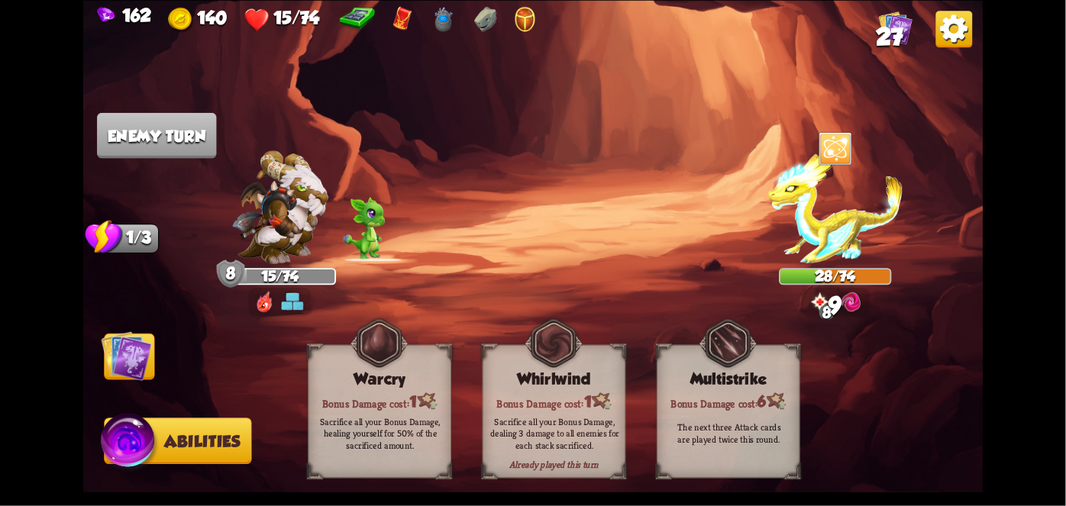
click at [578, 421] on div "Sacrifice all your Bonus Damage, dealing 3 damage to all enemies for each stack…" at bounding box center [554, 433] width 129 height 36
click at [150, 376] on img at bounding box center [127, 356] width 50 height 50
click at [130, 351] on img at bounding box center [127, 356] width 50 height 50
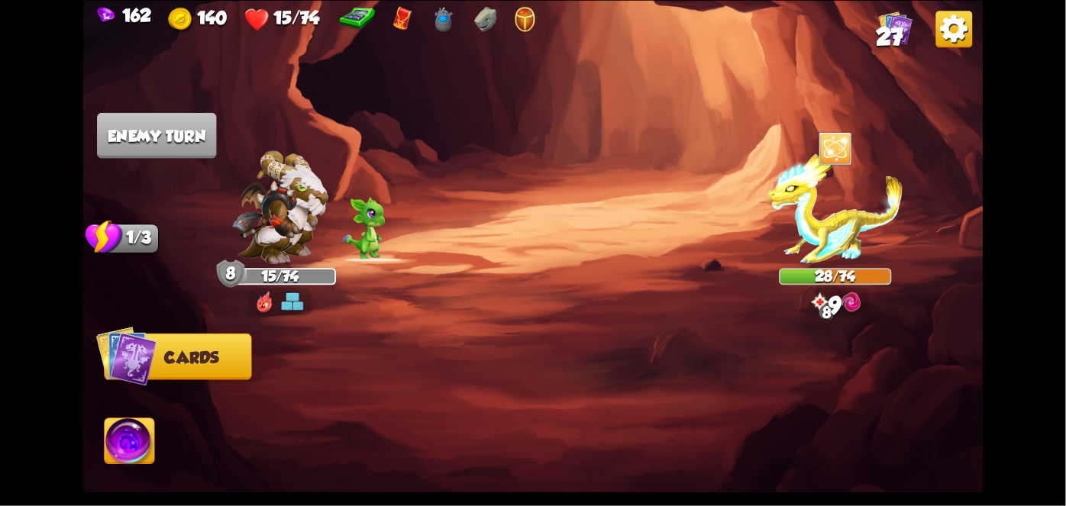
click at [98, 334] on img at bounding box center [126, 355] width 61 height 61
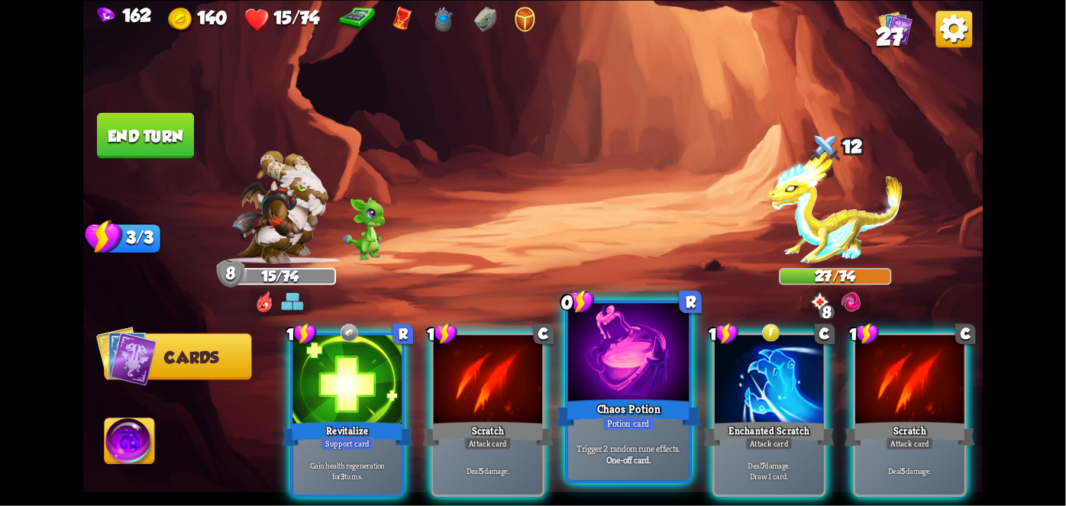
click at [618, 403] on div "Chaos Potion" at bounding box center [628, 412] width 145 height 32
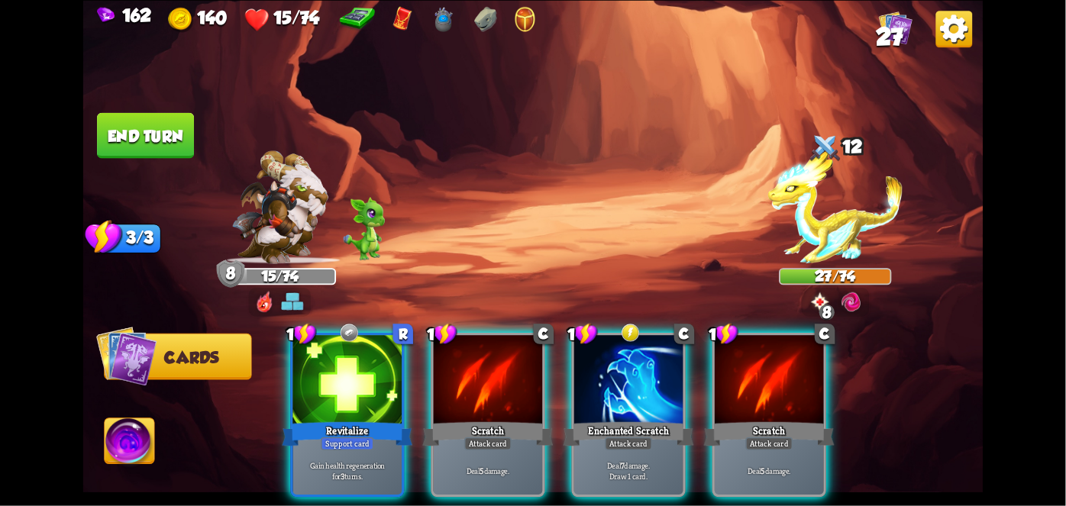
click at [628, 437] on div "Attack card" at bounding box center [628, 443] width 47 height 13
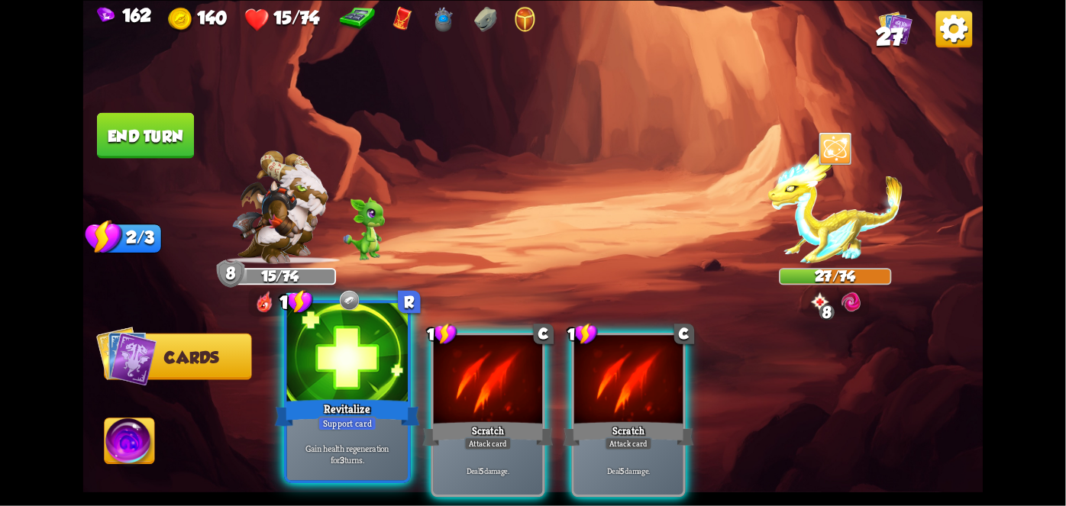
click at [331, 379] on div at bounding box center [347, 354] width 121 height 102
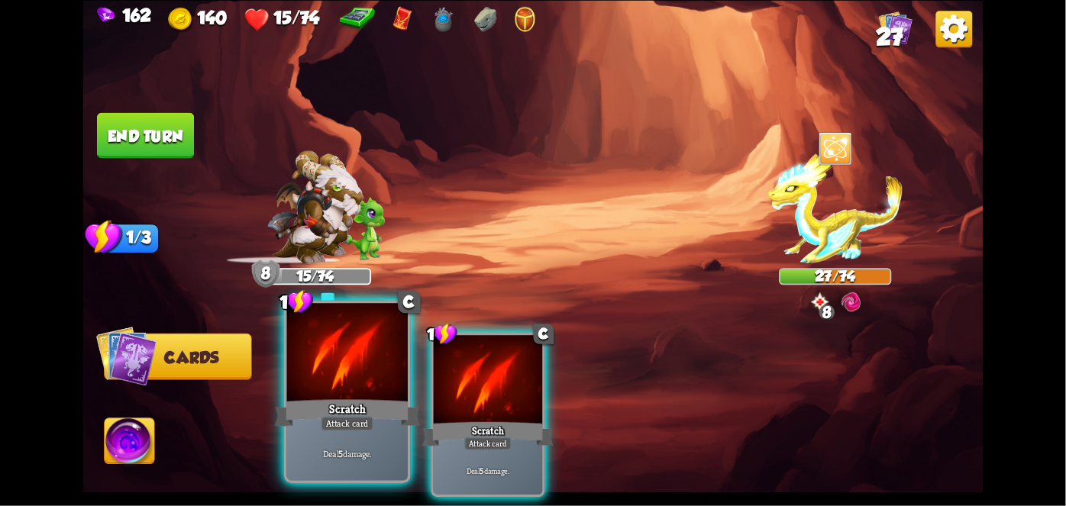
click at [334, 358] on div at bounding box center [347, 354] width 121 height 102
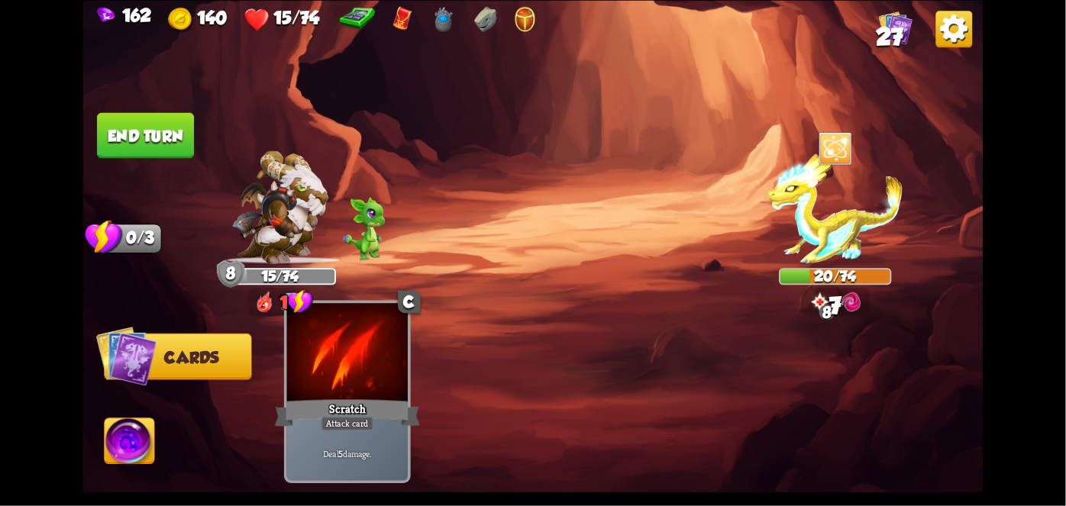
click at [402, 379] on div at bounding box center [347, 354] width 121 height 102
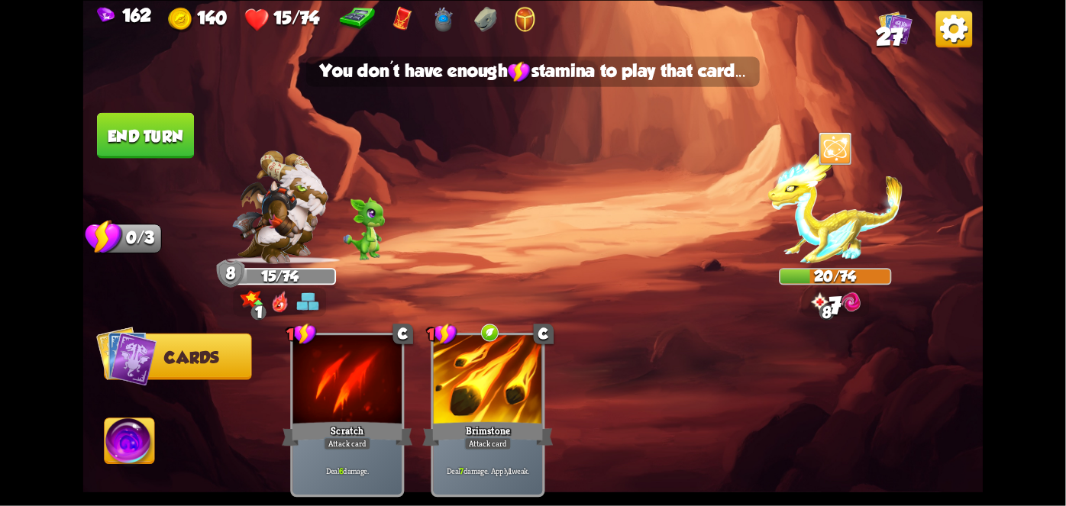
click at [144, 118] on button "End turn" at bounding box center [145, 135] width 97 height 46
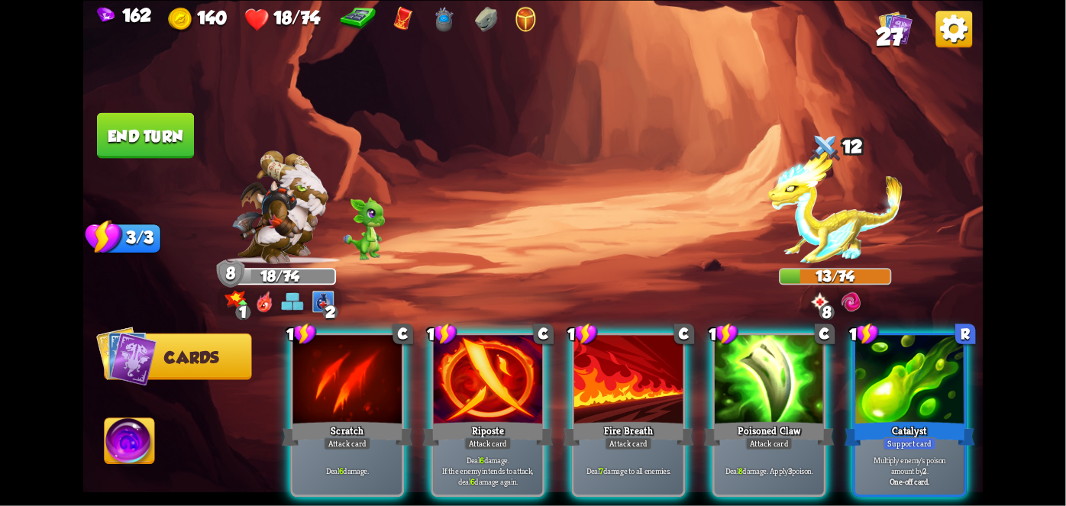
click at [777, 419] on div "Poisoned Claw" at bounding box center [769, 433] width 131 height 29
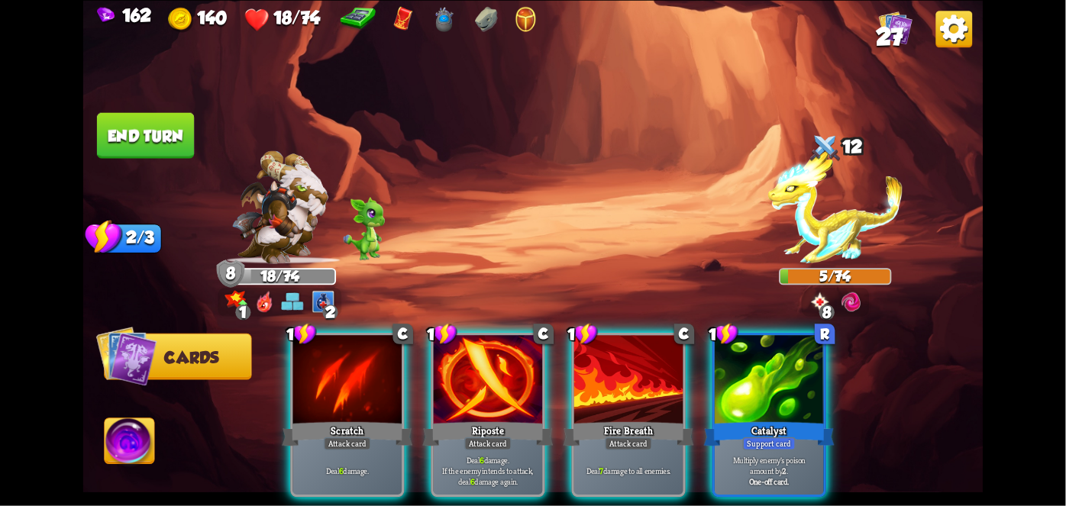
click at [599, 467] on div "Deal 7 damage to all enemies." at bounding box center [628, 470] width 109 height 47
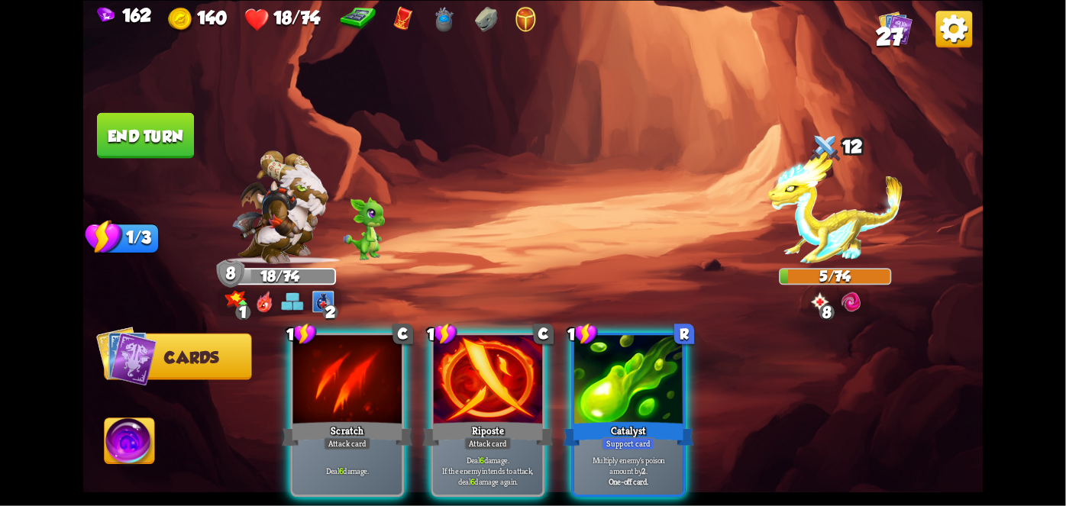
click at [632, 455] on p "Multiply enemy's poison amount by 2 ." at bounding box center [628, 465] width 103 height 21
click at [652, 462] on div "1 C Scratch Attack card Deal 6 damage. 1 C Riposte Attack card Deal 6 damage. I…" at bounding box center [623, 393] width 720 height 225
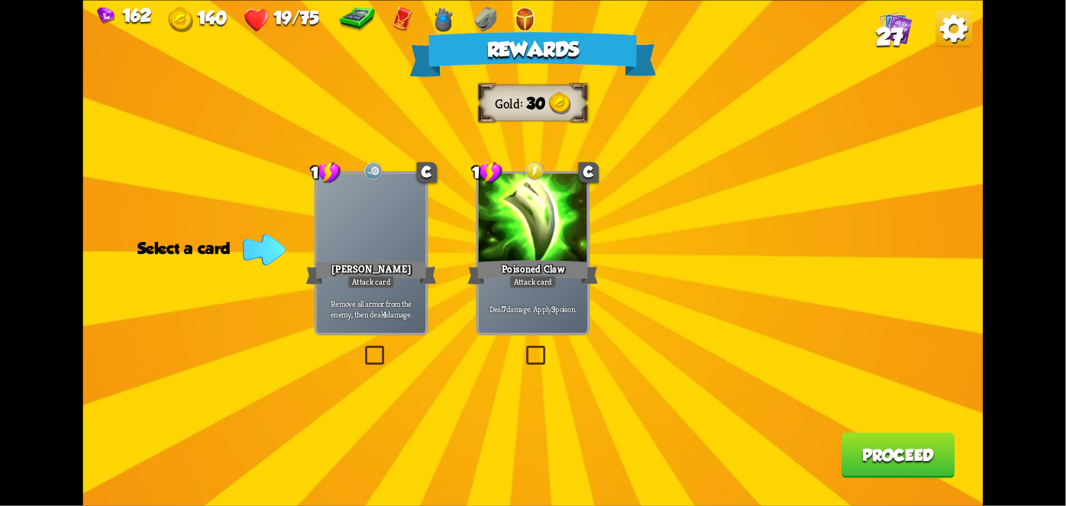
click at [547, 321] on div "Deal 7 damage. Apply 3 poison." at bounding box center [533, 309] width 109 height 47
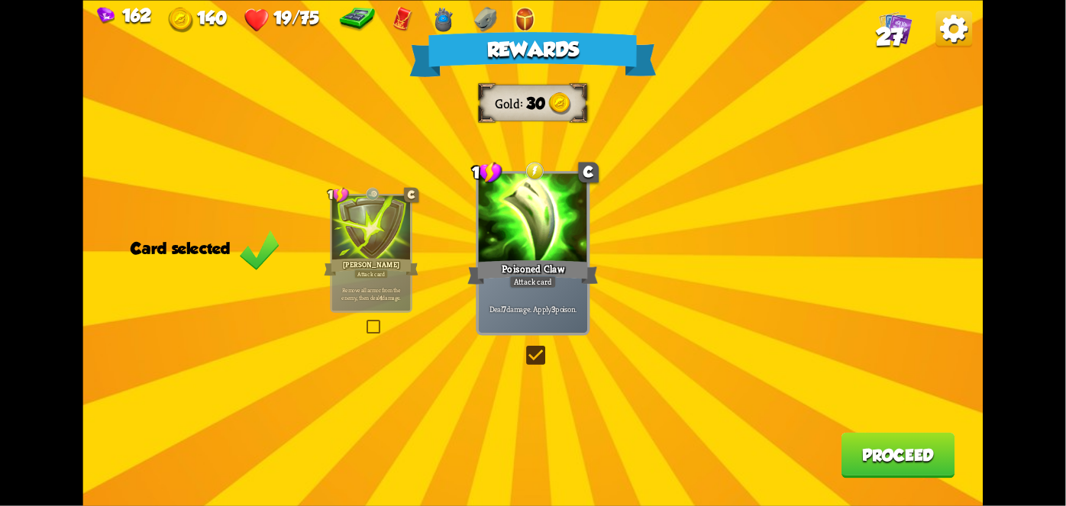
click at [927, 460] on button "Proceed" at bounding box center [898, 455] width 114 height 46
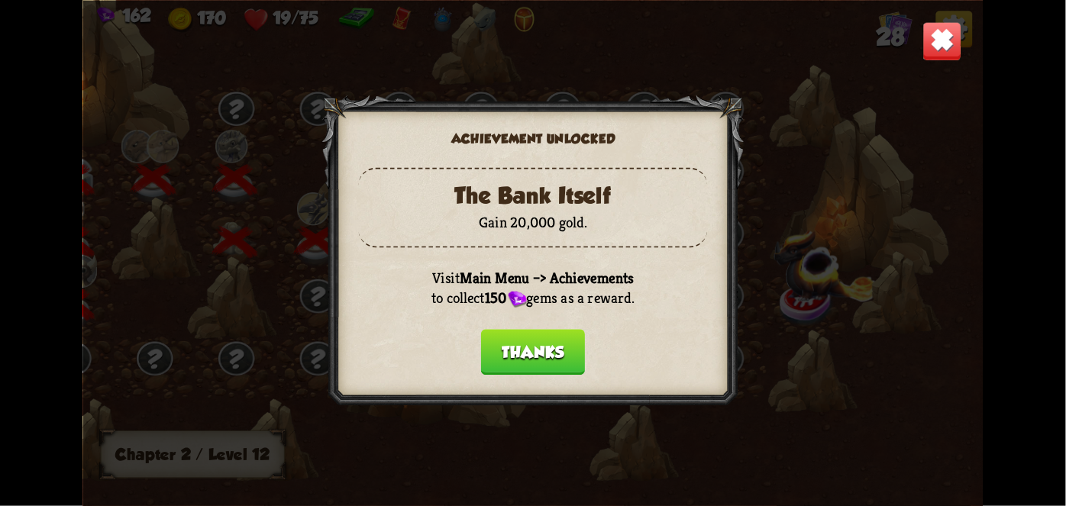
click at [560, 364] on button "Thanks" at bounding box center [533, 352] width 104 height 46
